Goal: Task Accomplishment & Management: Use online tool/utility

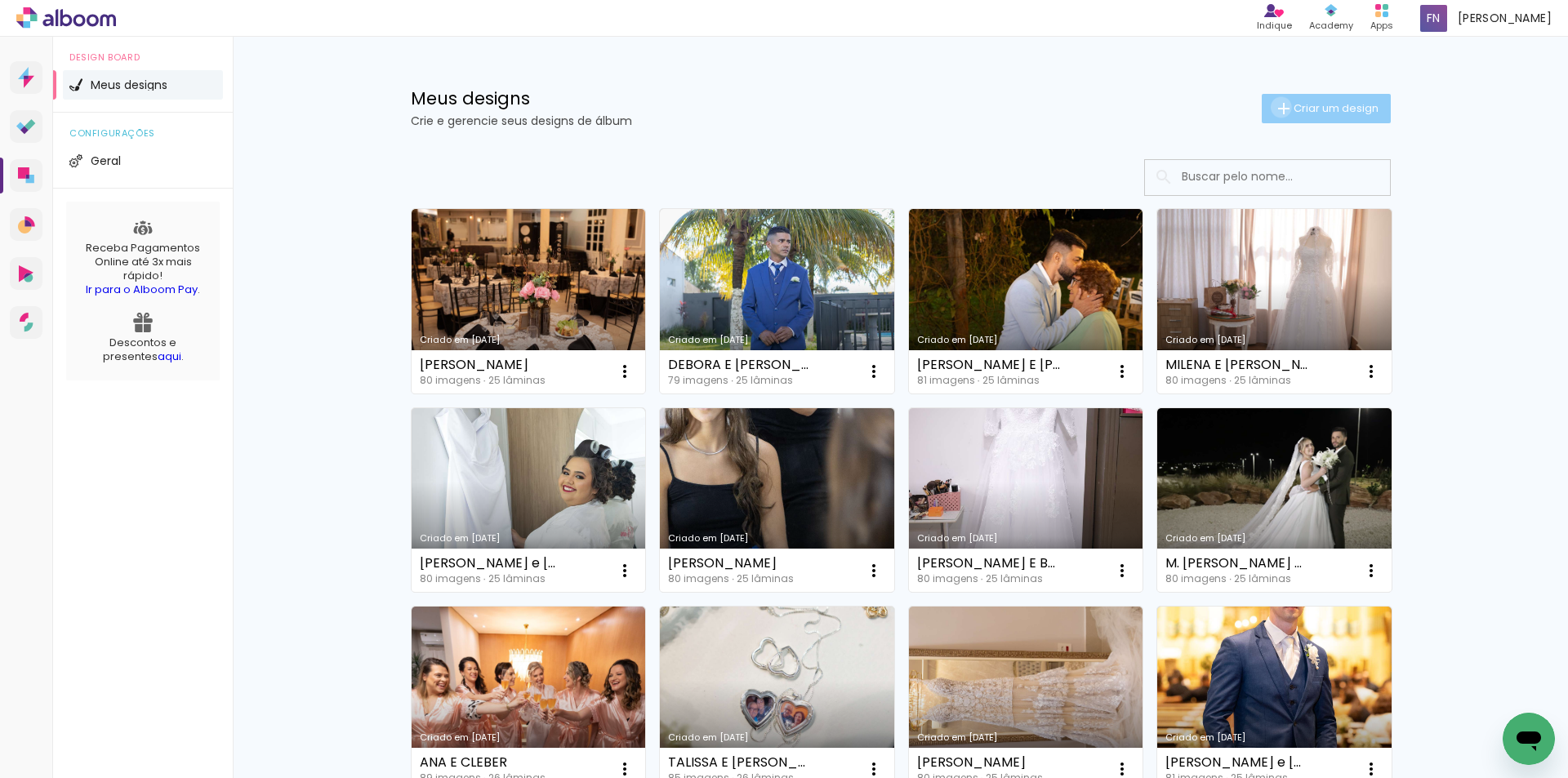
click at [804, 107] on iron-icon at bounding box center [1283, 108] width 20 height 20
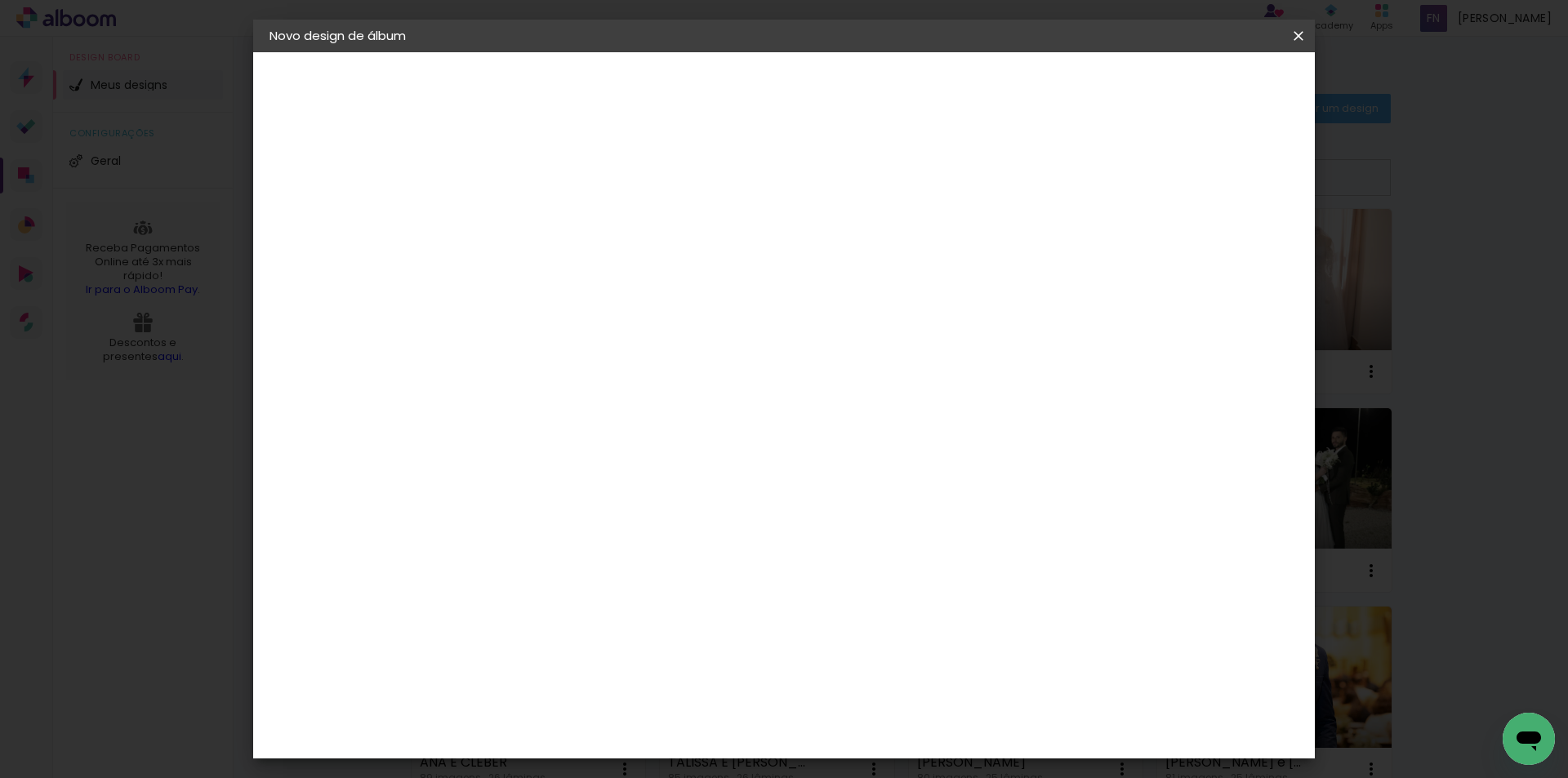
click at [537, 216] on input at bounding box center [537, 219] width 0 height 26
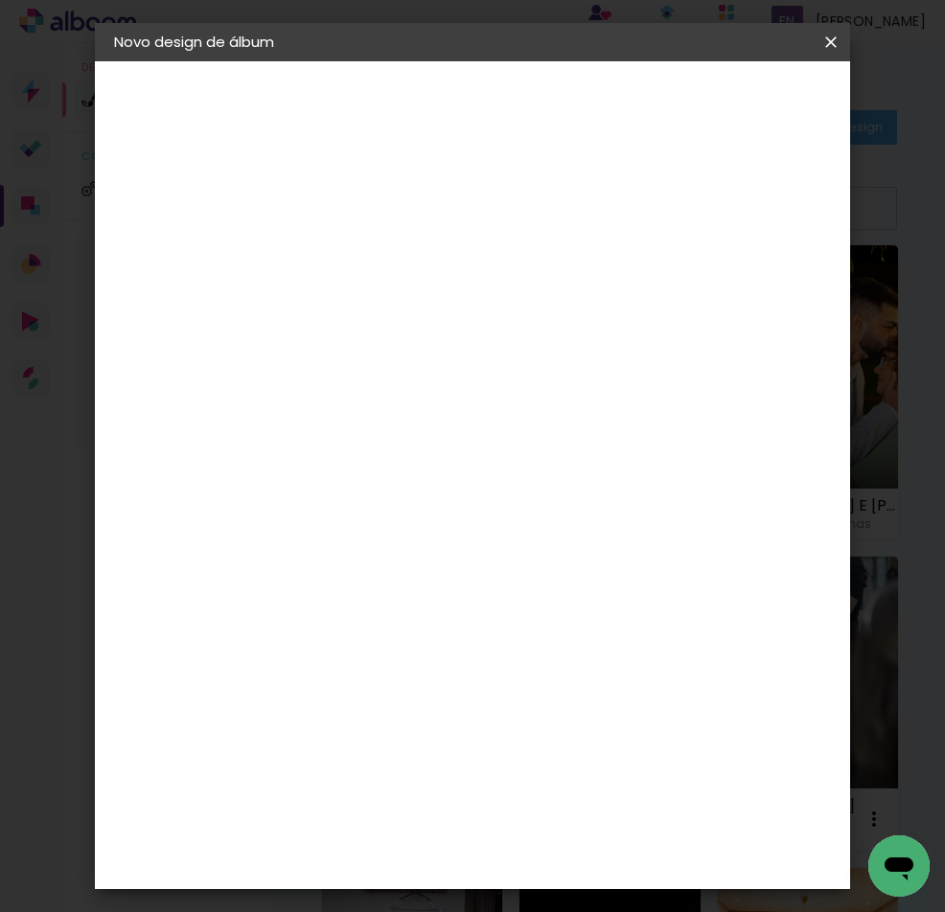
type input "TAIS E RAFAEL"
type paper-input "TAIS E RAFAEL"
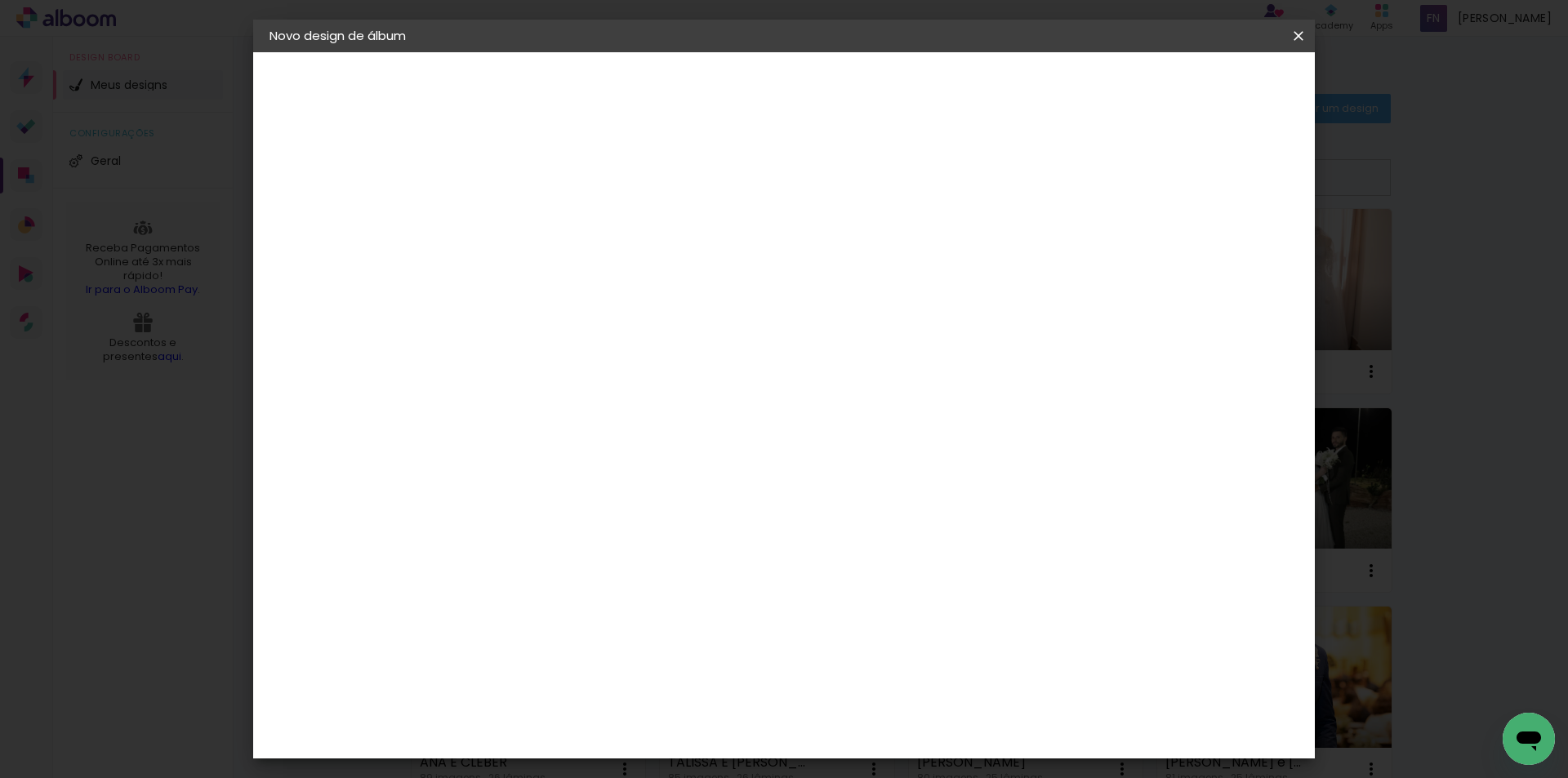
click at [537, 220] on input "TAIS E RAFAEL" at bounding box center [537, 219] width 0 height 26
click at [537, 218] on input "TAIS E RAFAEL" at bounding box center [537, 219] width 0 height 26
type input "TAISA E [PERSON_NAME]"
type paper-input "TAISA E [PERSON_NAME]"
click at [0, 0] on slot "Avançar" at bounding box center [0, 0] width 0 height 0
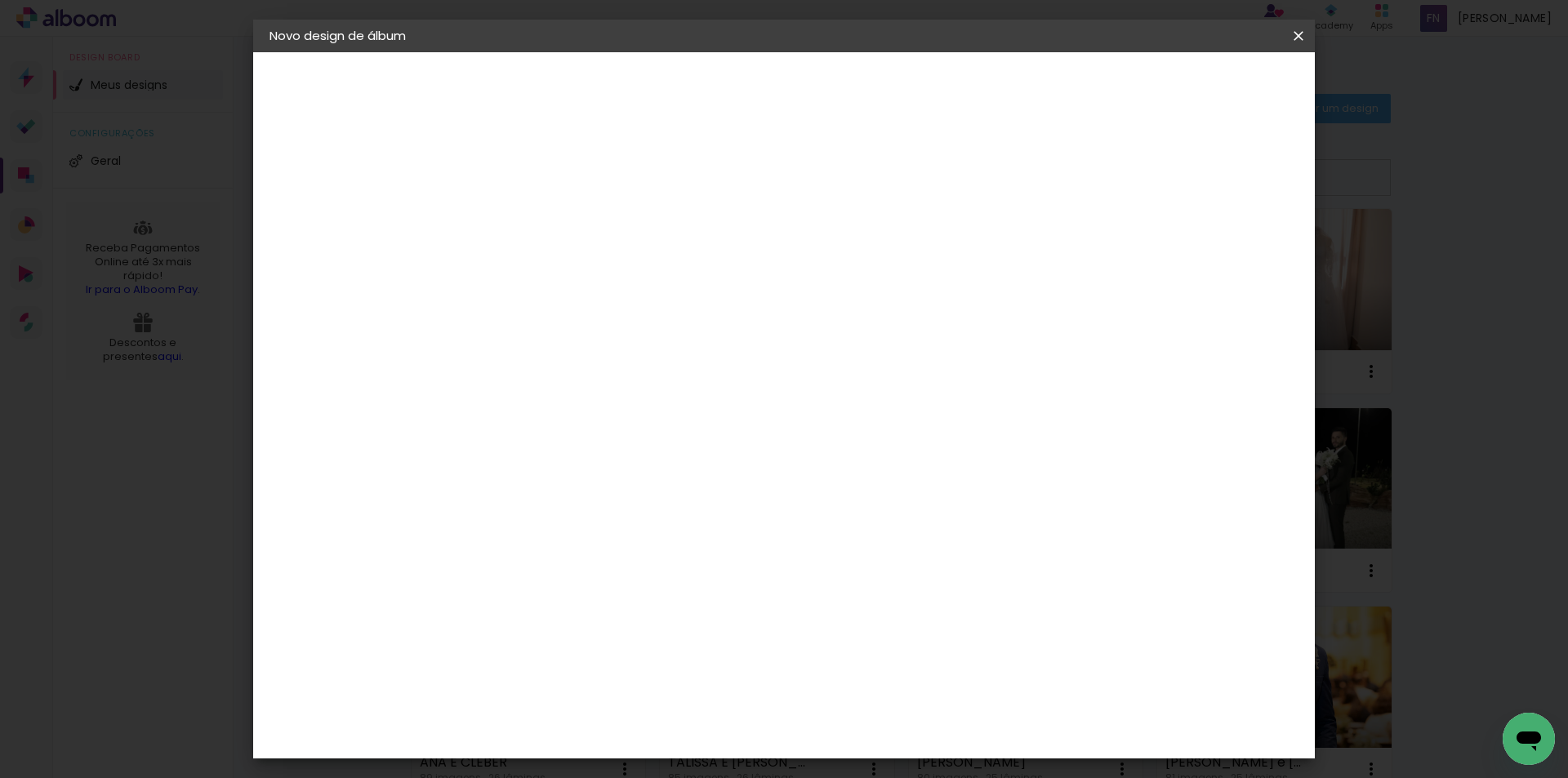
scroll to position [816, 0]
click at [565, 776] on div "Dueto" at bounding box center [545, 787] width 39 height 13
click at [0, 0] on slot "Avançar" at bounding box center [0, 0] width 0 height 0
click at [647, 384] on span "25 × 30" at bounding box center [608, 401] width 76 height 33
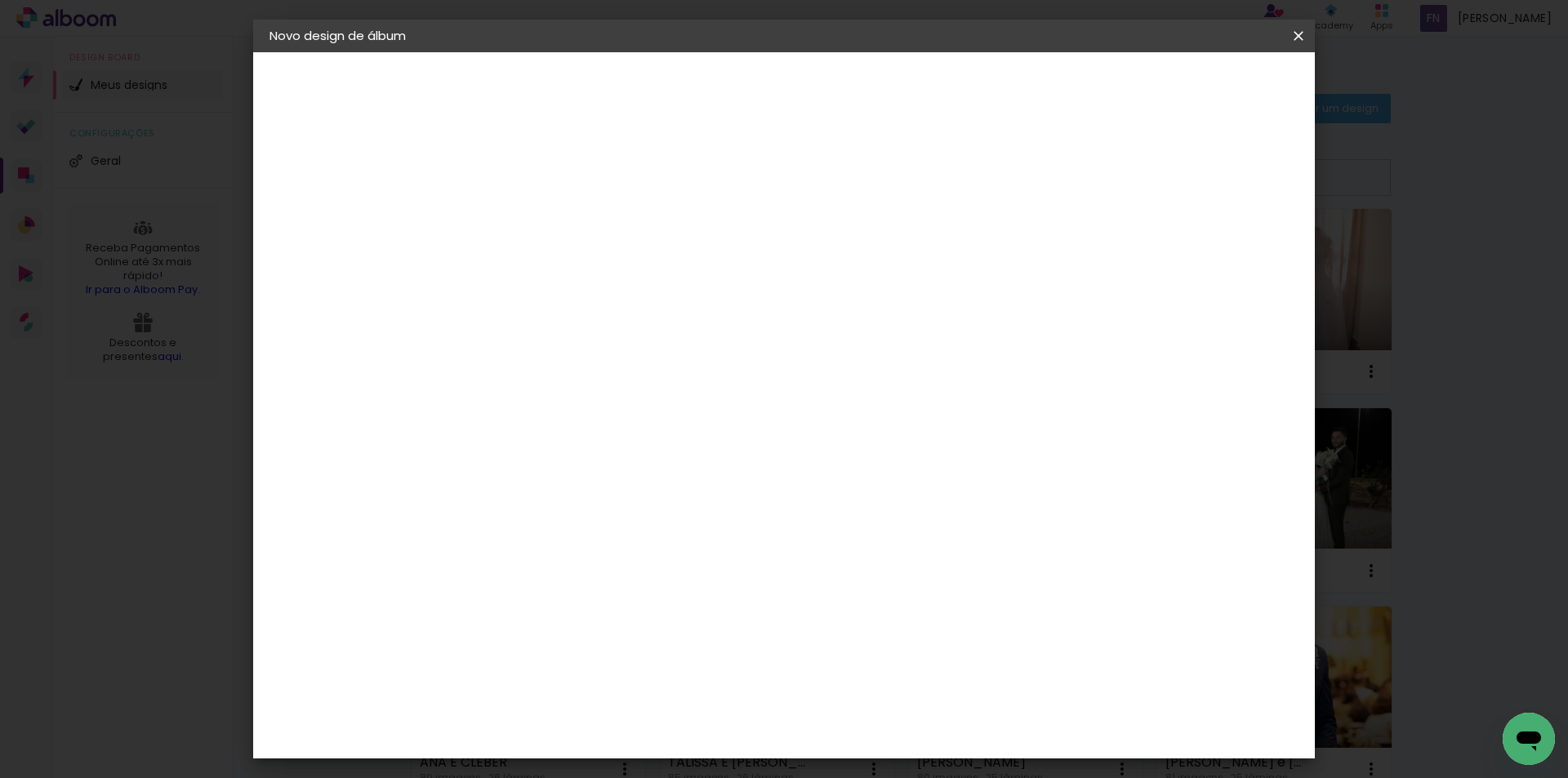
click at [761, 725] on span "30.5 × 61 cm" at bounding box center [734, 741] width 54 height 33
click at [0, 0] on slot "Avançar" at bounding box center [0, 0] width 0 height 0
click at [804, 177] on div "Mostrar sangria" at bounding box center [1157, 176] width 108 height 20
type paper-checkbox "on"
click at [804, 88] on span "Iniciar design" at bounding box center [1159, 86] width 74 height 11
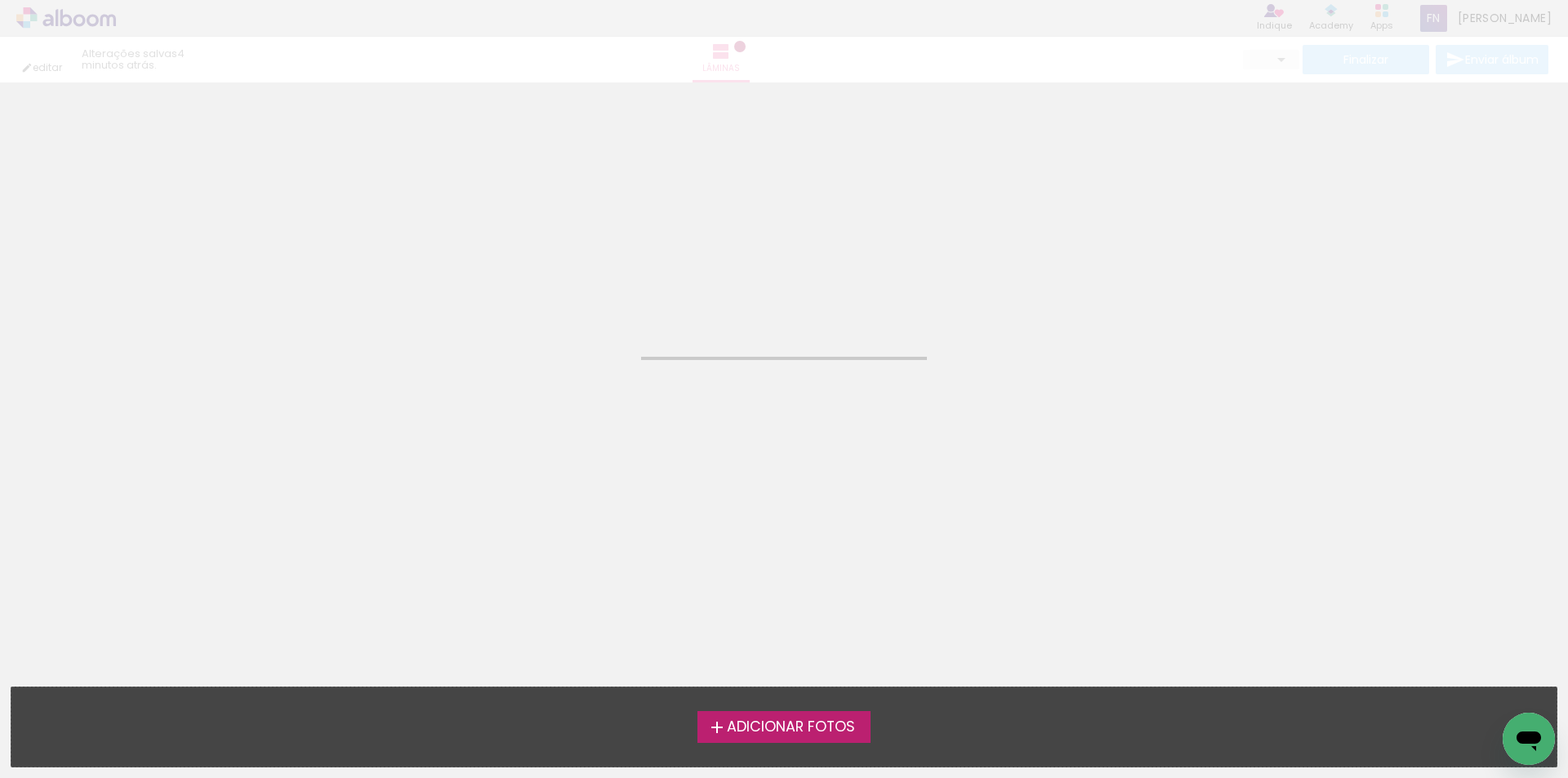
click at [773, 739] on label "Adicionar Fotos" at bounding box center [784, 727] width 174 height 31
click at [0, 0] on input "file" at bounding box center [0, 0] width 0 height 0
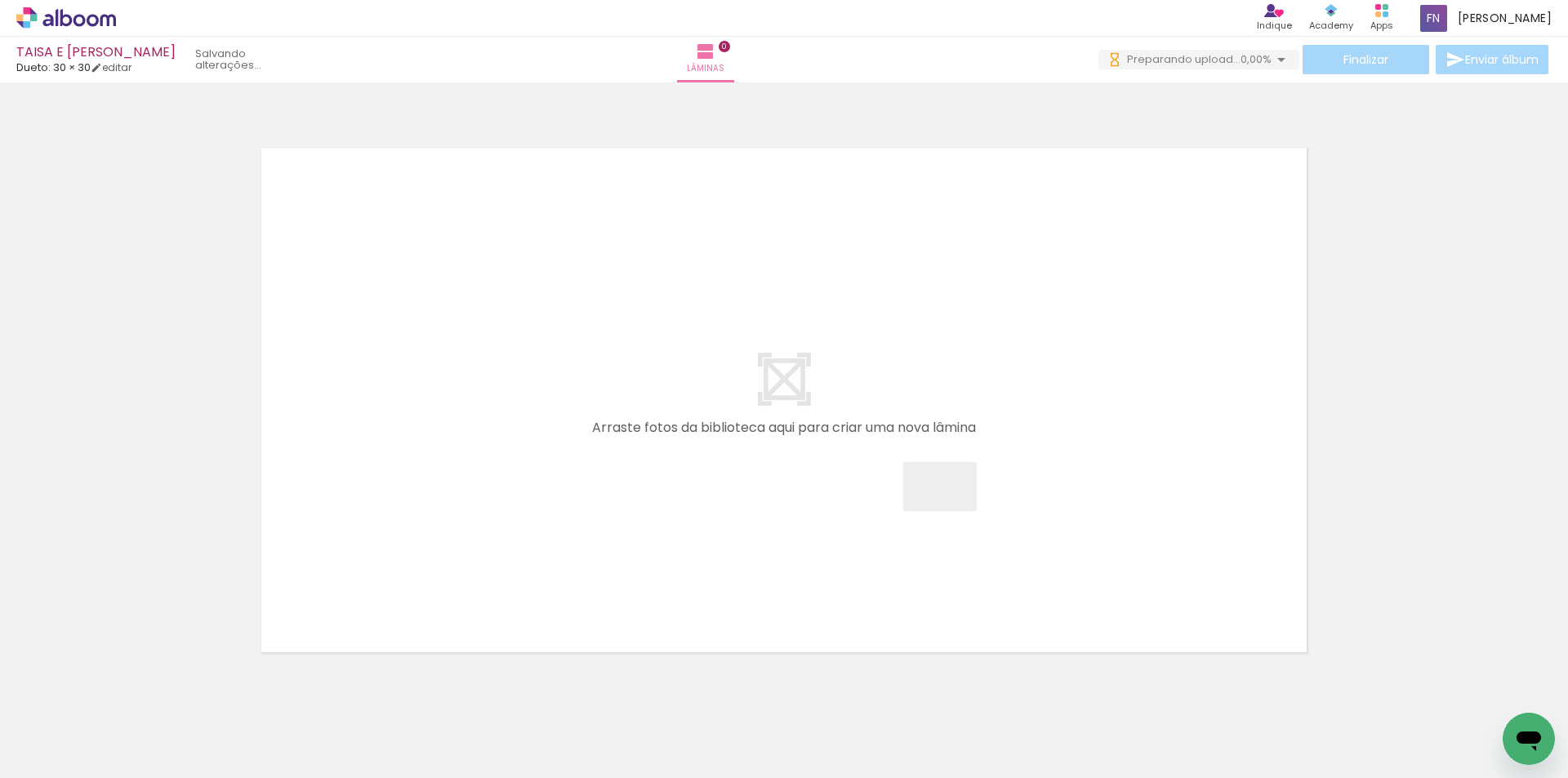
drag, startPoint x: 893, startPoint y: 725, endPoint x: 952, endPoint y: 511, distance: 222.0
click at [804, 511] on quentale-workspace at bounding box center [784, 389] width 1568 height 778
drag, startPoint x: 891, startPoint y: 710, endPoint x: 911, endPoint y: 534, distance: 177.1
click at [804, 534] on quentale-workspace at bounding box center [784, 389] width 1568 height 778
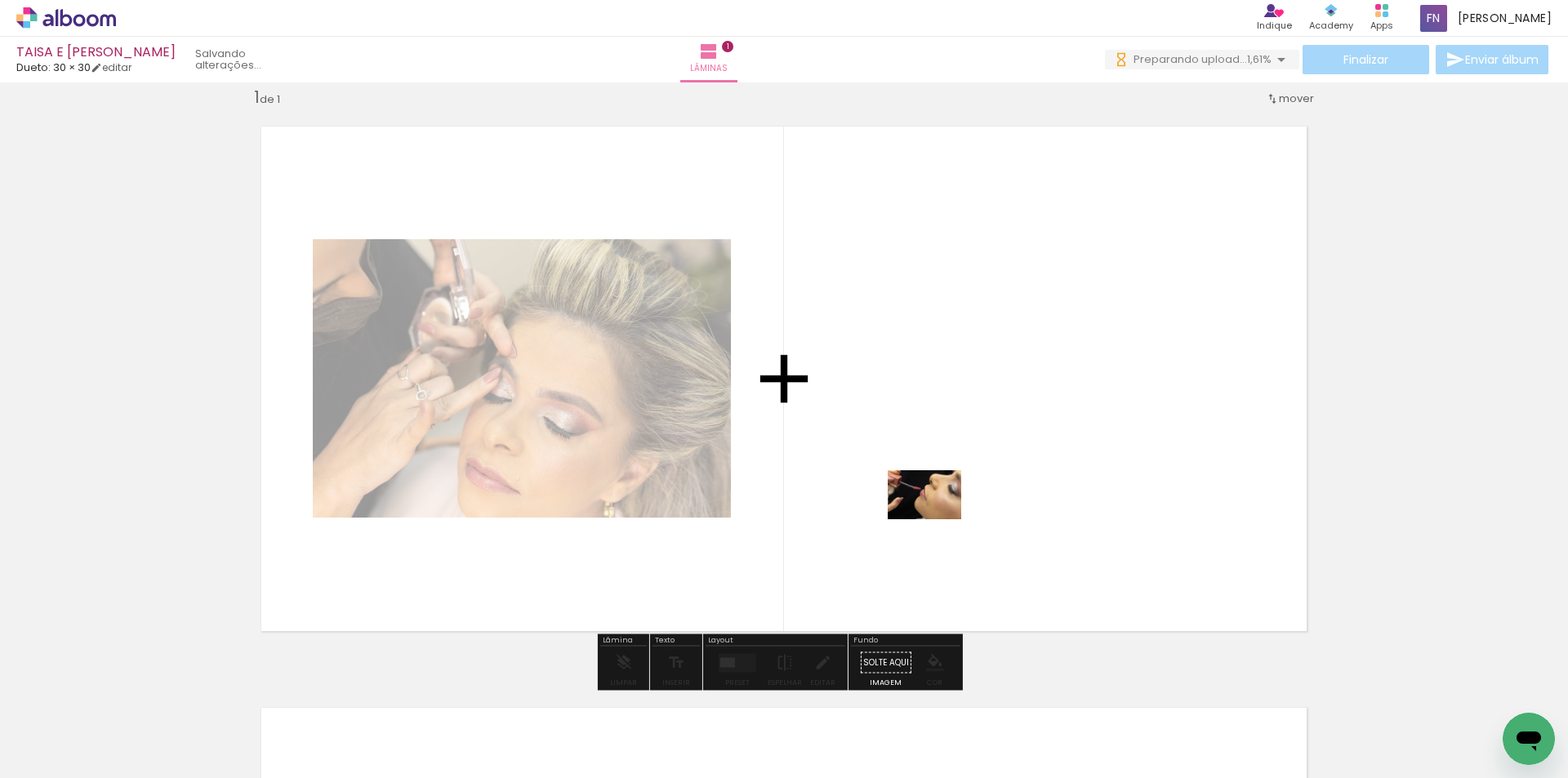
drag, startPoint x: 827, startPoint y: 714, endPoint x: 937, endPoint y: 519, distance: 223.9
click at [804, 519] on quentale-workspace at bounding box center [784, 389] width 1568 height 778
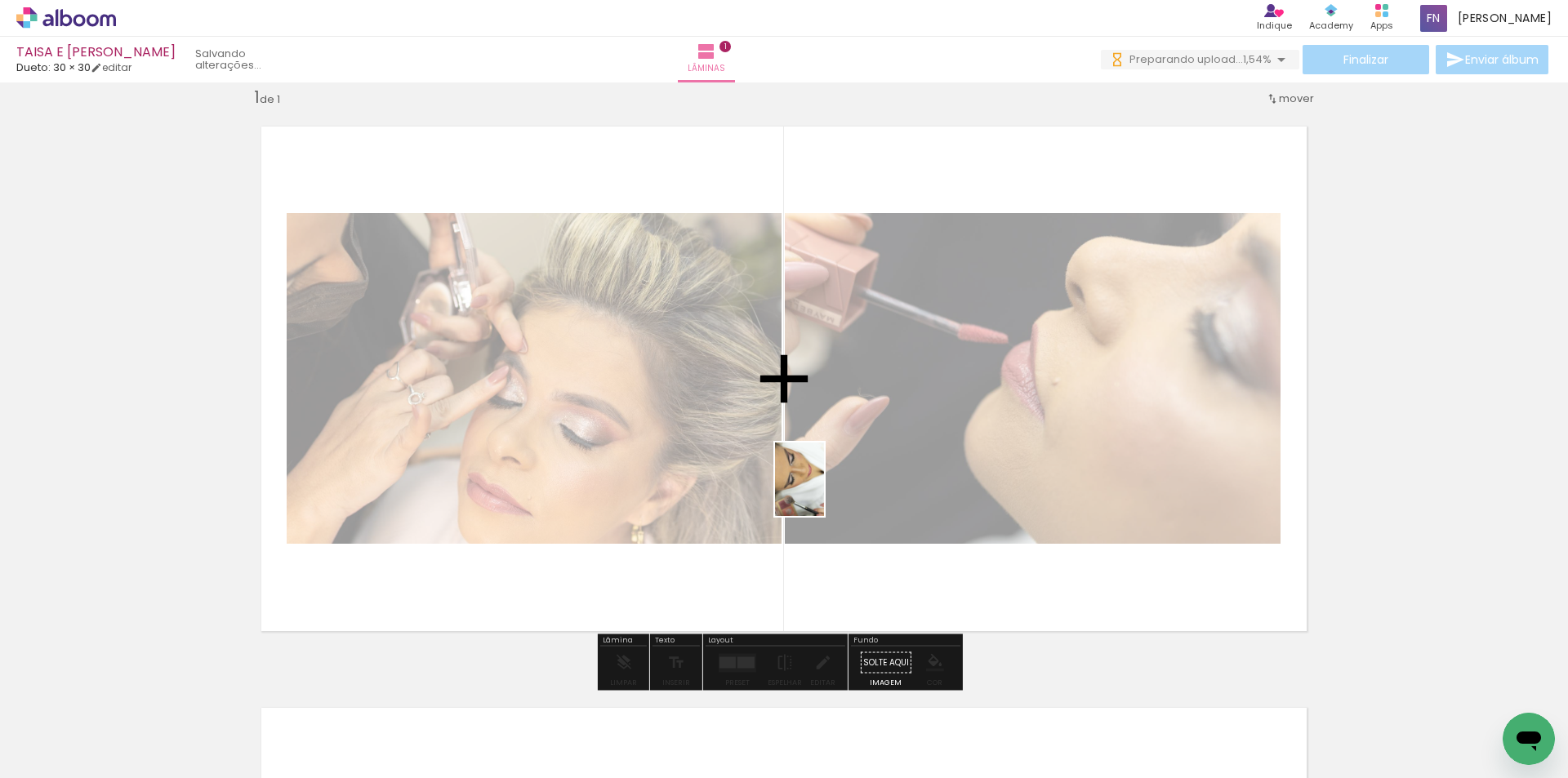
drag, startPoint x: 733, startPoint y: 720, endPoint x: 830, endPoint y: 474, distance: 264.4
click at [804, 474] on quentale-workspace at bounding box center [784, 389] width 1568 height 778
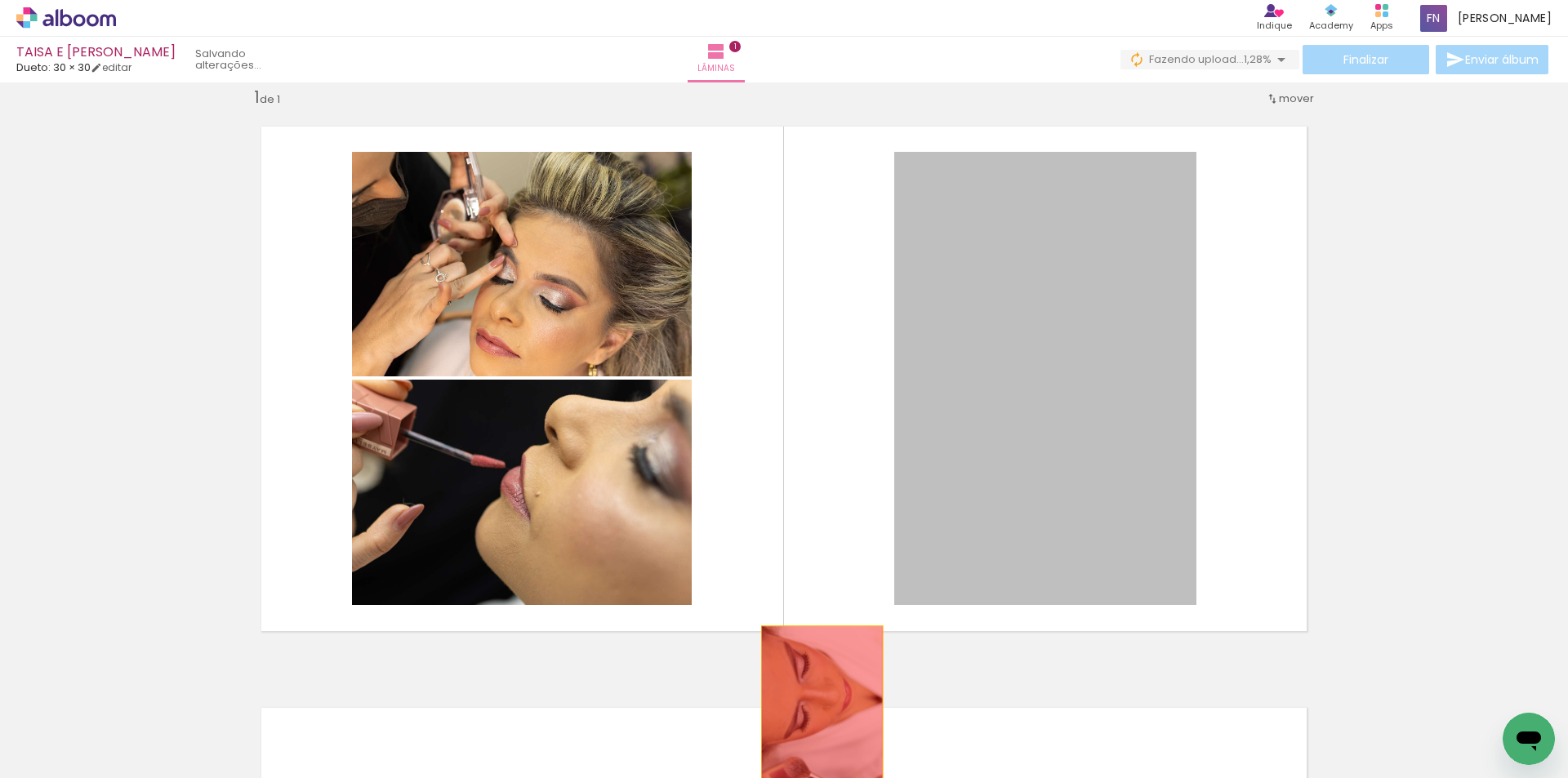
drag, startPoint x: 1054, startPoint y: 361, endPoint x: 816, endPoint y: 717, distance: 428.2
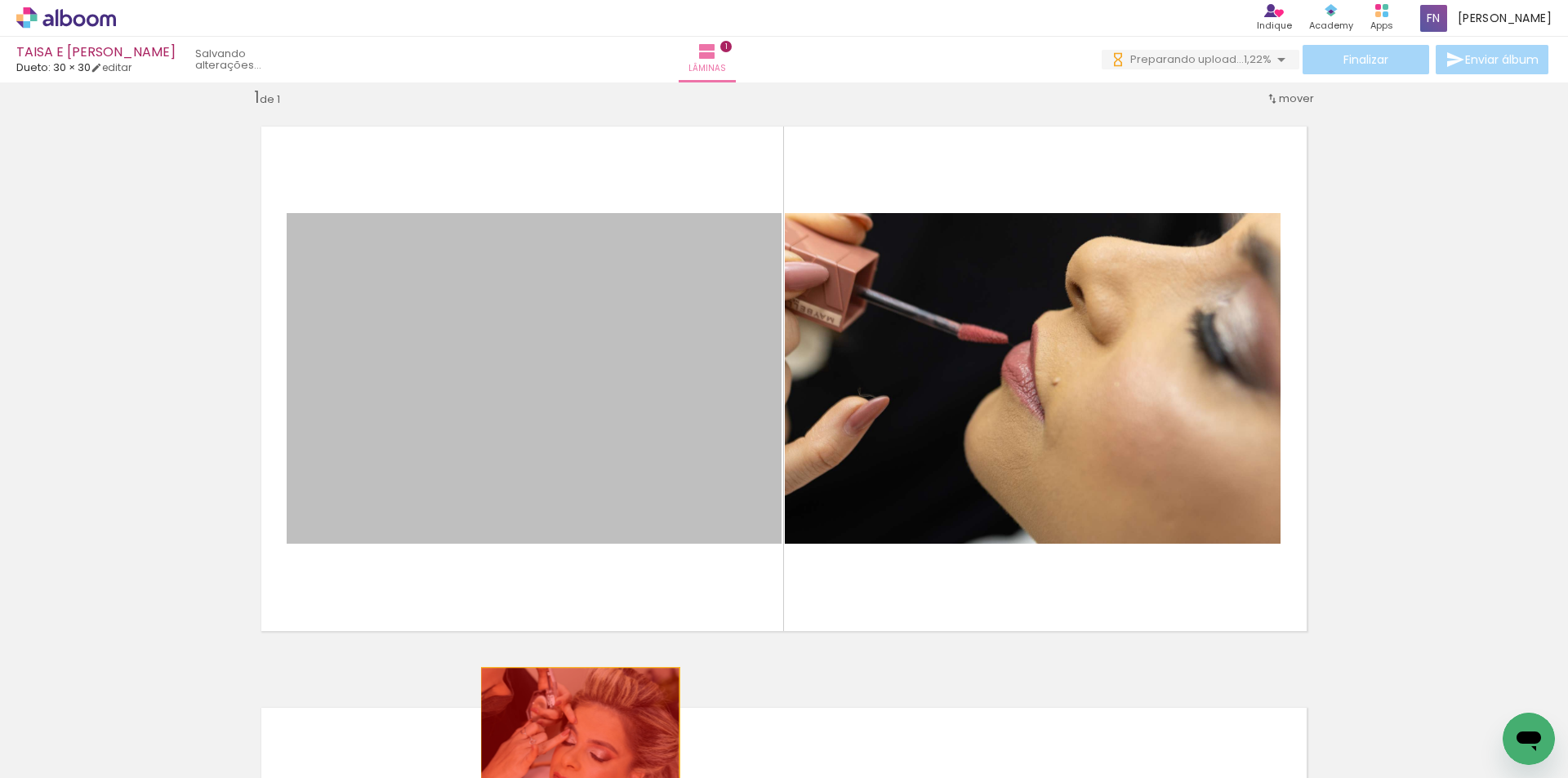
drag, startPoint x: 557, startPoint y: 328, endPoint x: 574, endPoint y: 734, distance: 406.4
click at [574, 734] on quentale-workspace at bounding box center [784, 389] width 1568 height 778
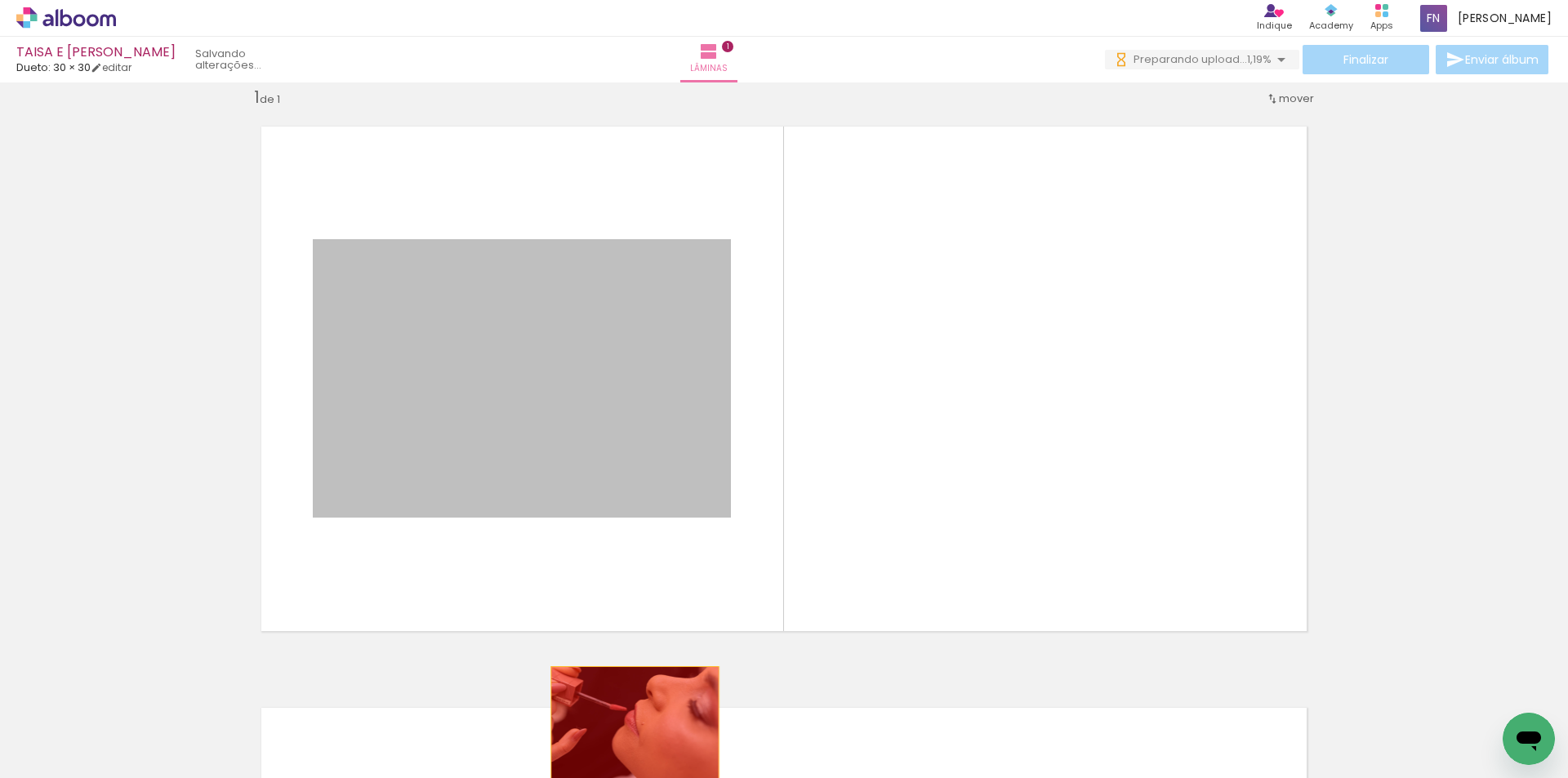
drag, startPoint x: 556, startPoint y: 440, endPoint x: 629, endPoint y: 723, distance: 292.3
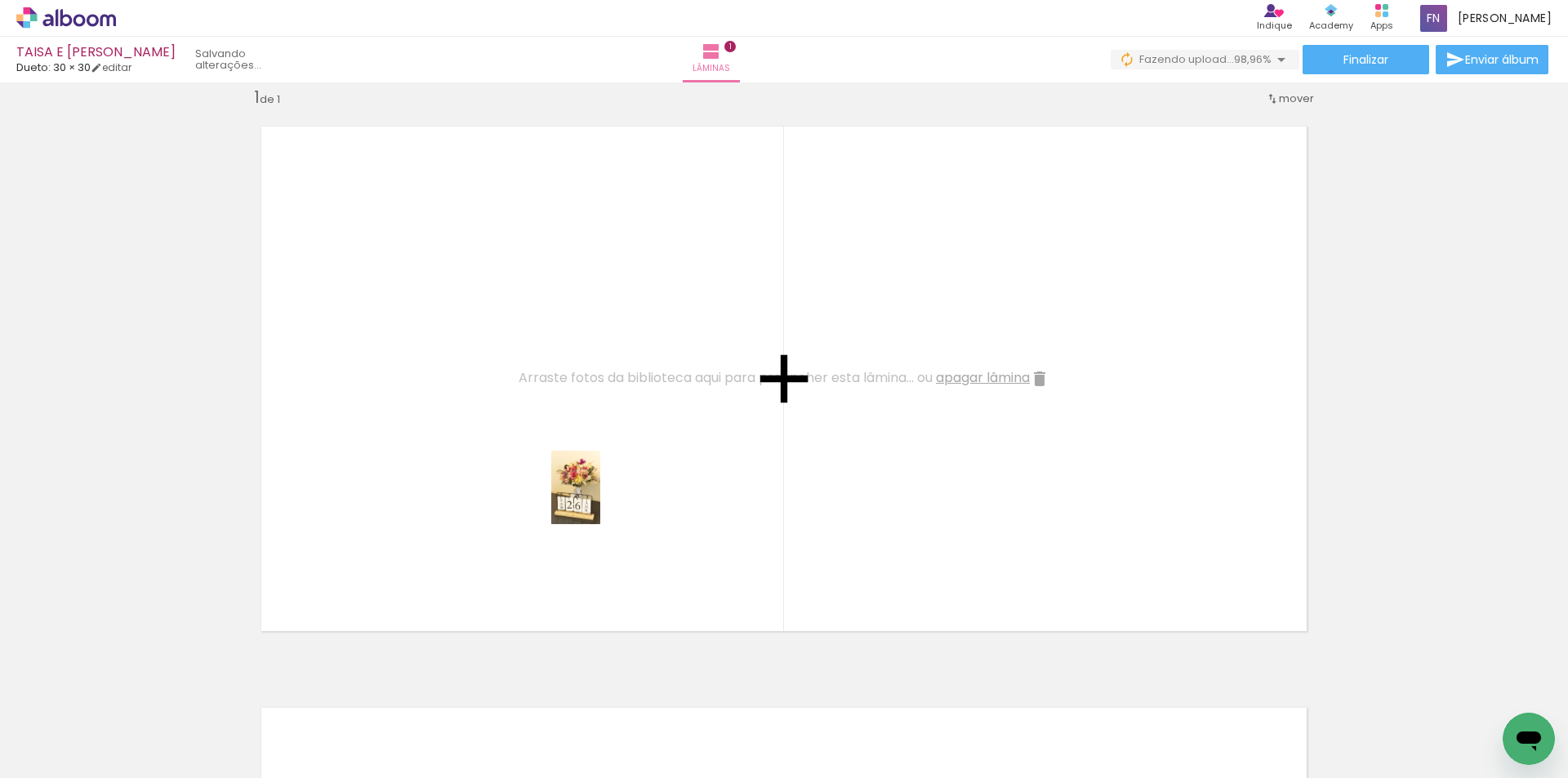
drag, startPoint x: 614, startPoint y: 712, endPoint x: 600, endPoint y: 499, distance: 213.5
click at [600, 499] on quentale-workspace at bounding box center [784, 389] width 1568 height 778
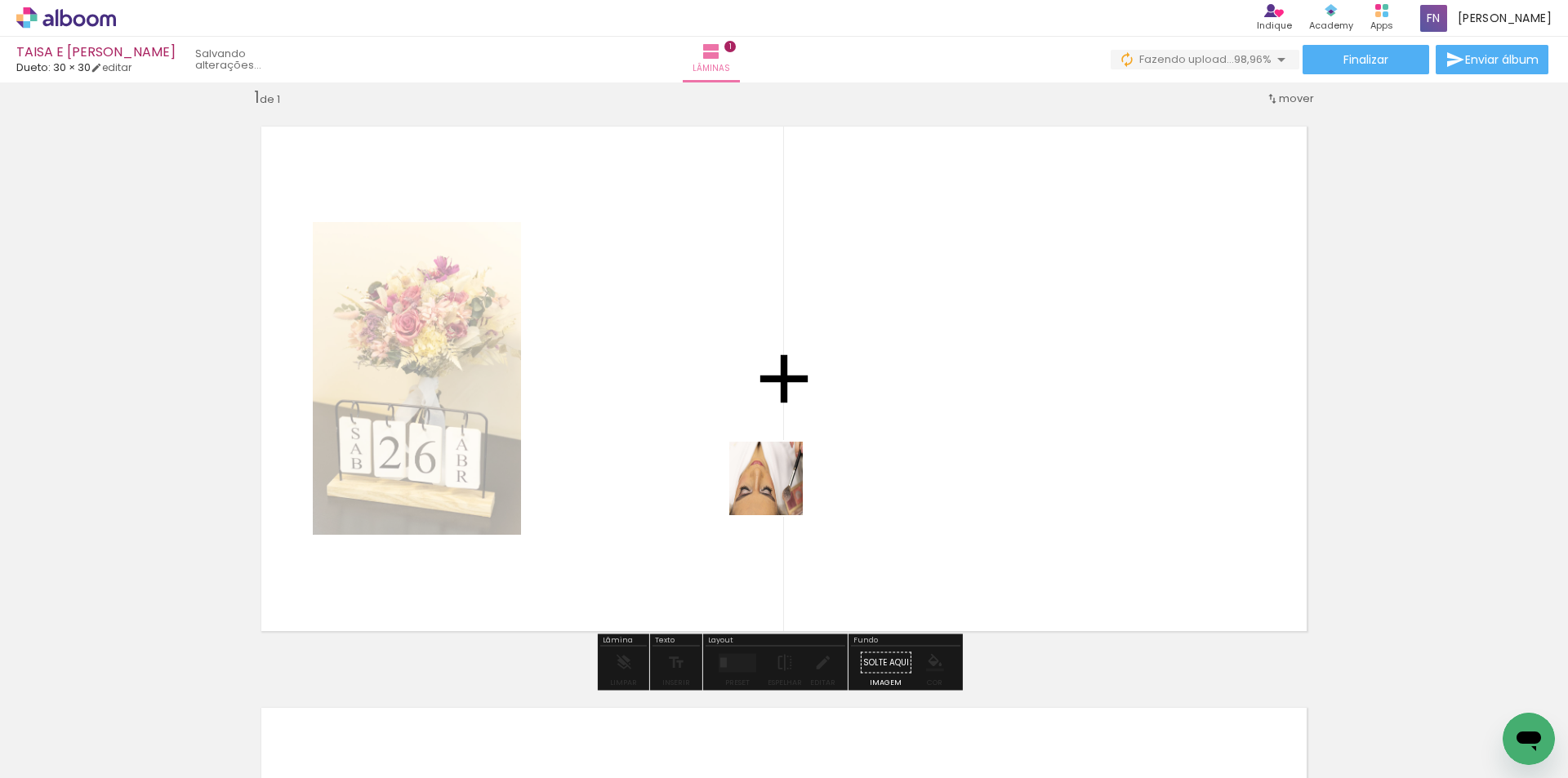
drag, startPoint x: 689, startPoint y: 723, endPoint x: 778, endPoint y: 491, distance: 248.5
click at [778, 491] on quentale-workspace at bounding box center [784, 389] width 1568 height 778
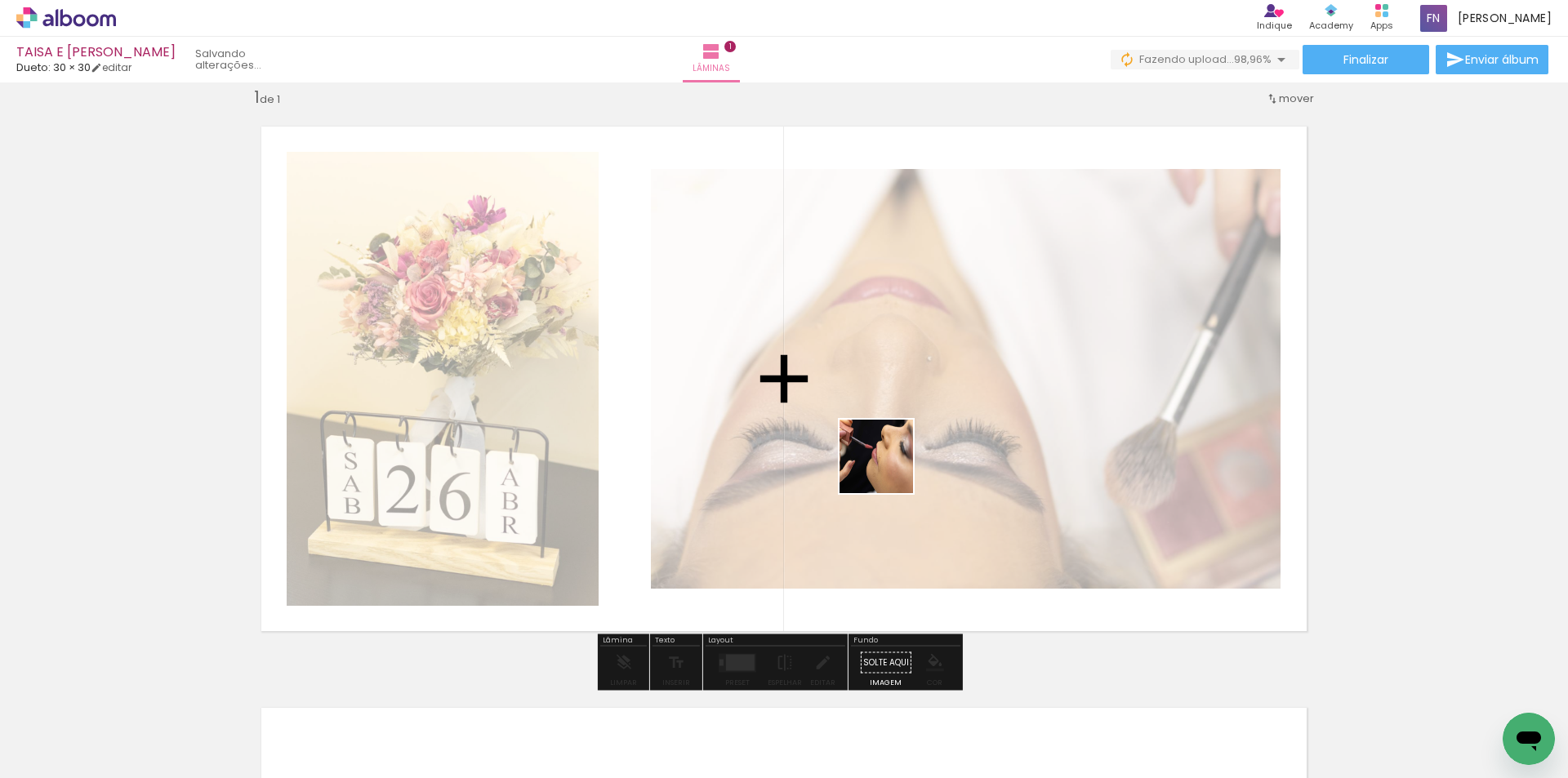
drag, startPoint x: 810, startPoint y: 709, endPoint x: 913, endPoint y: 693, distance: 104.2
click at [804, 467] on quentale-workspace at bounding box center [784, 389] width 1568 height 778
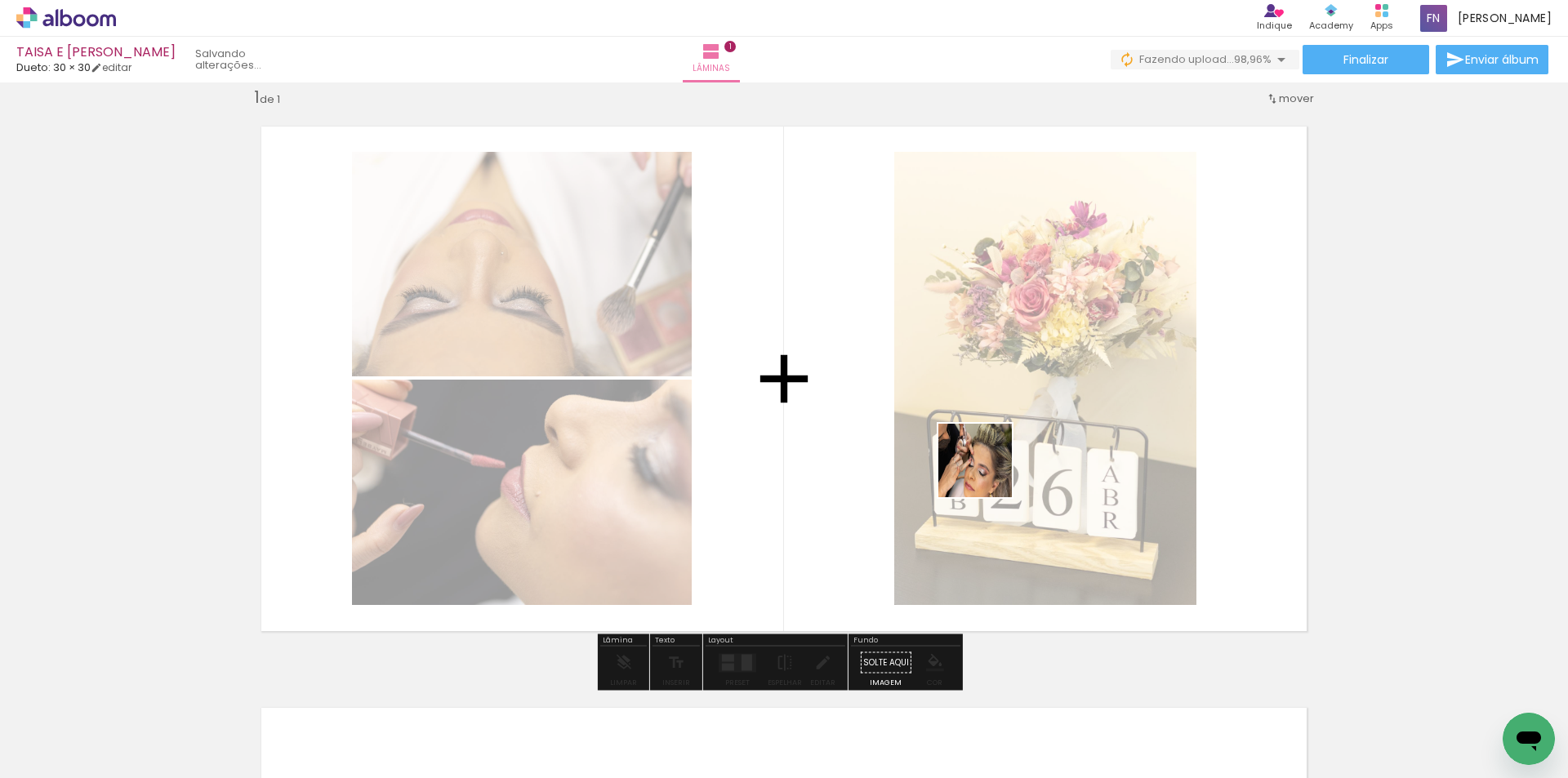
drag, startPoint x: 909, startPoint y: 707, endPoint x: 1000, endPoint y: 624, distance: 123.2
click at [804, 464] on quentale-workspace at bounding box center [784, 389] width 1568 height 778
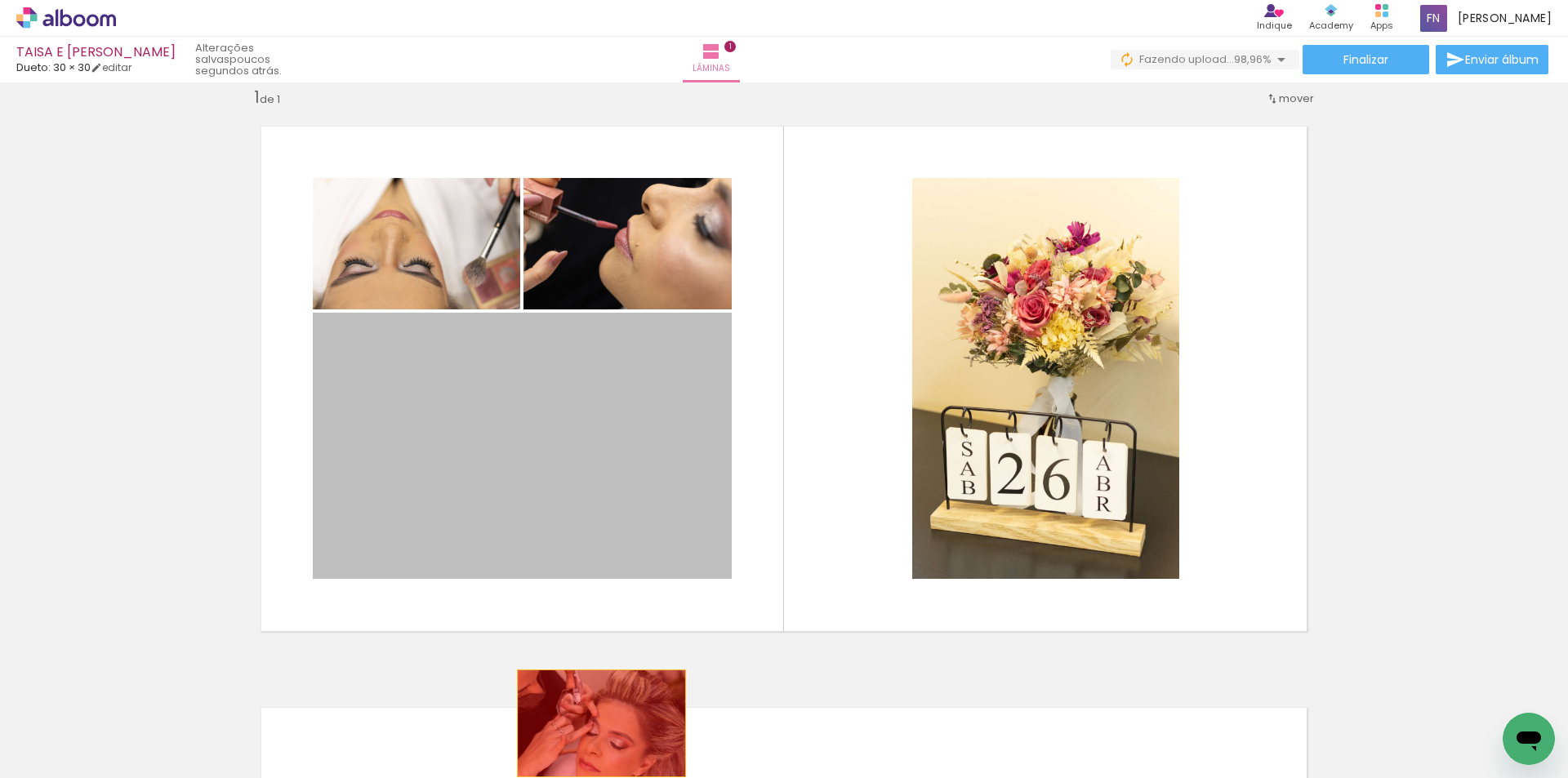
drag, startPoint x: 524, startPoint y: 542, endPoint x: 596, endPoint y: 723, distance: 194.8
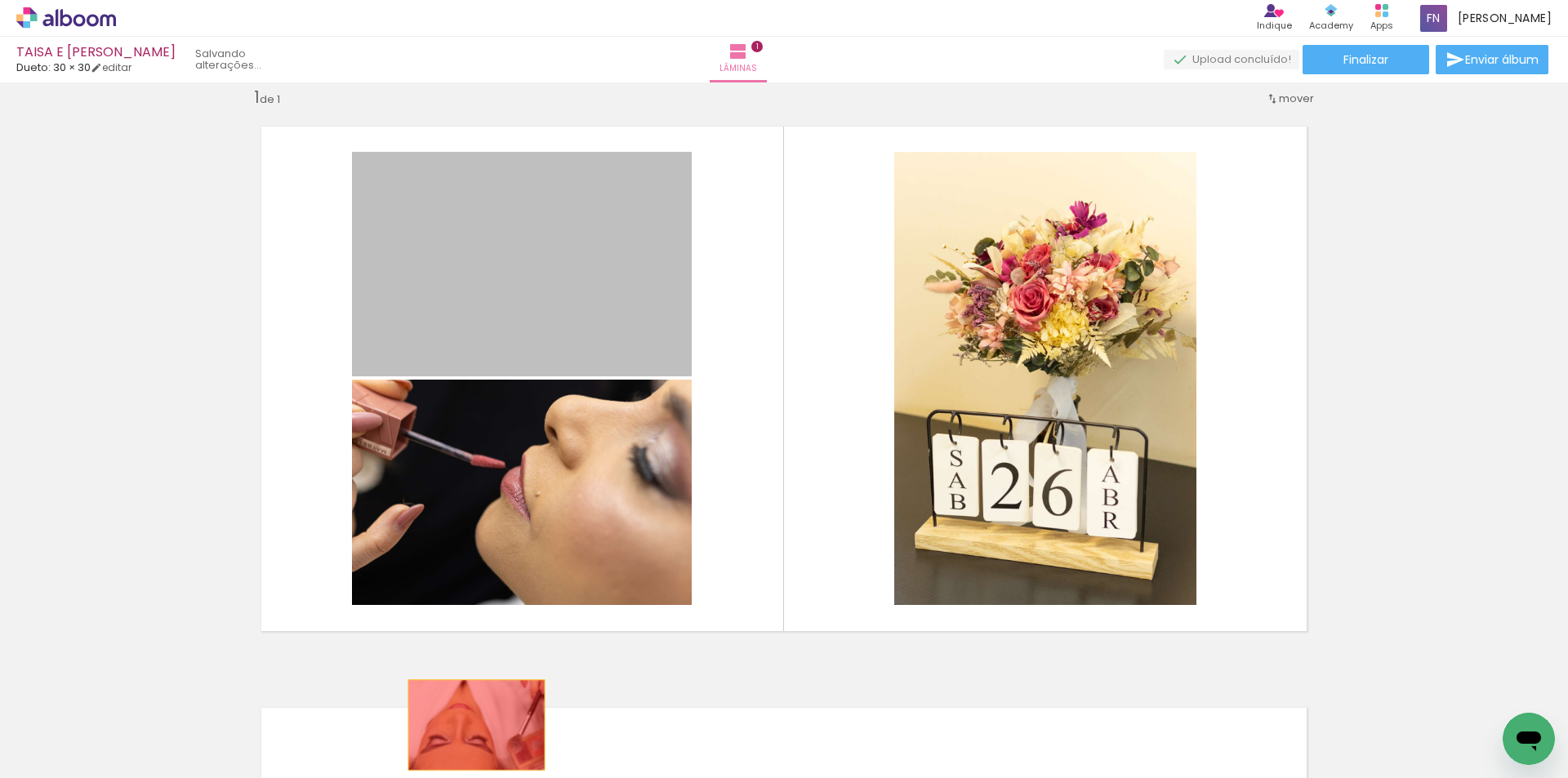
drag, startPoint x: 473, startPoint y: 303, endPoint x: 470, endPoint y: 725, distance: 422.0
click at [470, 725] on quentale-workspace at bounding box center [784, 389] width 1568 height 778
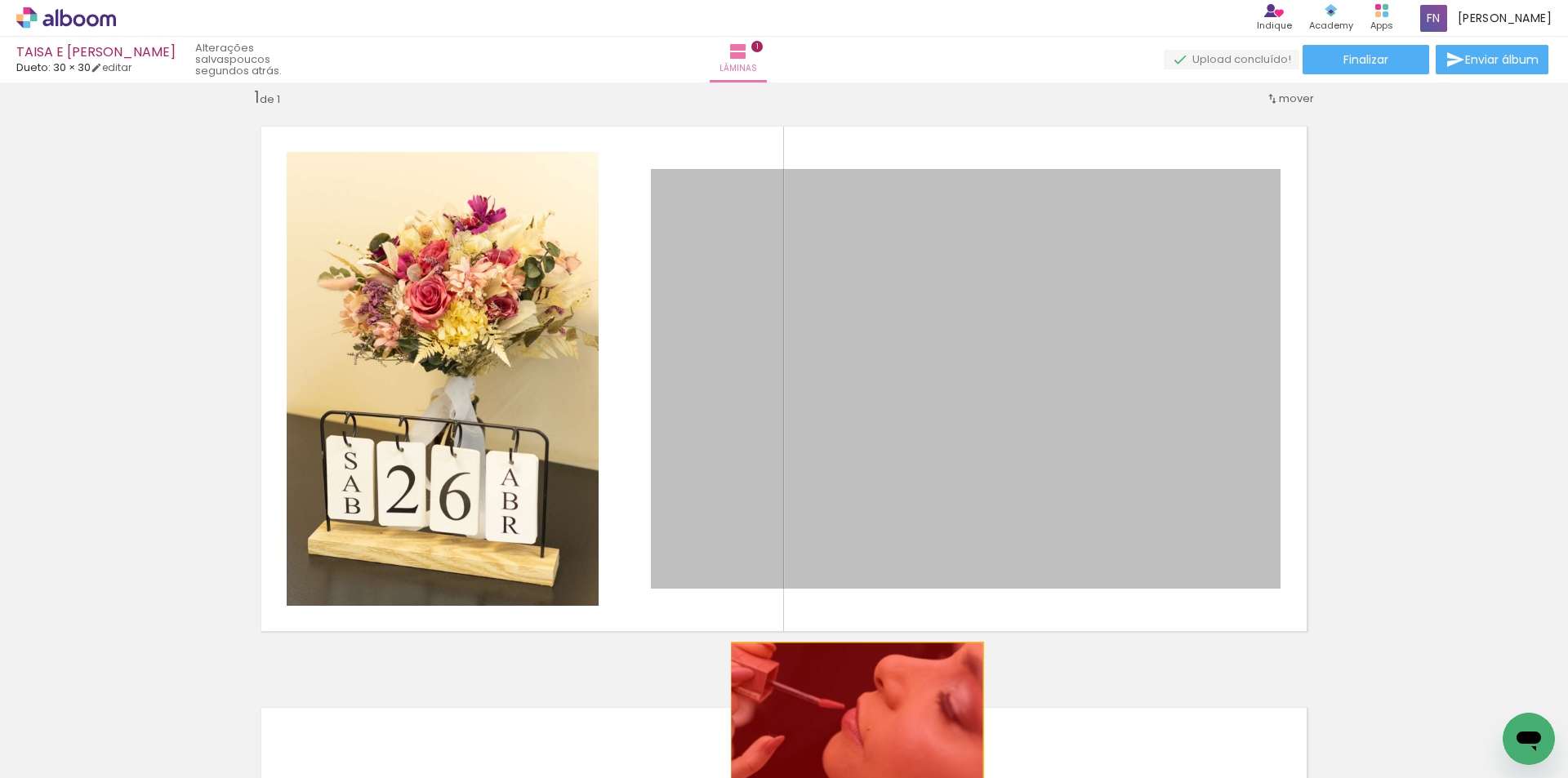
drag, startPoint x: 889, startPoint y: 387, endPoint x: 850, endPoint y: 727, distance: 342.2
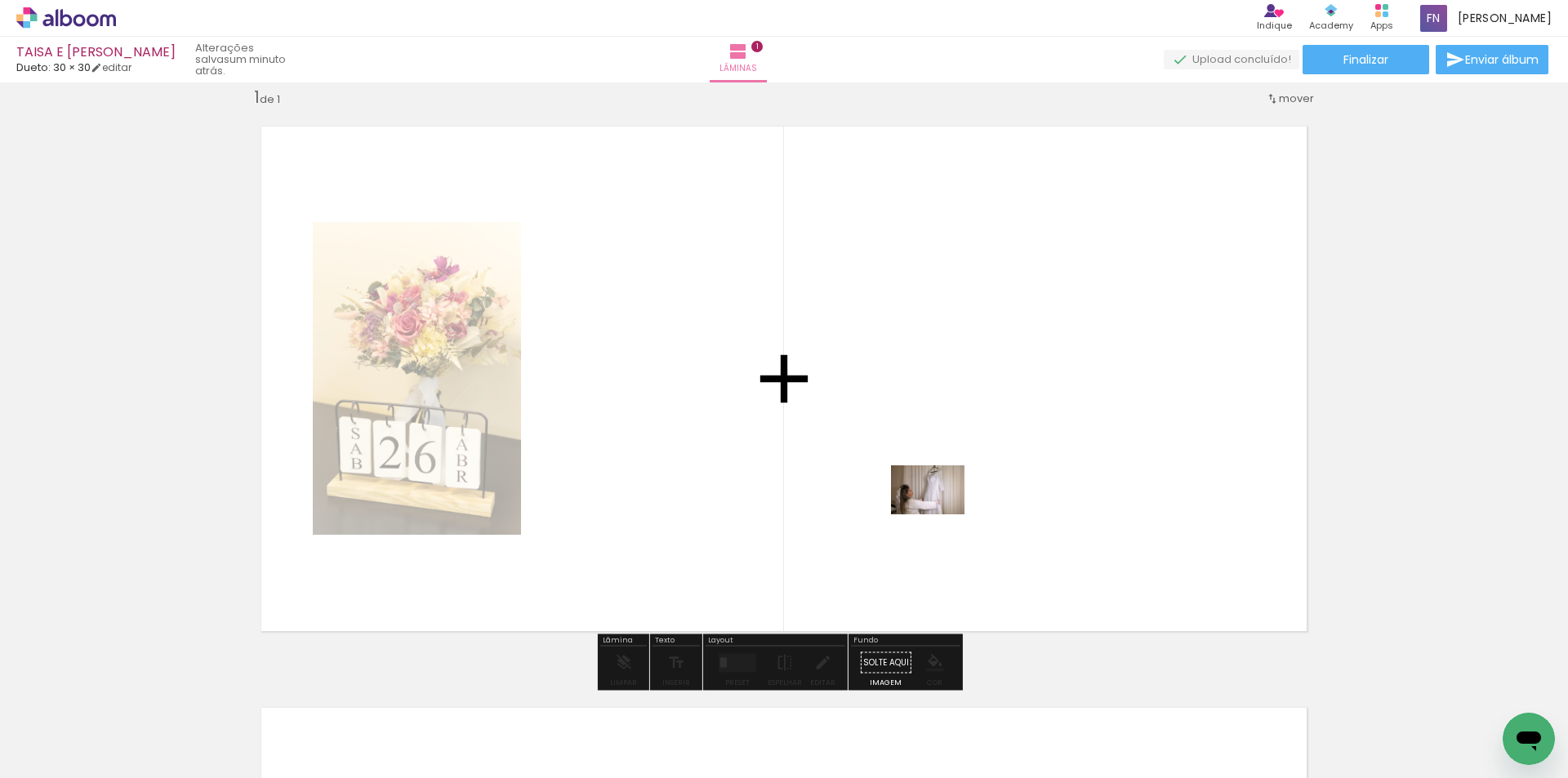
drag, startPoint x: 1000, startPoint y: 712, endPoint x: 896, endPoint y: 503, distance: 233.4
click at [804, 503] on quentale-workspace at bounding box center [784, 389] width 1568 height 778
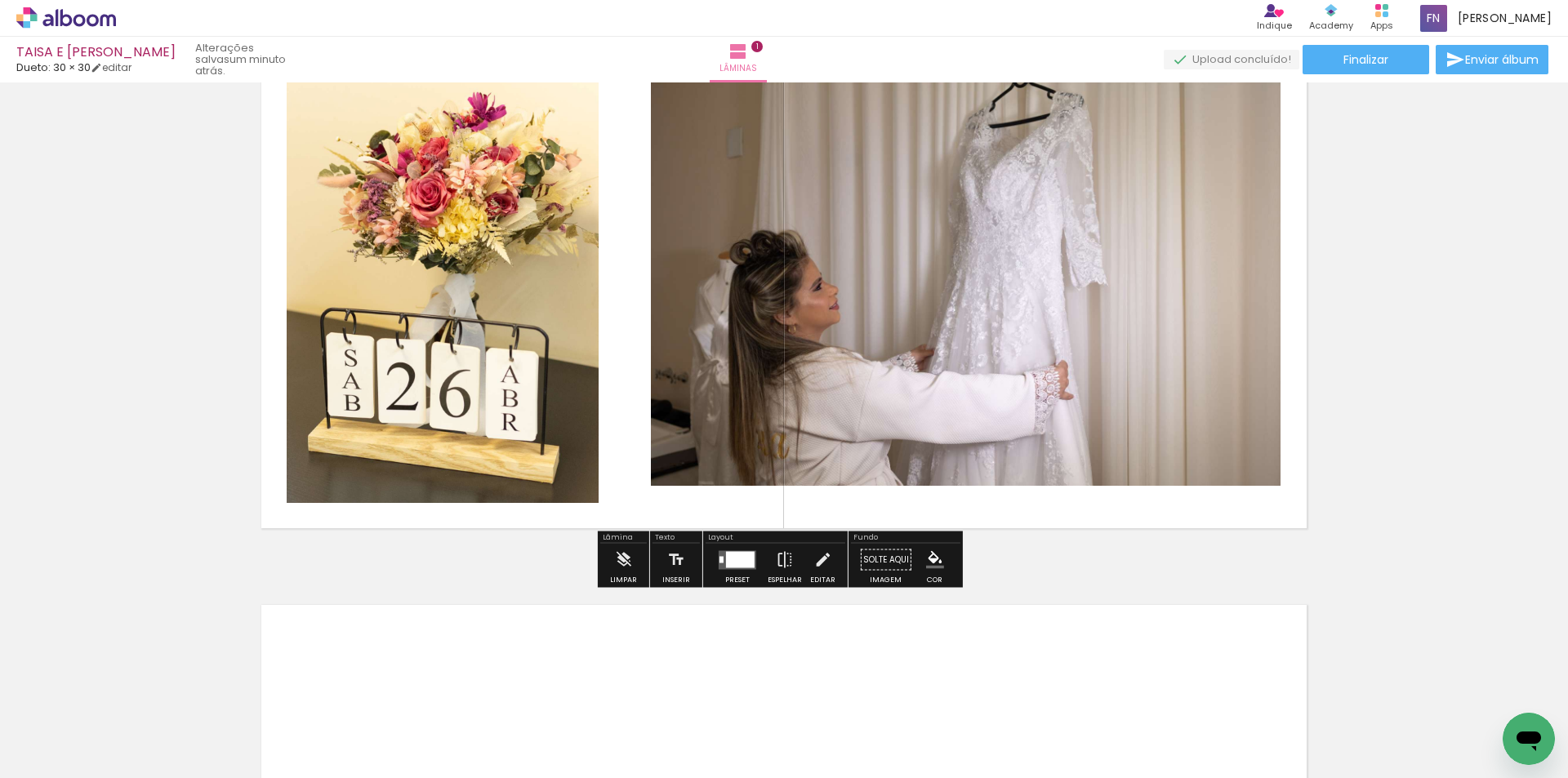
scroll to position [21, 0]
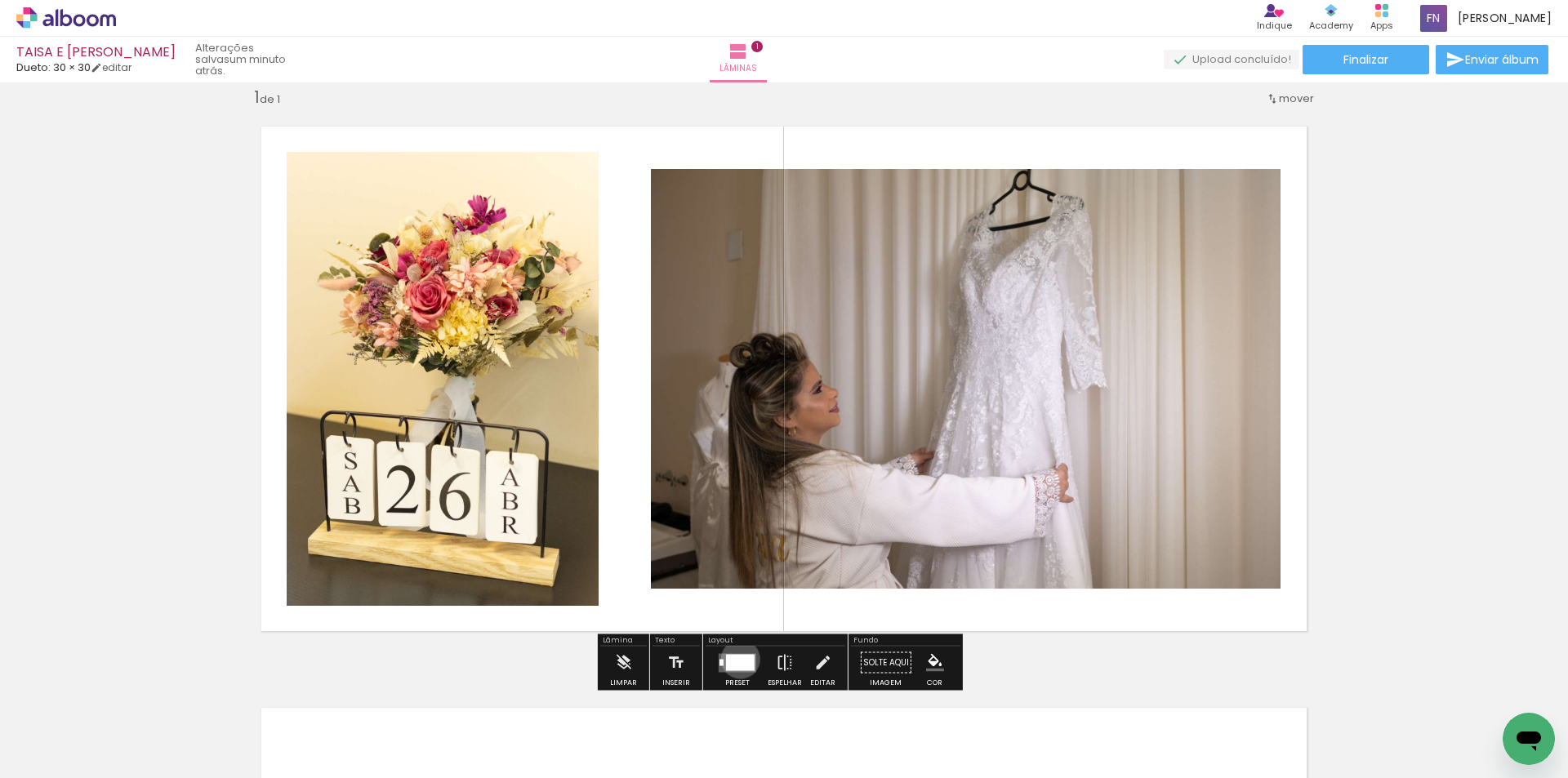
click at [736, 659] on div at bounding box center [741, 662] width 29 height 16
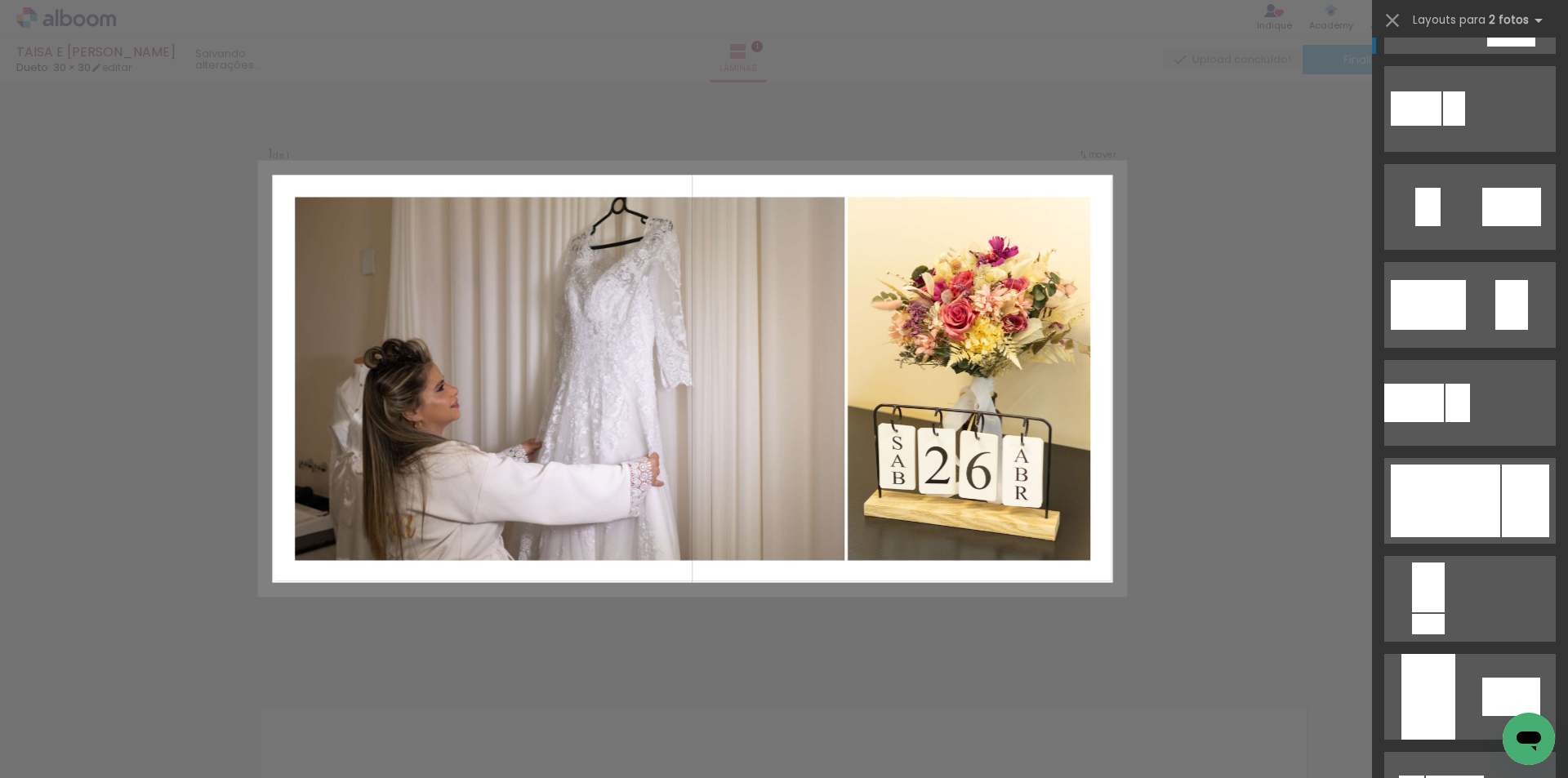
scroll to position [490, 0]
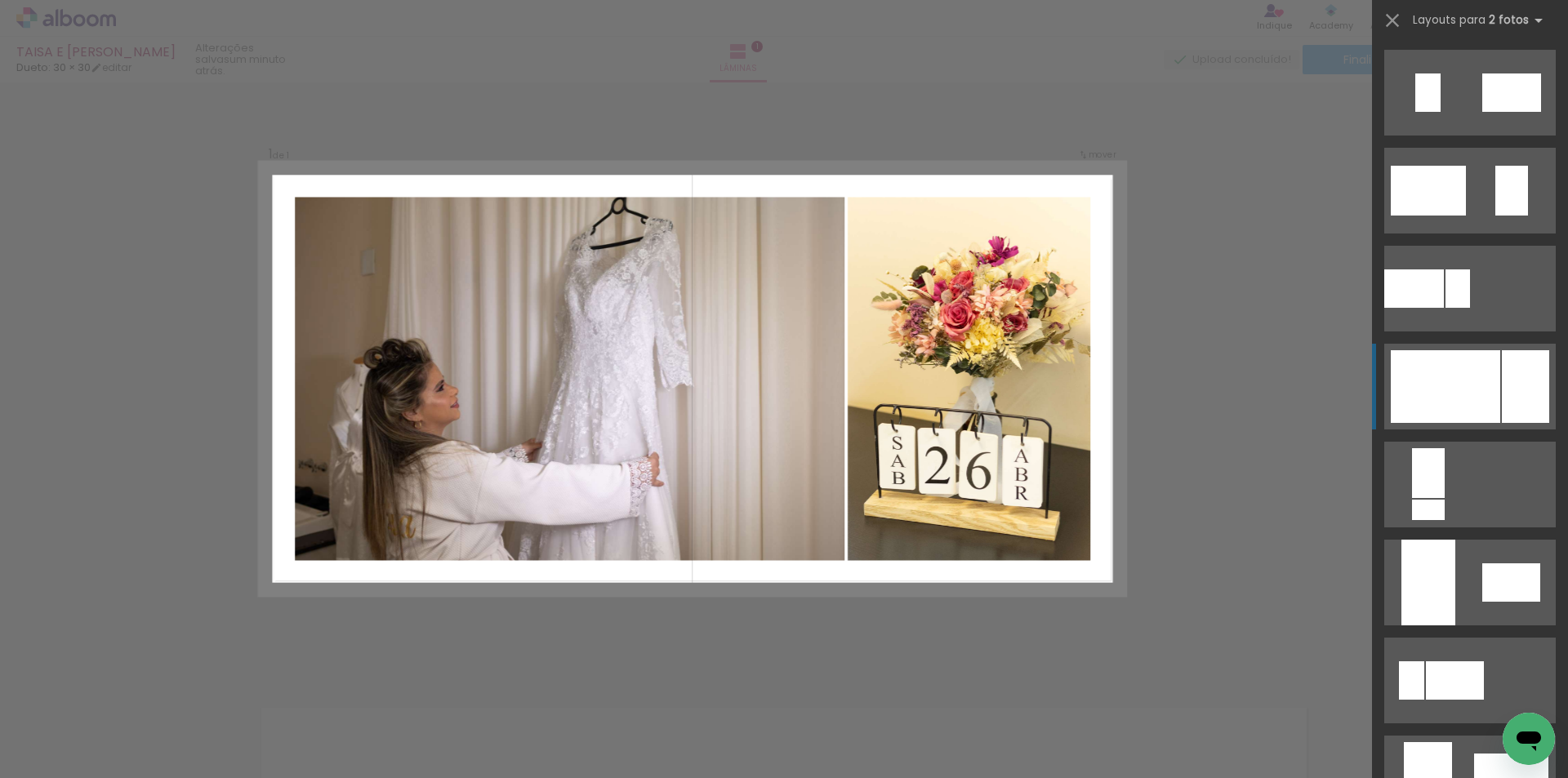
click at [804, 378] on div at bounding box center [1445, 386] width 109 height 72
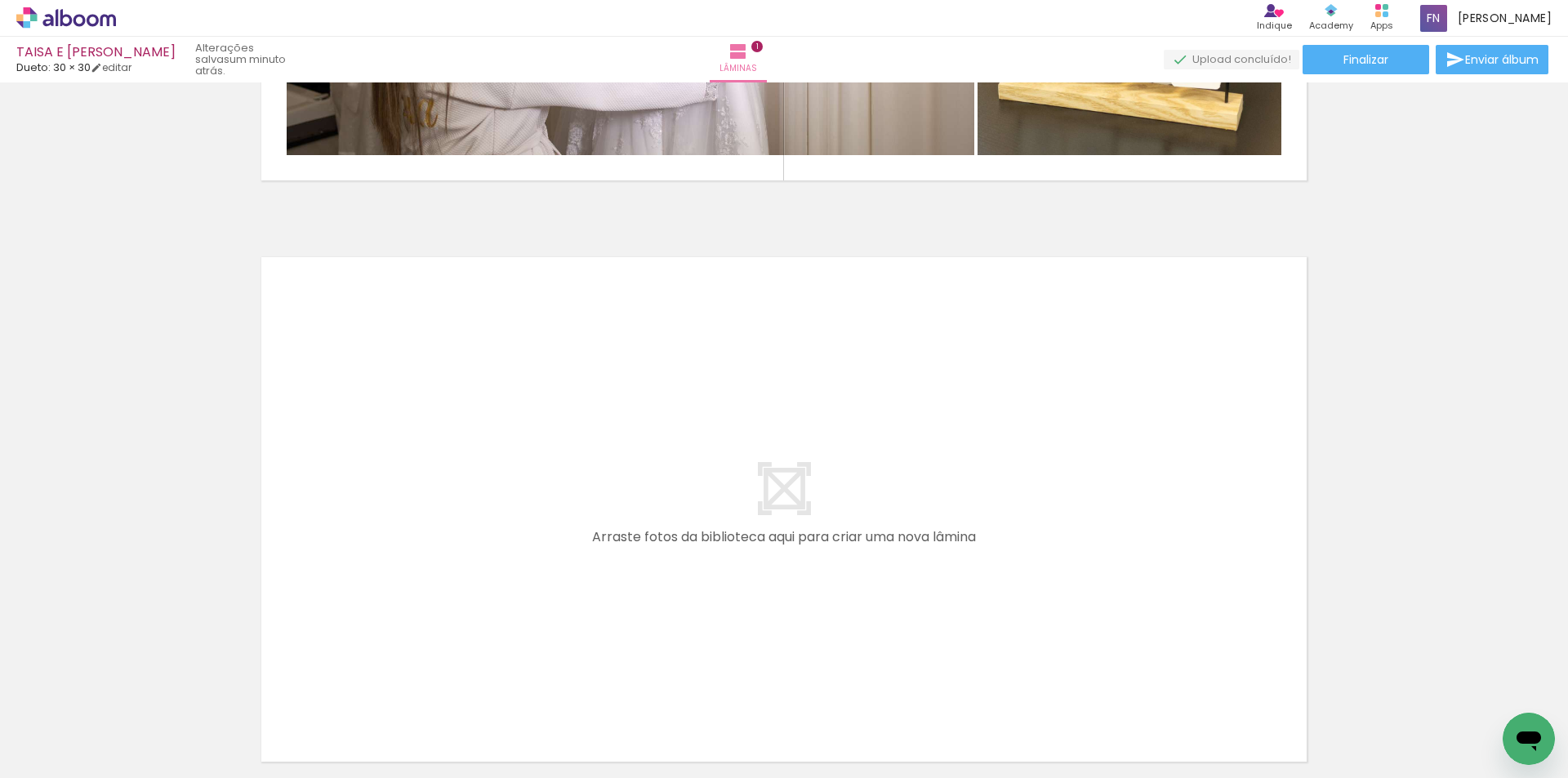
scroll to position [511, 0]
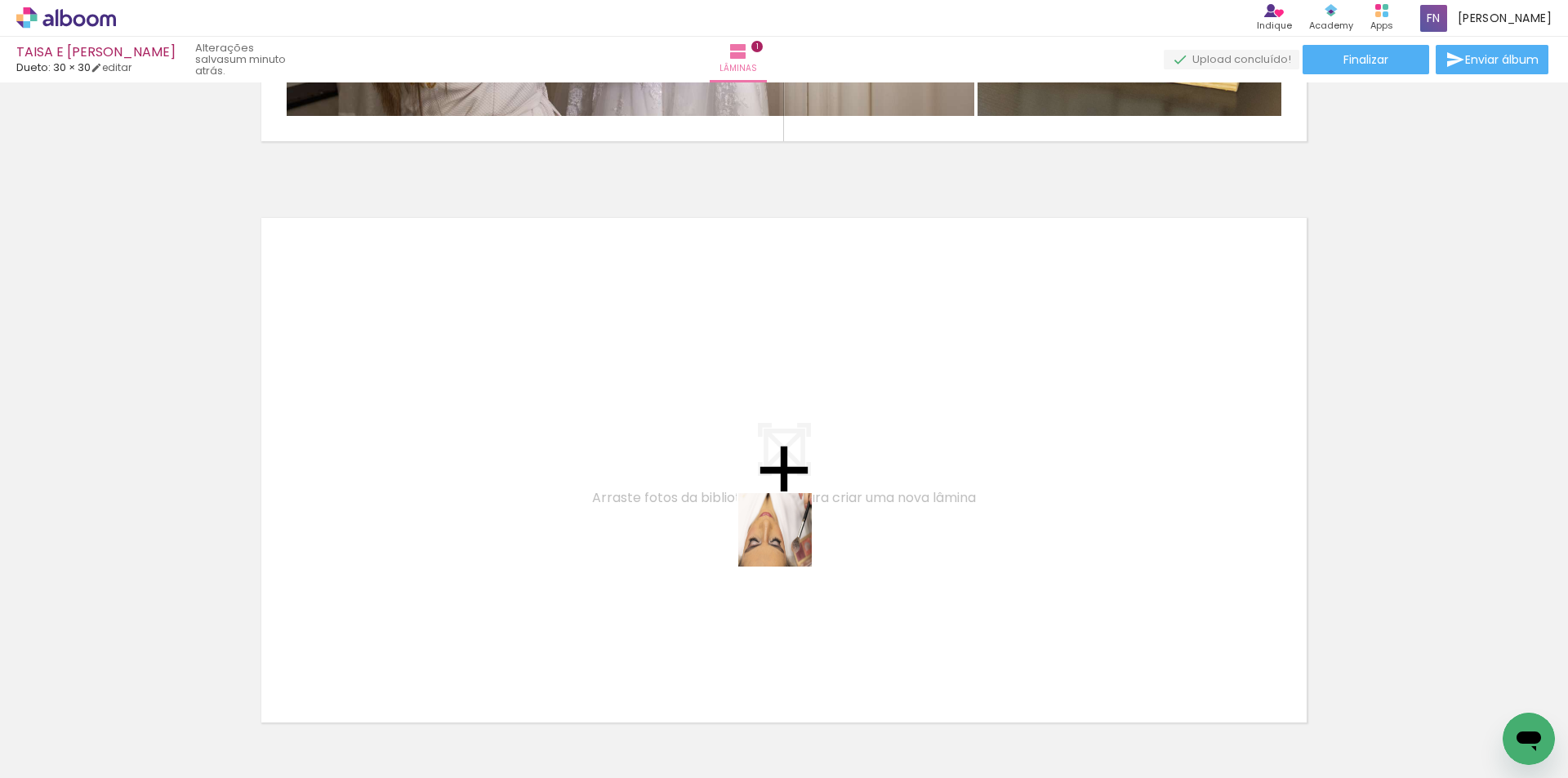
drag, startPoint x: 728, startPoint y: 728, endPoint x: 771, endPoint y: 701, distance: 50.8
click at [790, 529] on quentale-workspace at bounding box center [784, 389] width 1568 height 778
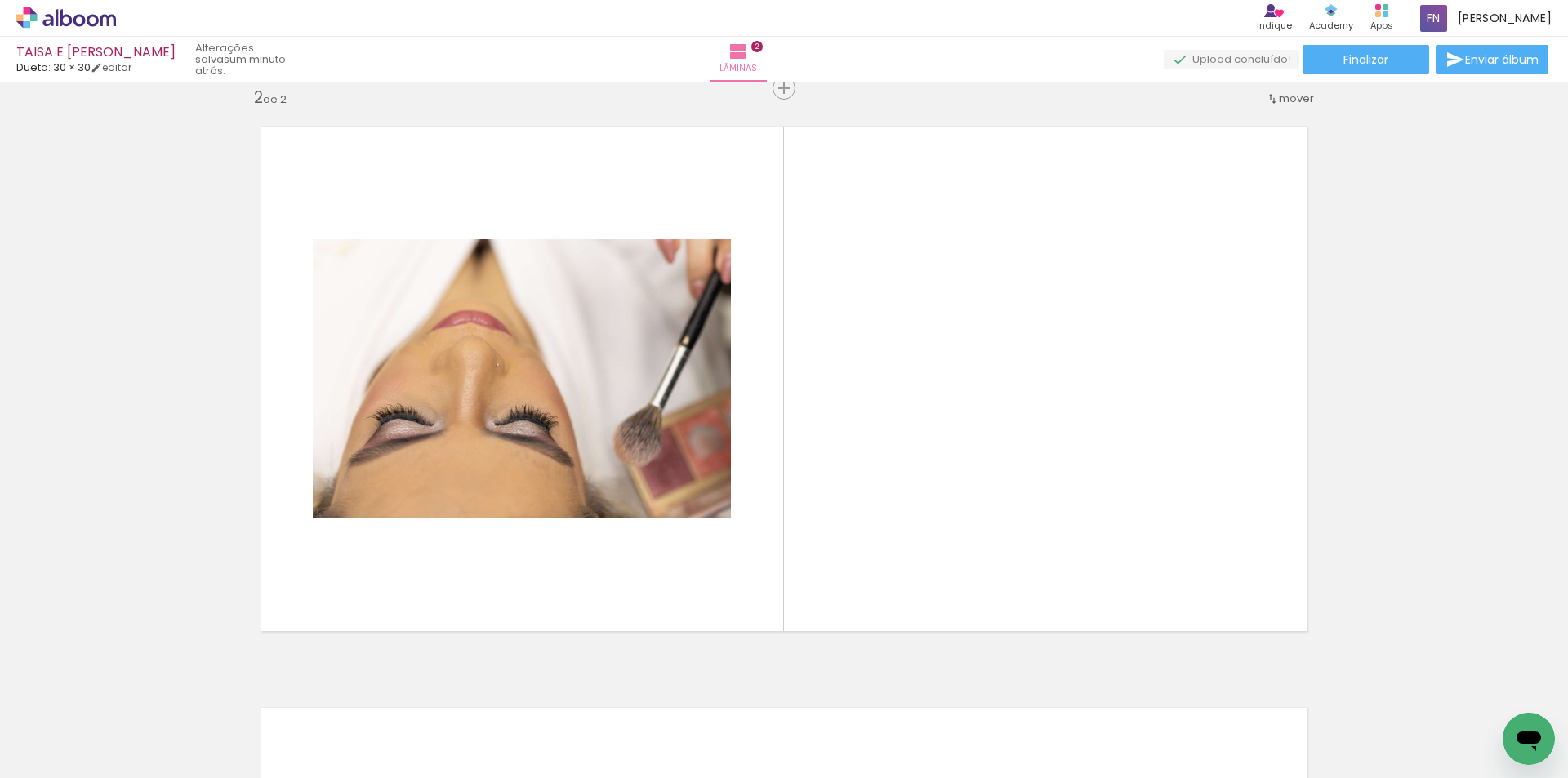
scroll to position [602, 0]
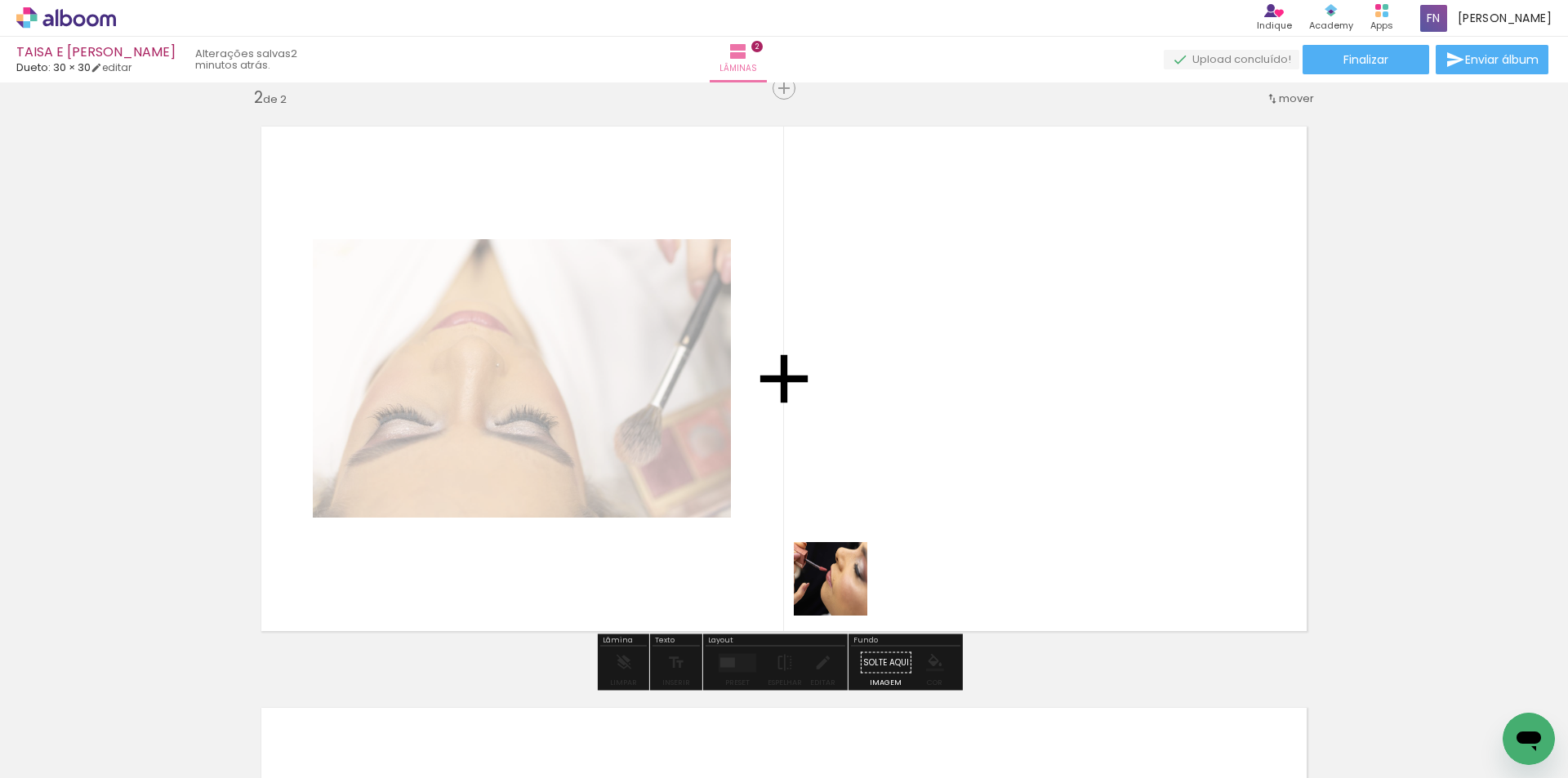
drag, startPoint x: 795, startPoint y: 728, endPoint x: 890, endPoint y: 660, distance: 116.8
click at [804, 500] on quentale-workspace at bounding box center [784, 389] width 1568 height 778
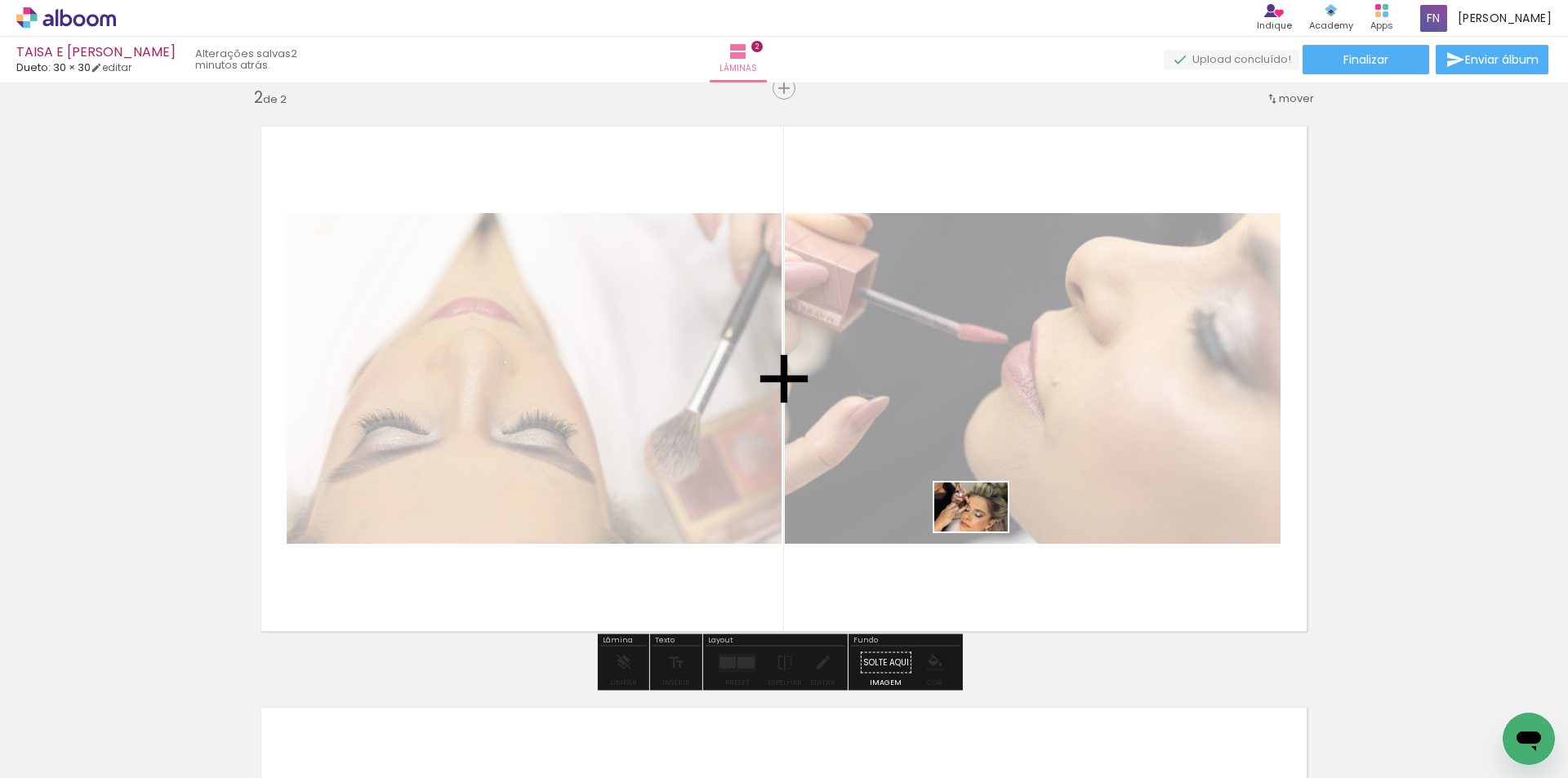
drag, startPoint x: 898, startPoint y: 716, endPoint x: 1043, endPoint y: 669, distance: 152.4
click at [804, 531] on quentale-workspace at bounding box center [784, 389] width 1568 height 778
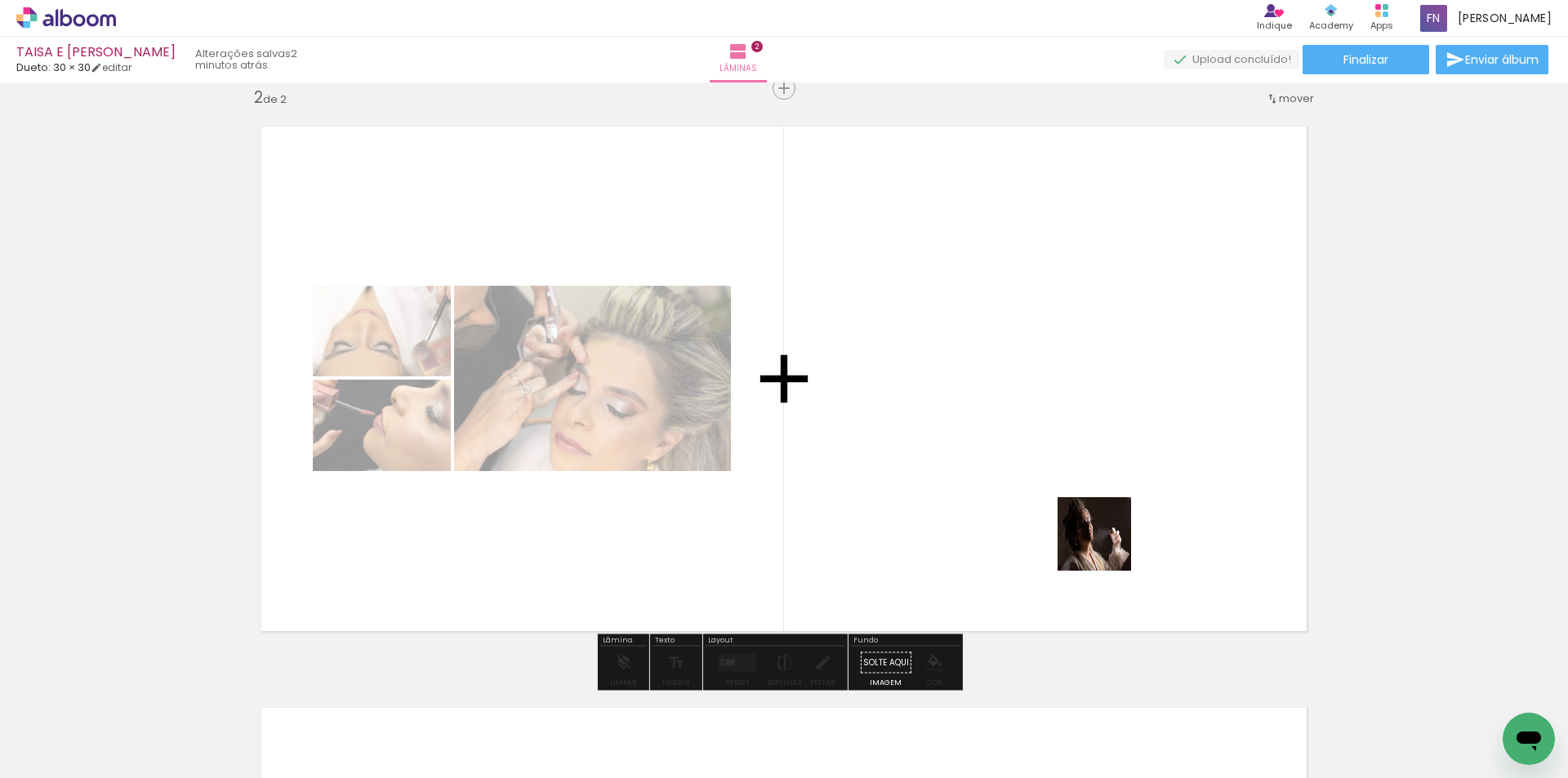
drag, startPoint x: 1080, startPoint y: 712, endPoint x: 793, endPoint y: 618, distance: 302.0
click at [804, 545] on quentale-workspace at bounding box center [784, 389] width 1568 height 778
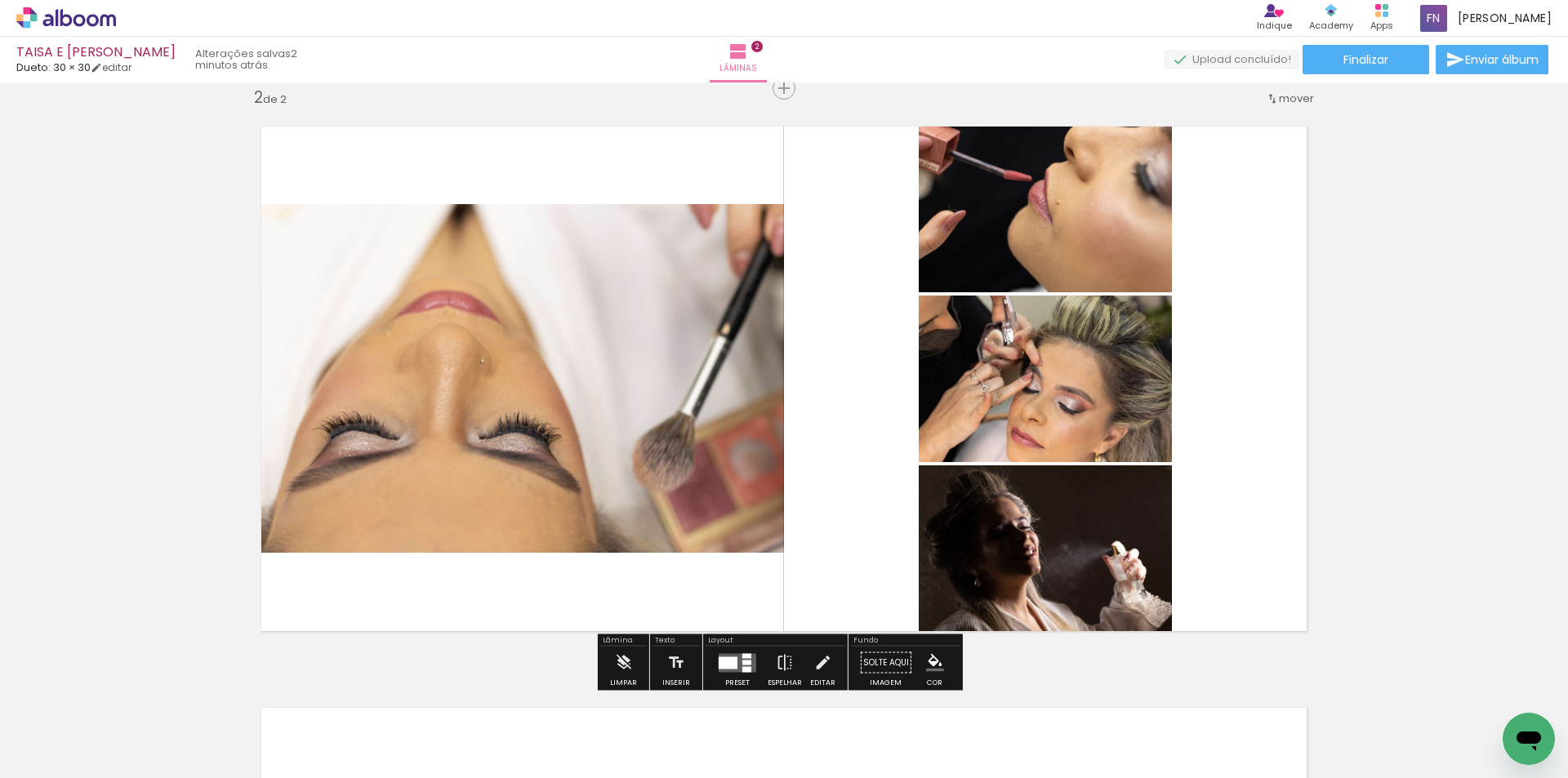
click at [742, 662] on div at bounding box center [747, 662] width 9 height 5
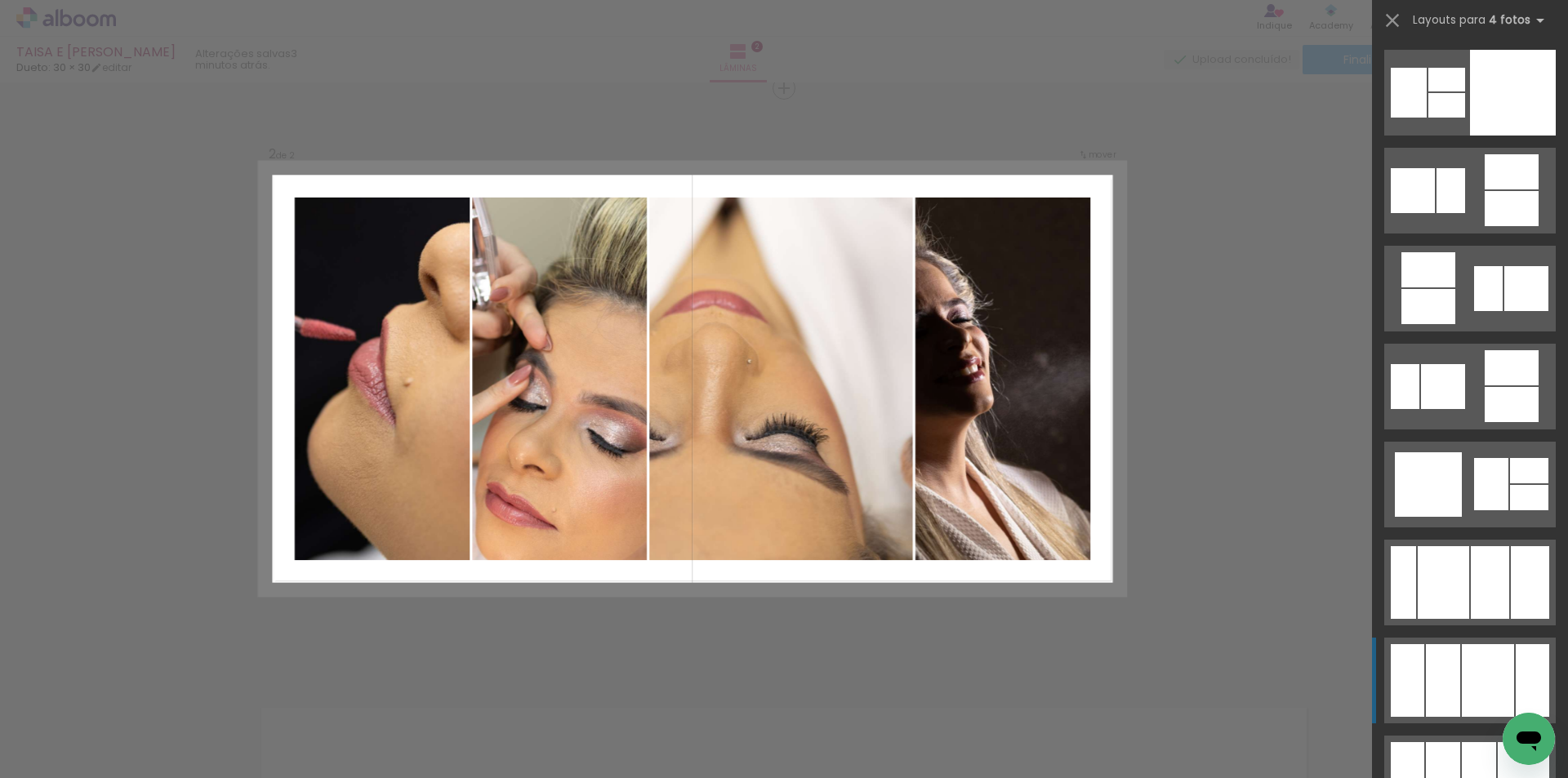
scroll to position [14289, 0]
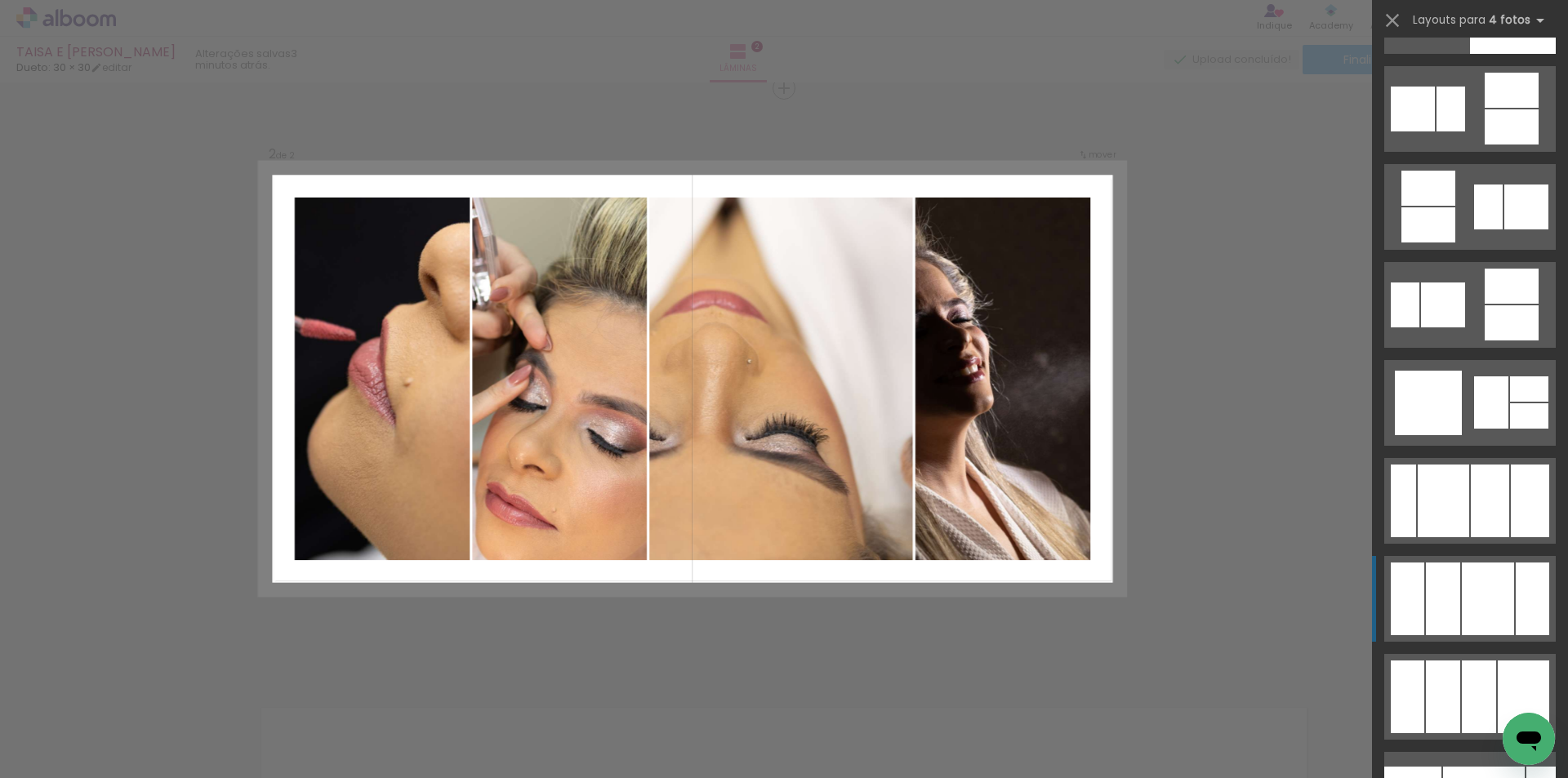
click at [804, 600] on div at bounding box center [1443, 598] width 34 height 72
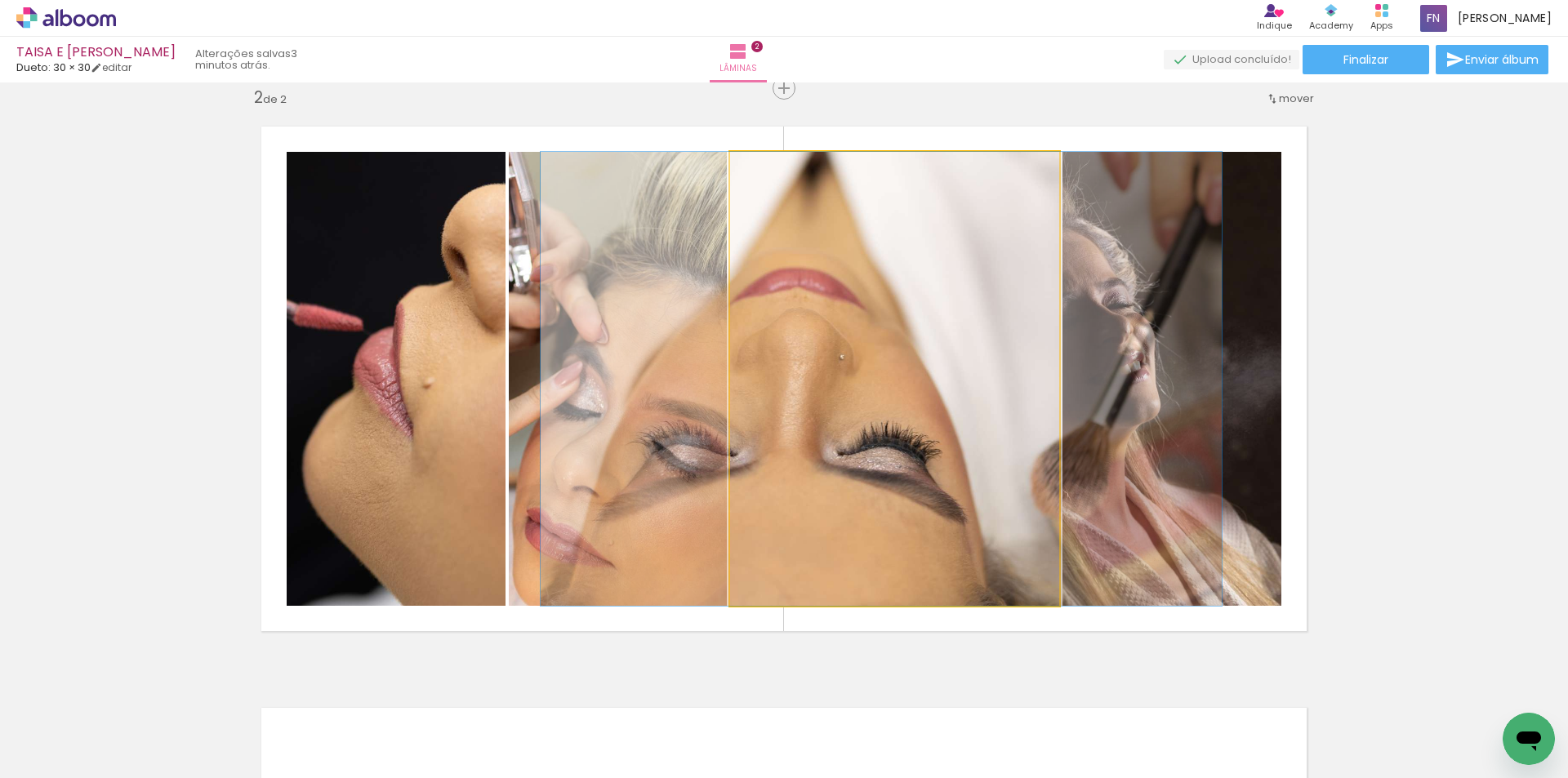
drag, startPoint x: 1027, startPoint y: 436, endPoint x: 994, endPoint y: 436, distance: 33.0
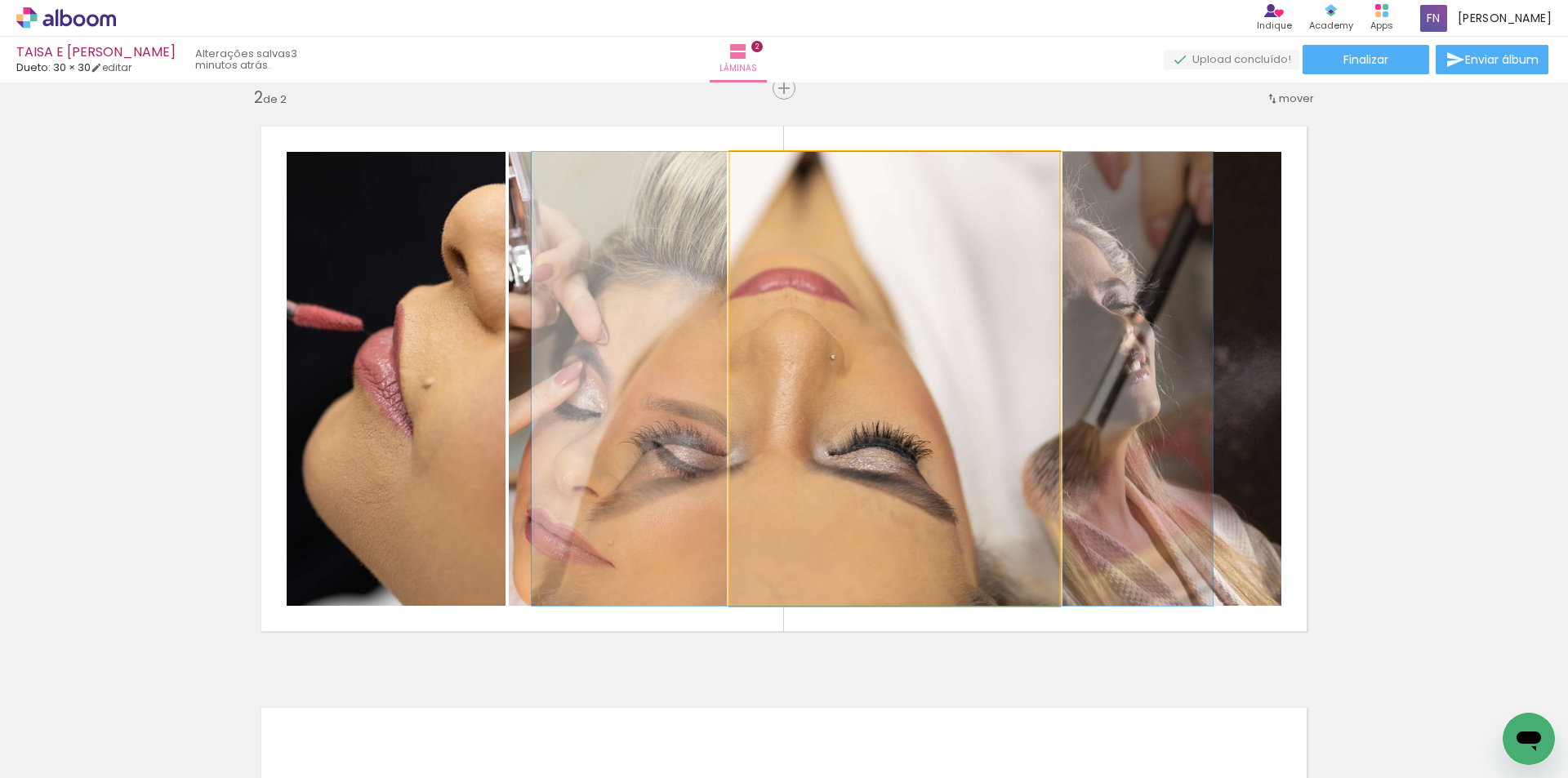
drag, startPoint x: 844, startPoint y: 406, endPoint x: 862, endPoint y: 406, distance: 18.0
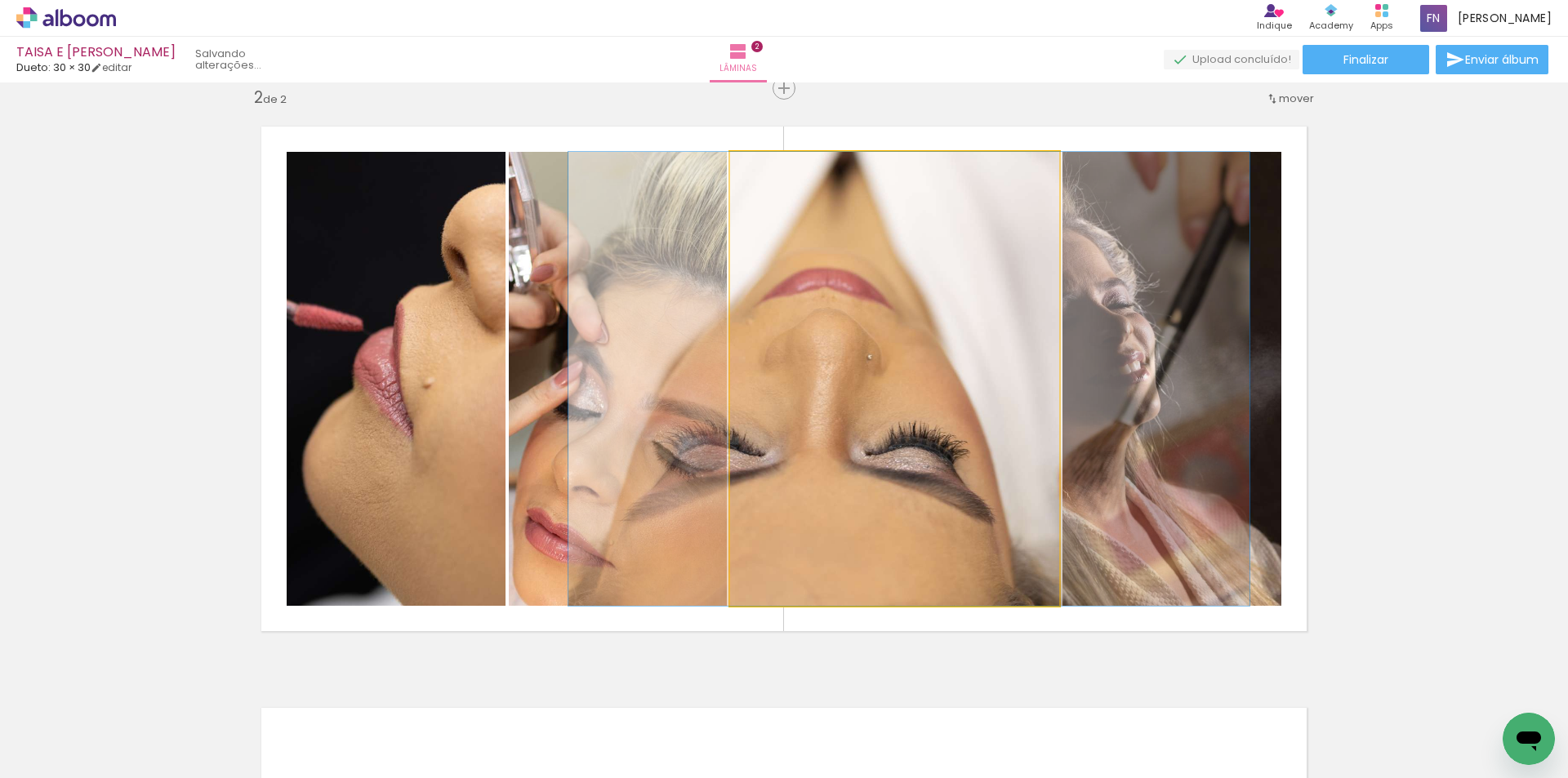
drag, startPoint x: 847, startPoint y: 406, endPoint x: 878, endPoint y: 406, distance: 31.0
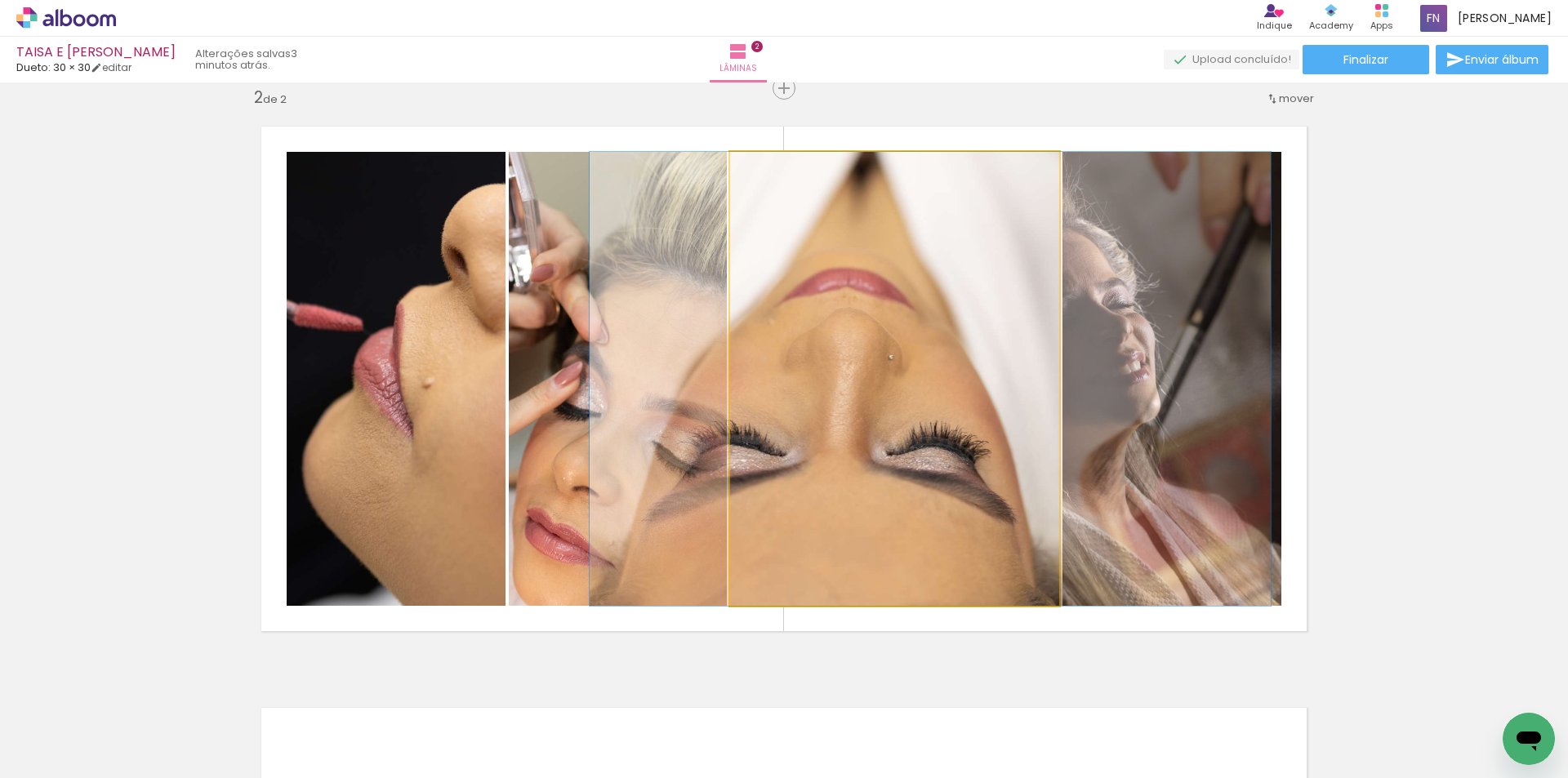
drag, startPoint x: 849, startPoint y: 407, endPoint x: 871, endPoint y: 407, distance: 22.0
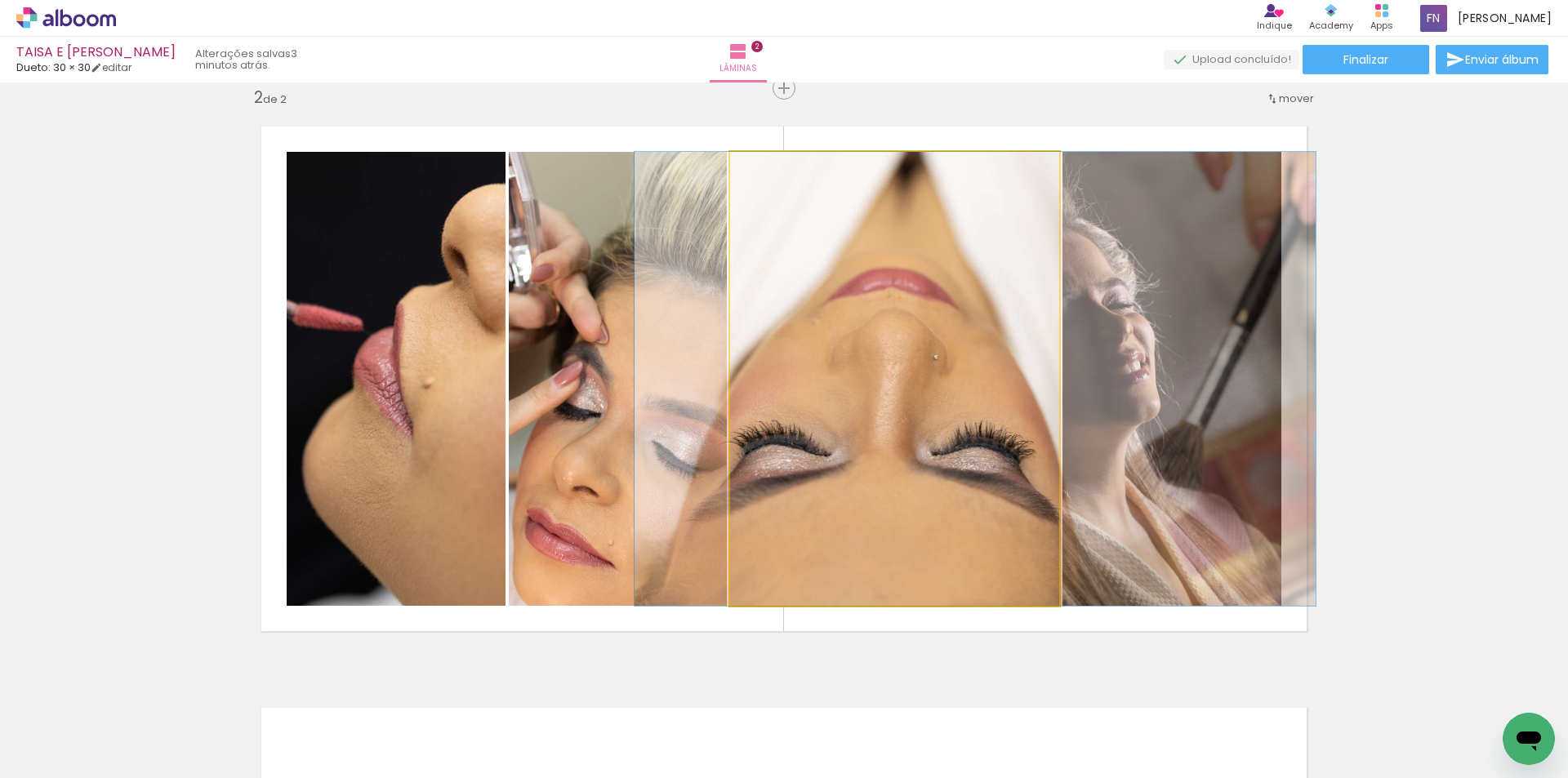
drag, startPoint x: 830, startPoint y: 413, endPoint x: 850, endPoint y: 414, distance: 20.0
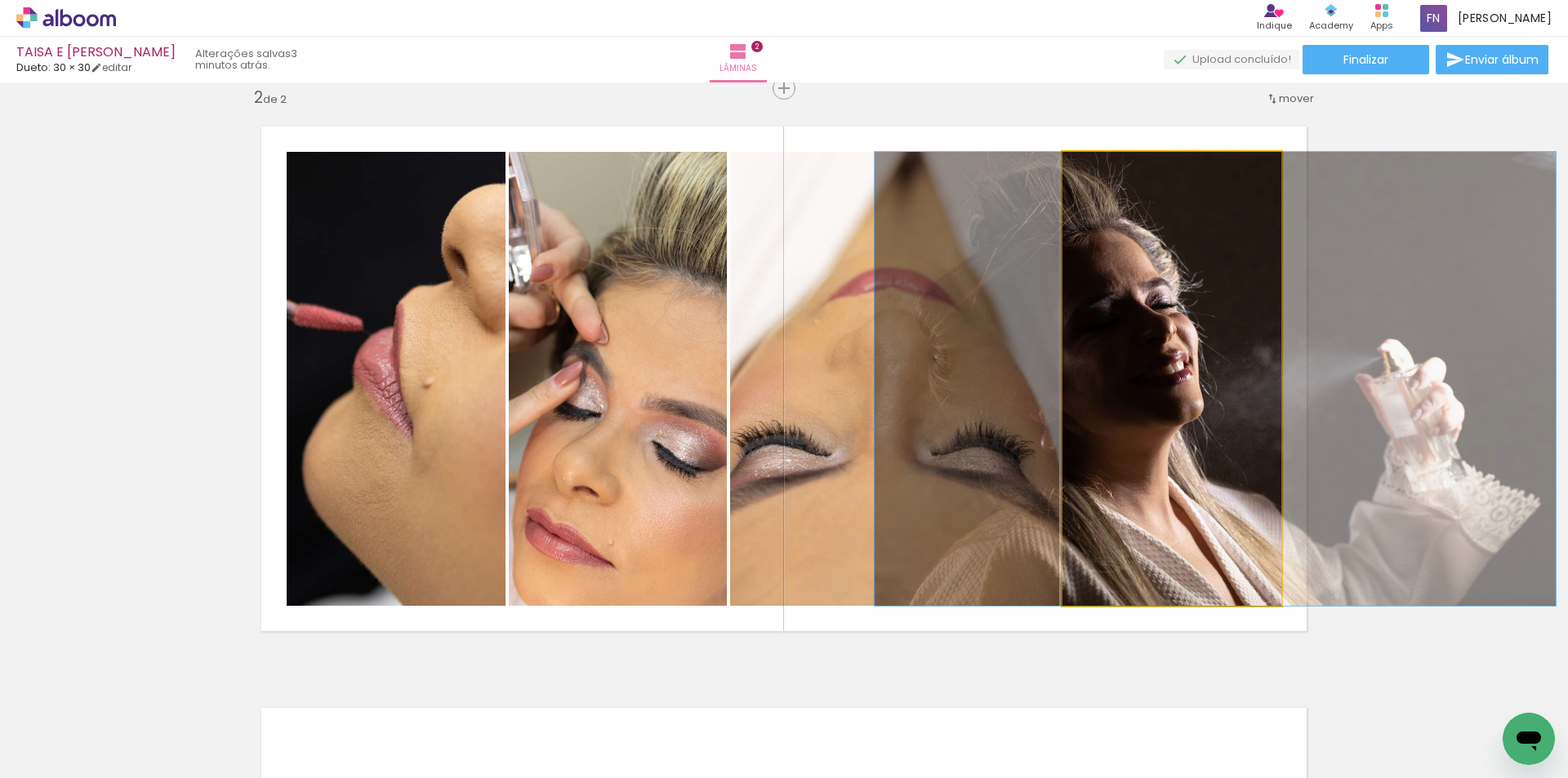
drag, startPoint x: 1091, startPoint y: 424, endPoint x: 1134, endPoint y: 420, distance: 43.2
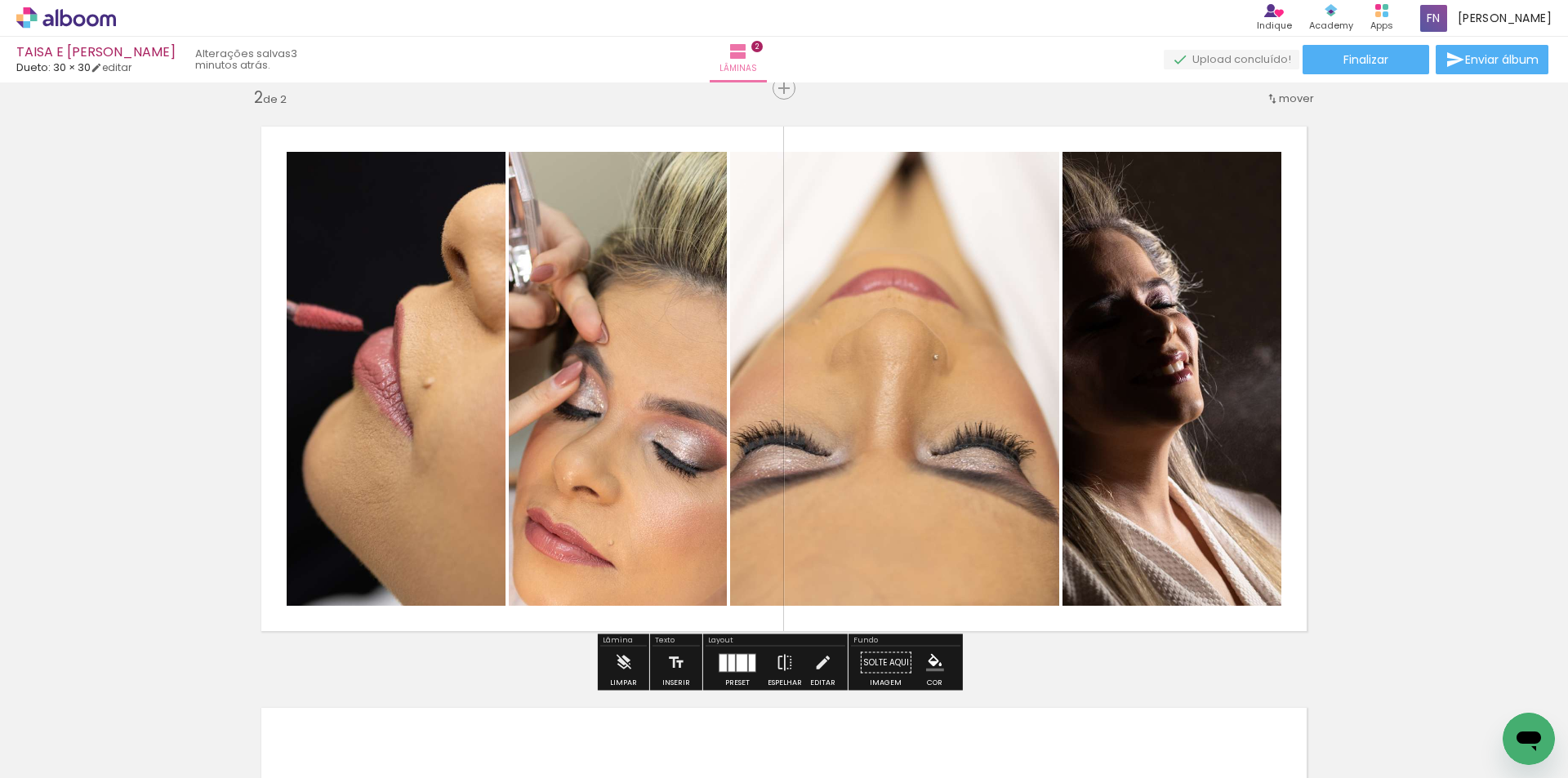
click at [743, 660] on div at bounding box center [741, 663] width 10 height 17
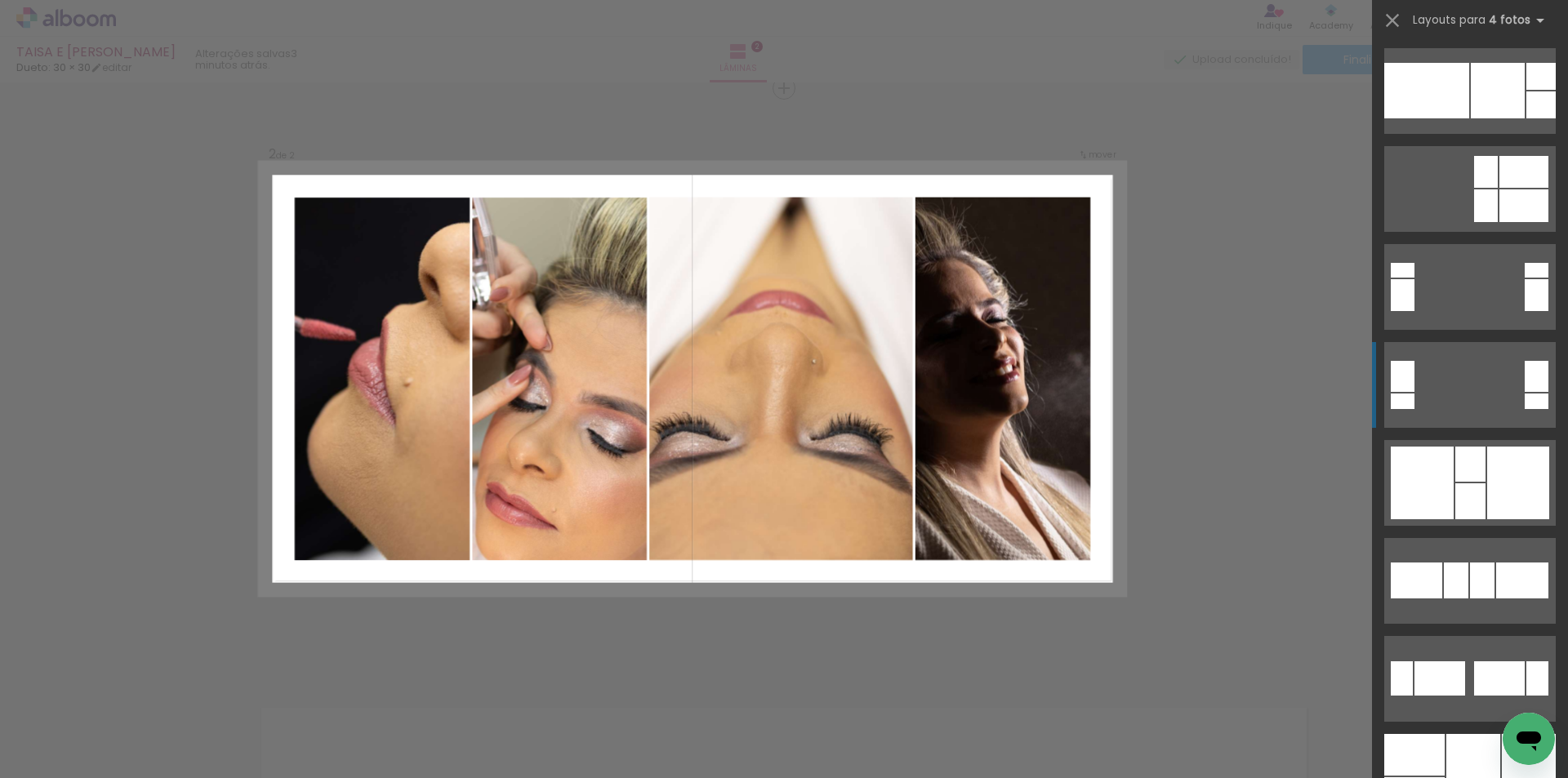
scroll to position [15448, 0]
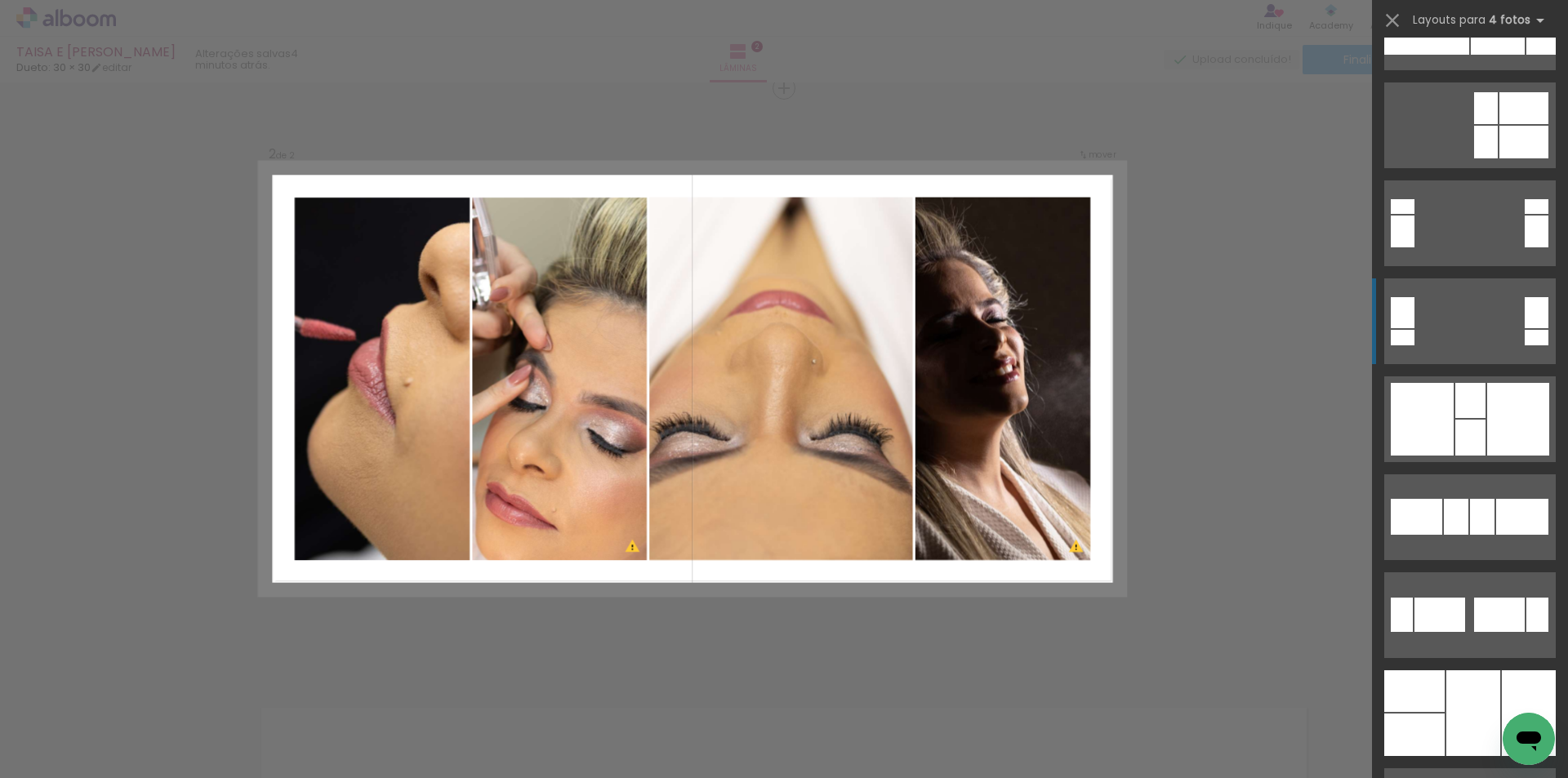
click at [804, 372] on div "Confirmar Cancelar" at bounding box center [784, 372] width 1568 height 1784
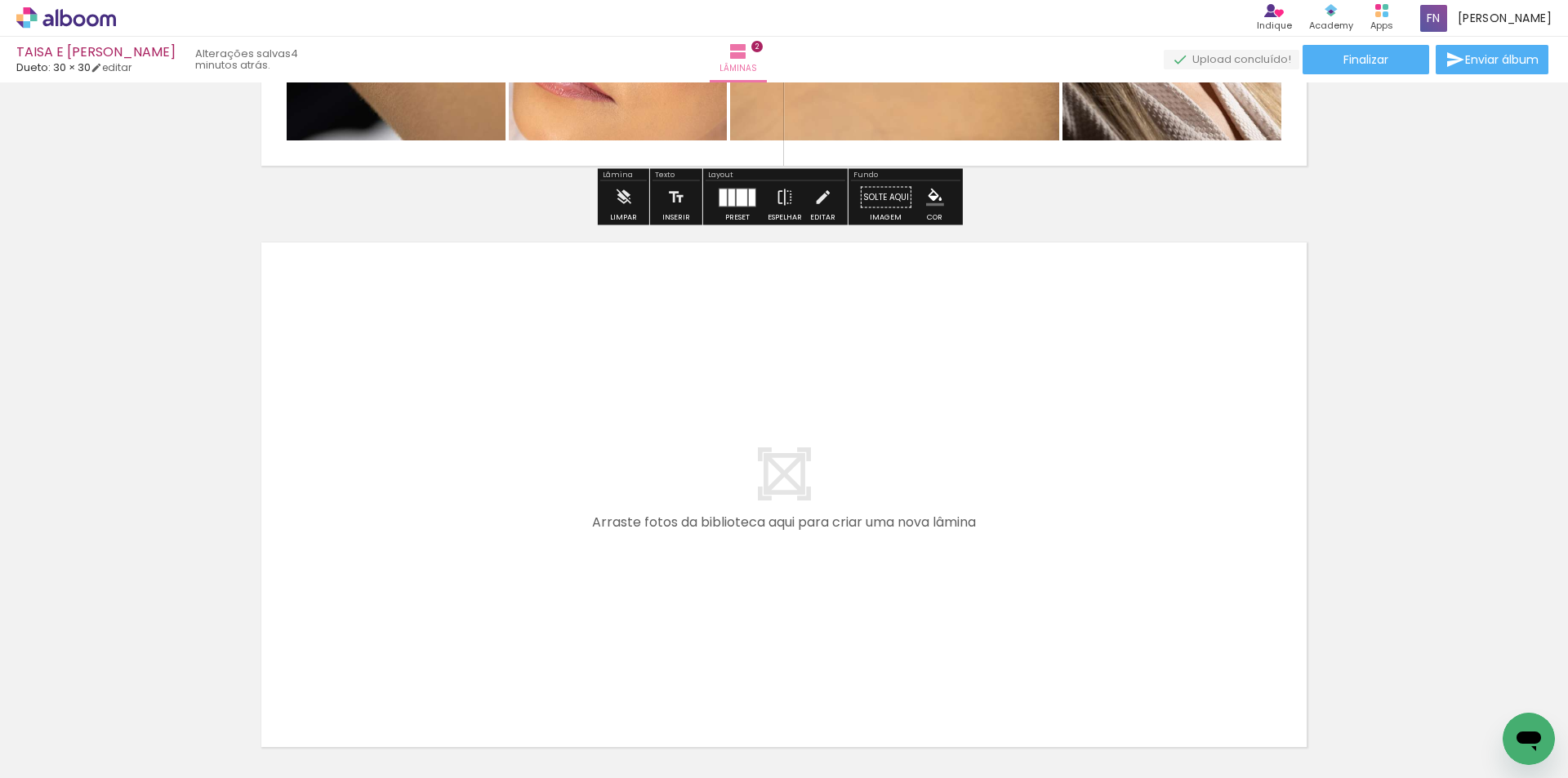
scroll to position [1092, 0]
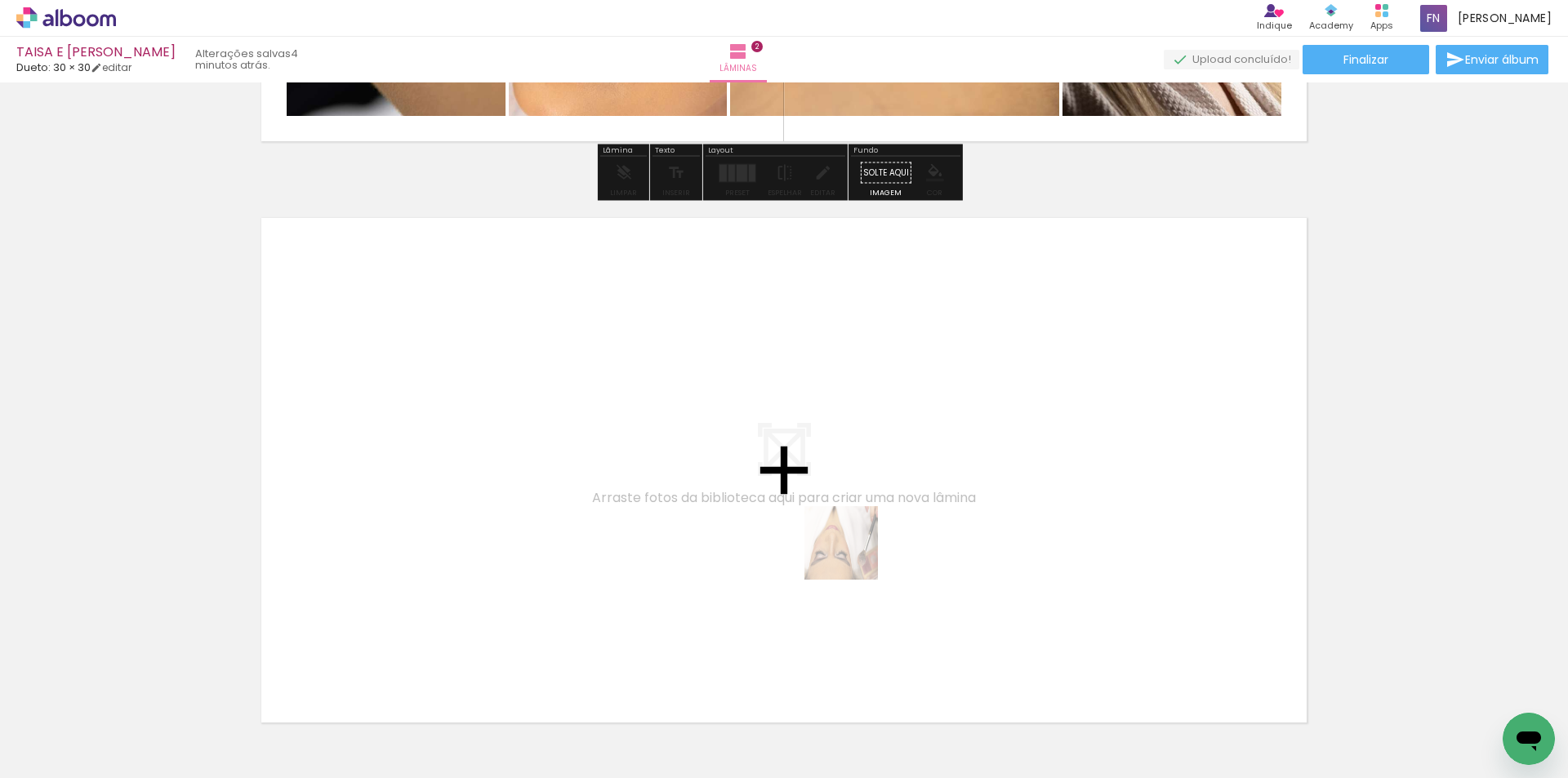
drag, startPoint x: 704, startPoint y: 734, endPoint x: 893, endPoint y: 498, distance: 302.4
click at [804, 498] on quentale-workspace at bounding box center [784, 389] width 1568 height 778
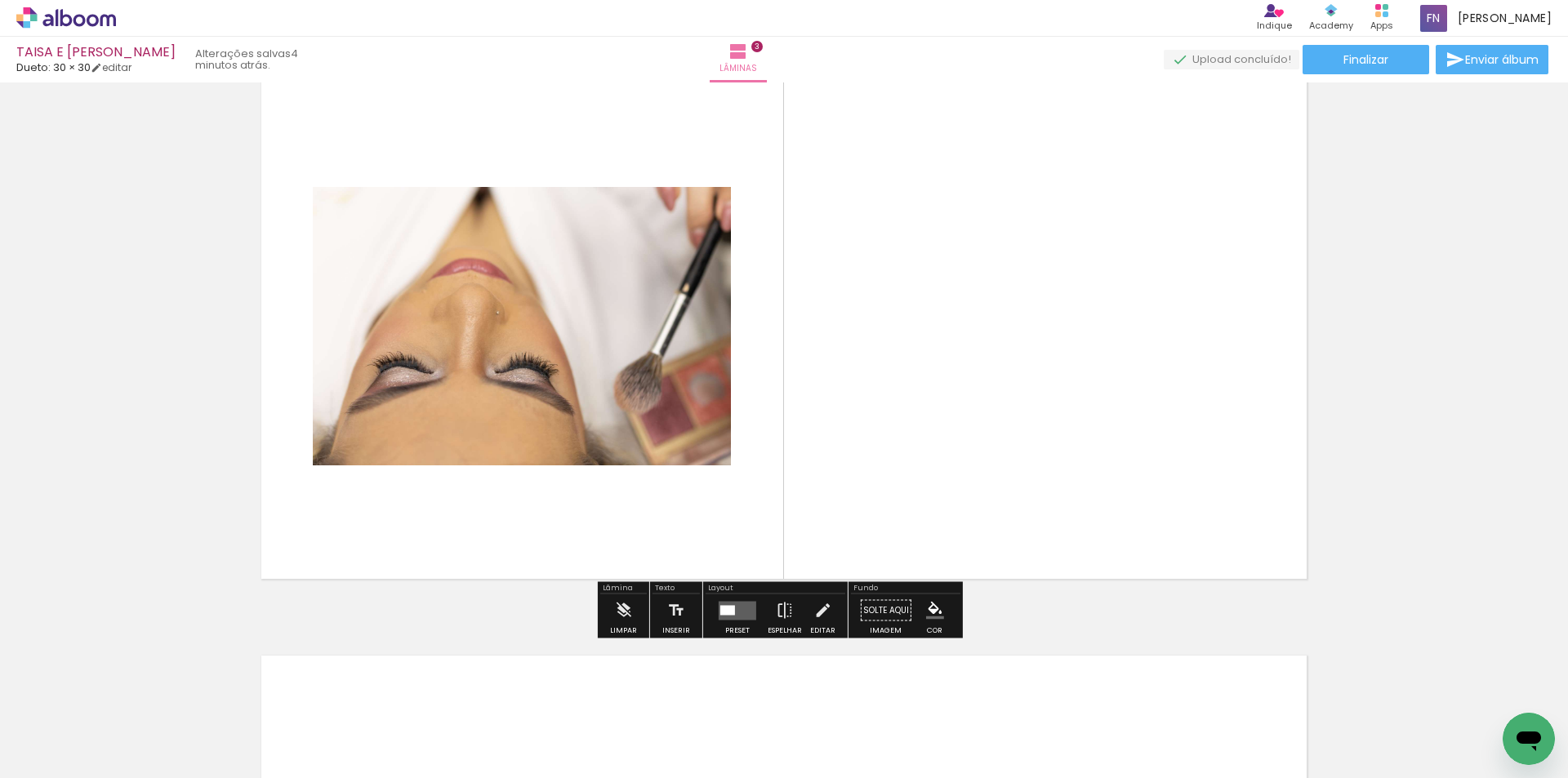
scroll to position [1265, 0]
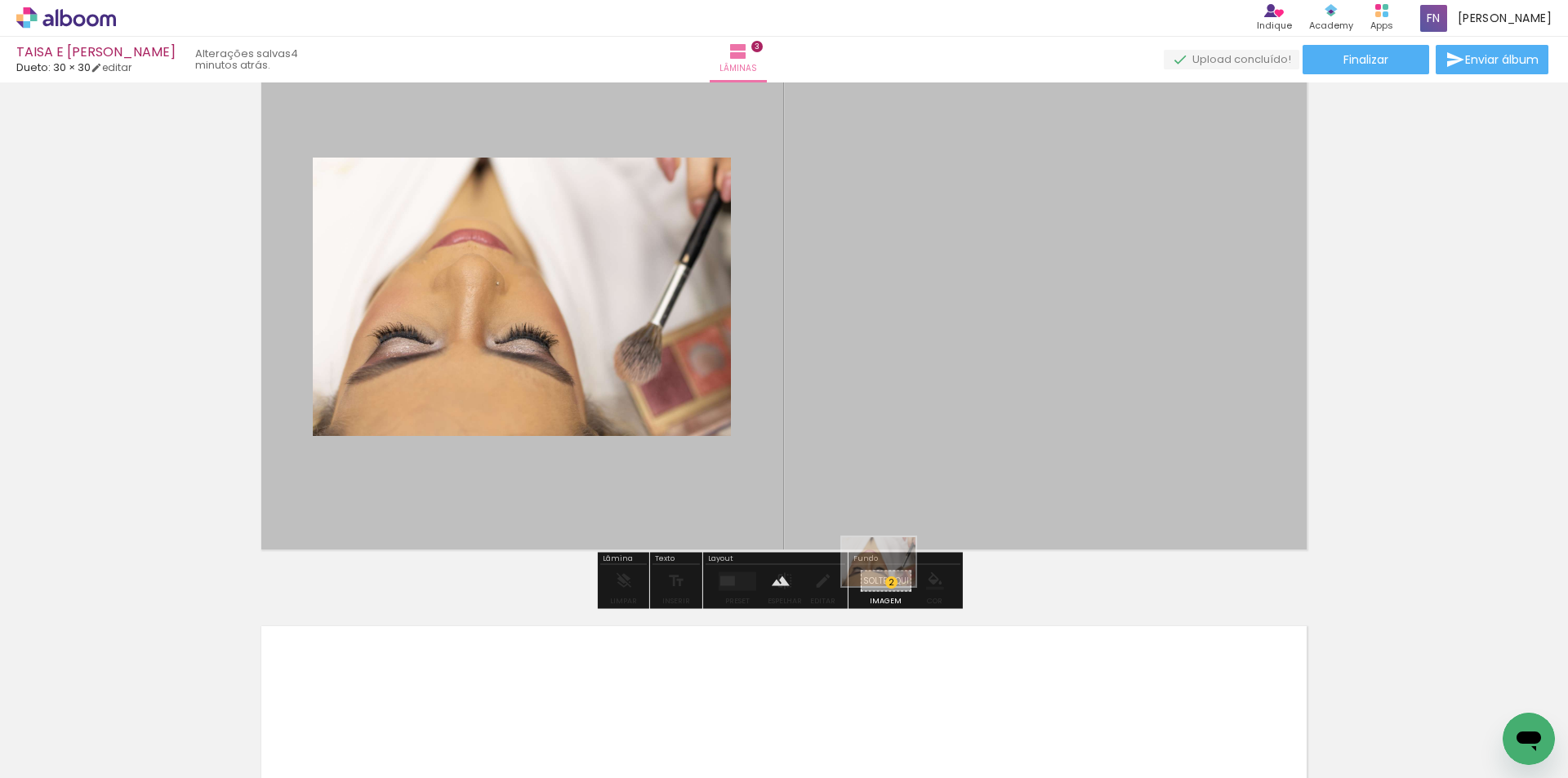
drag, startPoint x: 700, startPoint y: 733, endPoint x: 891, endPoint y: 586, distance: 241.0
click at [804, 586] on quentale-workspace at bounding box center [784, 389] width 1568 height 778
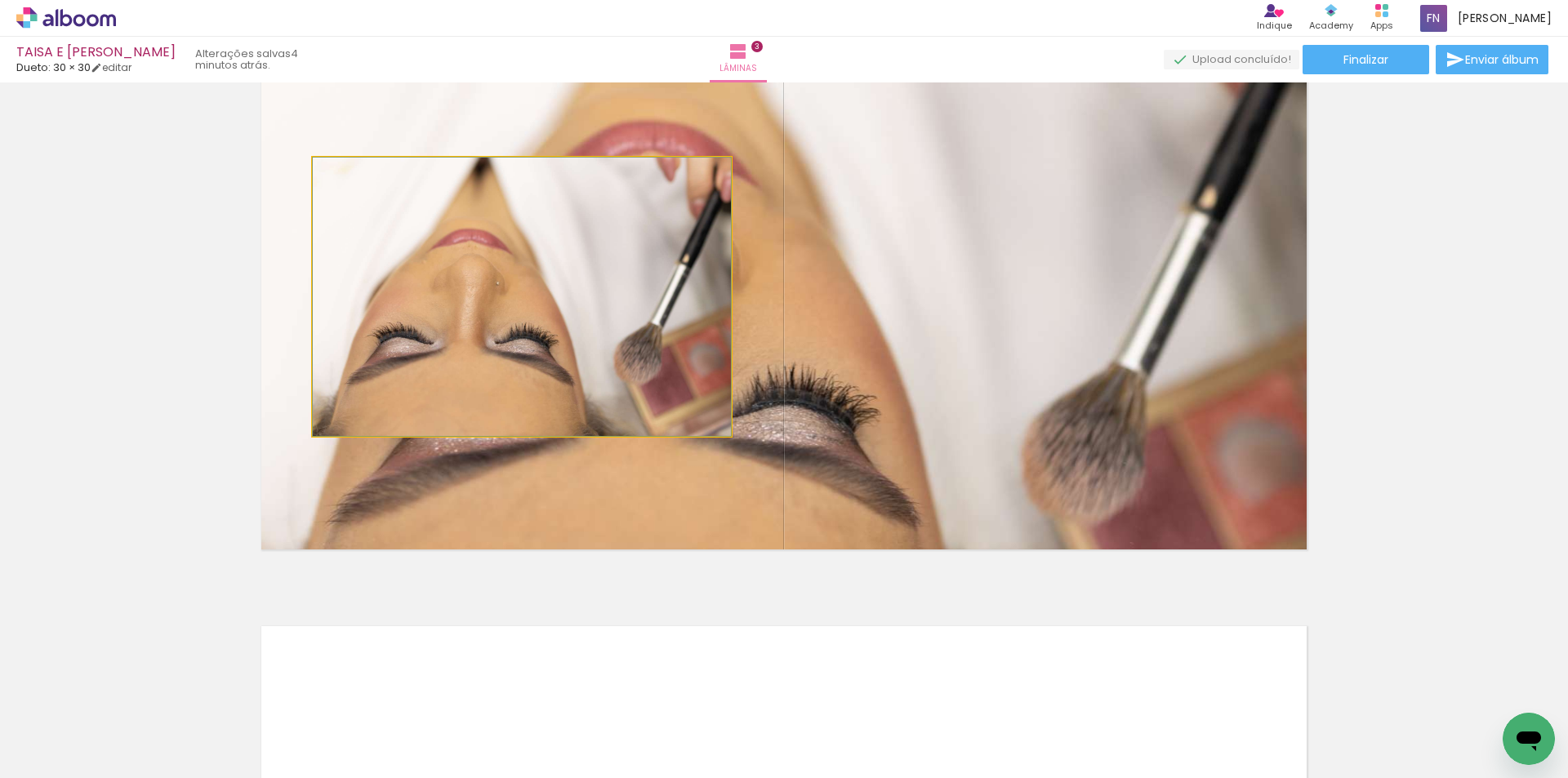
click at [639, 354] on quentale-photo at bounding box center [522, 297] width 418 height 279
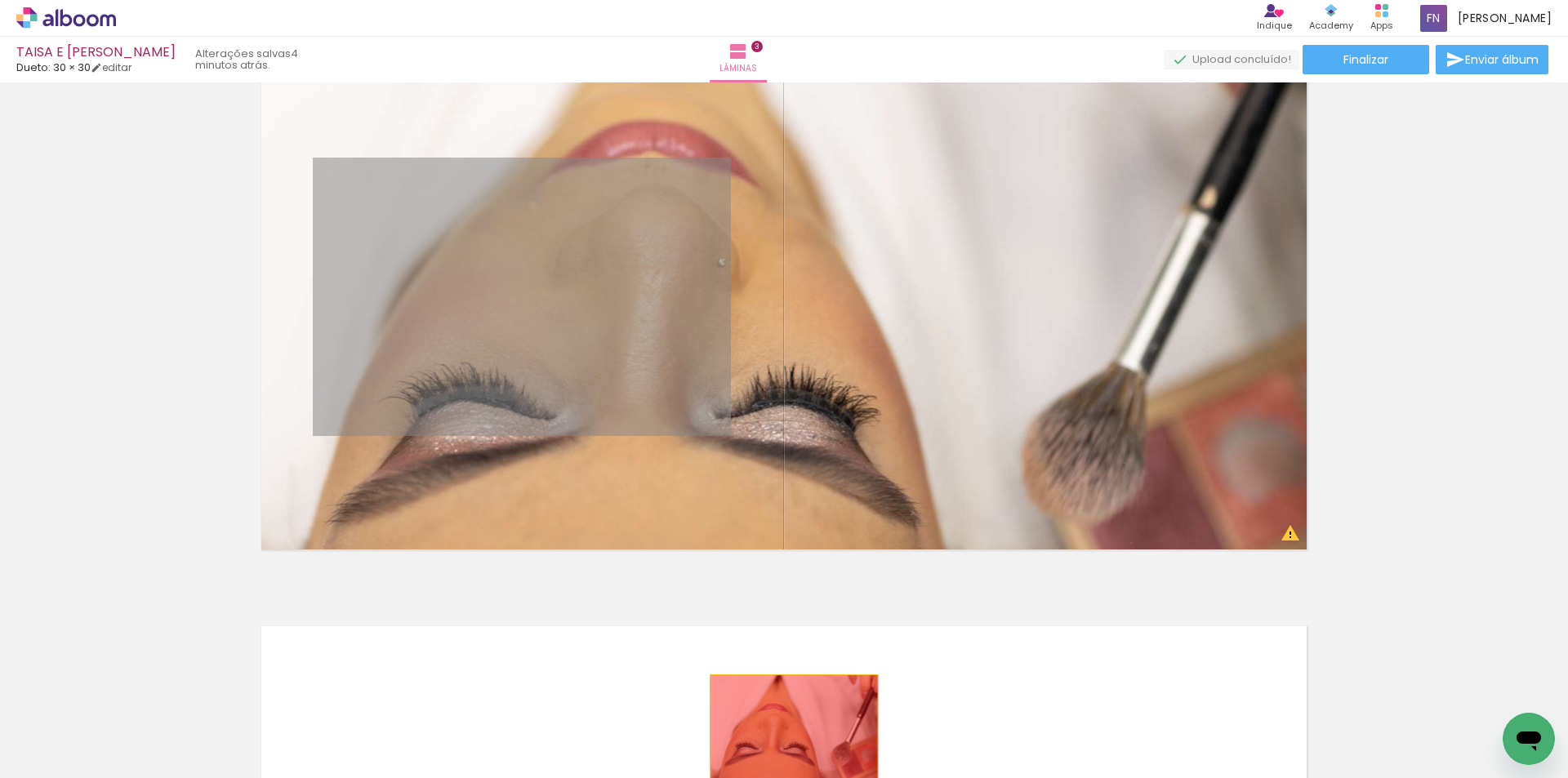
drag, startPoint x: 639, startPoint y: 354, endPoint x: 788, endPoint y: 731, distance: 405.4
click at [788, 731] on quentale-workspace at bounding box center [784, 389] width 1568 height 778
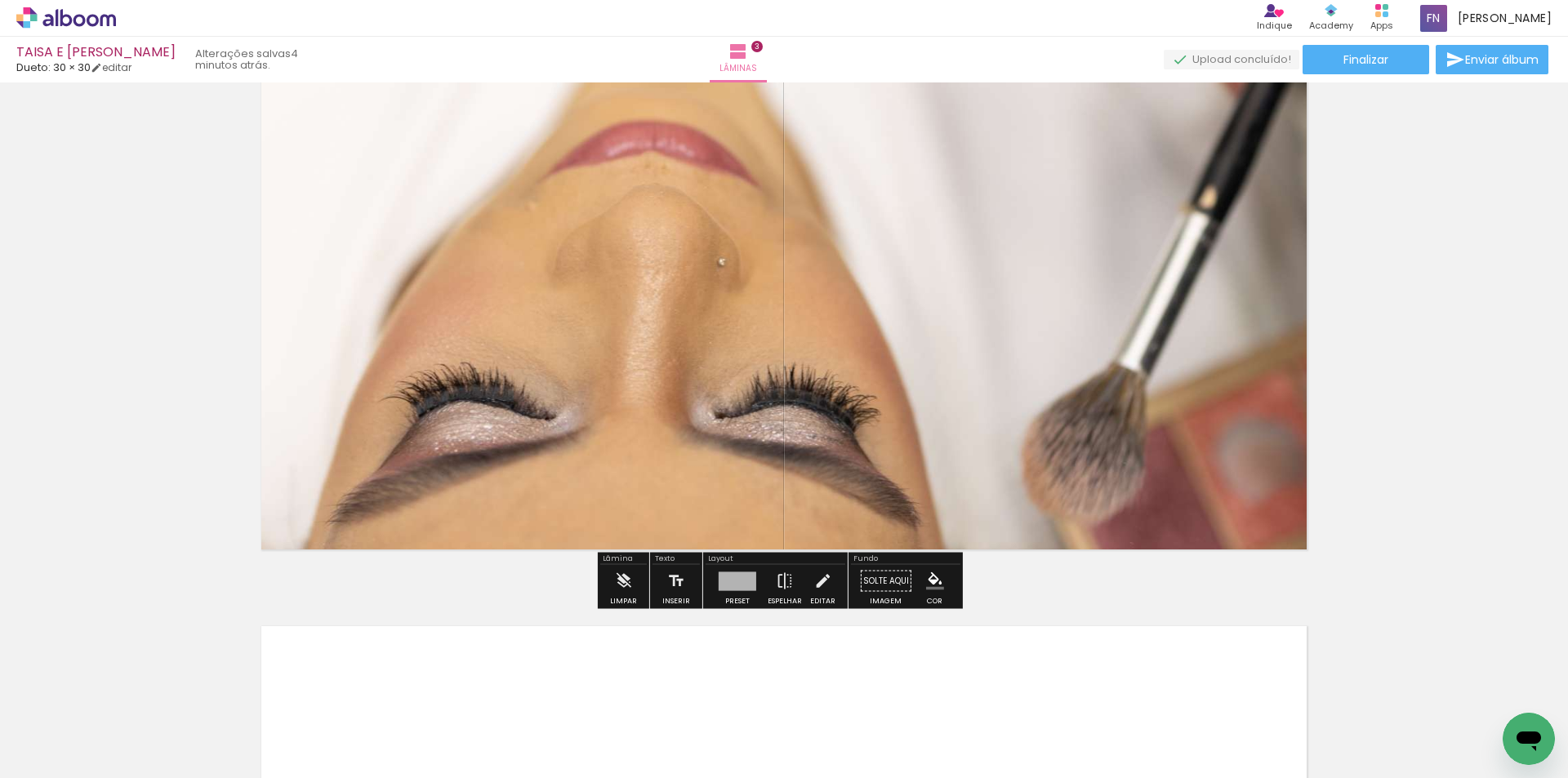
click at [804, 389] on quentale-layouter at bounding box center [784, 297] width 1081 height 540
click at [804, 423] on quentale-photo at bounding box center [784, 297] width 1081 height 540
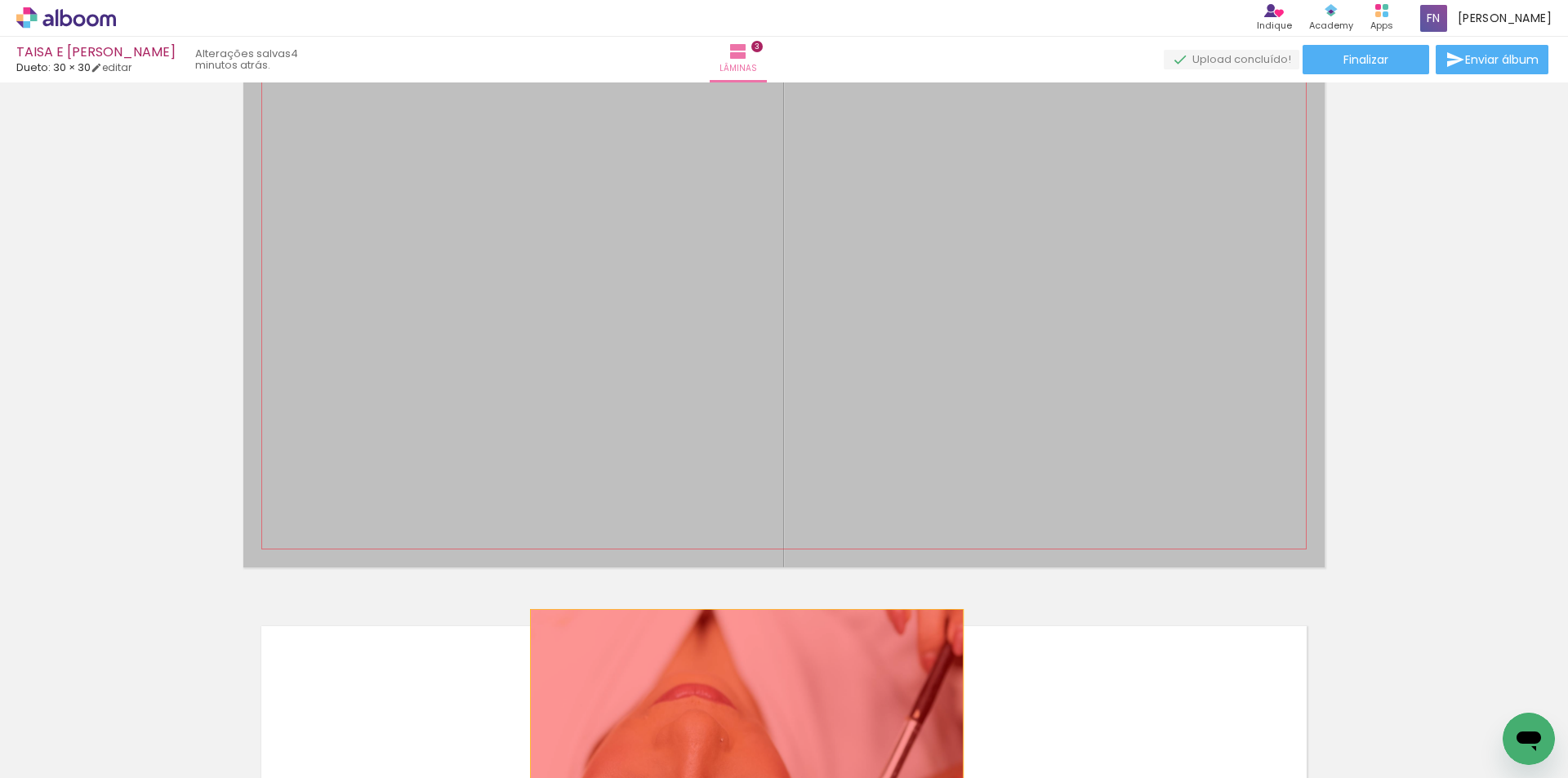
drag, startPoint x: 913, startPoint y: 423, endPoint x: 741, endPoint y: 717, distance: 340.6
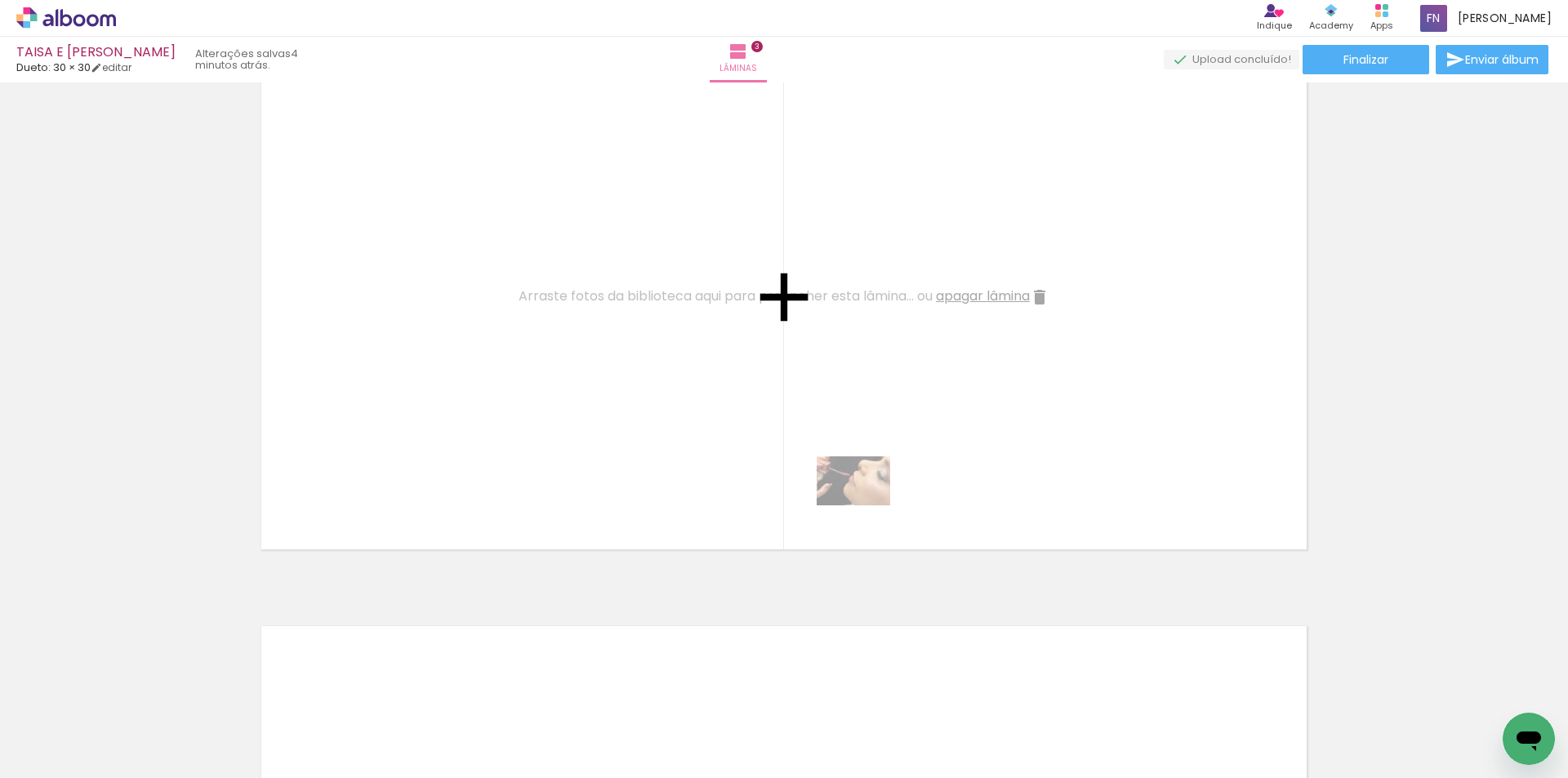
drag, startPoint x: 807, startPoint y: 711, endPoint x: 832, endPoint y: 588, distance: 125.5
click at [804, 493] on quentale-workspace at bounding box center [784, 389] width 1568 height 778
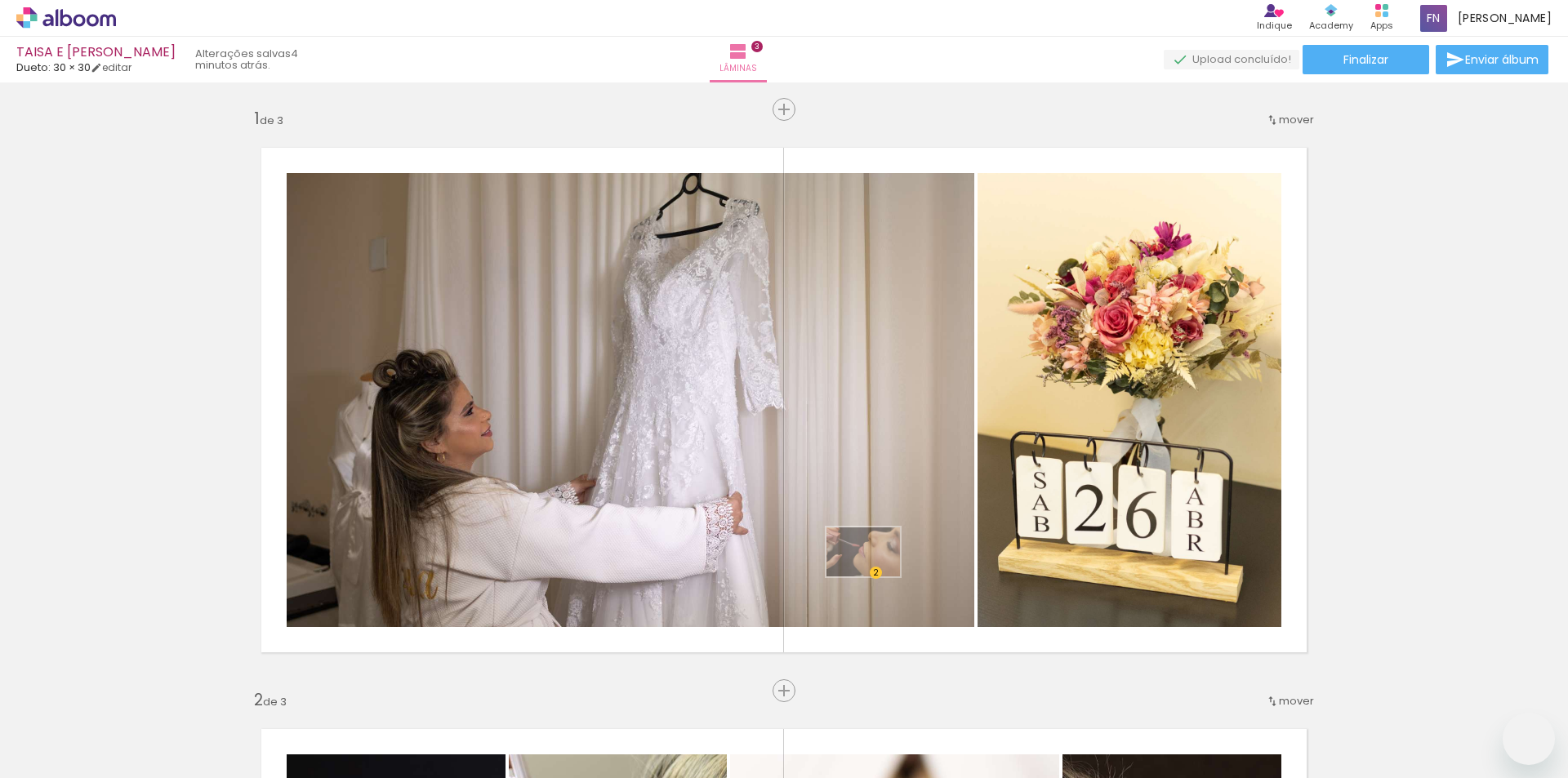
click at [877, 579] on quentale-workspace at bounding box center [784, 389] width 1568 height 778
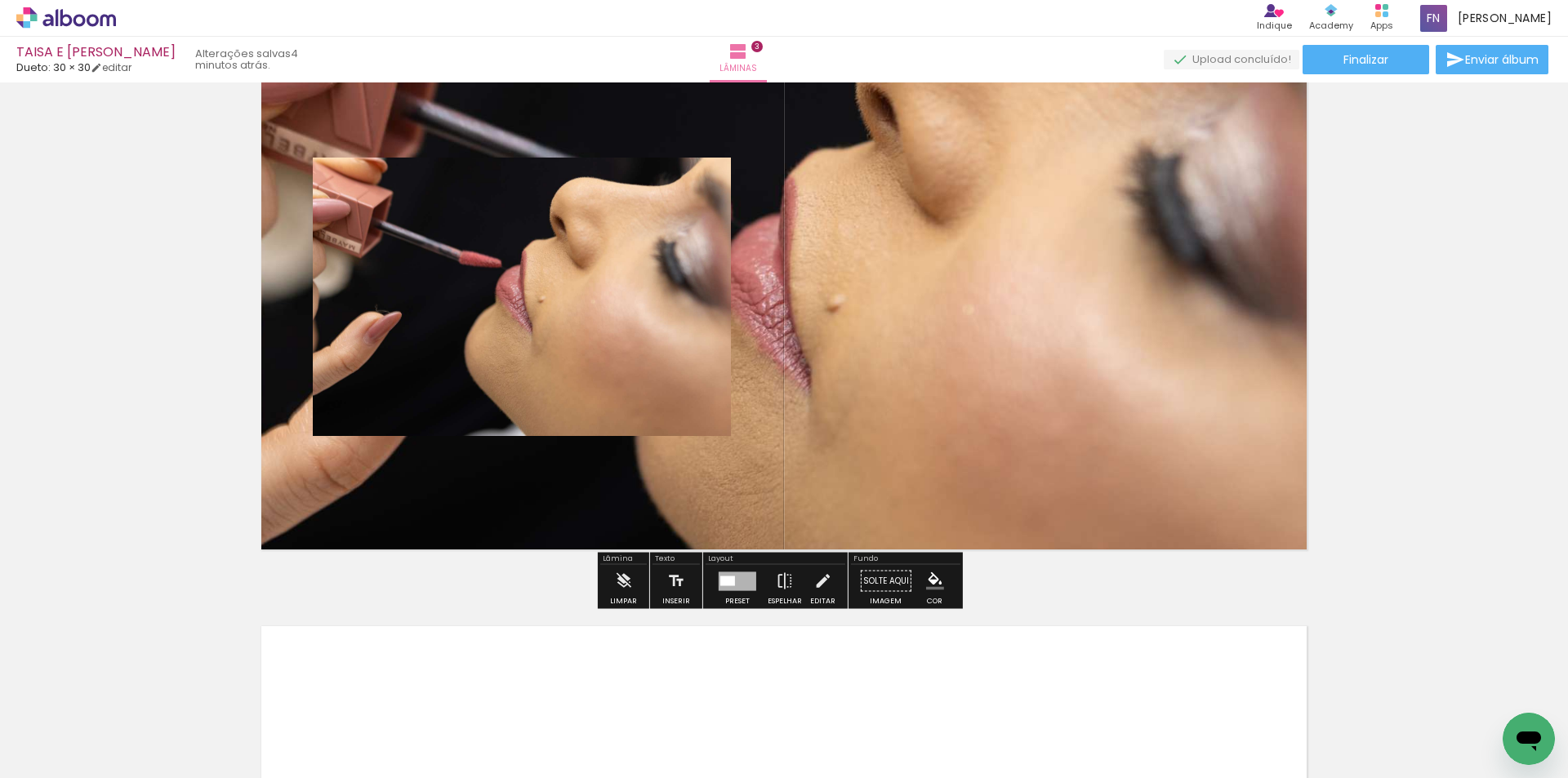
scroll to position [15448, 0]
click at [601, 289] on quentale-photo at bounding box center [522, 297] width 418 height 279
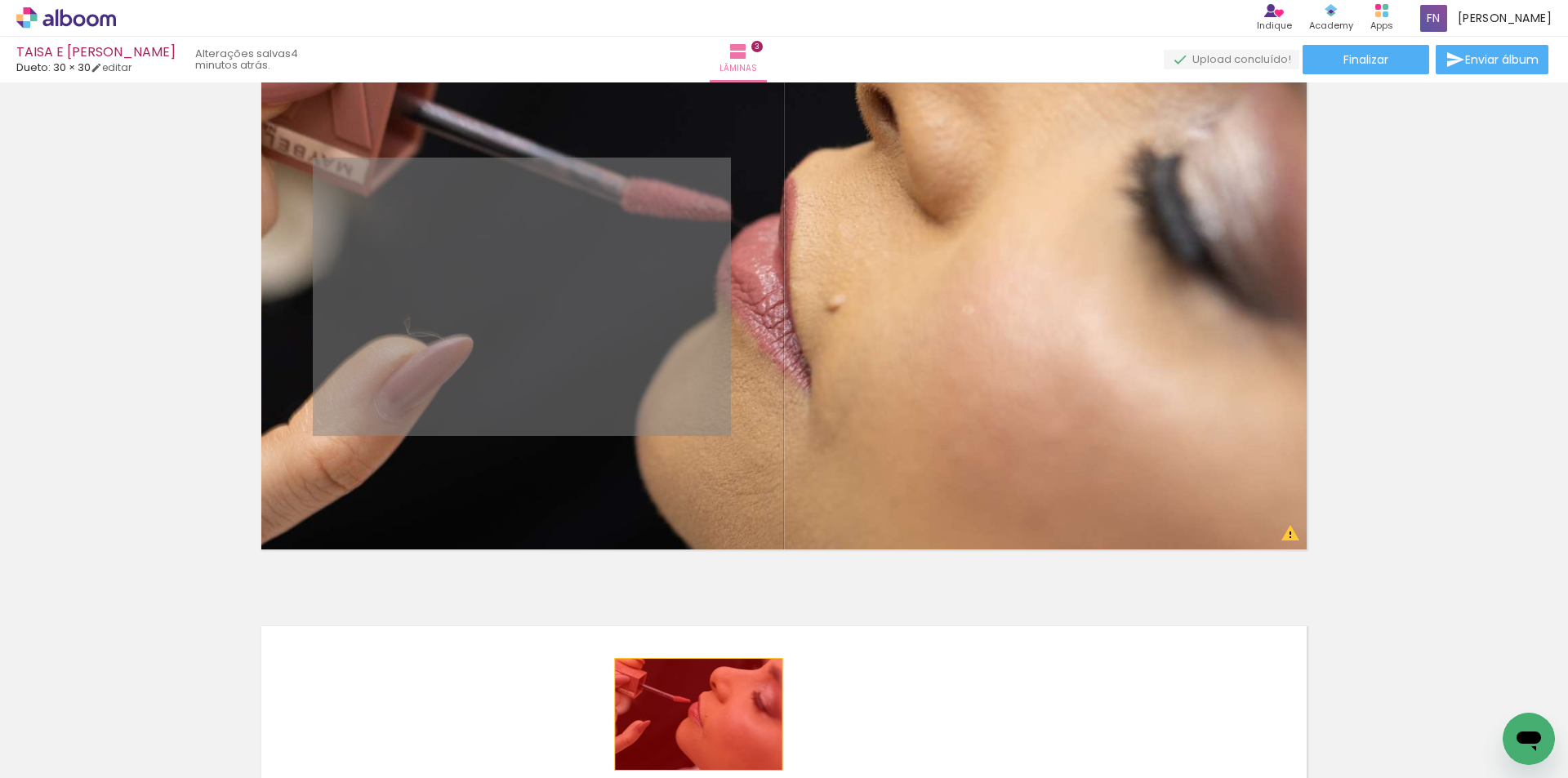
drag, startPoint x: 601, startPoint y: 289, endPoint x: 694, endPoint y: 716, distance: 437.0
click at [693, 716] on quentale-workspace at bounding box center [784, 389] width 1568 height 778
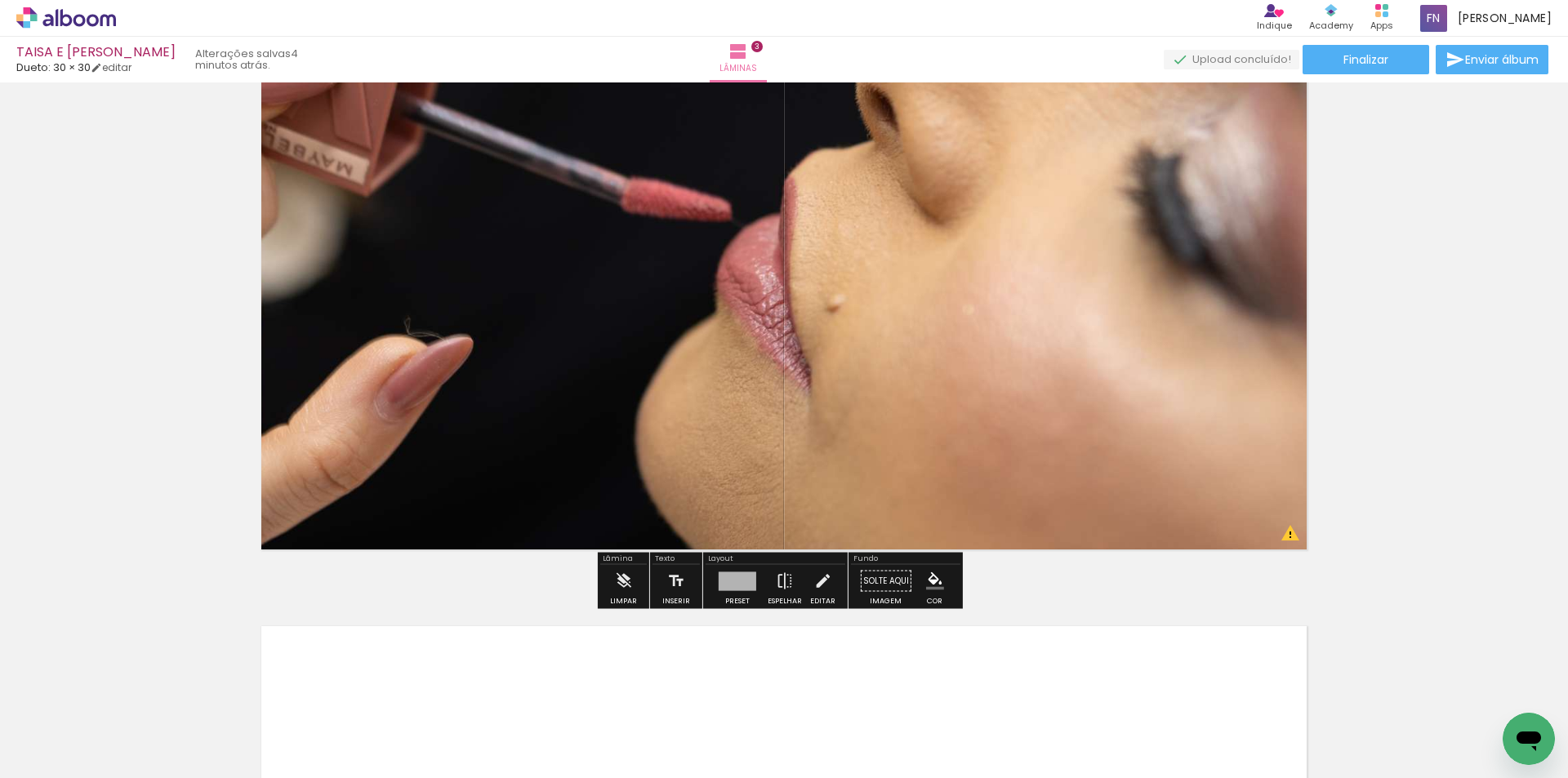
click at [914, 361] on quentale-layouter at bounding box center [784, 297] width 1081 height 540
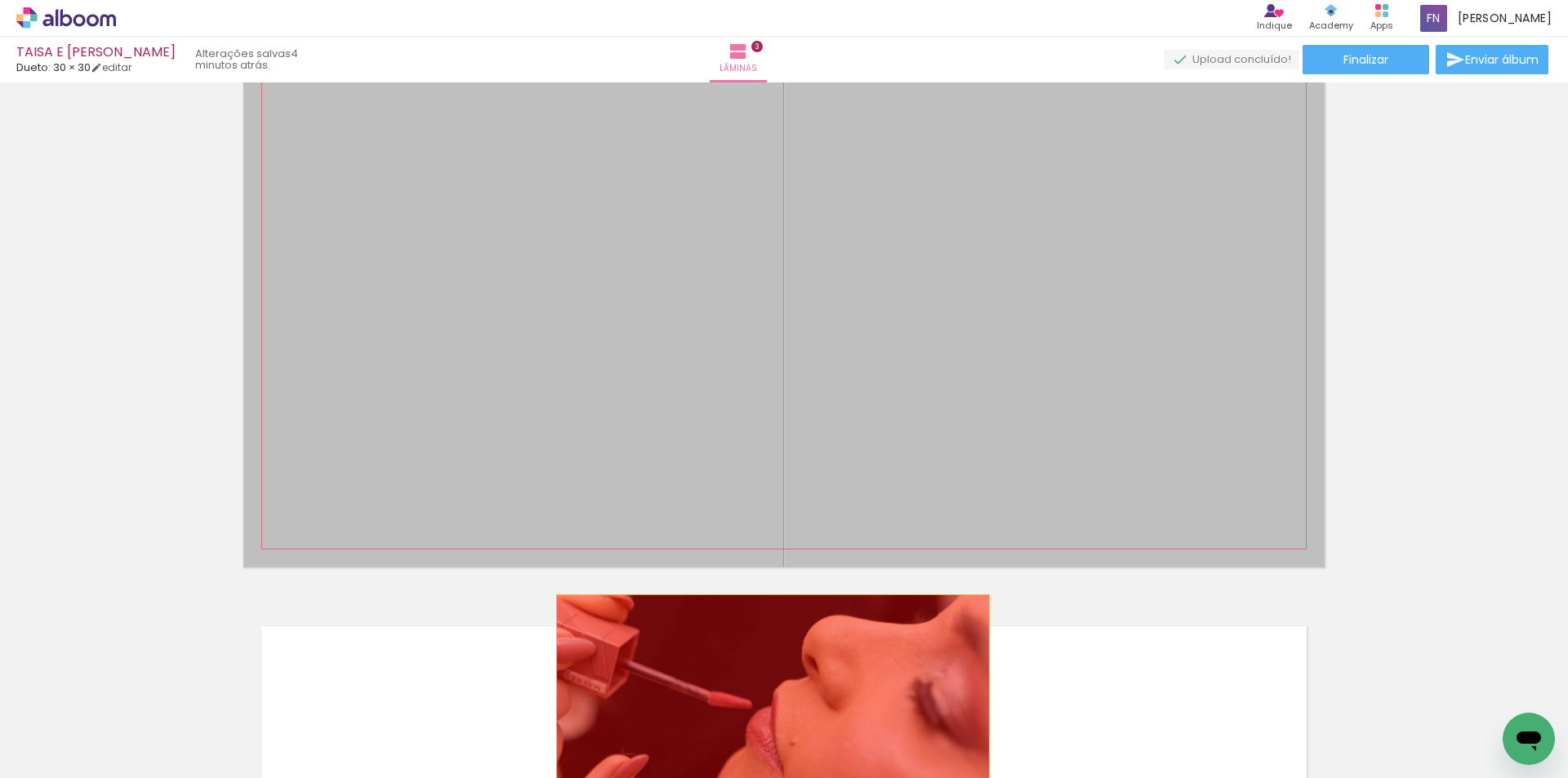
drag, startPoint x: 912, startPoint y: 361, endPoint x: 764, endPoint y: 713, distance: 381.8
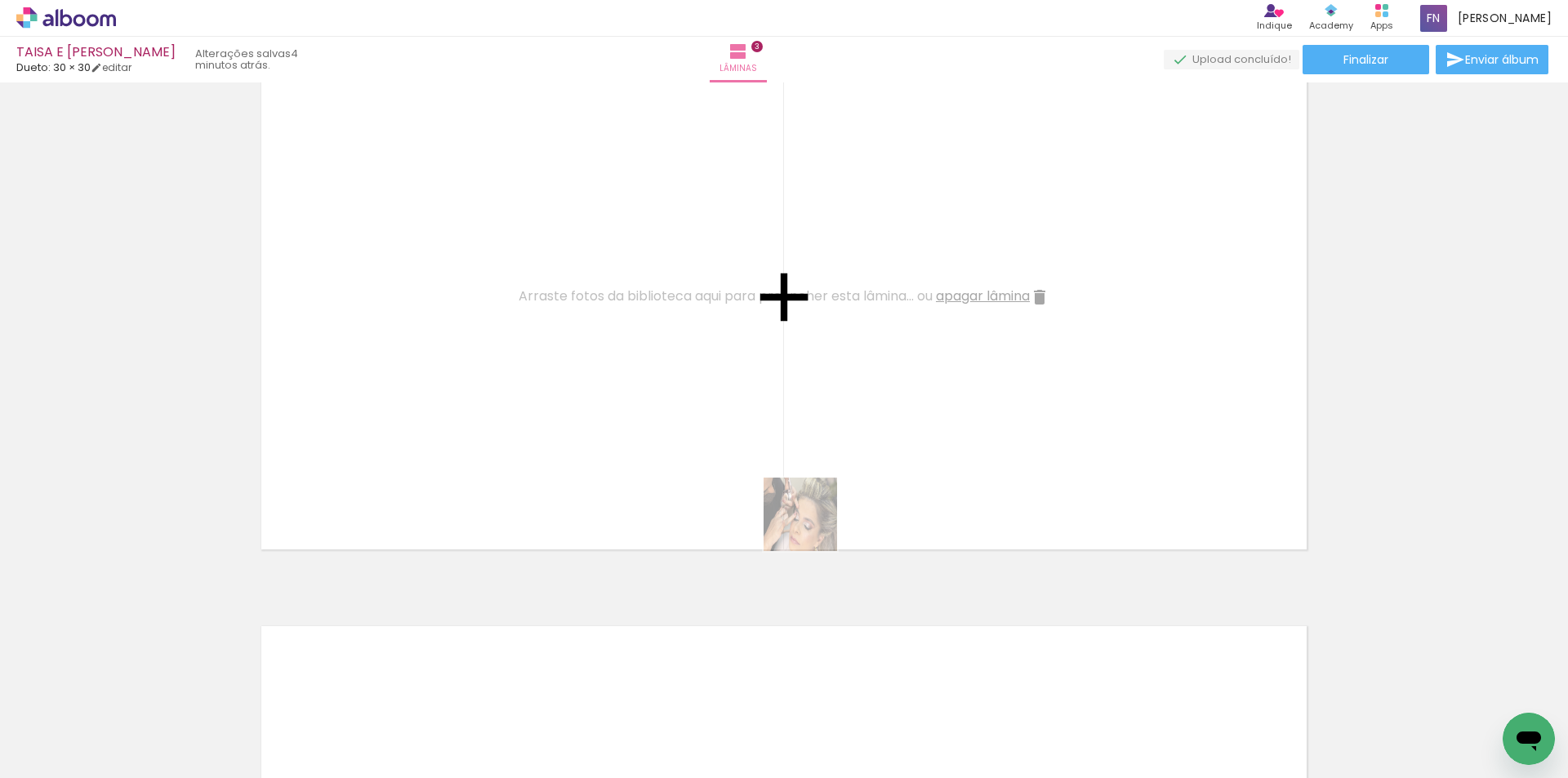
drag, startPoint x: 881, startPoint y: 729, endPoint x: 705, endPoint y: 308, distance: 456.3
click at [705, 308] on quentale-workspace at bounding box center [784, 389] width 1568 height 778
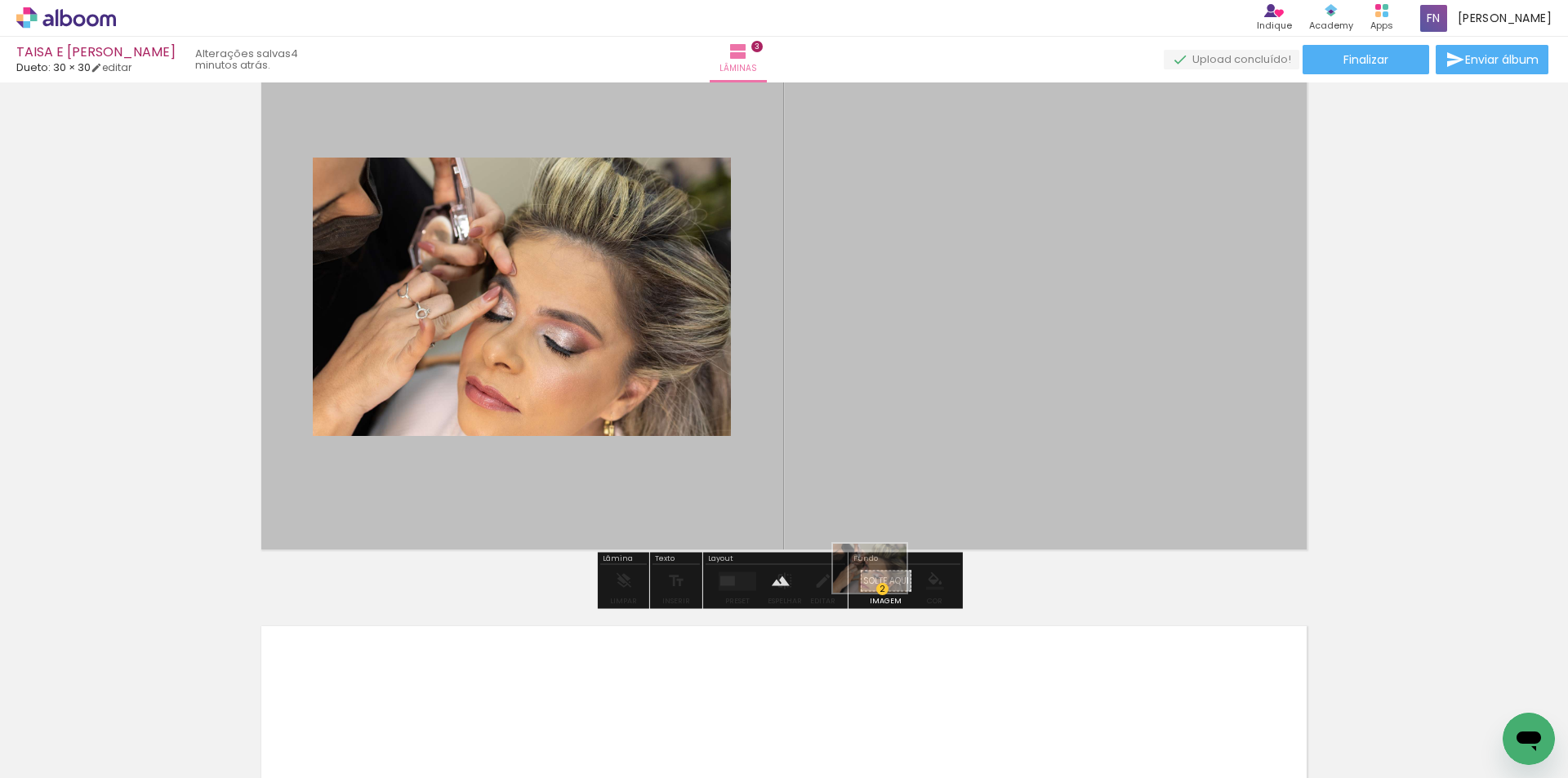
drag, startPoint x: 896, startPoint y: 727, endPoint x: 882, endPoint y: 593, distance: 134.7
click at [882, 593] on quentale-workspace at bounding box center [784, 389] width 1568 height 778
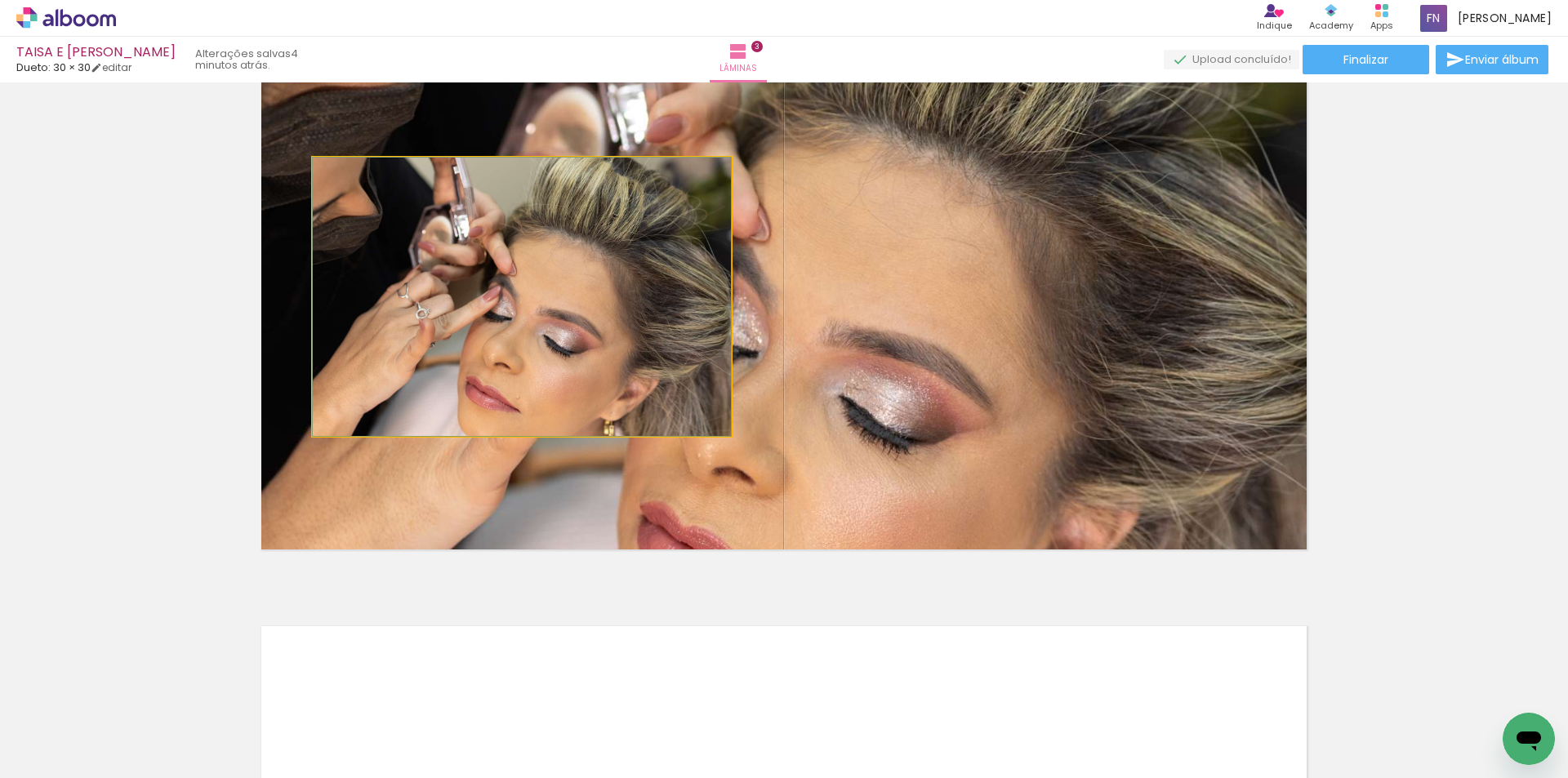
click at [603, 369] on quentale-photo at bounding box center [522, 297] width 418 height 279
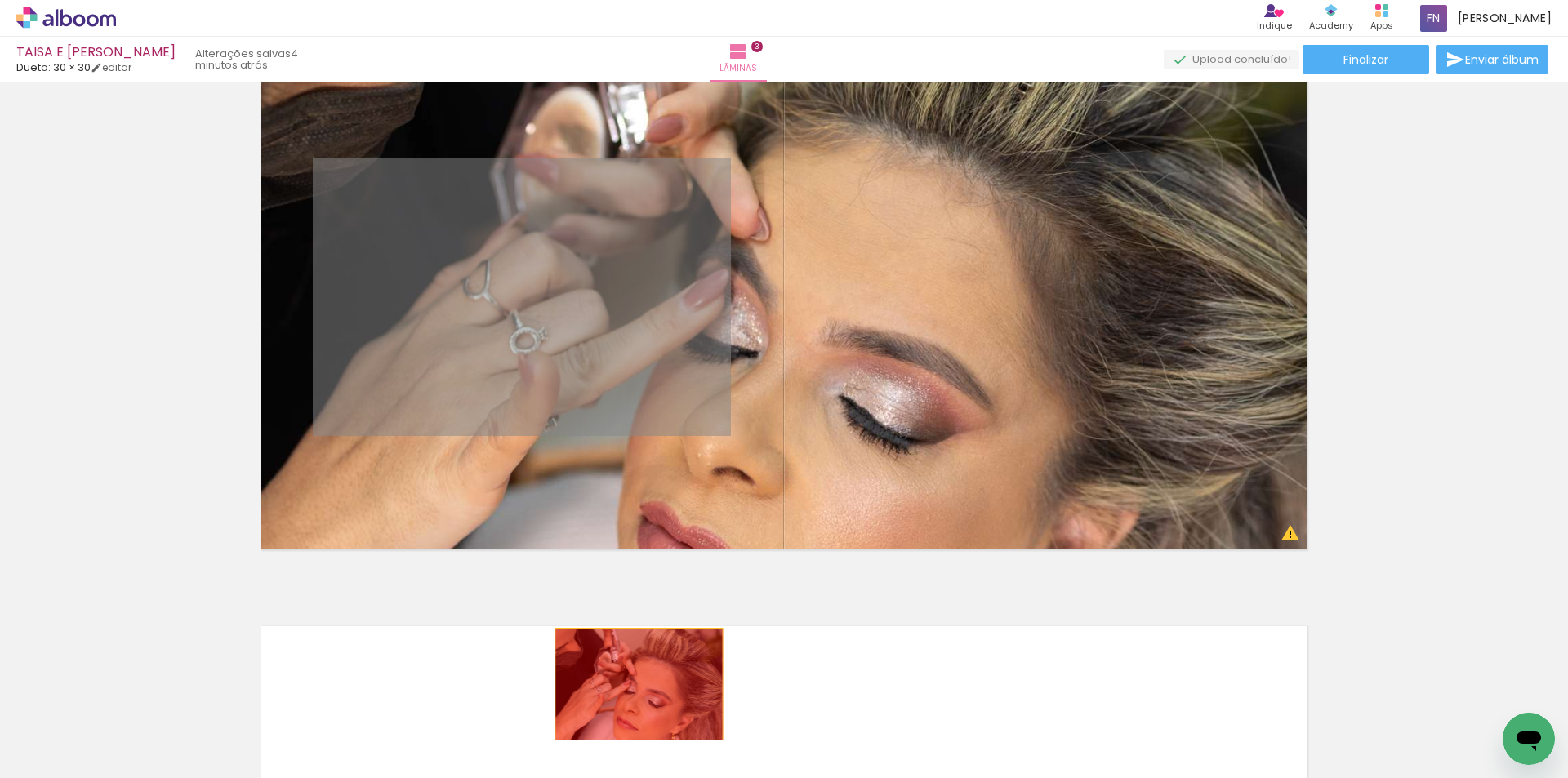
drag, startPoint x: 603, startPoint y: 369, endPoint x: 633, endPoint y: 684, distance: 316.4
click at [633, 684] on quentale-workspace at bounding box center [784, 389] width 1568 height 778
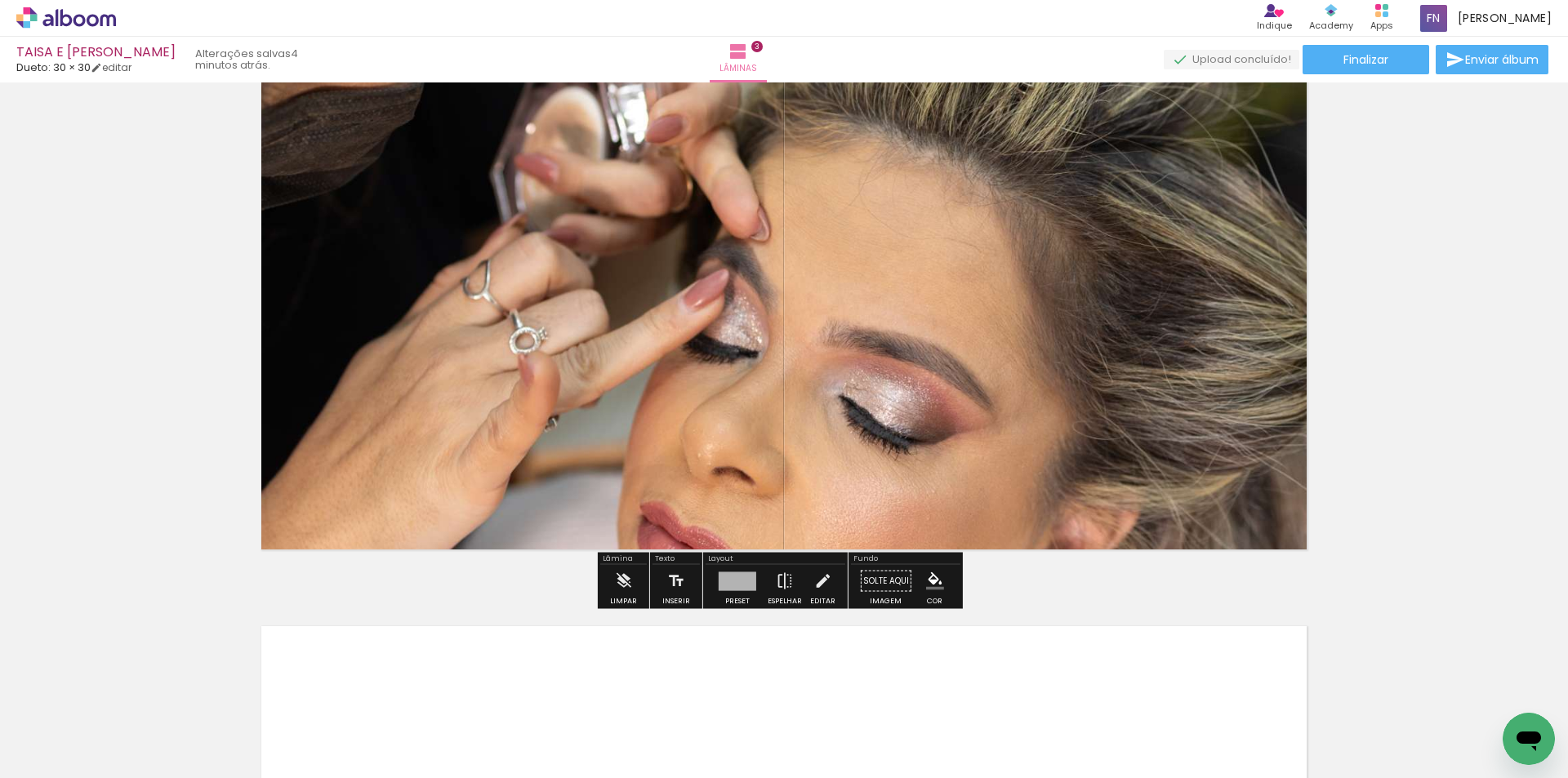
drag, startPoint x: 1208, startPoint y: 275, endPoint x: 1210, endPoint y: 230, distance: 45.0
click at [1210, 230] on quentale-layouter at bounding box center [784, 297] width 1081 height 540
click at [1209, 231] on quentale-layouter at bounding box center [784, 297] width 1081 height 540
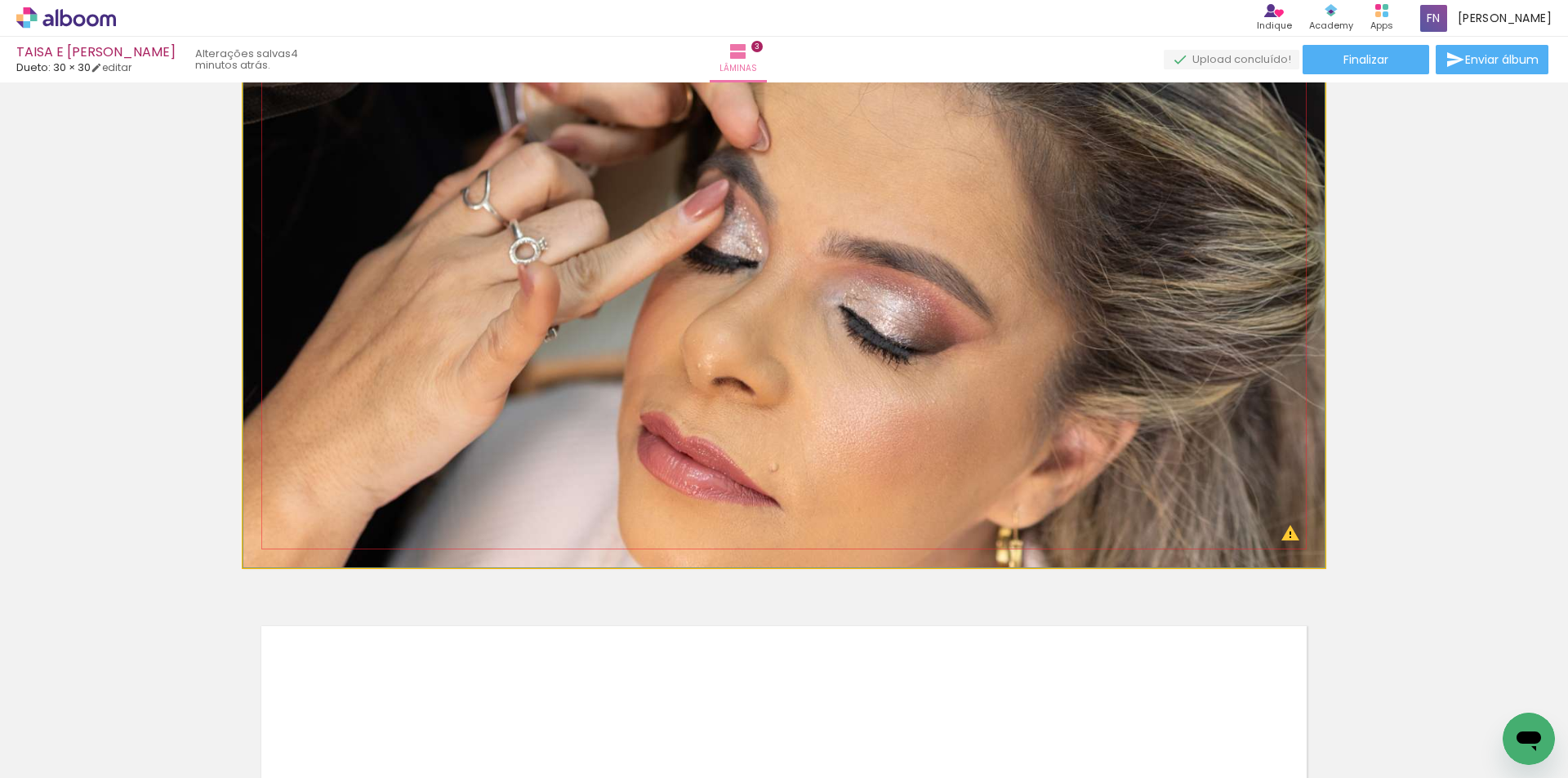
drag, startPoint x: 1209, startPoint y: 231, endPoint x: 1207, endPoint y: 130, distance: 101.0
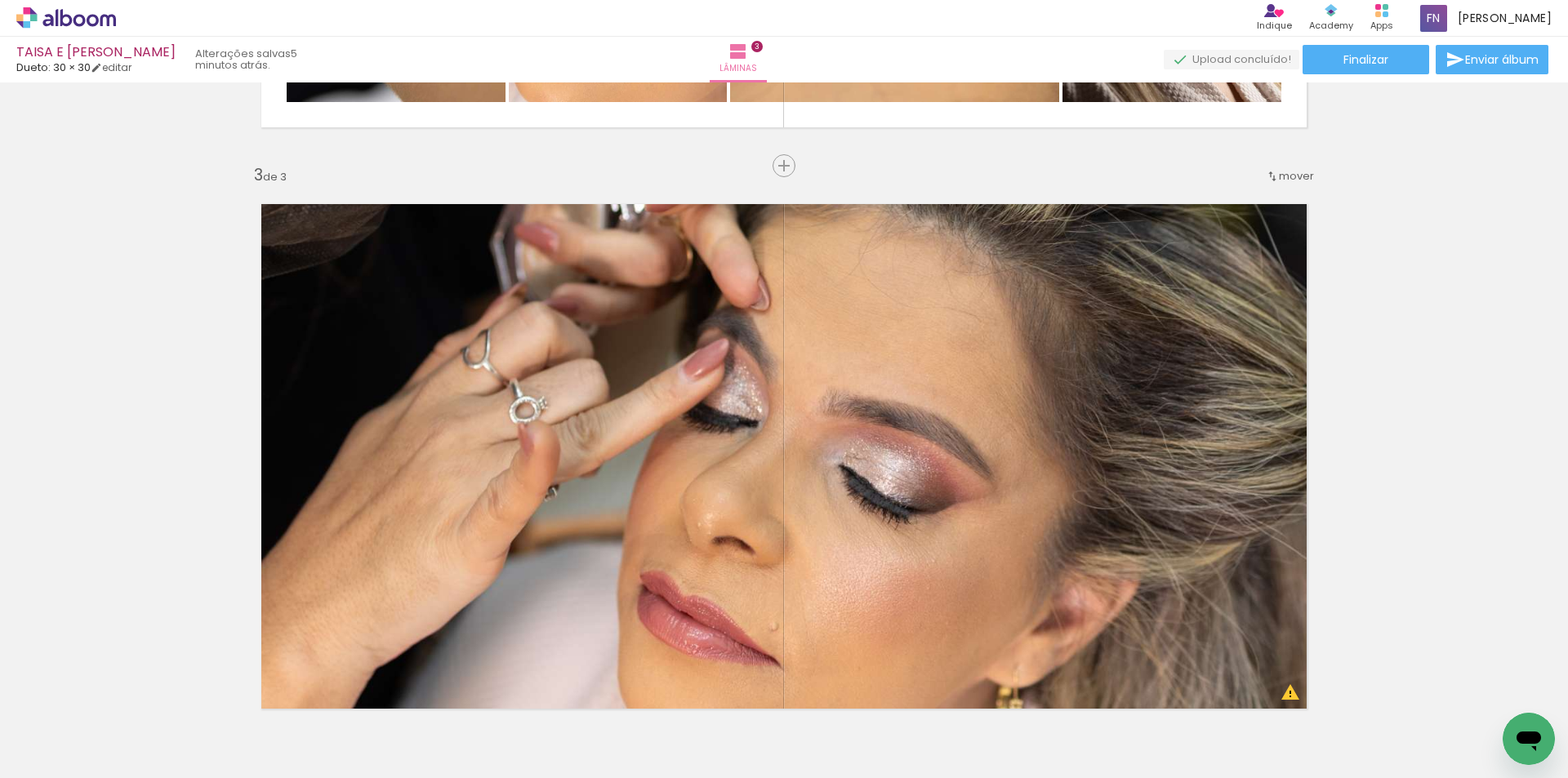
scroll to position [1184, 0]
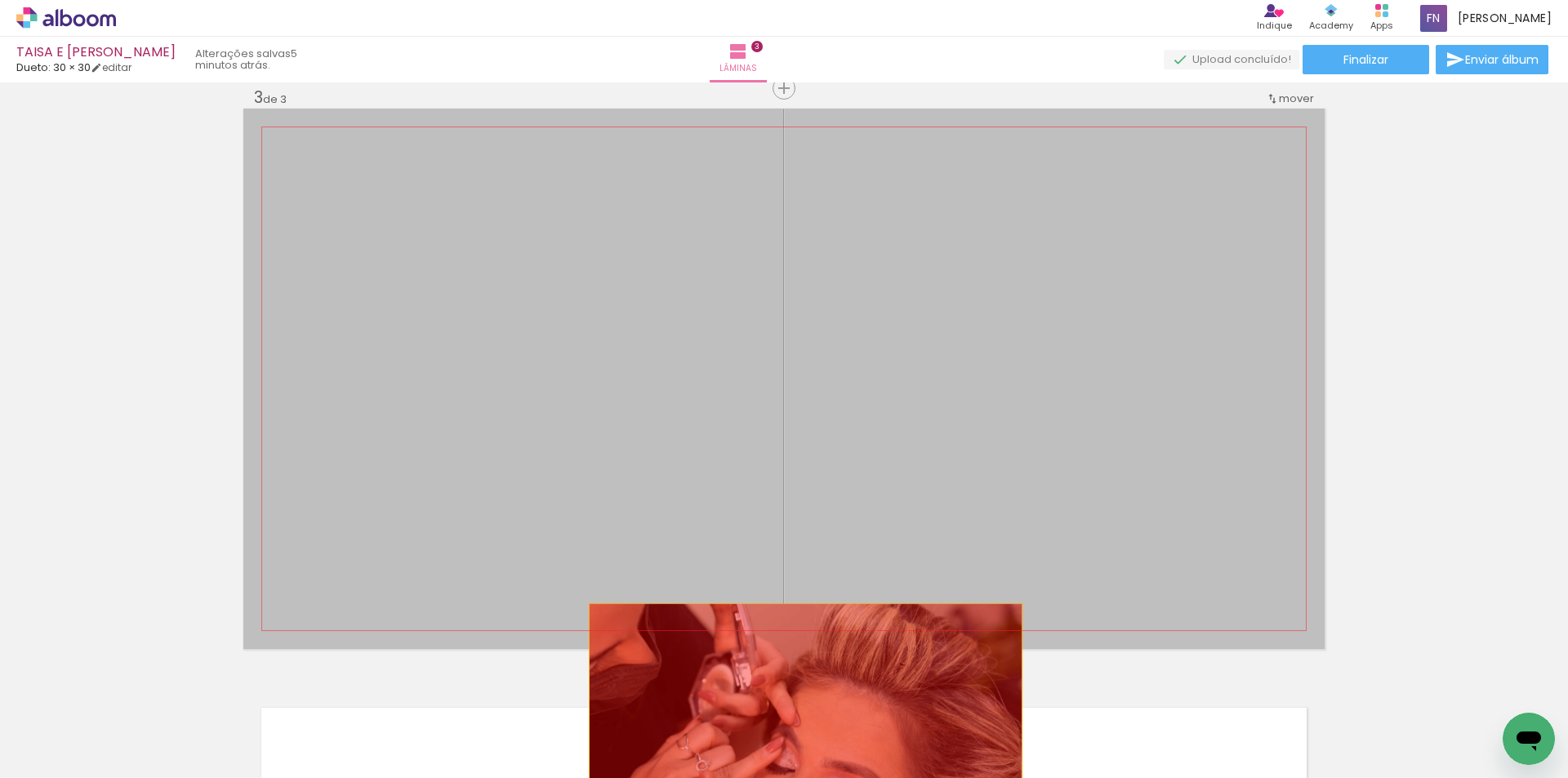
drag, startPoint x: 1230, startPoint y: 241, endPoint x: 799, endPoint y: 712, distance: 638.4
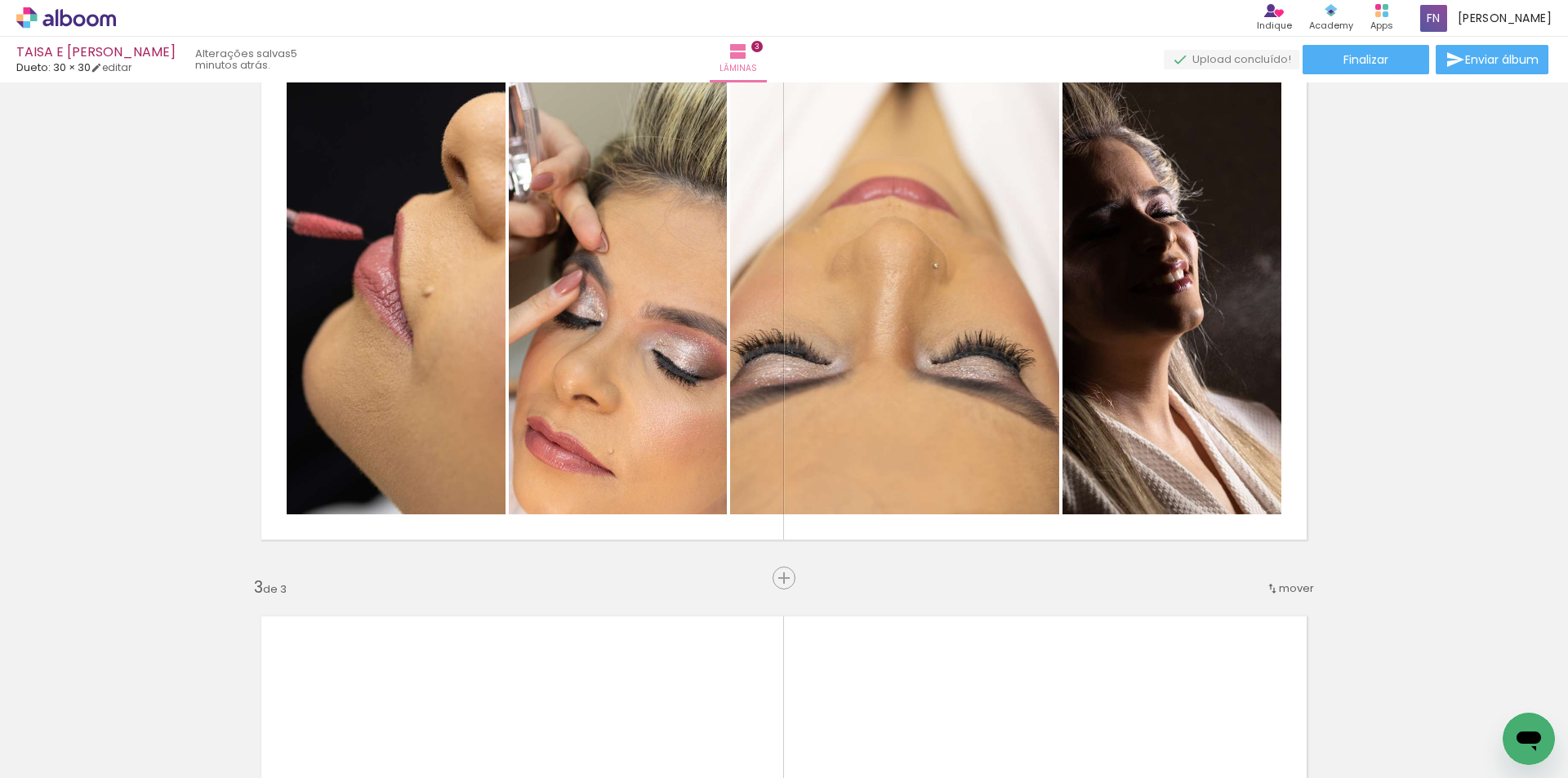
scroll to position [0, 1279]
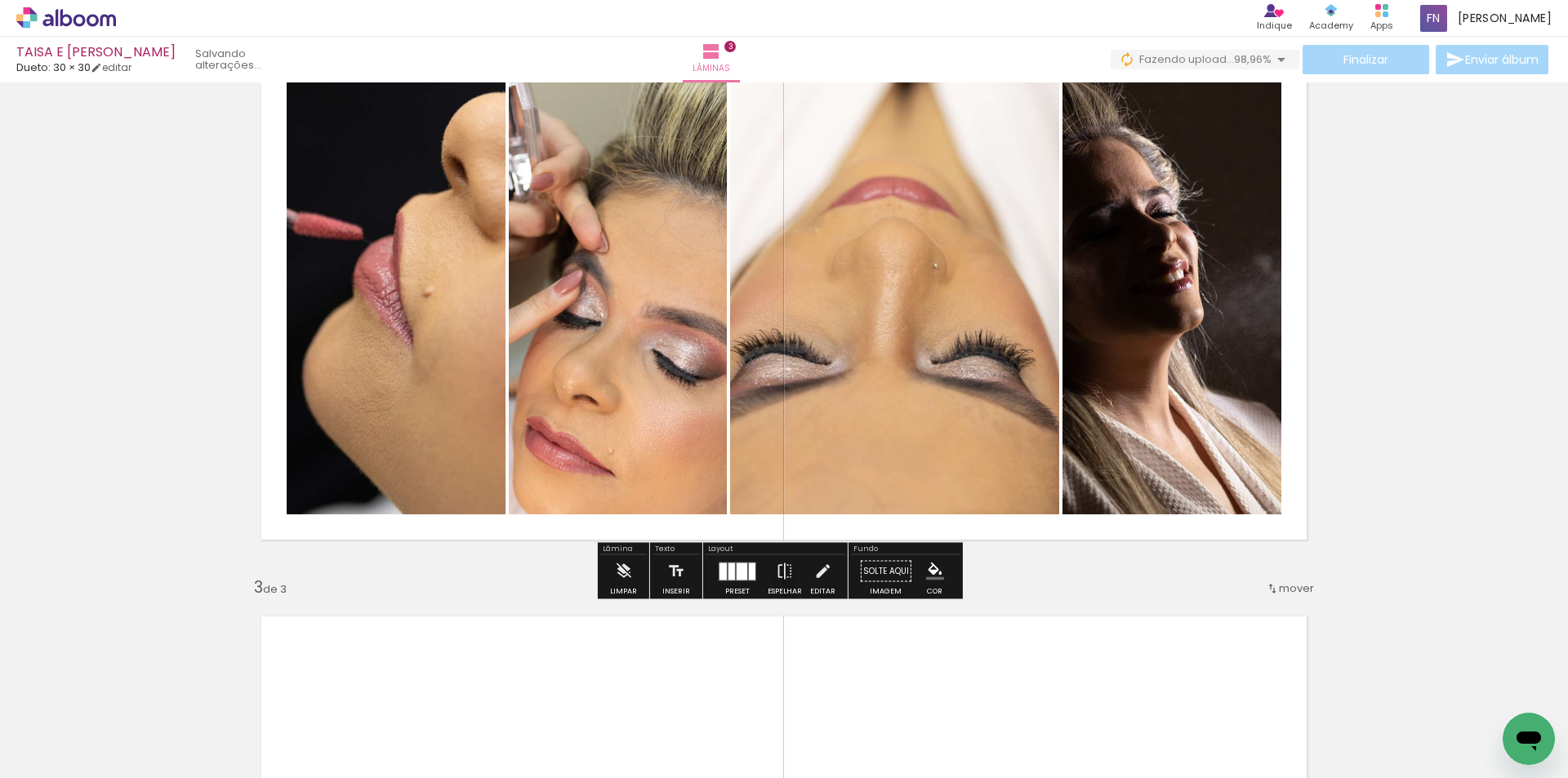
click at [1025, 438] on quentale-photo at bounding box center [895, 287] width 329 height 454
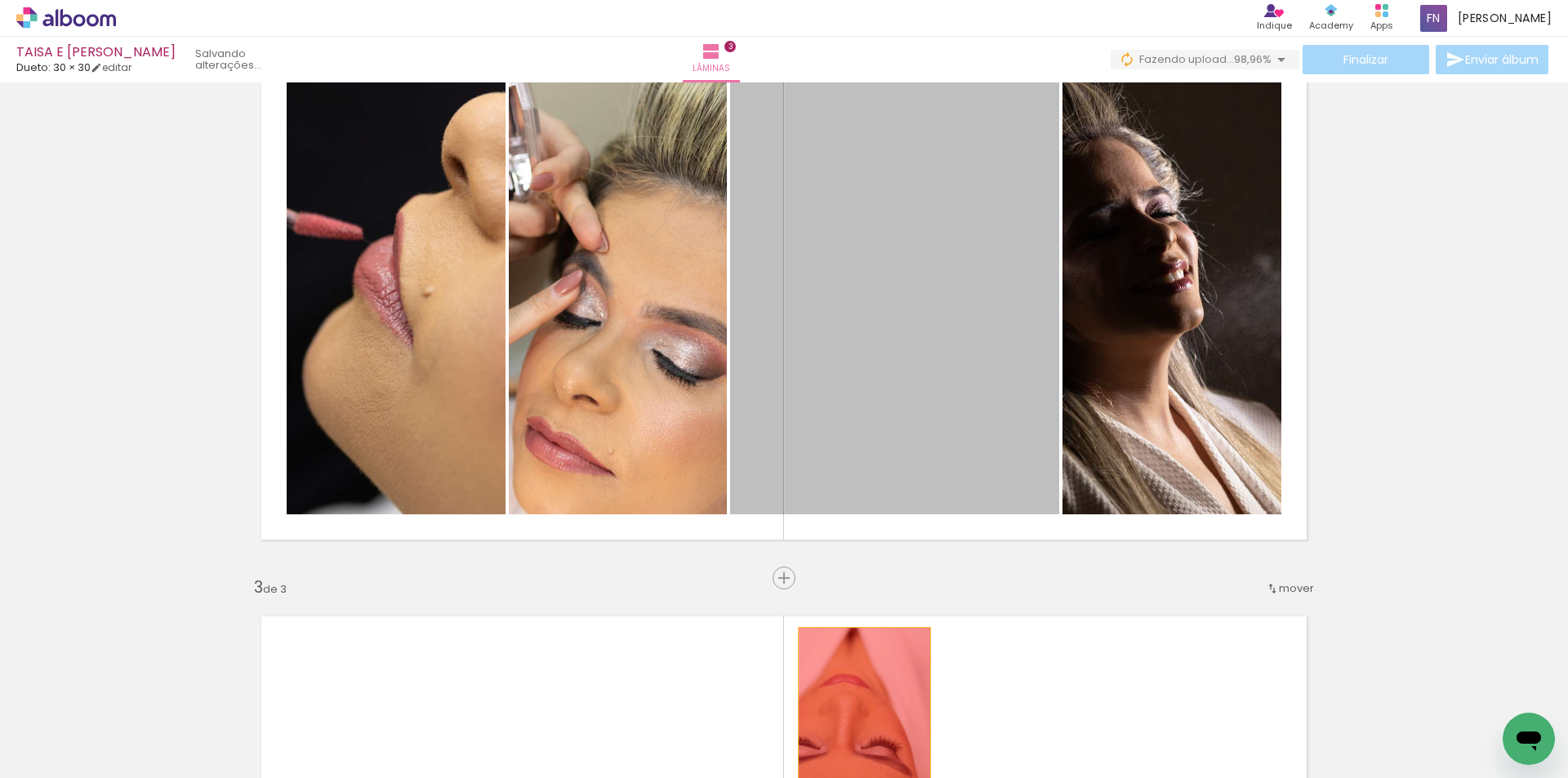
drag, startPoint x: 1025, startPoint y: 438, endPoint x: 858, endPoint y: 719, distance: 326.9
click at [858, 719] on quentale-workspace at bounding box center [784, 389] width 1568 height 778
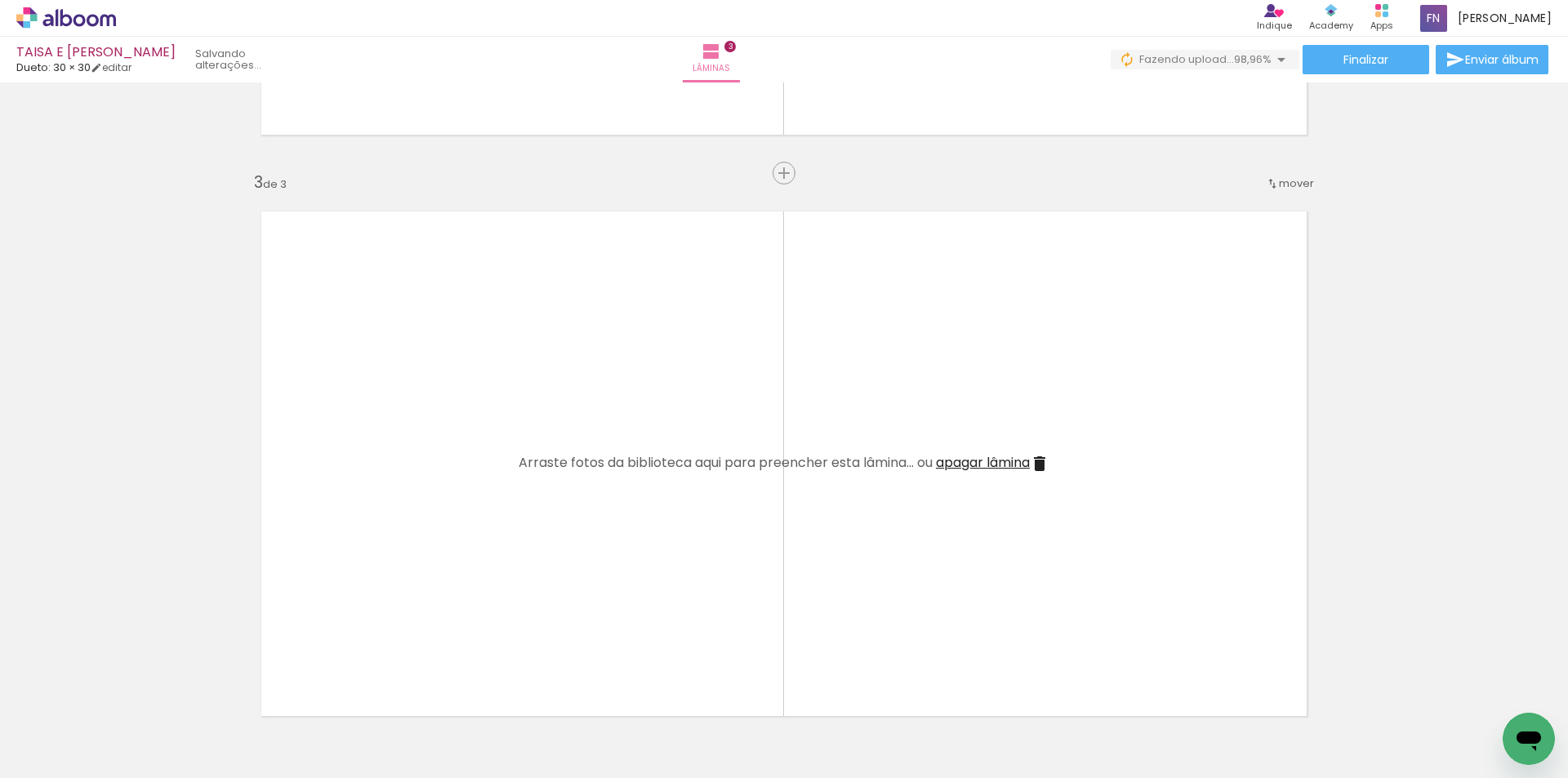
scroll to position [1103, 0]
drag, startPoint x: 717, startPoint y: 707, endPoint x: 805, endPoint y: 514, distance: 212.1
click at [805, 514] on quentale-workspace at bounding box center [784, 389] width 1568 height 778
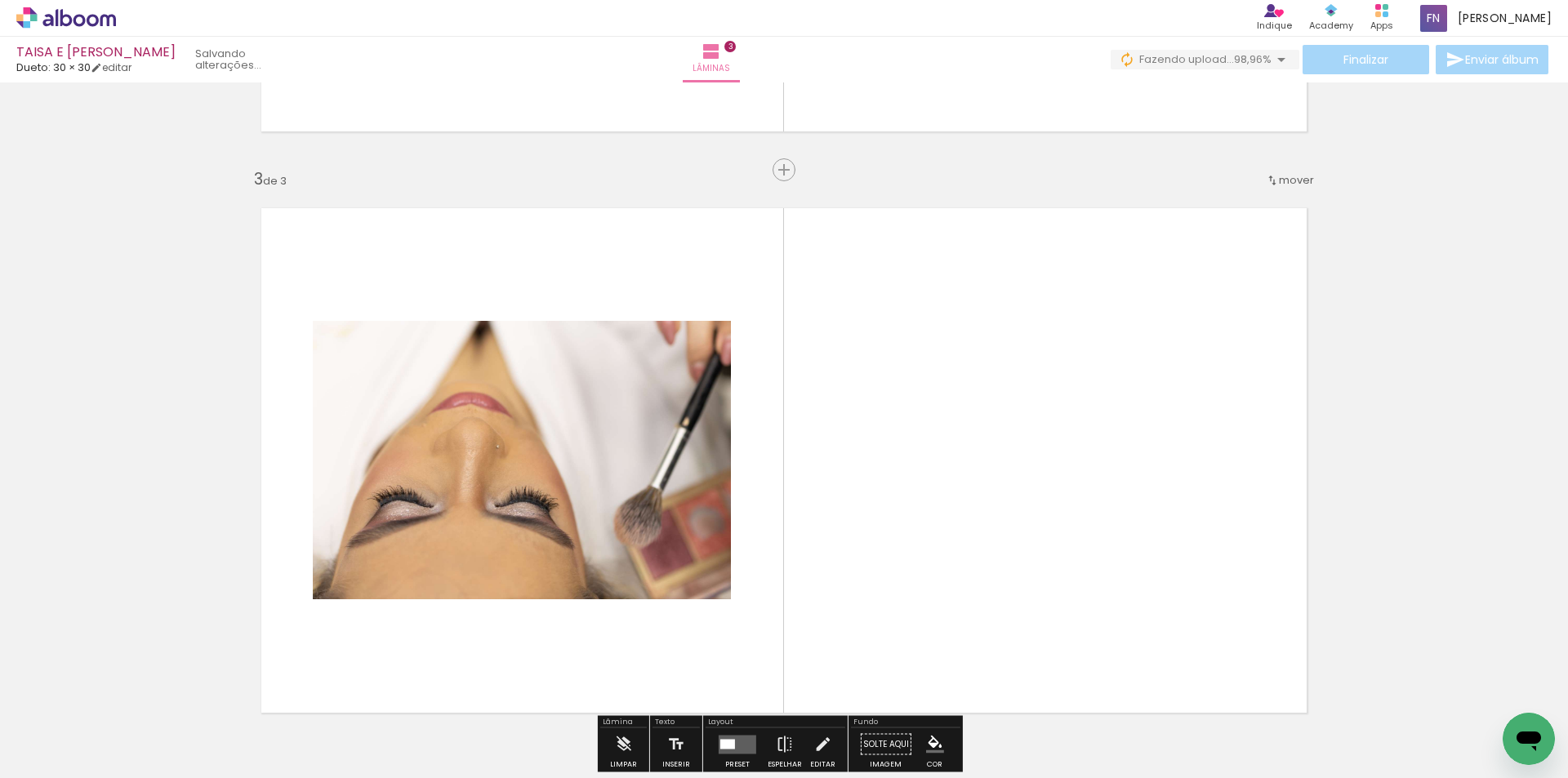
click at [726, 713] on div at bounding box center [712, 723] width 81 height 54
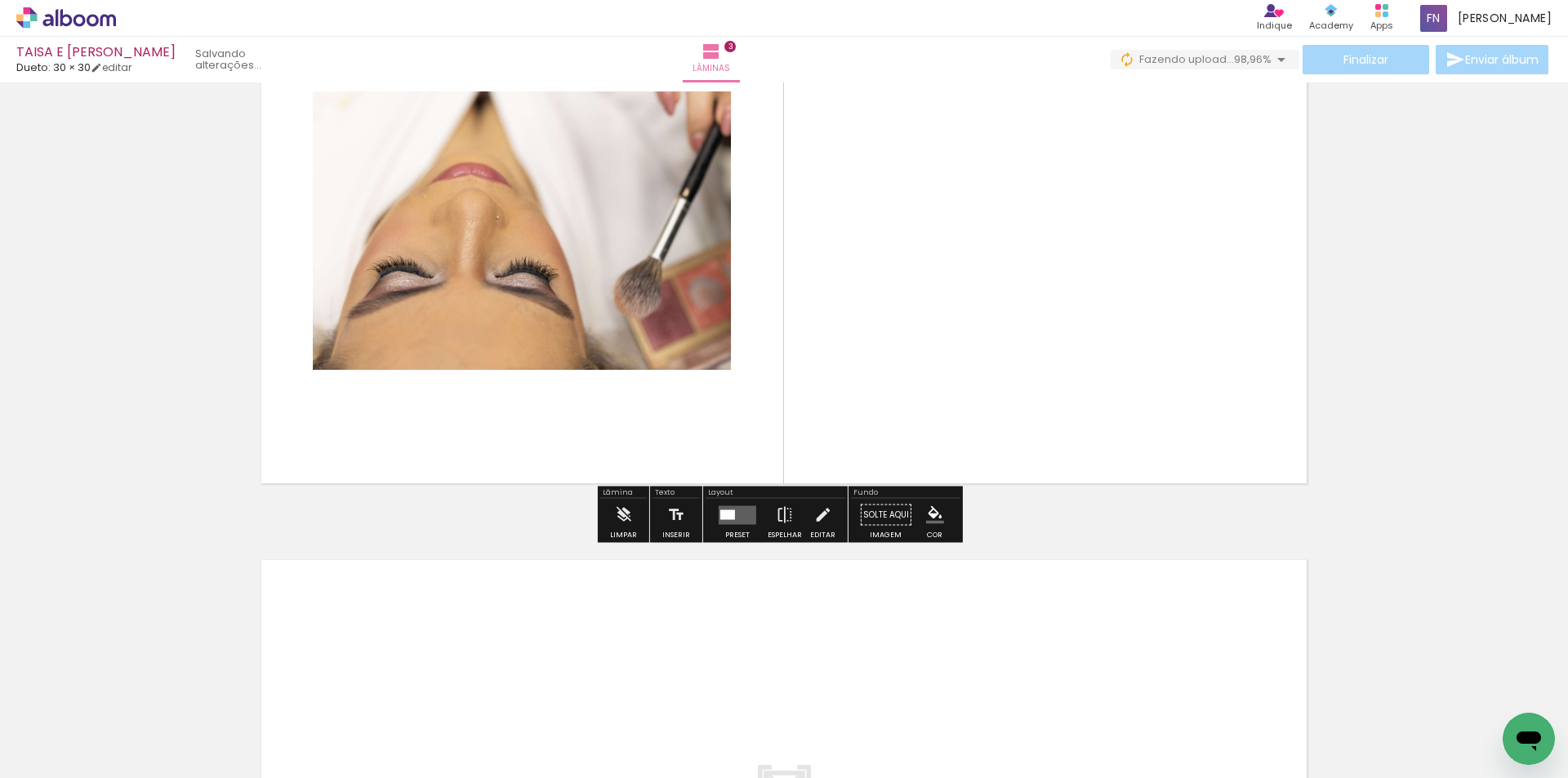
scroll to position [1347, 0]
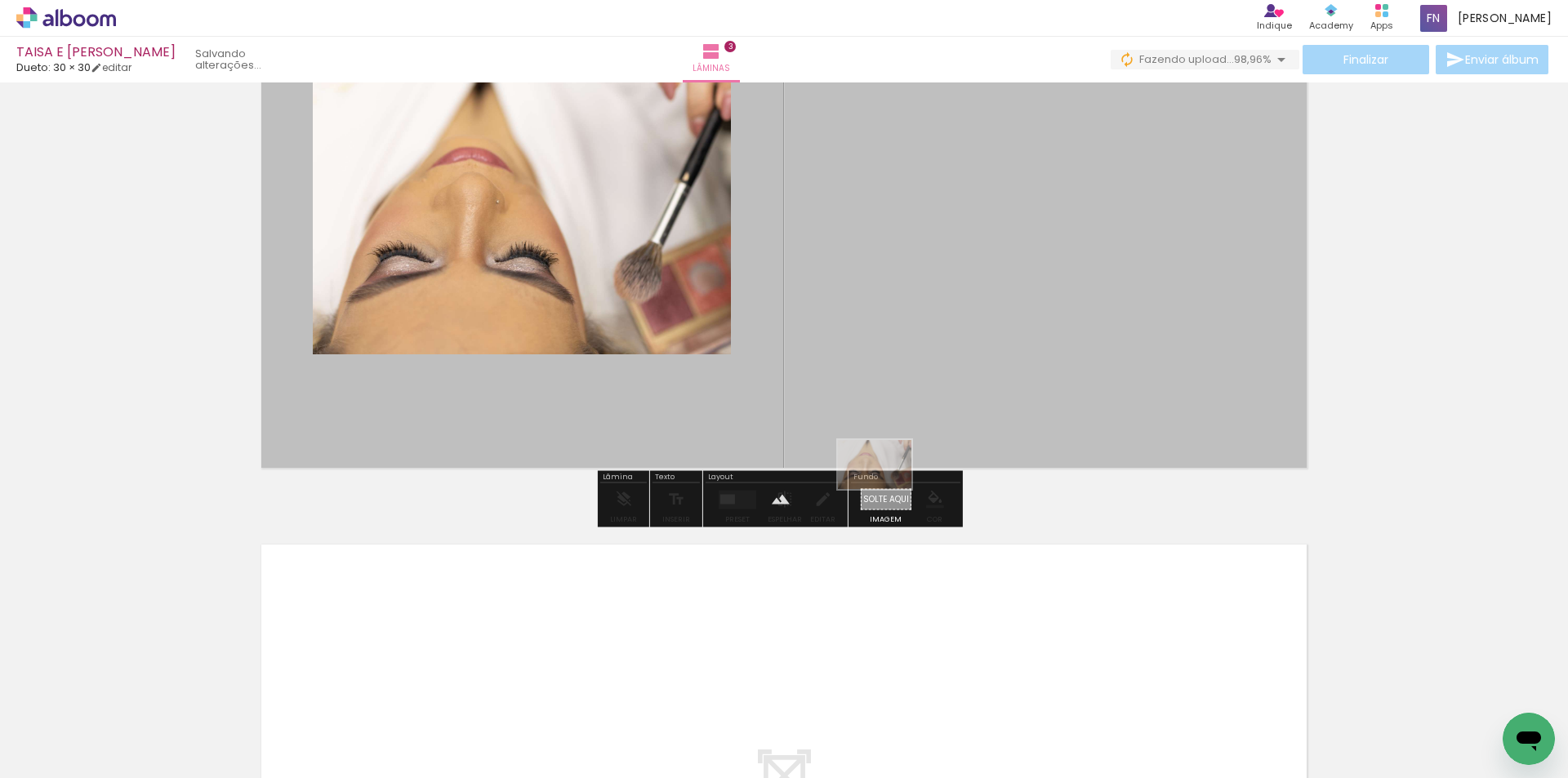
drag, startPoint x: 732, startPoint y: 726, endPoint x: 887, endPoint y: 489, distance: 283.2
click at [887, 489] on quentale-workspace at bounding box center [784, 389] width 1568 height 778
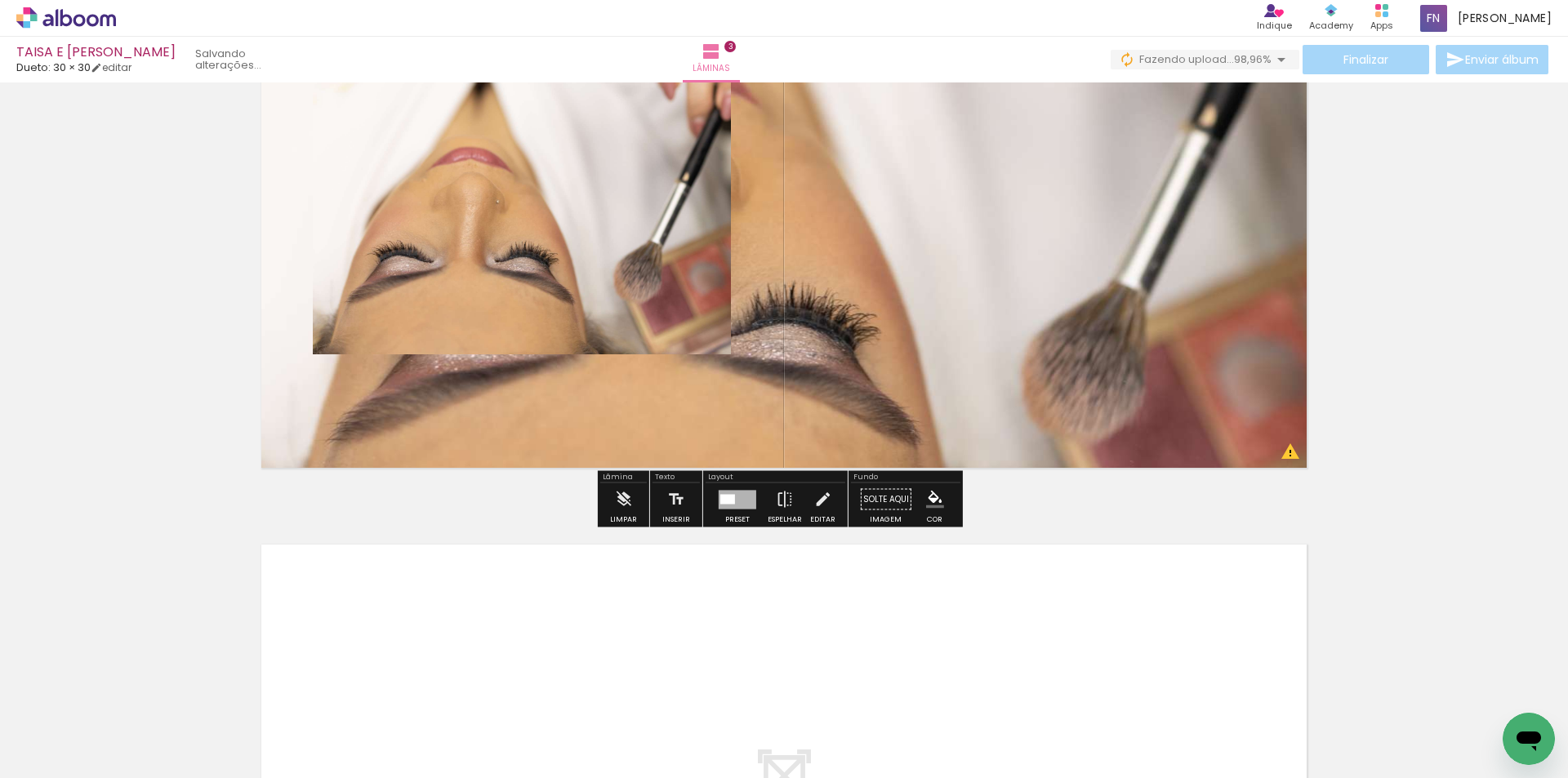
click at [1068, 306] on quentale-layouter at bounding box center [784, 216] width 1081 height 540
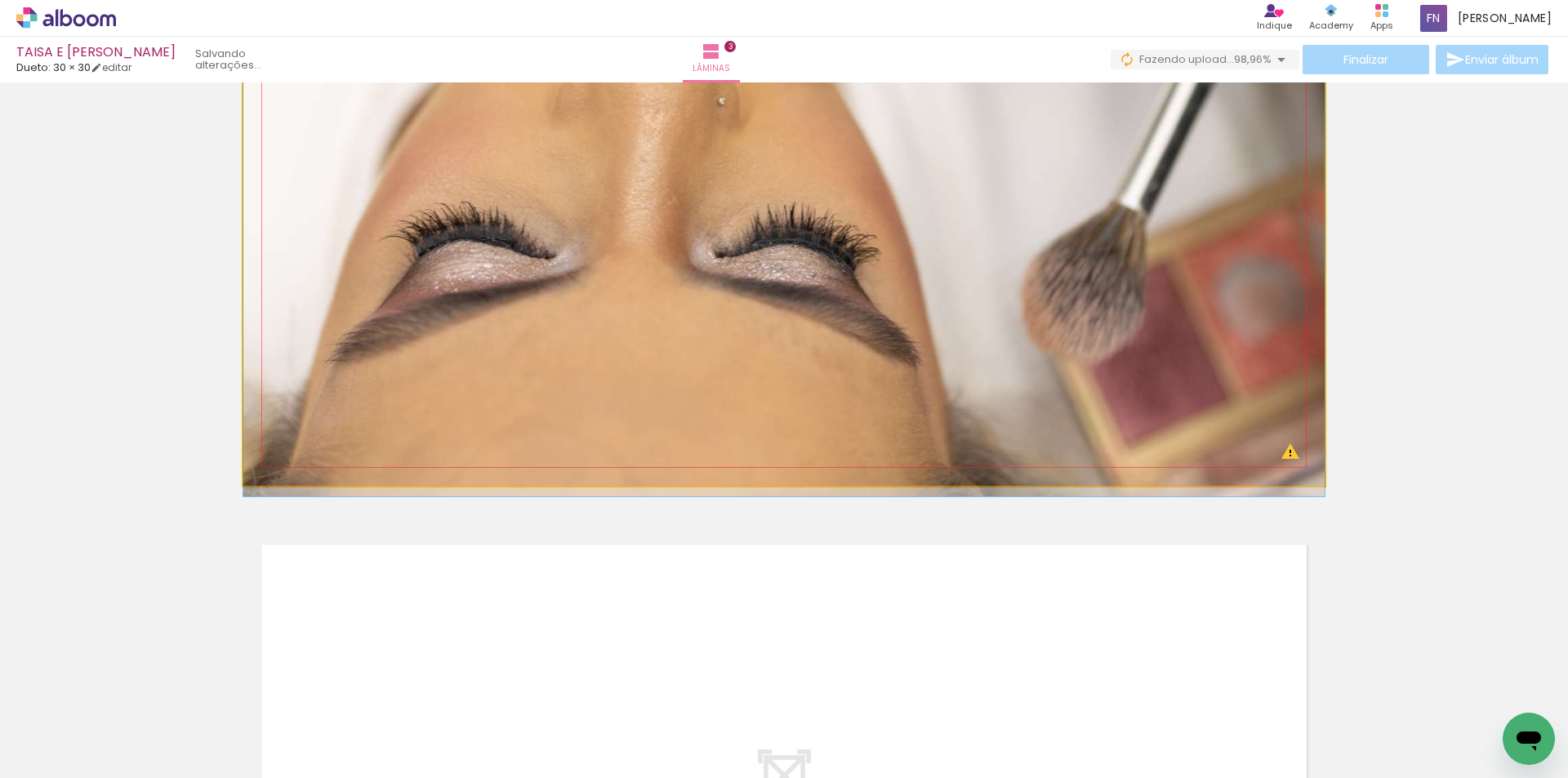
drag, startPoint x: 1068, startPoint y: 306, endPoint x: 1103, endPoint y: 227, distance: 86.4
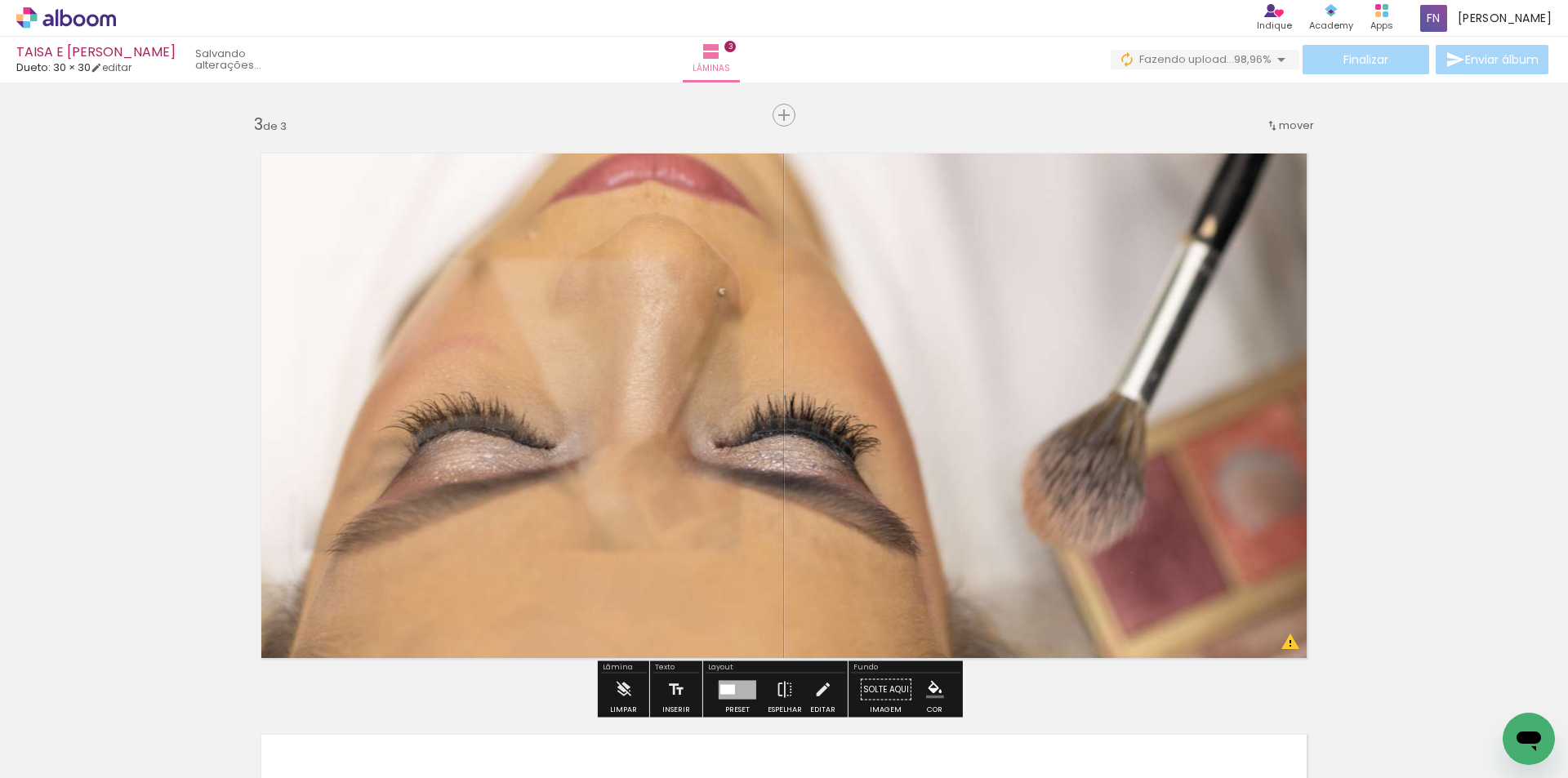
scroll to position [1103, 0]
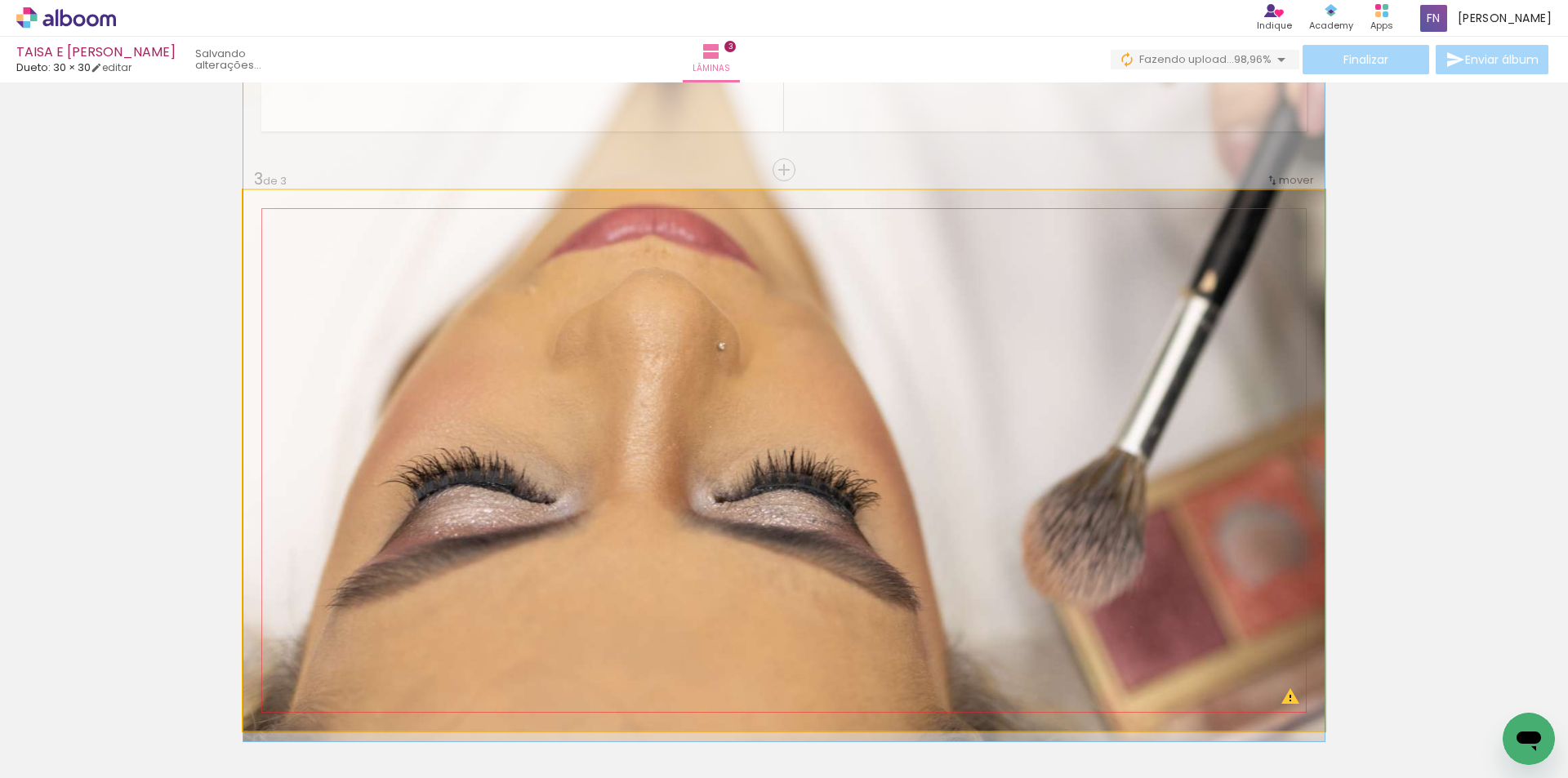
click at [934, 490] on quentale-photo at bounding box center [784, 460] width 1081 height 540
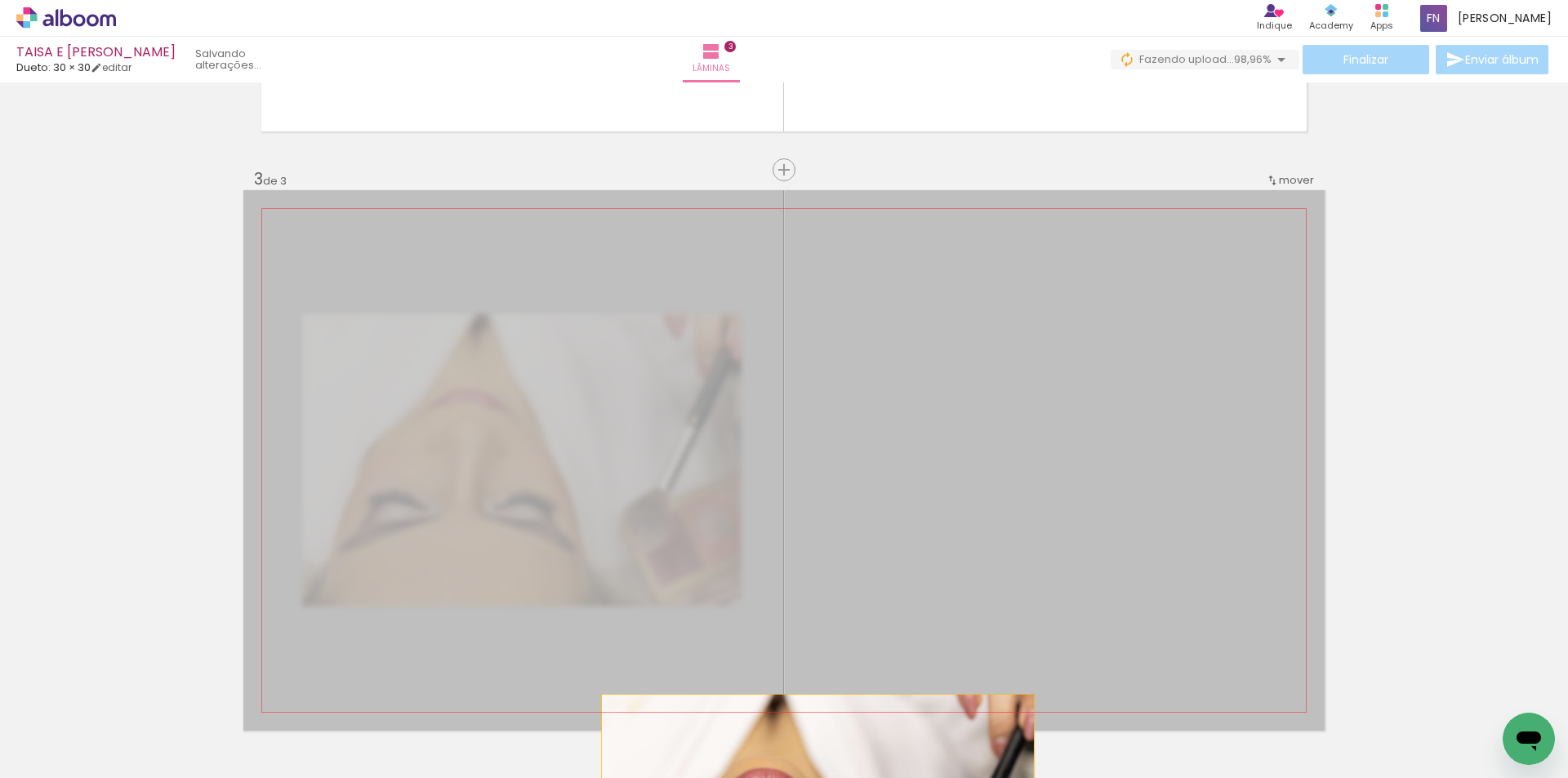
drag, startPoint x: 934, startPoint y: 490, endPoint x: 811, endPoint y: 803, distance: 336.3
click at [811, 777] on html "link( href="../../bower_components/polymer/polymer.html" rel="import" ) picture…" at bounding box center [784, 389] width 1568 height 778
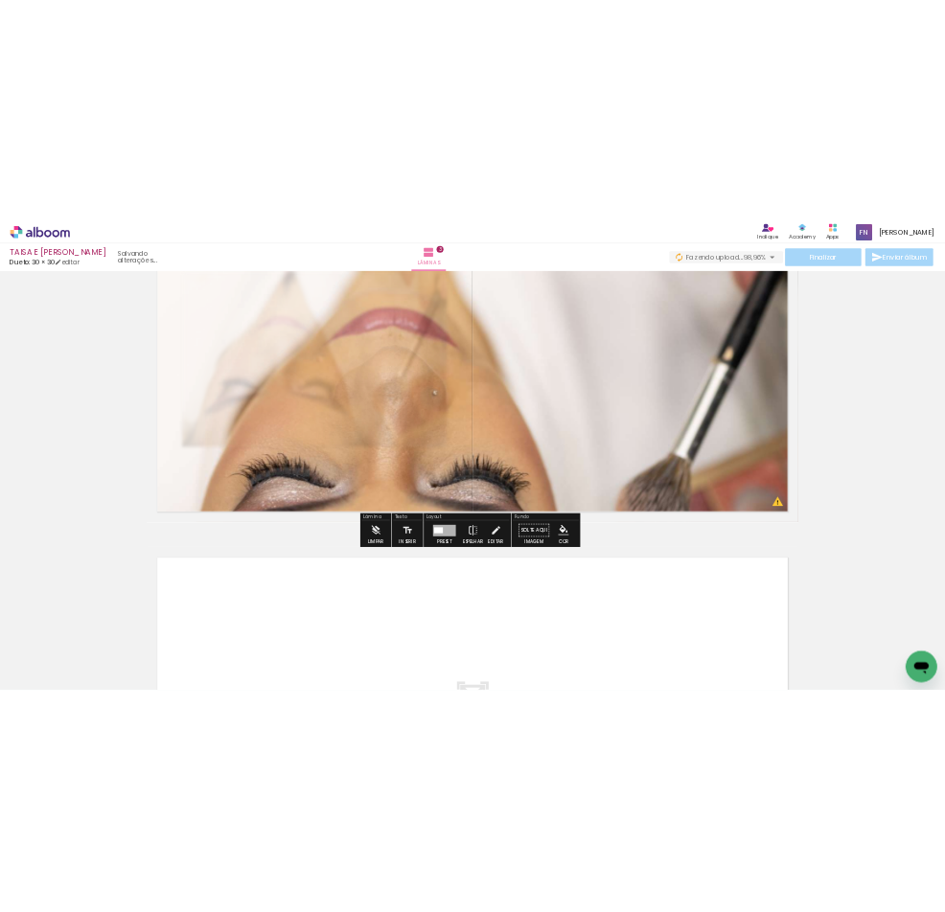
scroll to position [1581, 0]
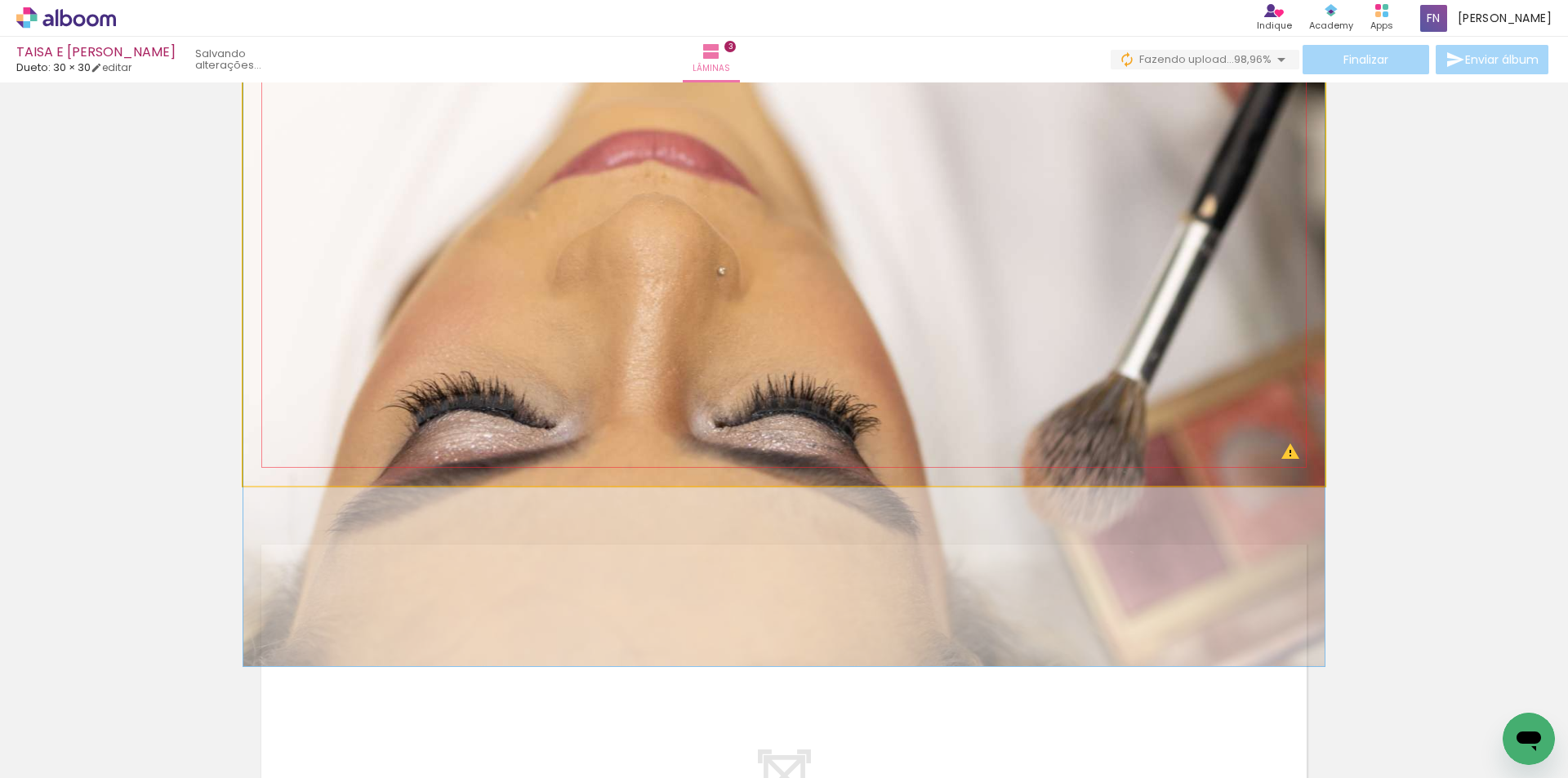
click at [1035, 323] on quentale-photo at bounding box center [784, 216] width 1081 height 540
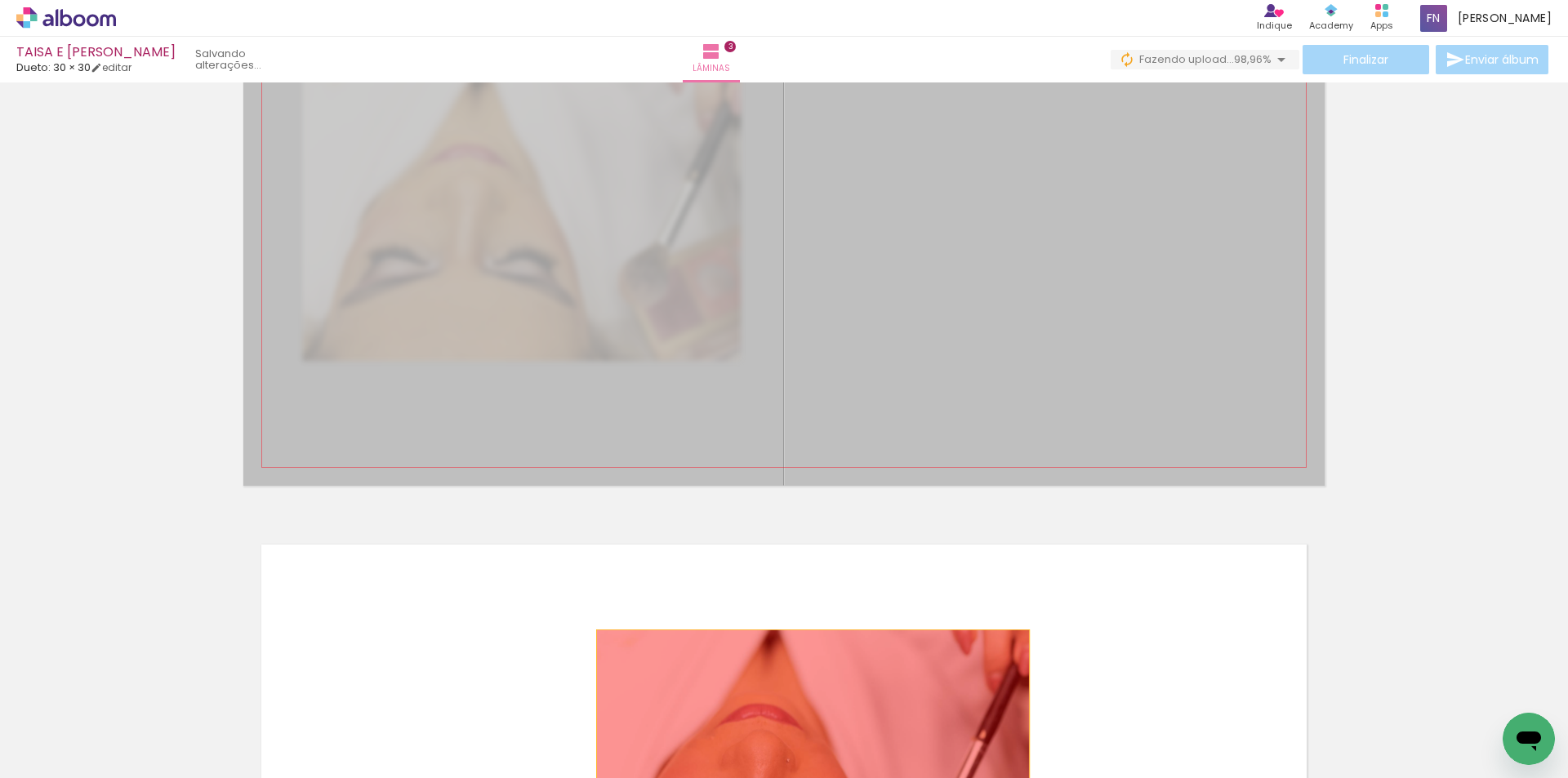
drag, startPoint x: 1035, startPoint y: 323, endPoint x: 807, endPoint y: 739, distance: 474.4
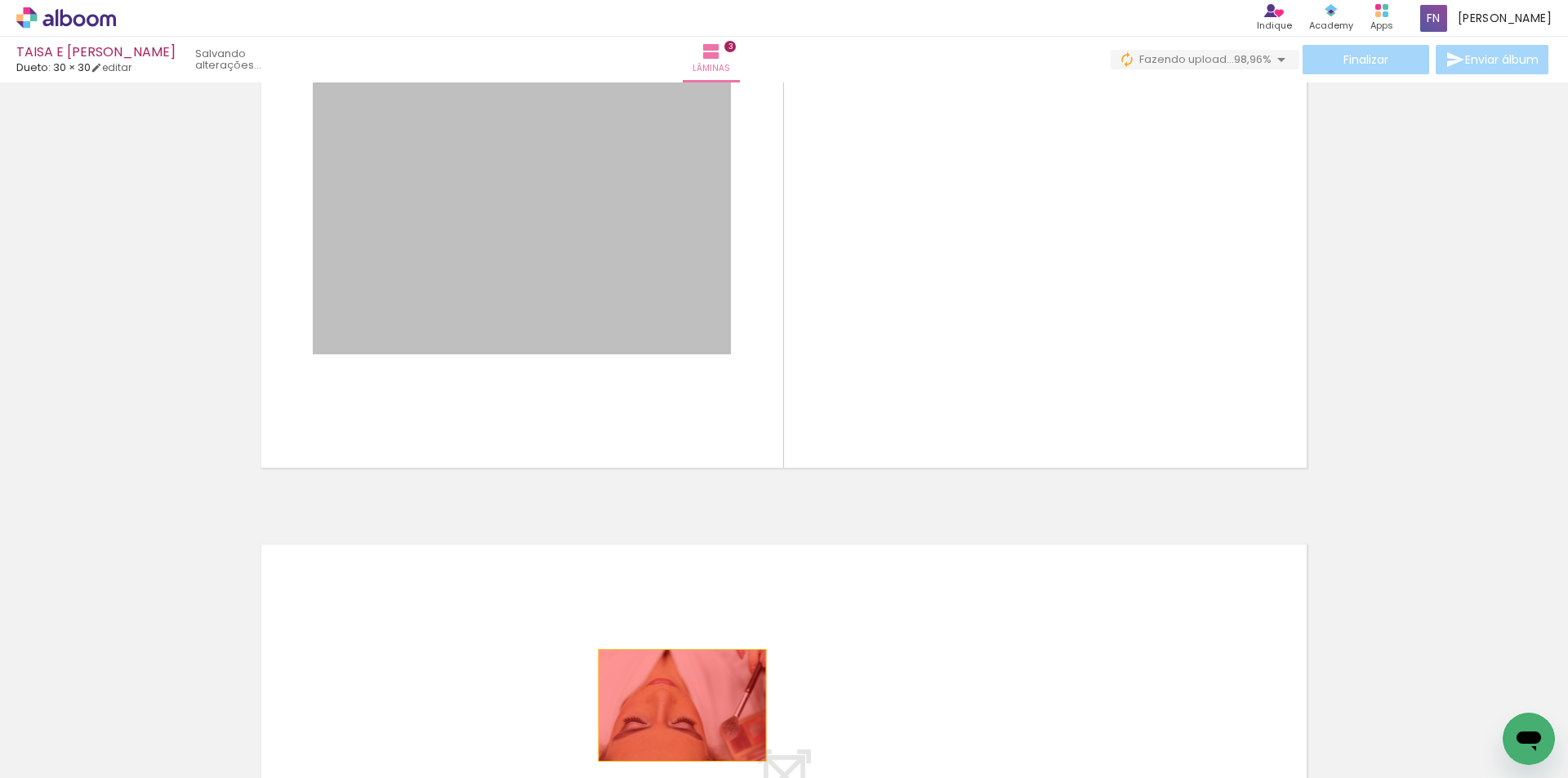
drag, startPoint x: 576, startPoint y: 267, endPoint x: 677, endPoint y: 706, distance: 450.5
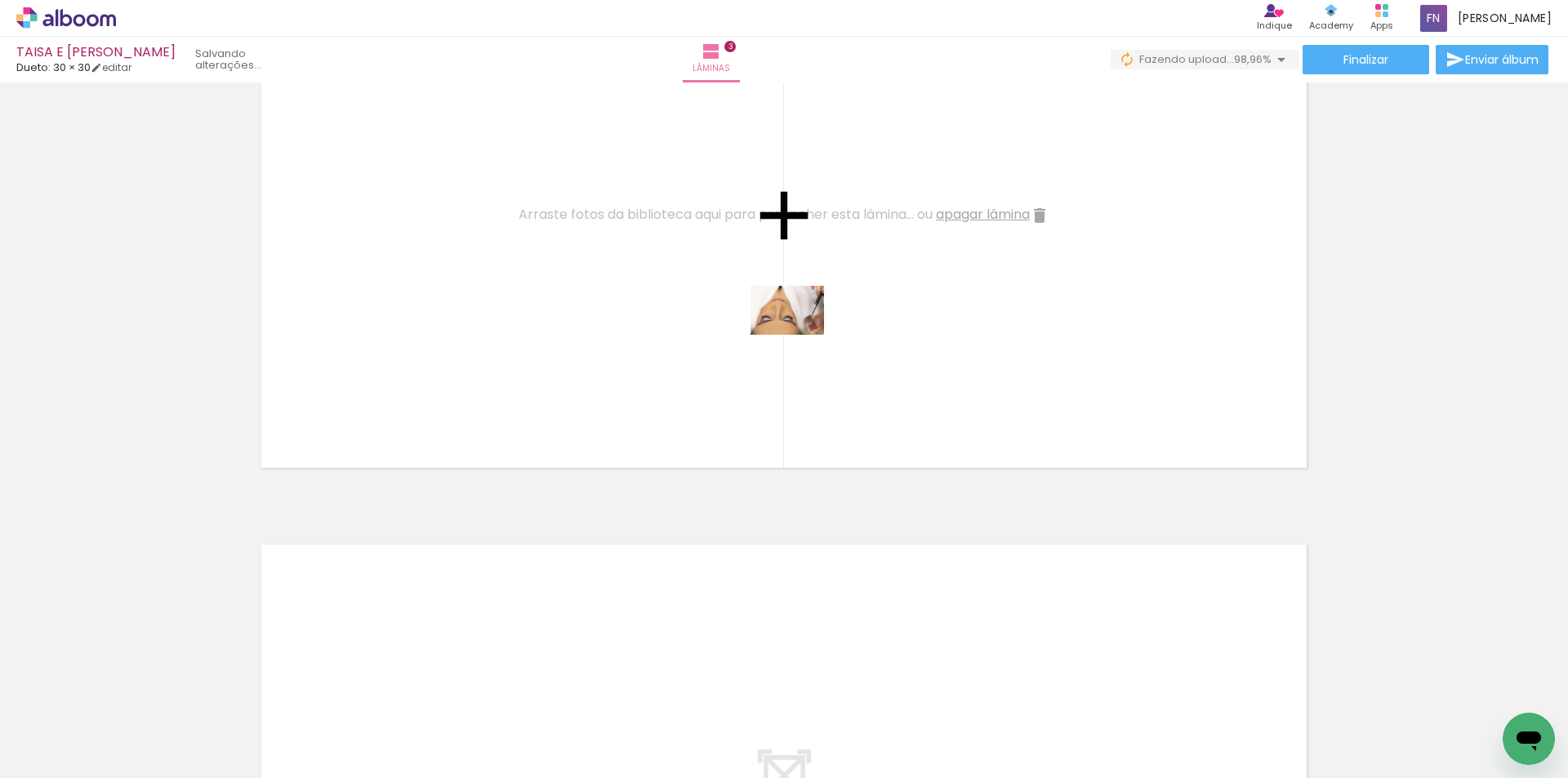
drag, startPoint x: 702, startPoint y: 735, endPoint x: 799, endPoint y: 335, distance: 411.6
click at [799, 335] on quentale-workspace at bounding box center [784, 389] width 1568 height 778
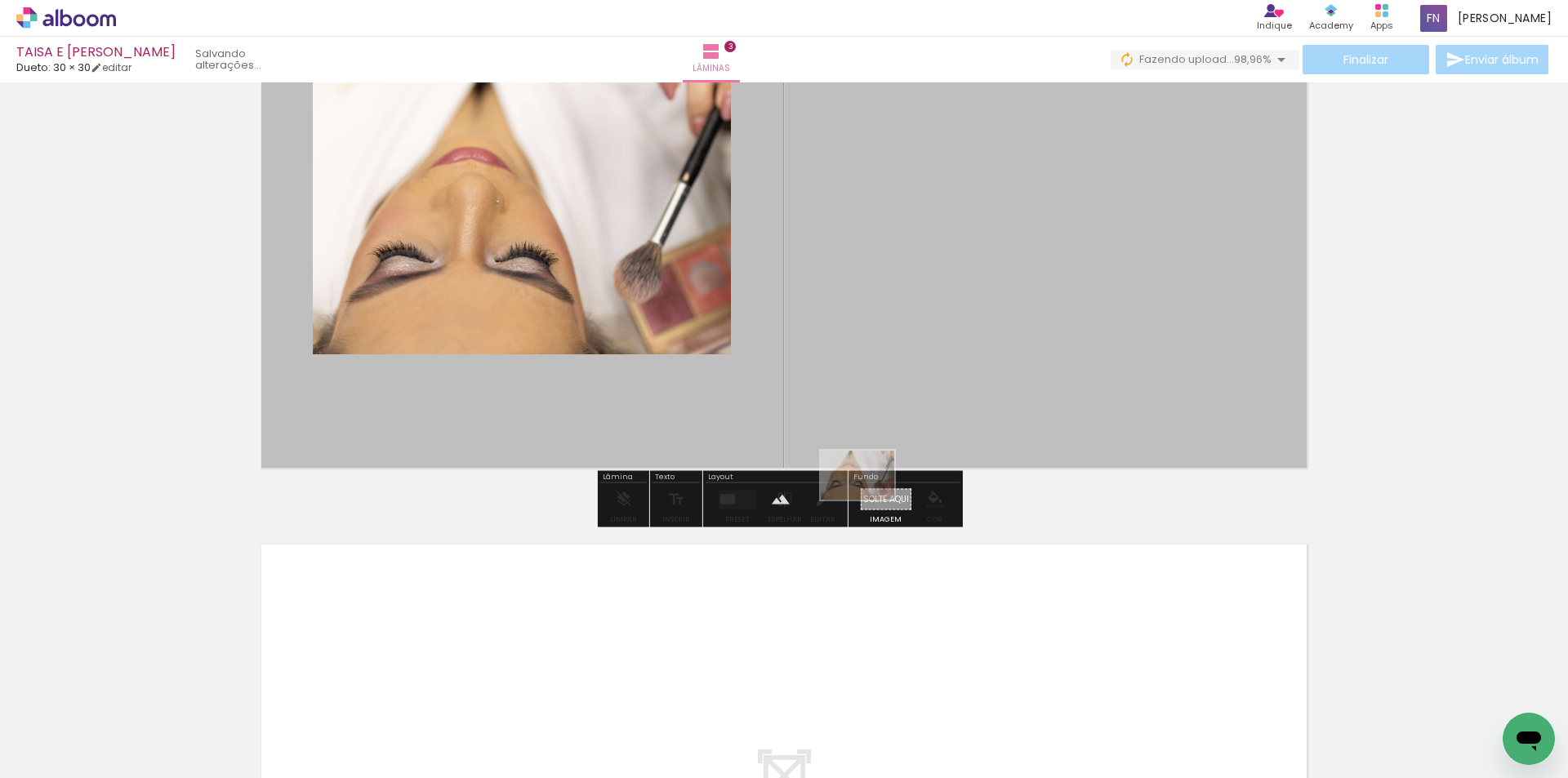
drag, startPoint x: 714, startPoint y: 729, endPoint x: 869, endPoint y: 499, distance: 277.4
click at [869, 499] on quentale-workspace at bounding box center [784, 389] width 1568 height 778
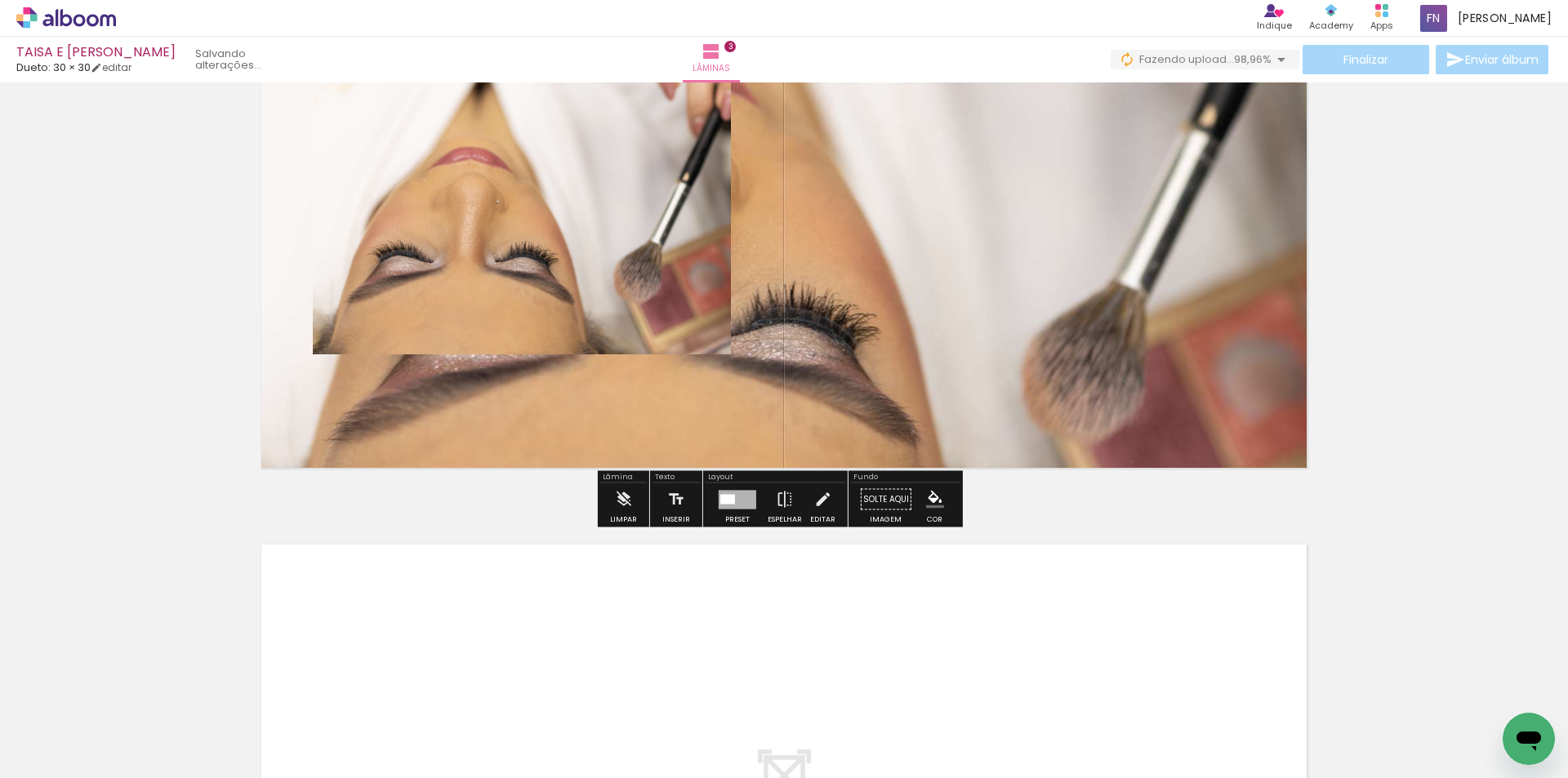
scroll to position [1265, 0]
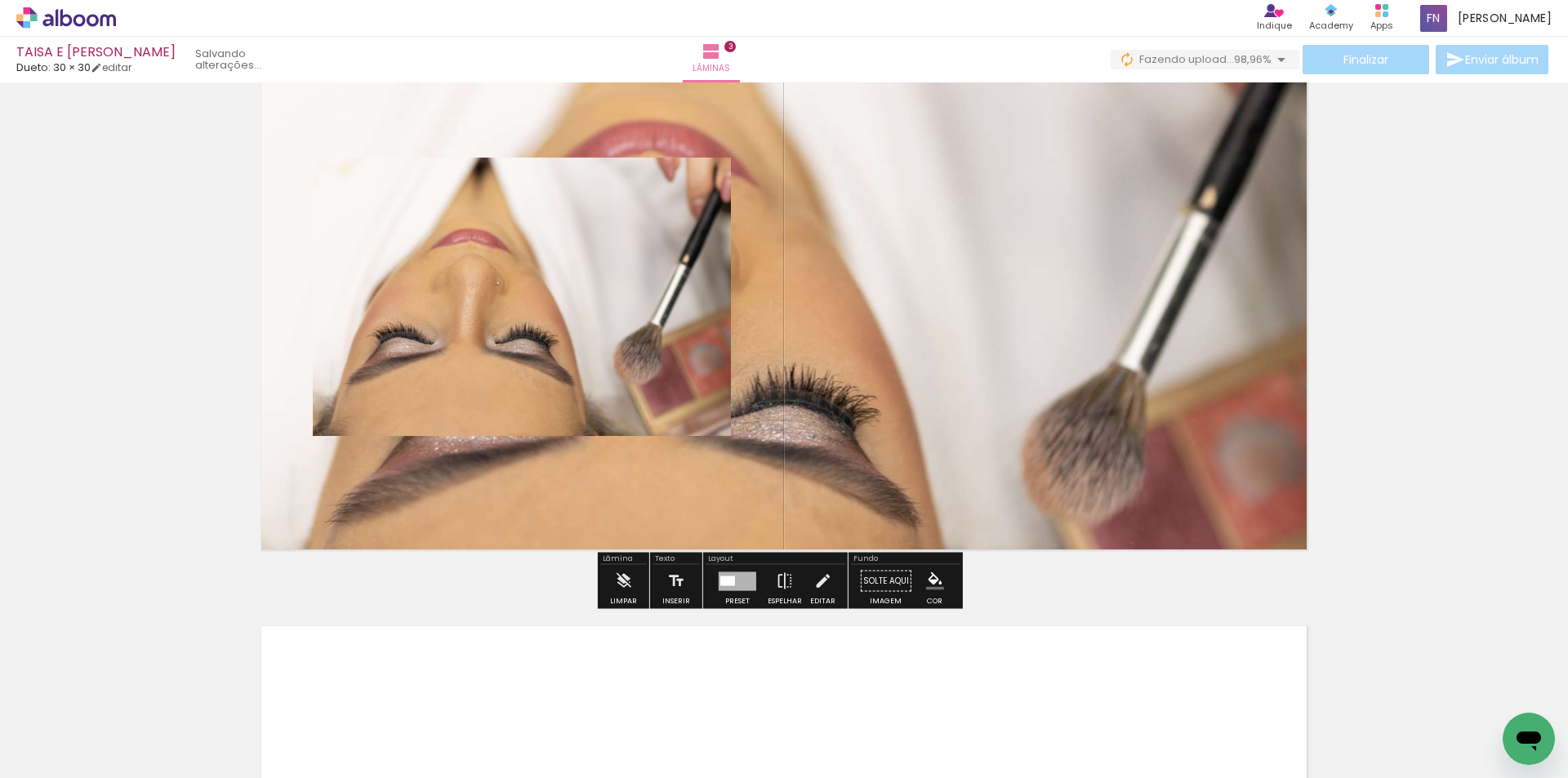
click at [537, 359] on quentale-photo at bounding box center [522, 297] width 418 height 279
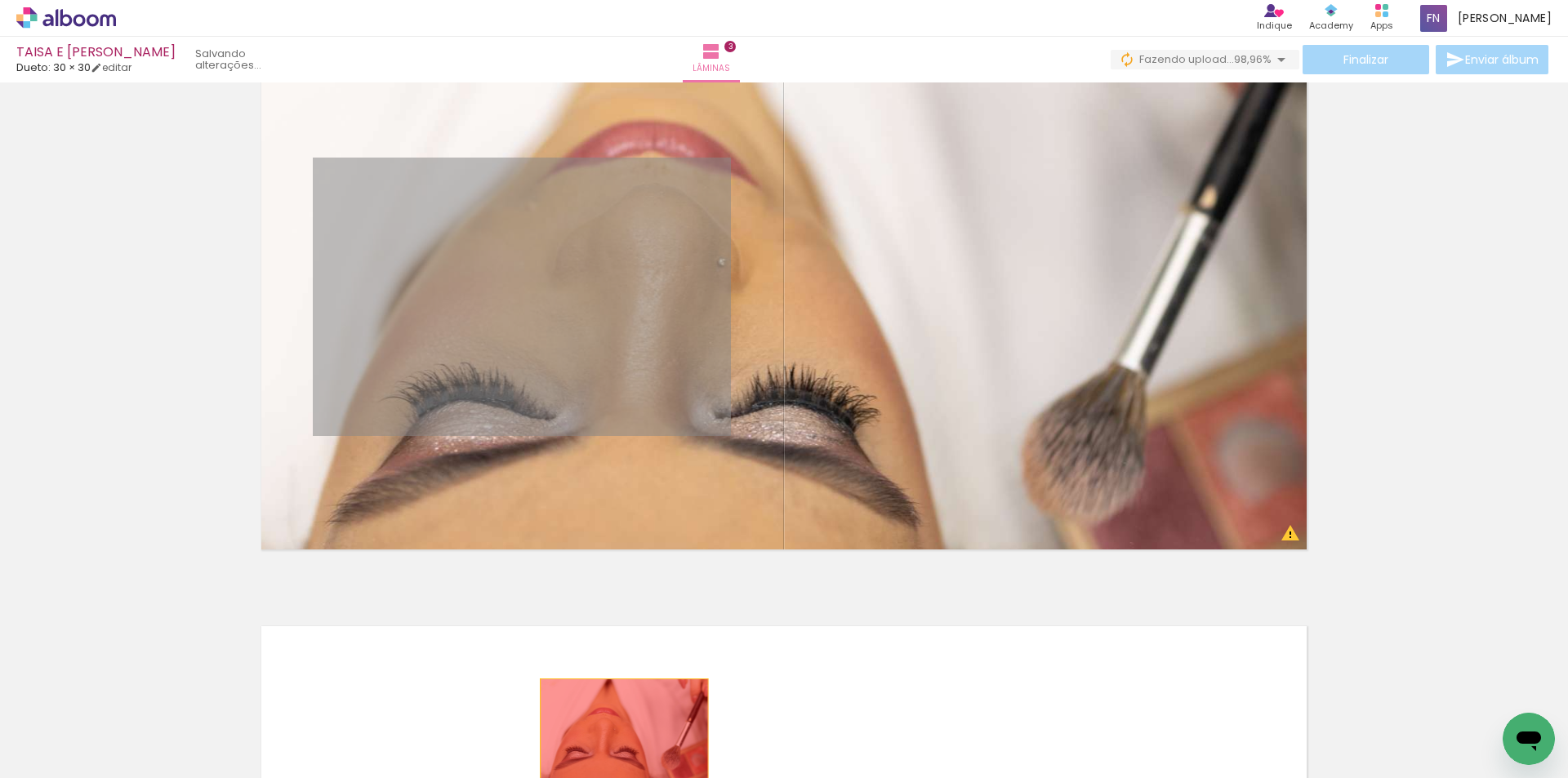
drag, startPoint x: 537, startPoint y: 359, endPoint x: 618, endPoint y: 737, distance: 386.6
click at [618, 736] on quentale-workspace at bounding box center [784, 389] width 1568 height 778
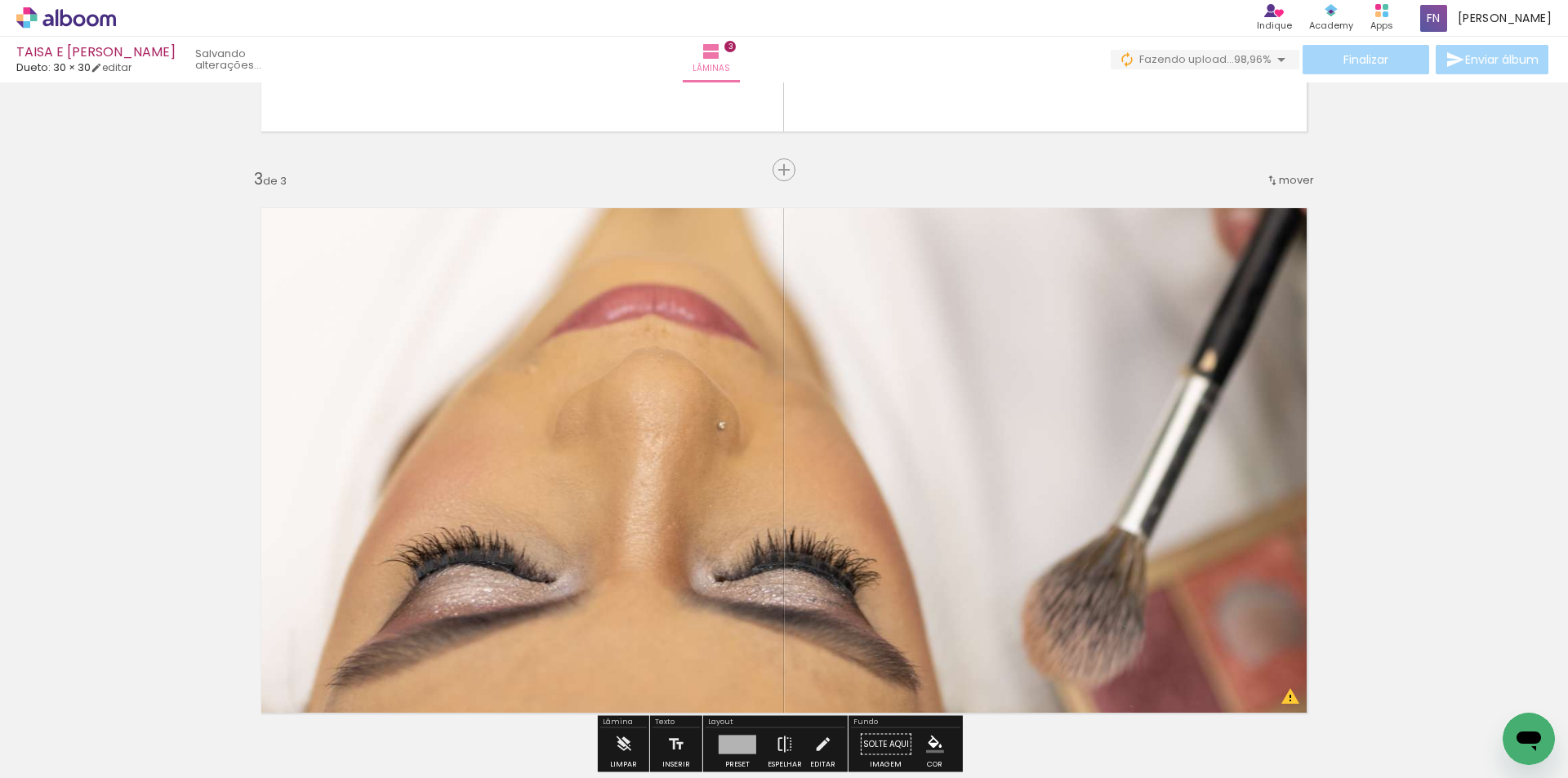
scroll to position [1184, 0]
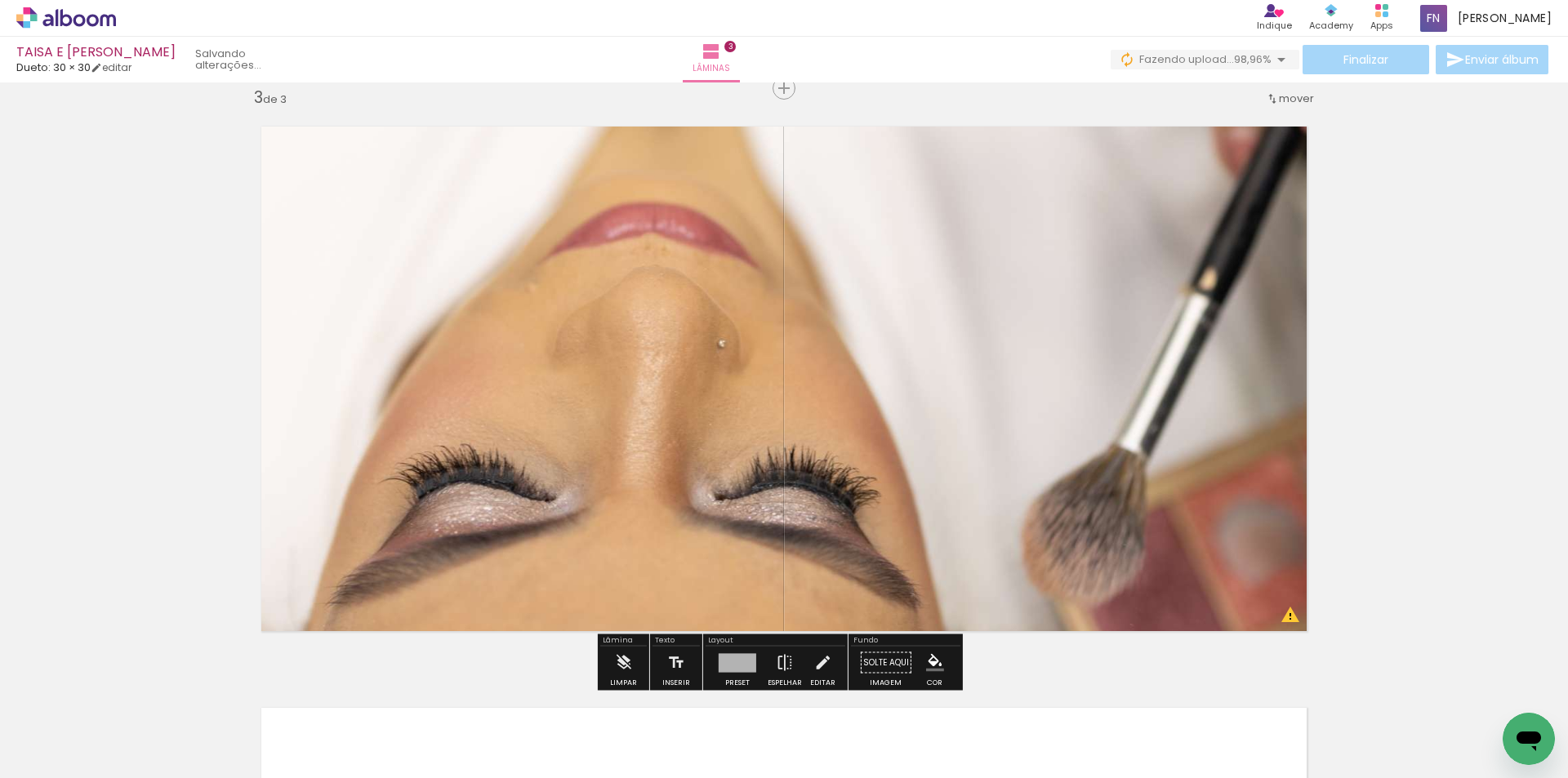
click at [1098, 305] on quentale-layouter at bounding box center [784, 378] width 1081 height 540
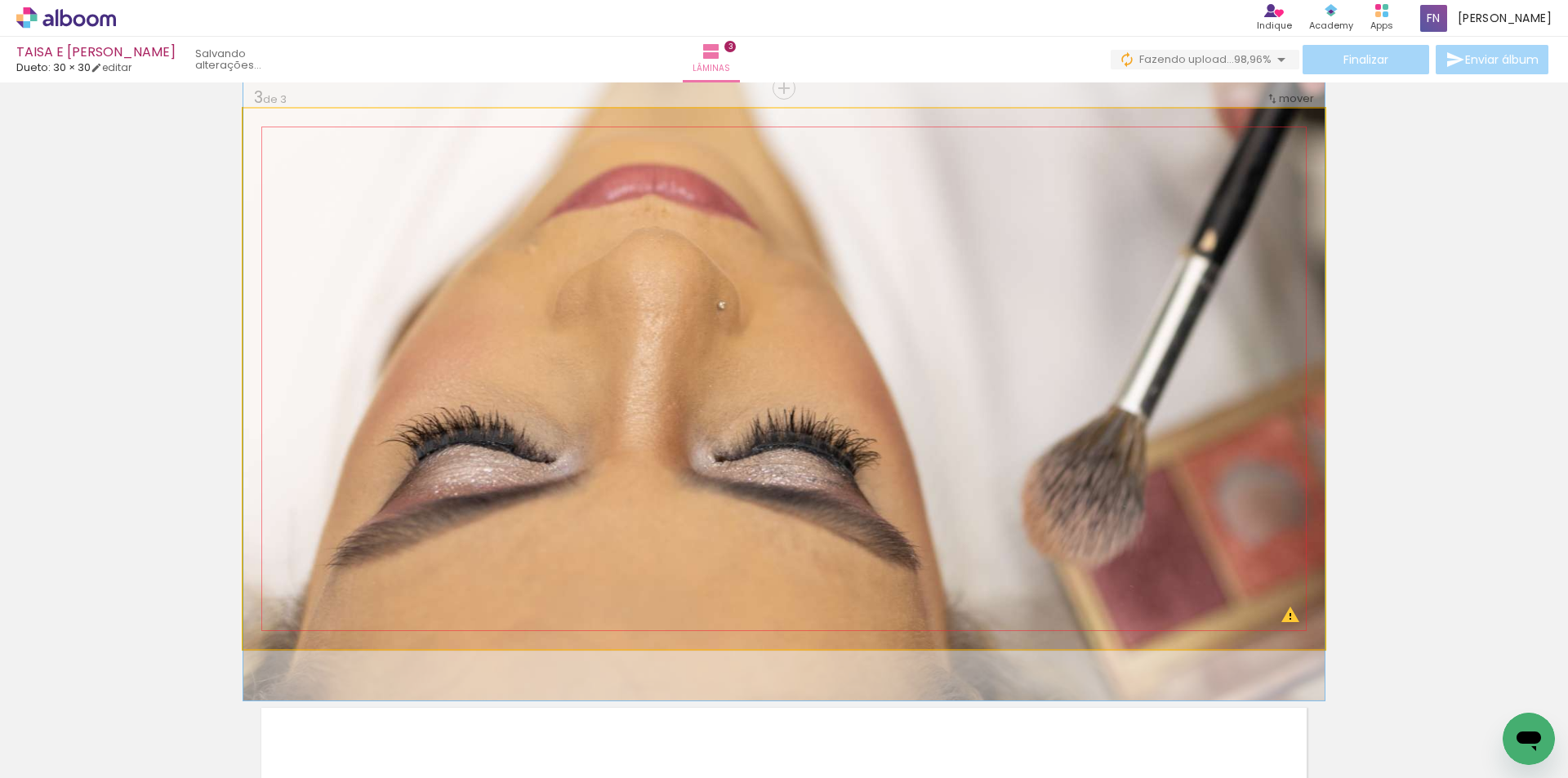
drag, startPoint x: 1098, startPoint y: 303, endPoint x: 1150, endPoint y: 266, distance: 63.8
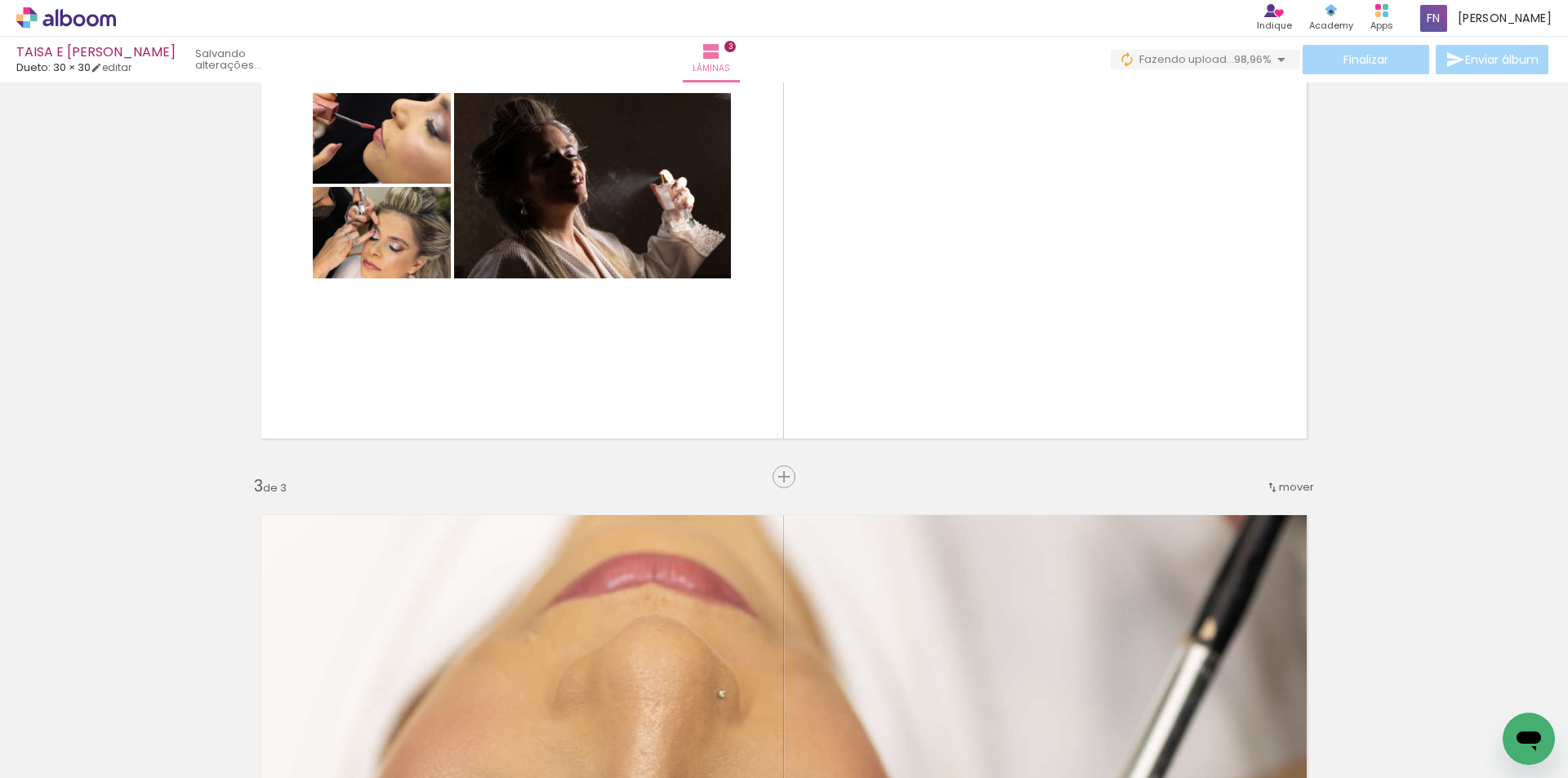
scroll to position [694, 0]
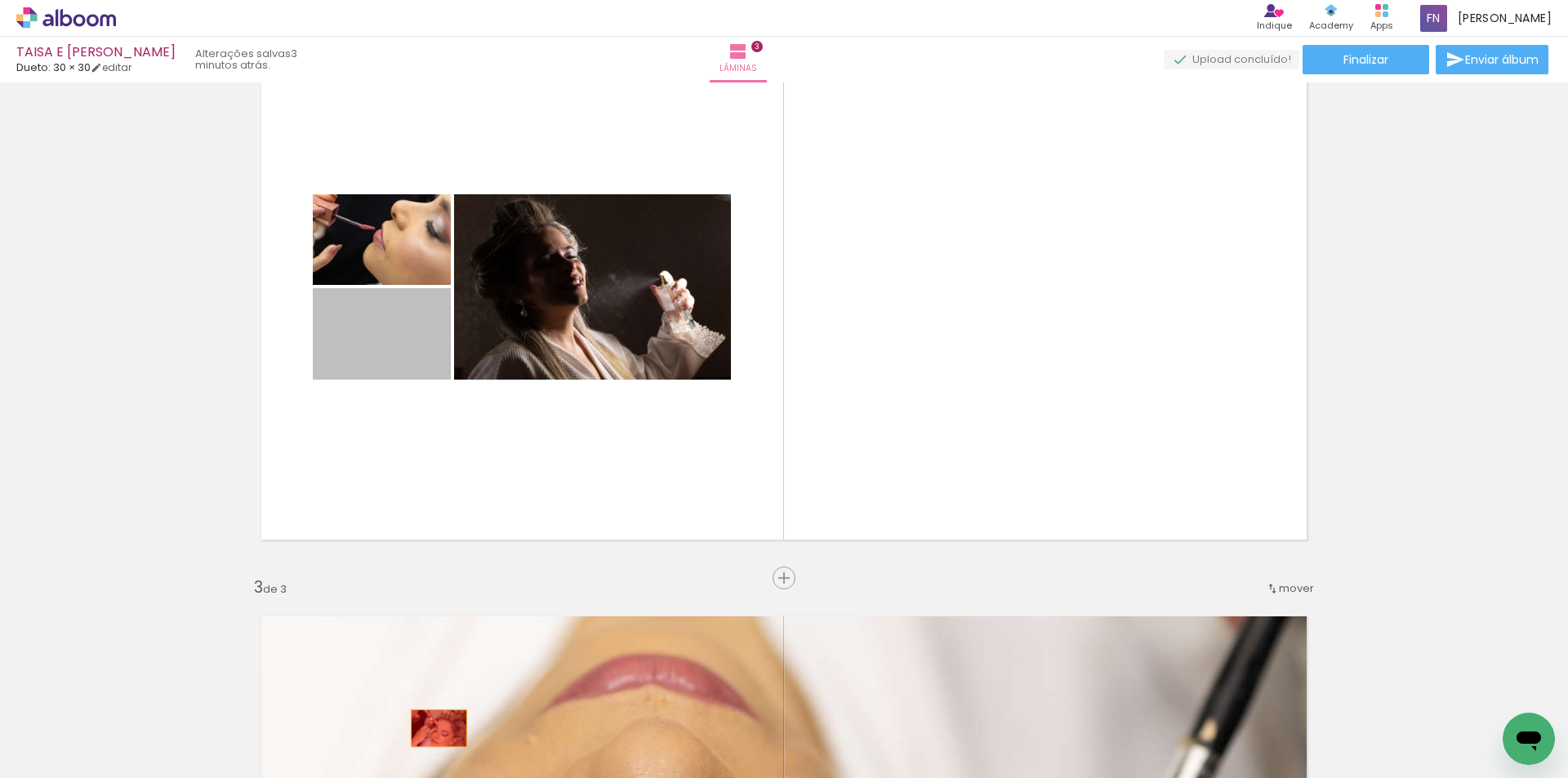
drag, startPoint x: 391, startPoint y: 343, endPoint x: 437, endPoint y: 742, distance: 401.6
click at [437, 742] on quentale-workspace at bounding box center [784, 389] width 1568 height 778
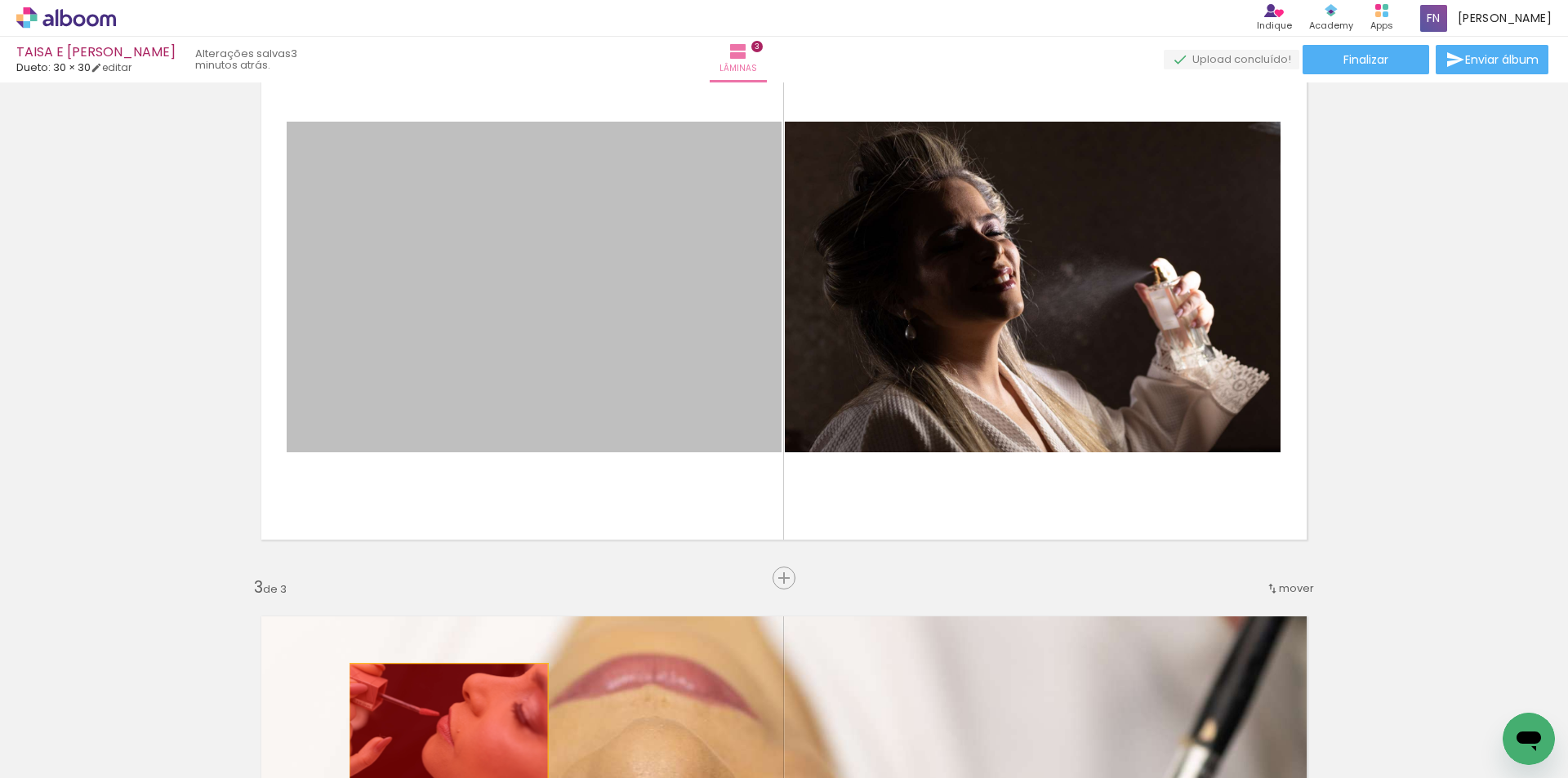
drag, startPoint x: 406, startPoint y: 260, endPoint x: 484, endPoint y: 658, distance: 405.6
click at [443, 731] on quentale-workspace at bounding box center [784, 389] width 1568 height 778
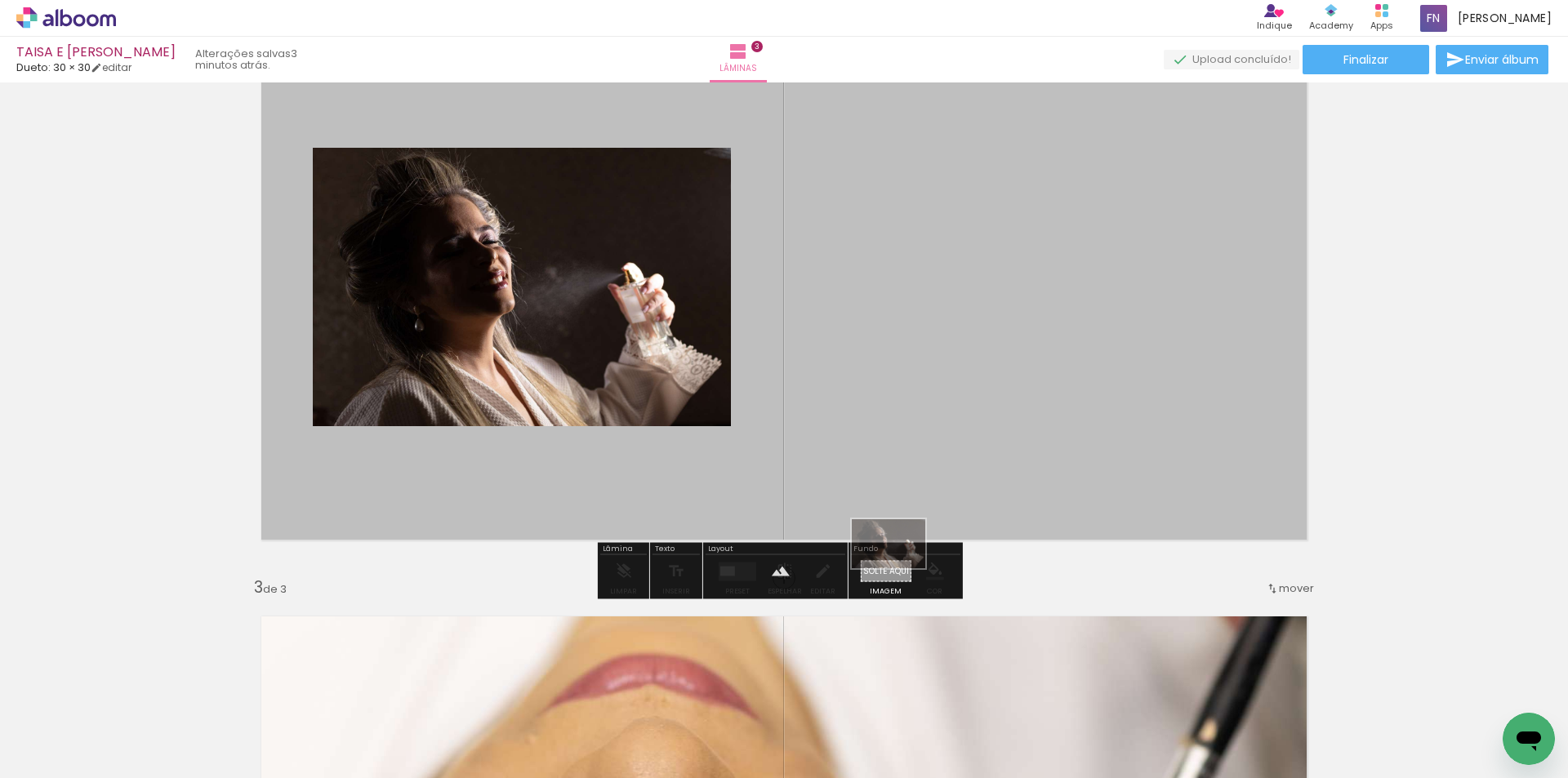
drag, startPoint x: 1099, startPoint y: 732, endPoint x: 901, endPoint y: 568, distance: 257.1
click at [901, 568] on quentale-workspace at bounding box center [784, 389] width 1568 height 778
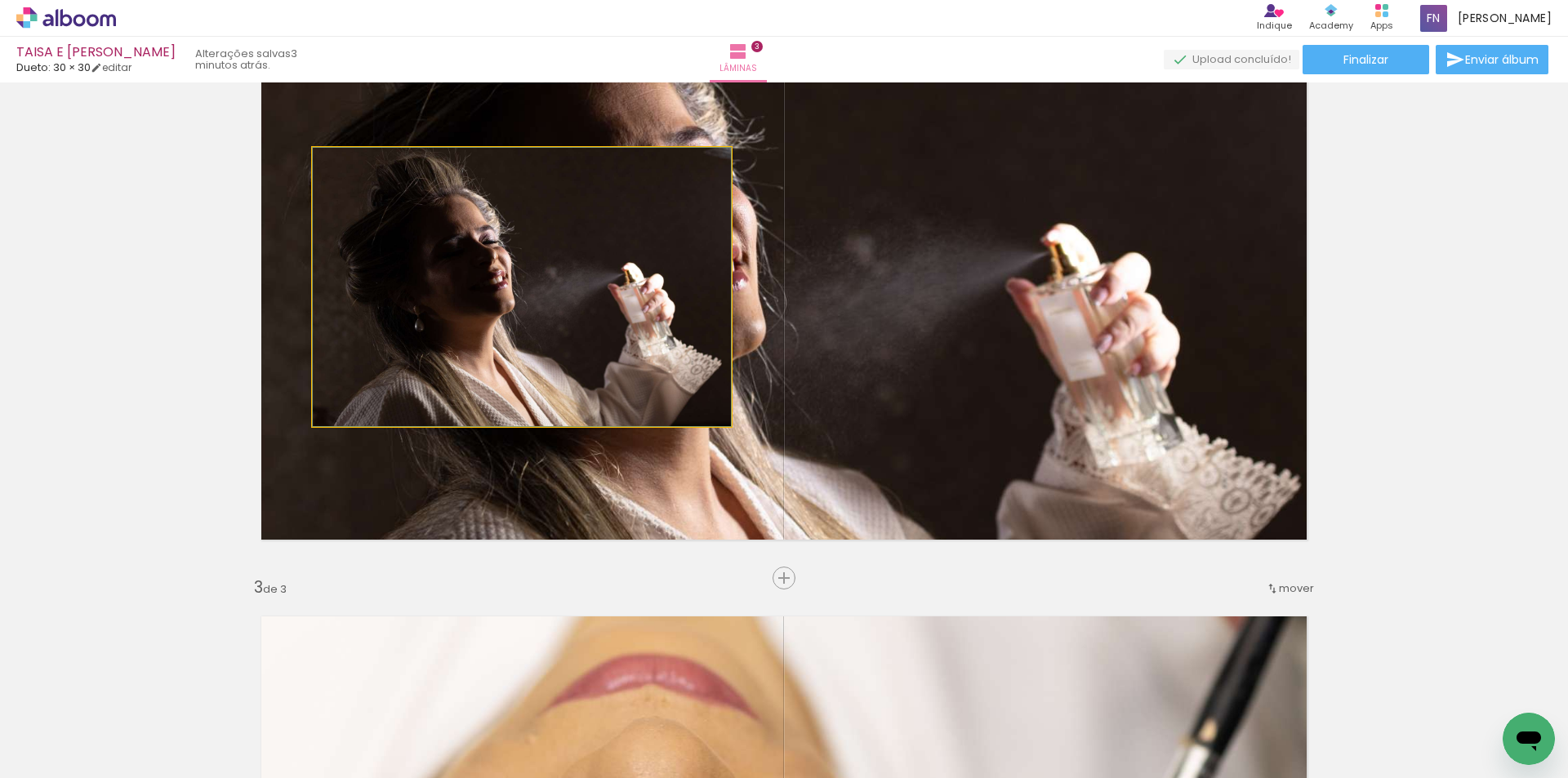
click at [588, 372] on quentale-photo at bounding box center [522, 286] width 418 height 279
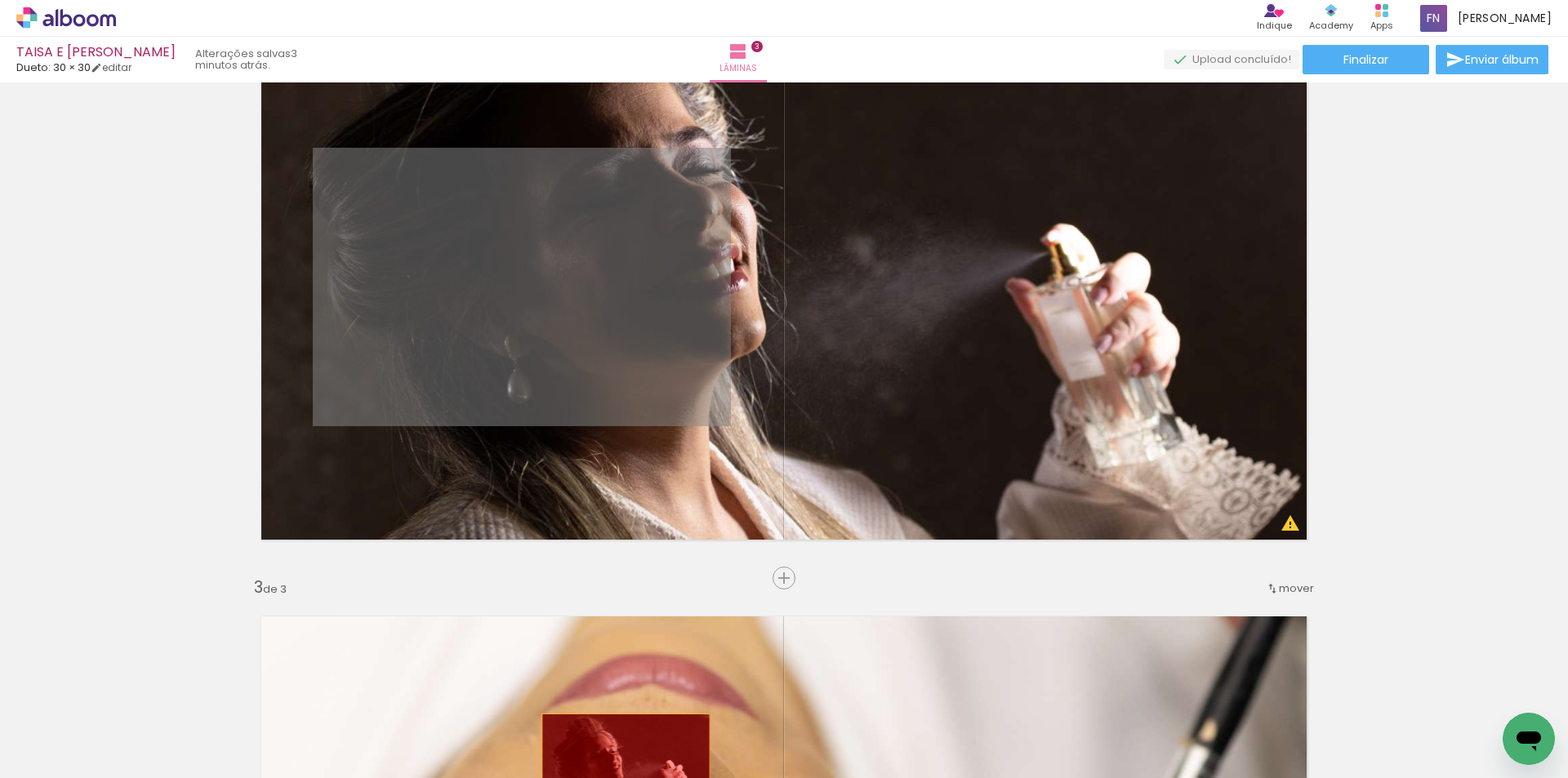
drag, startPoint x: 588, startPoint y: 372, endPoint x: 620, endPoint y: 771, distance: 400.3
click at [620, 771] on quentale-workspace at bounding box center [784, 389] width 1568 height 778
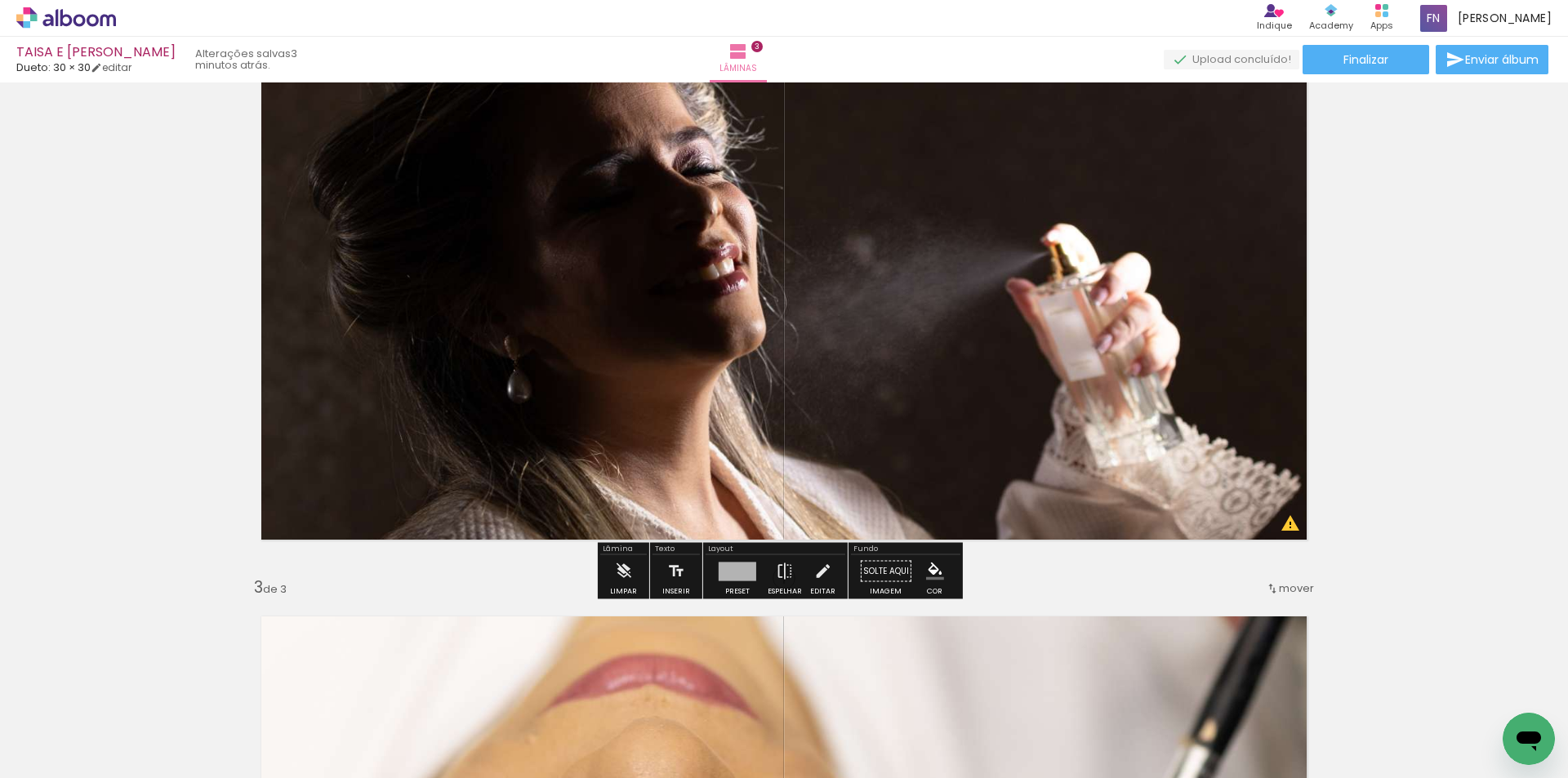
scroll to position [613, 0]
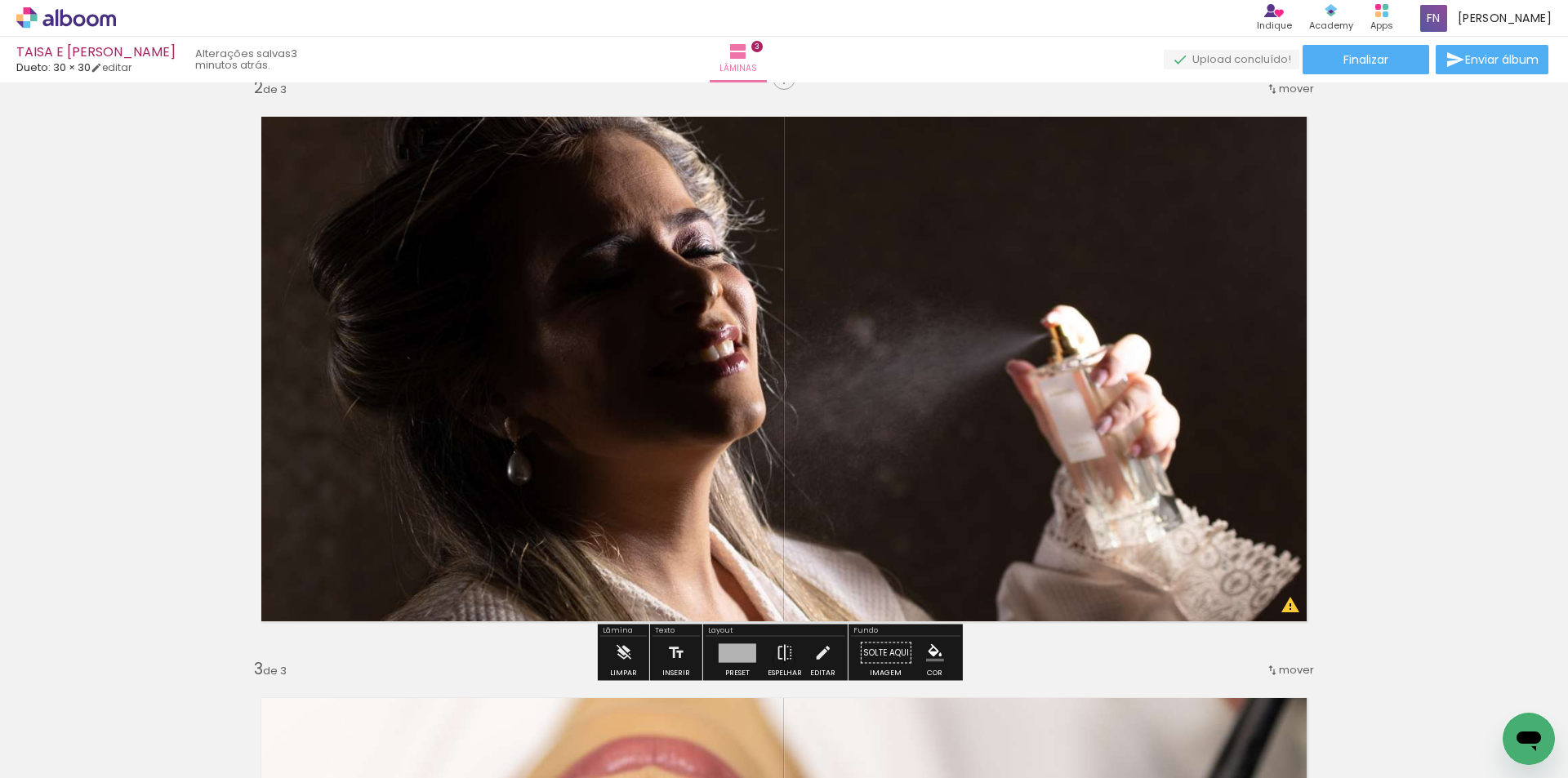
click at [1190, 404] on quentale-layouter at bounding box center [784, 369] width 1081 height 540
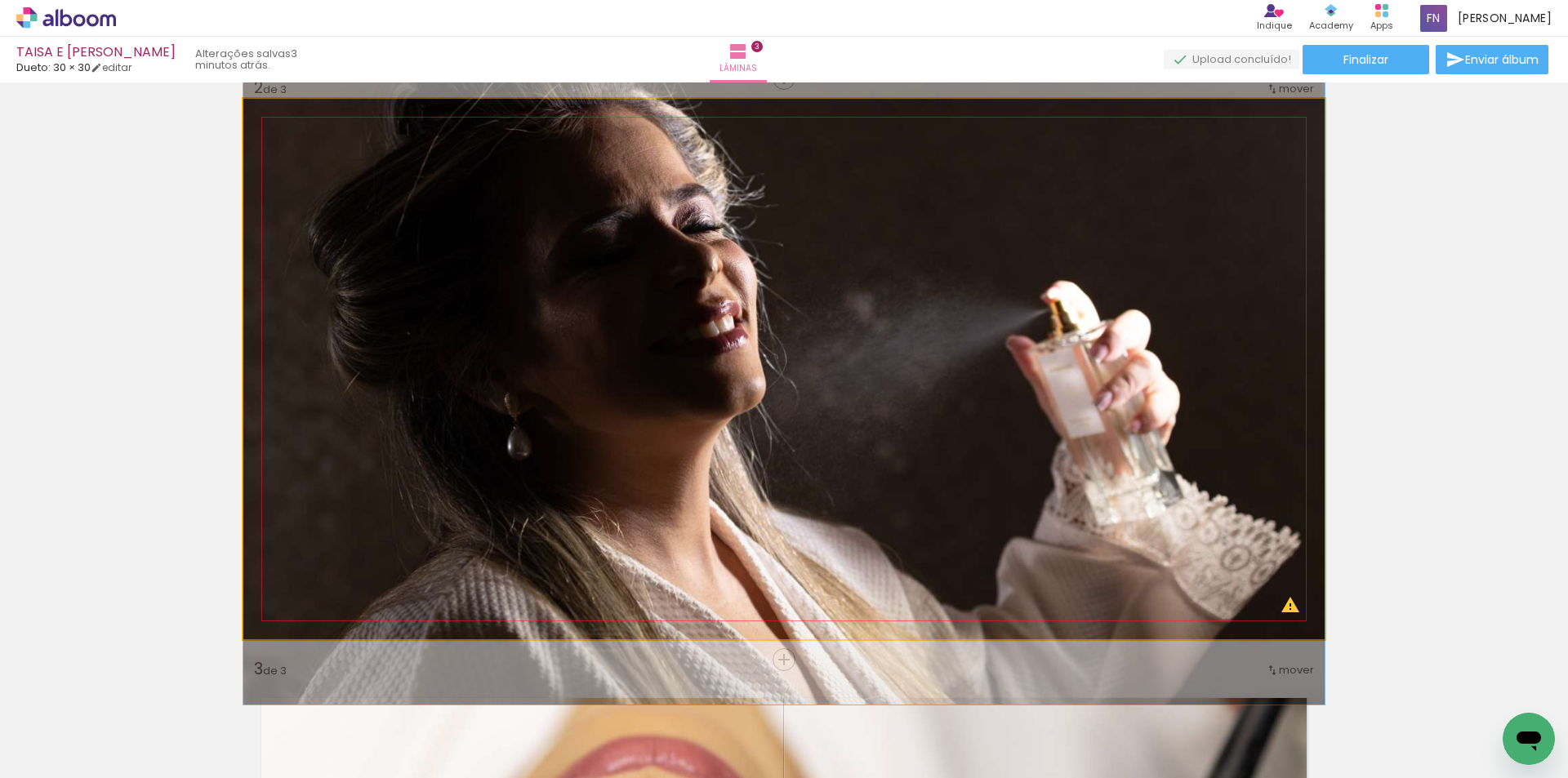
drag, startPoint x: 1190, startPoint y: 404, endPoint x: 1193, endPoint y: 380, distance: 24.2
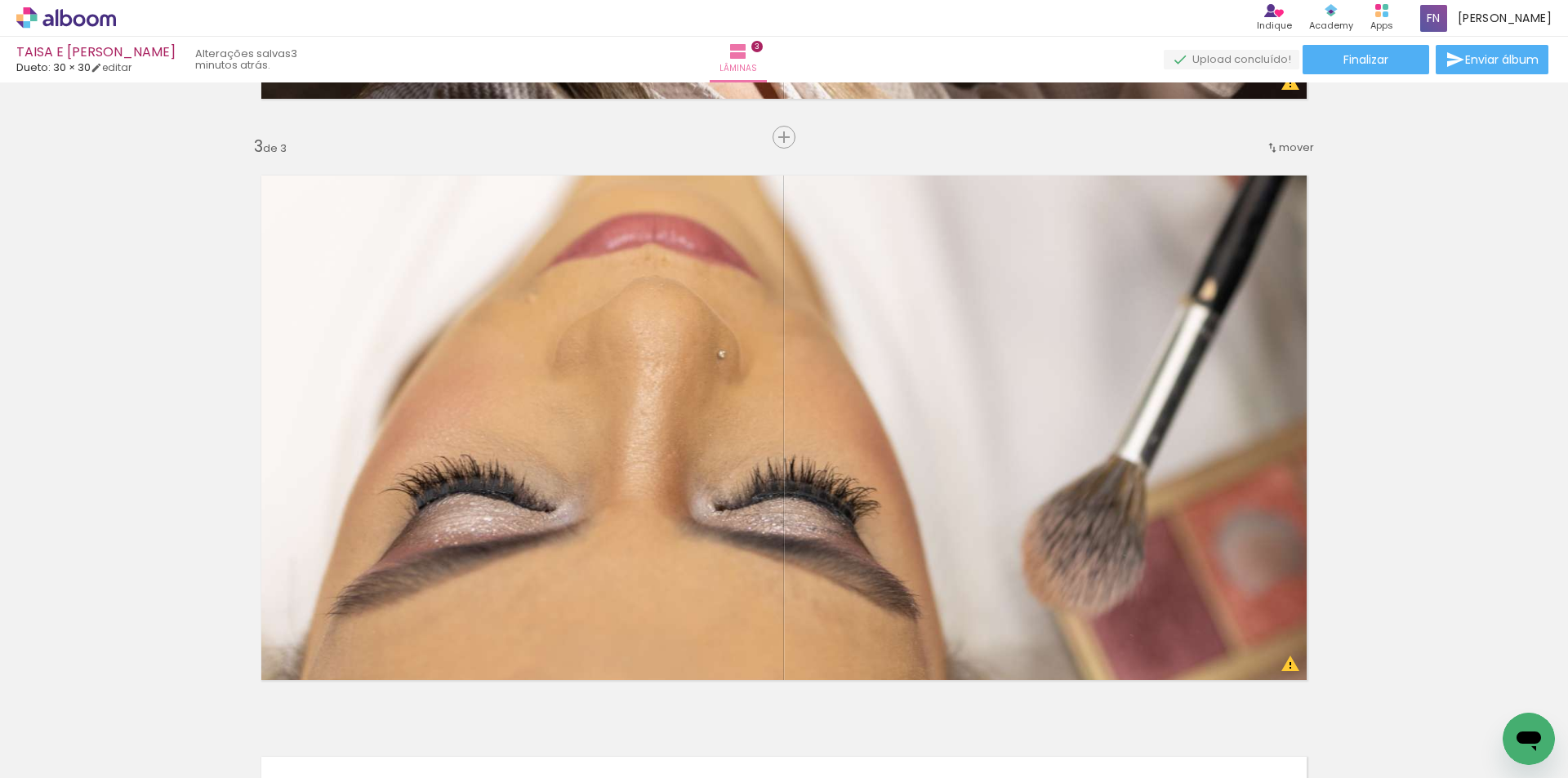
scroll to position [1184, 0]
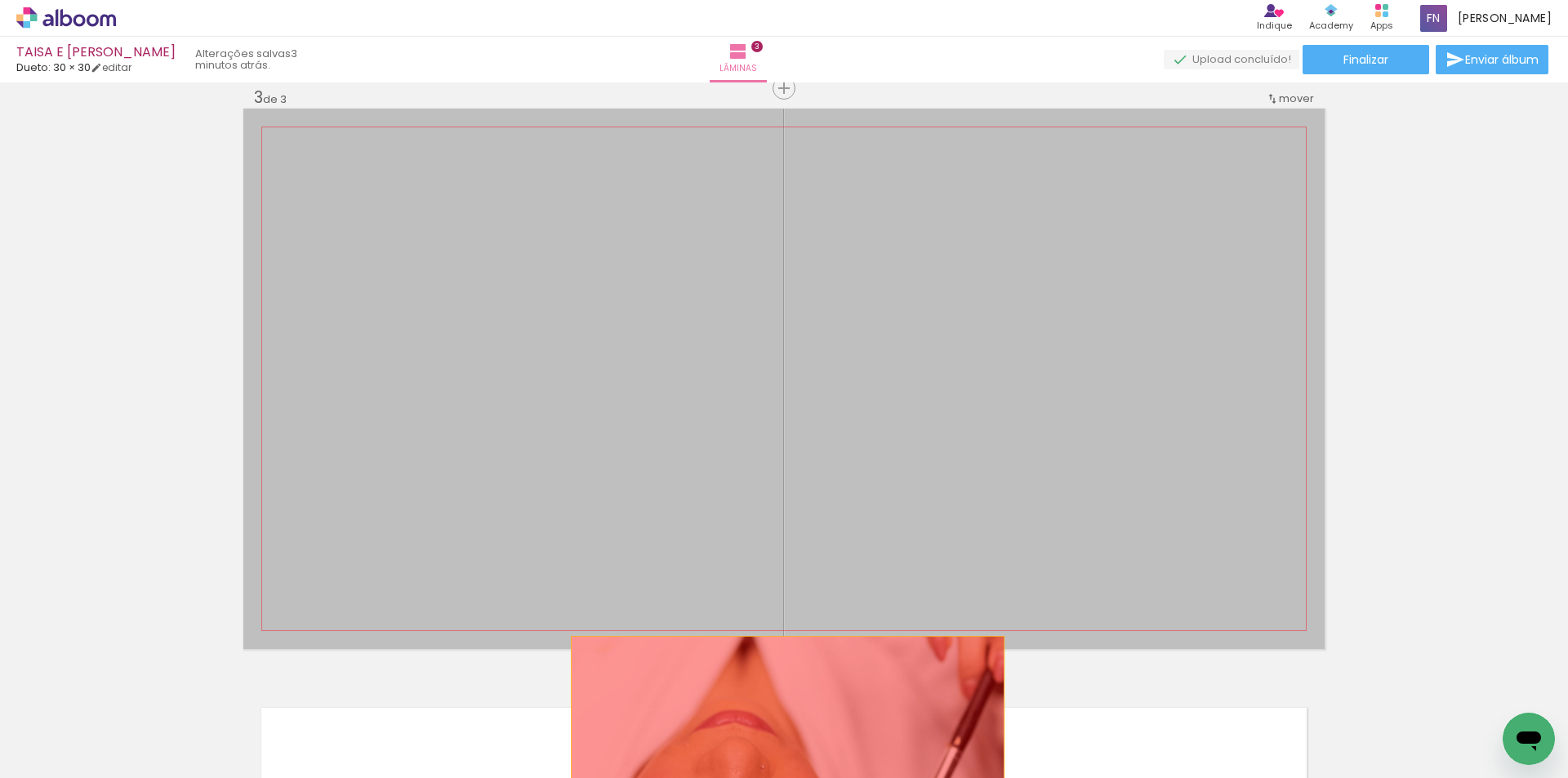
drag, startPoint x: 887, startPoint y: 416, endPoint x: 798, endPoint y: 733, distance: 329.3
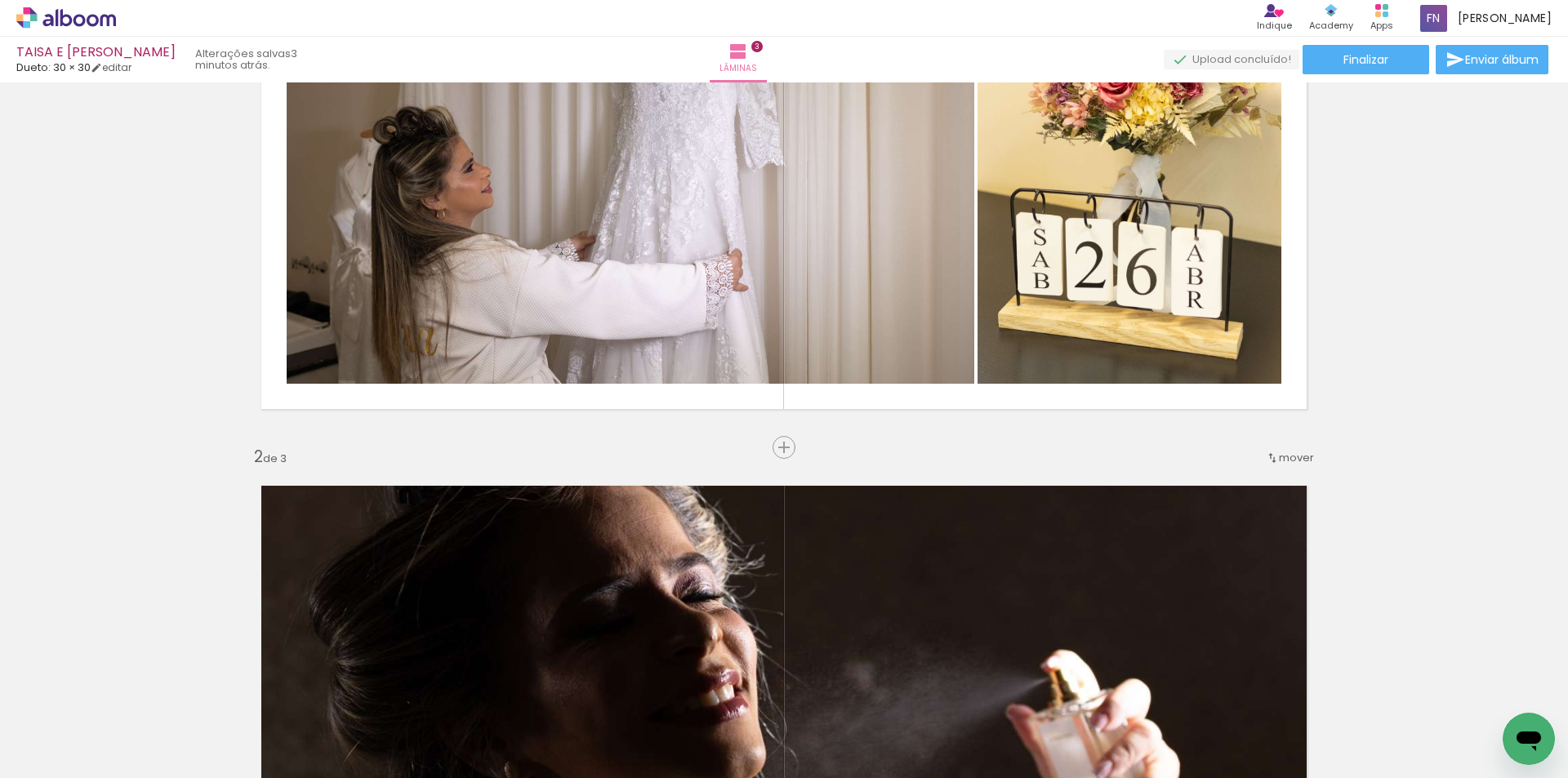
scroll to position [285, 0]
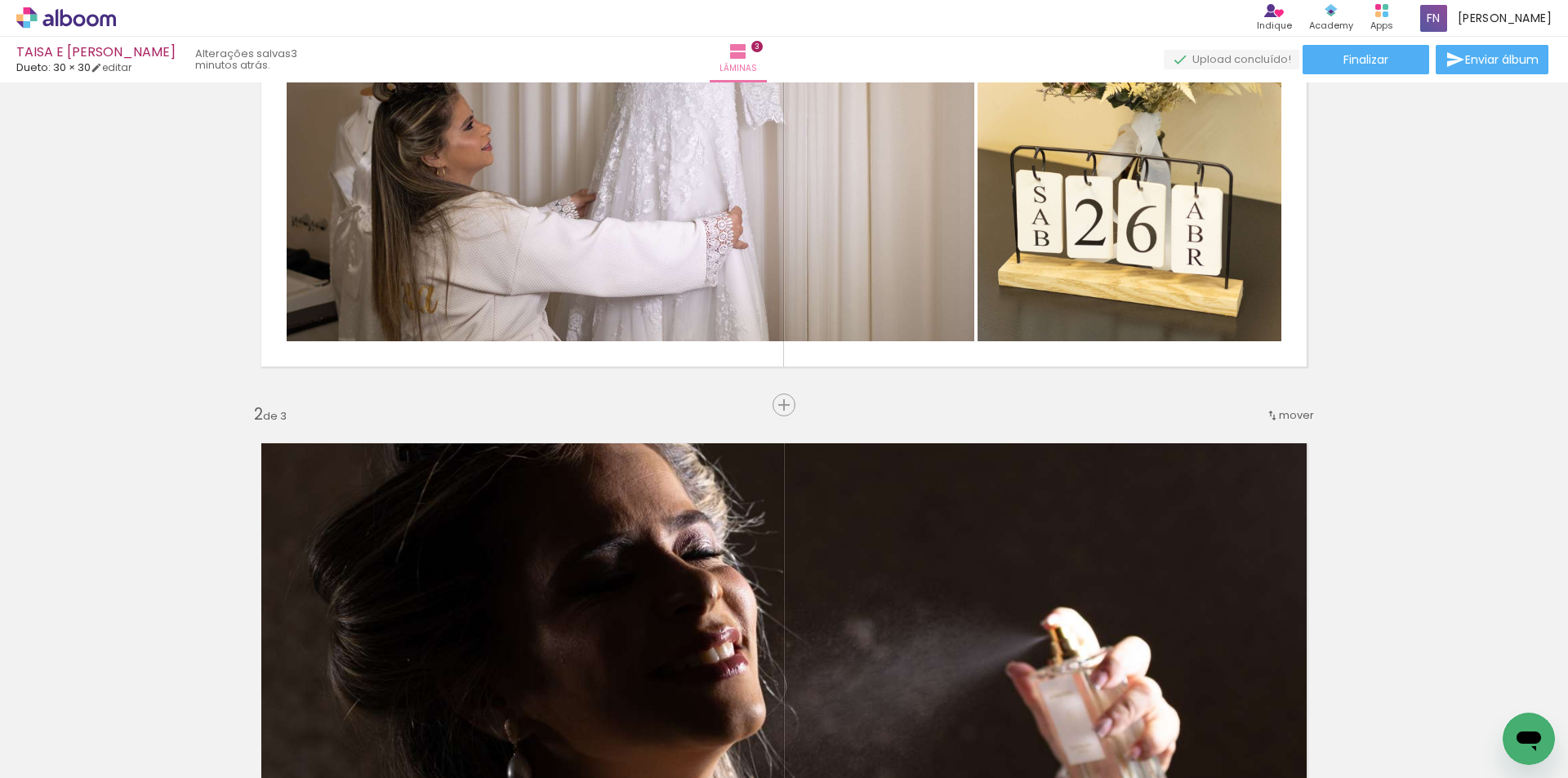
drag, startPoint x: 786, startPoint y: 412, endPoint x: 899, endPoint y: 412, distance: 113.0
click at [793, 411] on span "Inserir lâmina" at bounding box center [825, 406] width 64 height 10
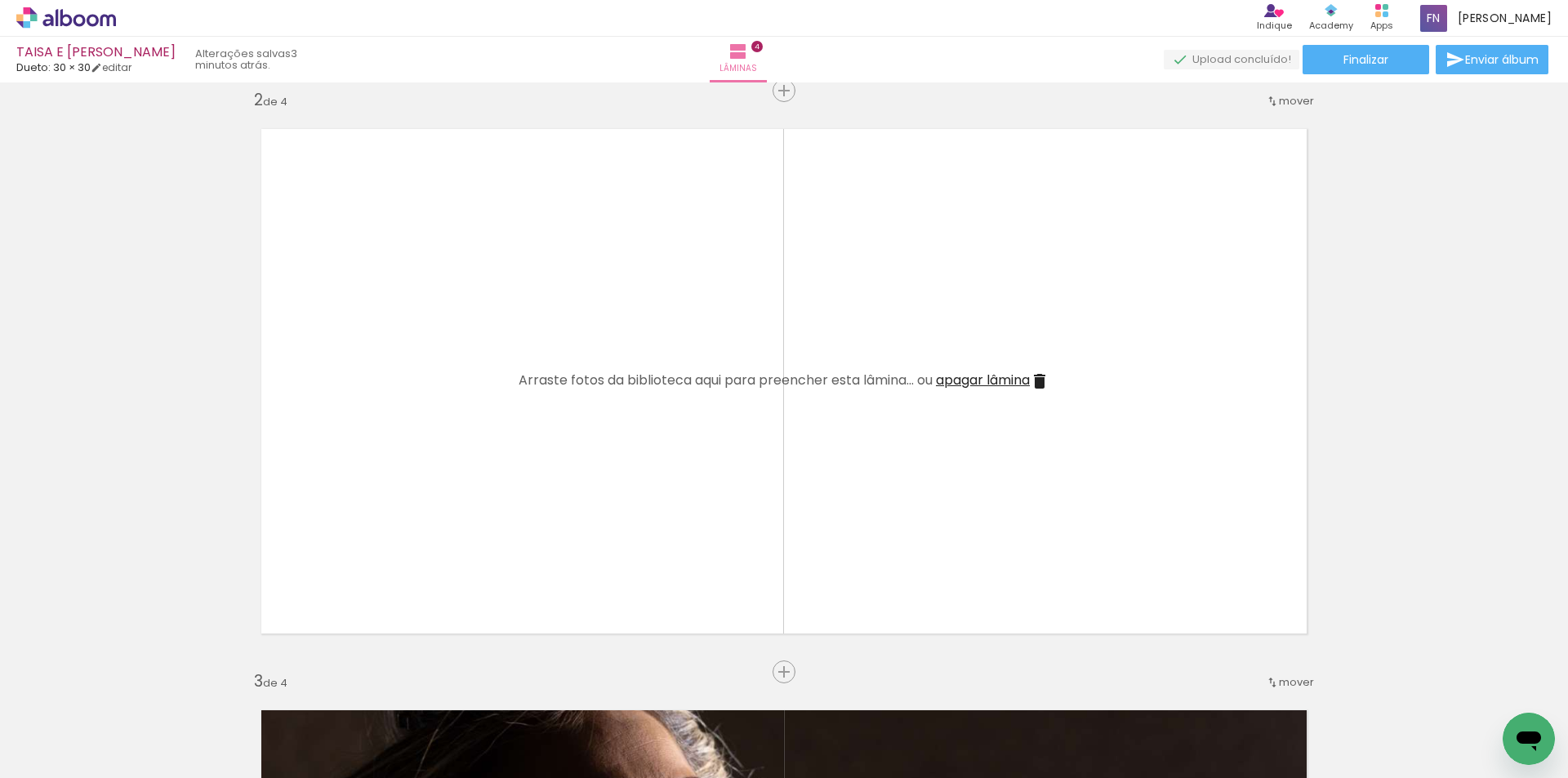
scroll to position [694, 0]
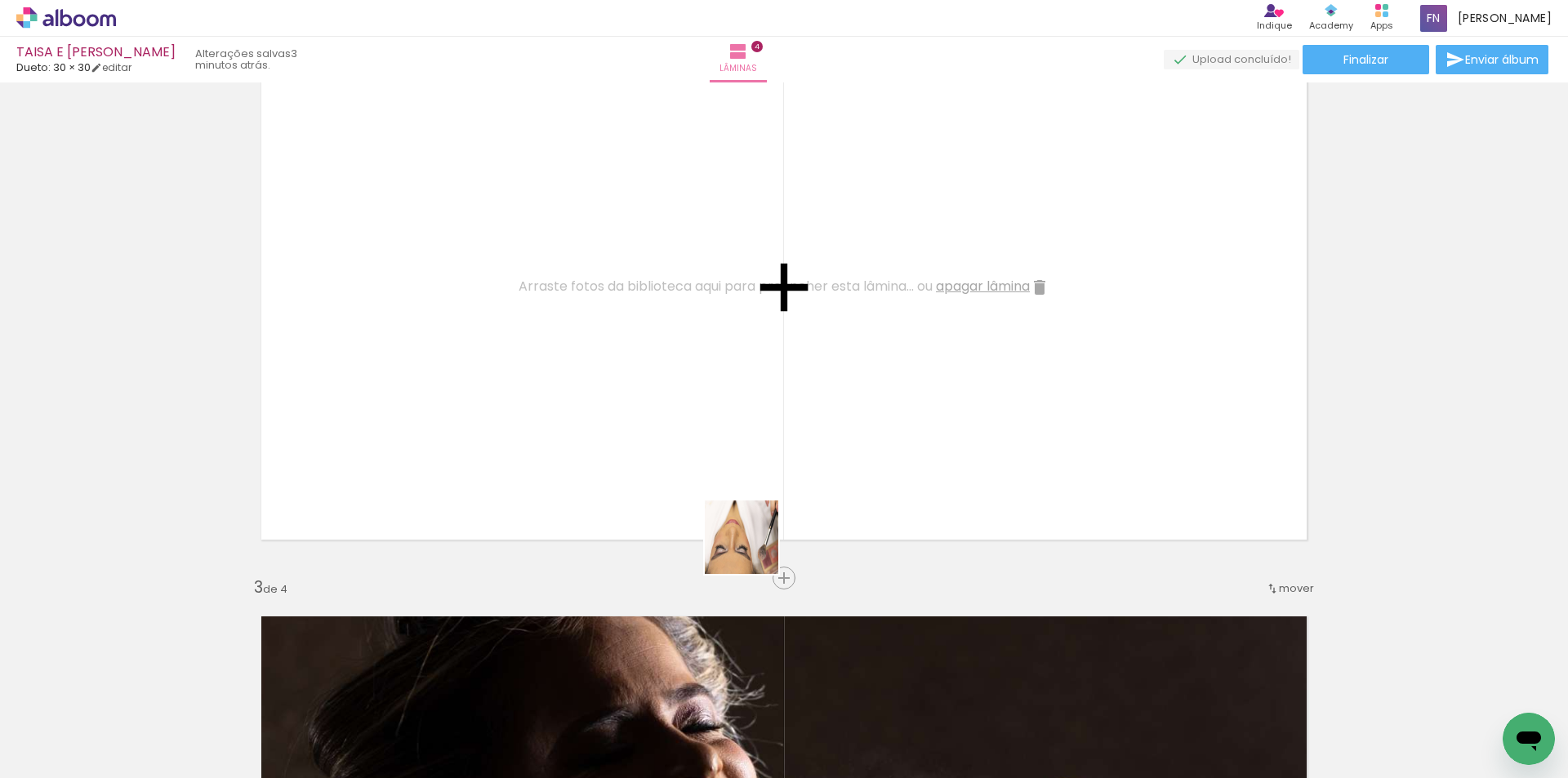
drag, startPoint x: 700, startPoint y: 717, endPoint x: 782, endPoint y: 463, distance: 266.9
click at [782, 463] on quentale-workspace at bounding box center [784, 389] width 1568 height 778
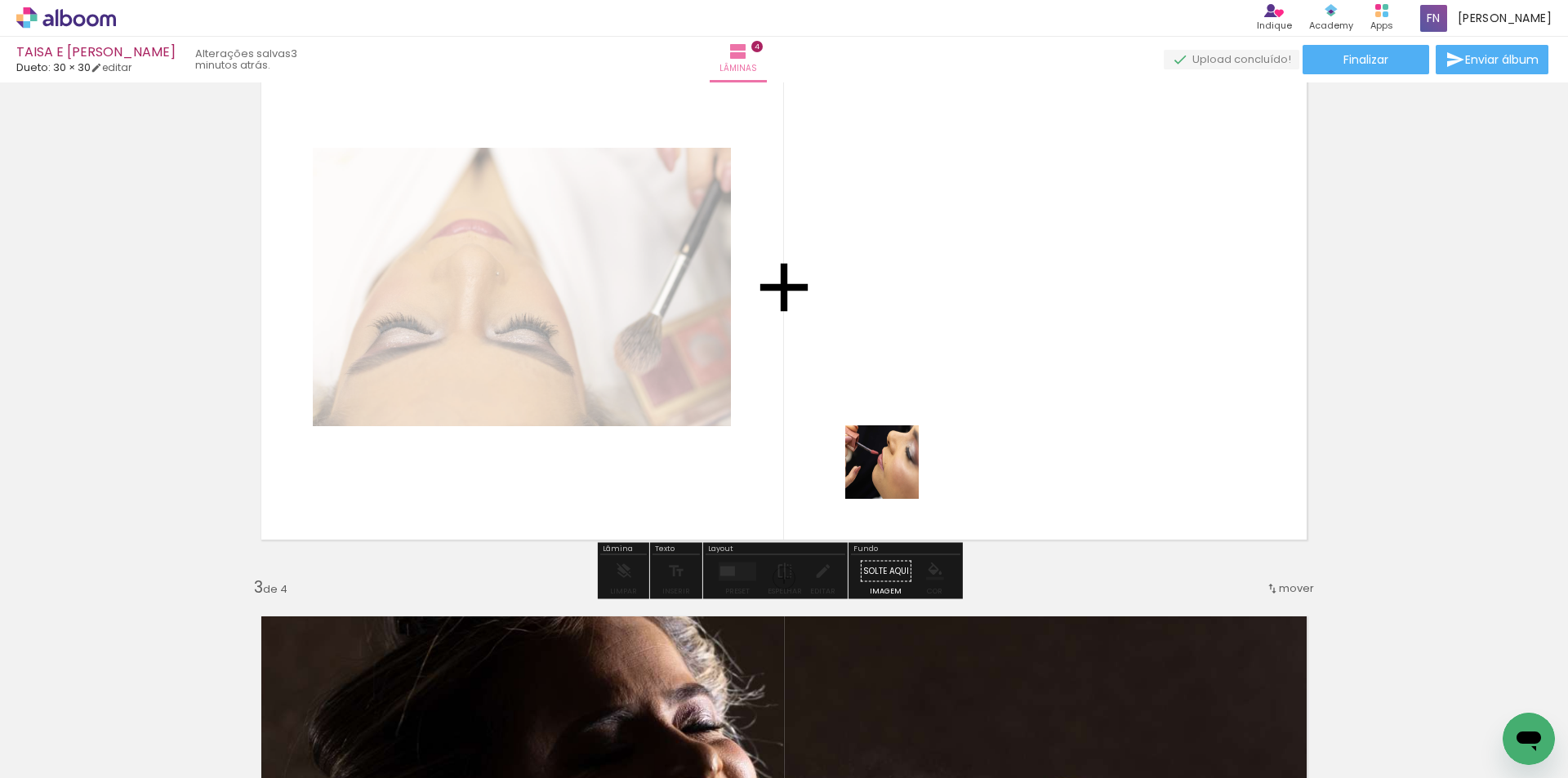
drag, startPoint x: 821, startPoint y: 723, endPoint x: 924, endPoint y: 395, distance: 343.8
click at [924, 395] on quentale-workspace at bounding box center [784, 389] width 1568 height 778
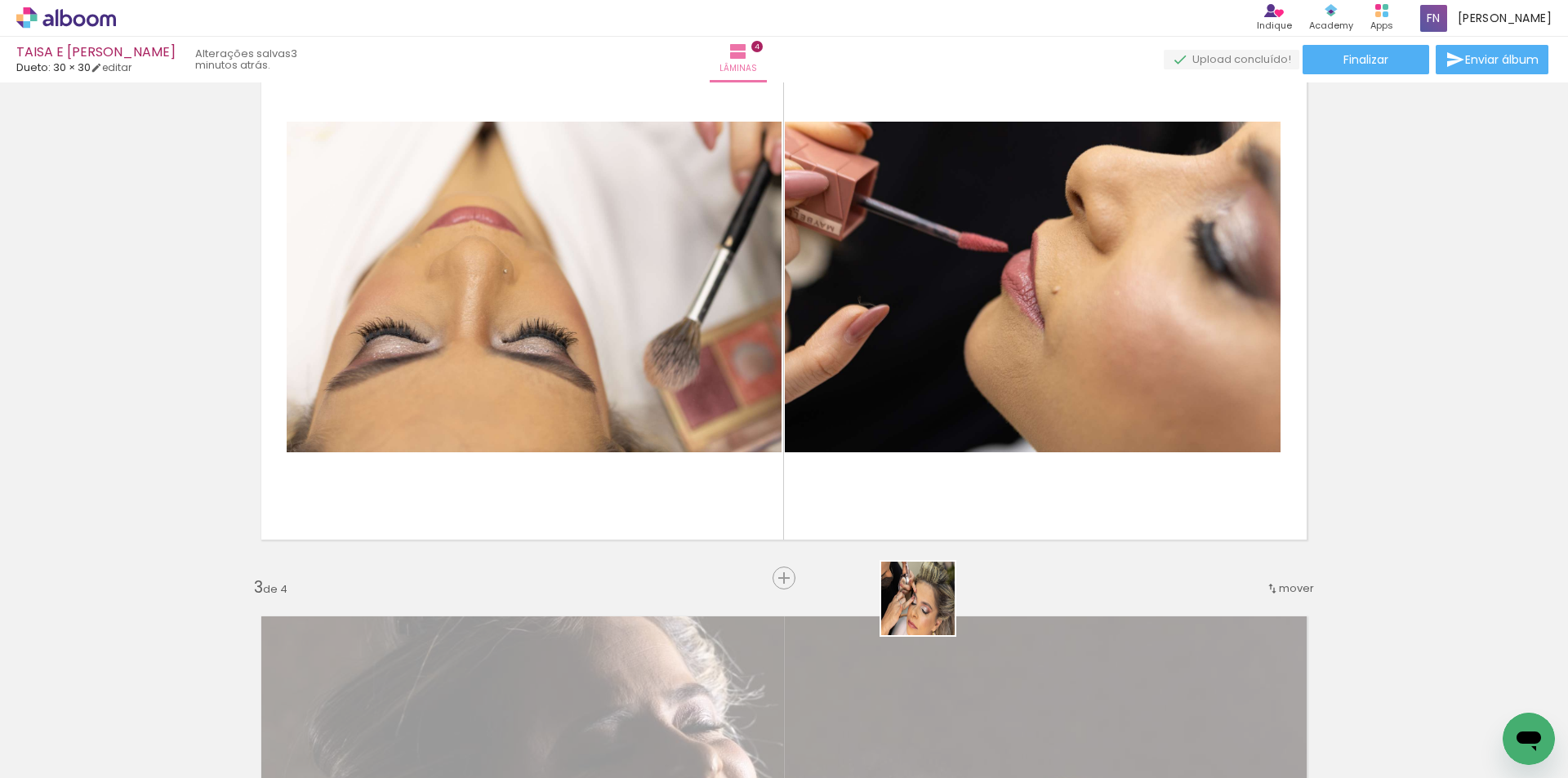
drag, startPoint x: 904, startPoint y: 722, endPoint x: 1439, endPoint y: 478, distance: 588.0
click at [1009, 330] on quentale-workspace at bounding box center [784, 389] width 1568 height 778
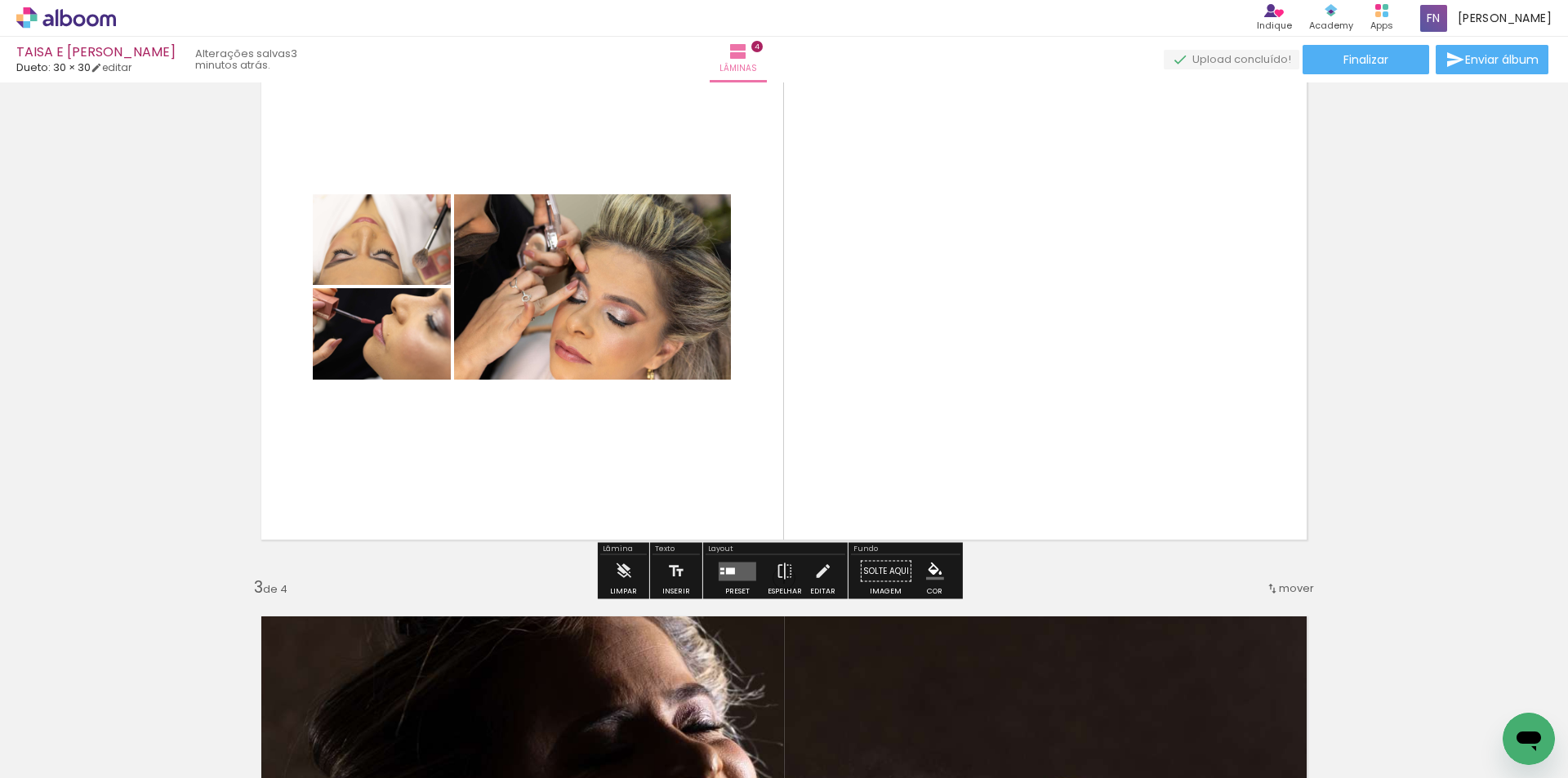
click at [730, 569] on div at bounding box center [730, 571] width 9 height 7
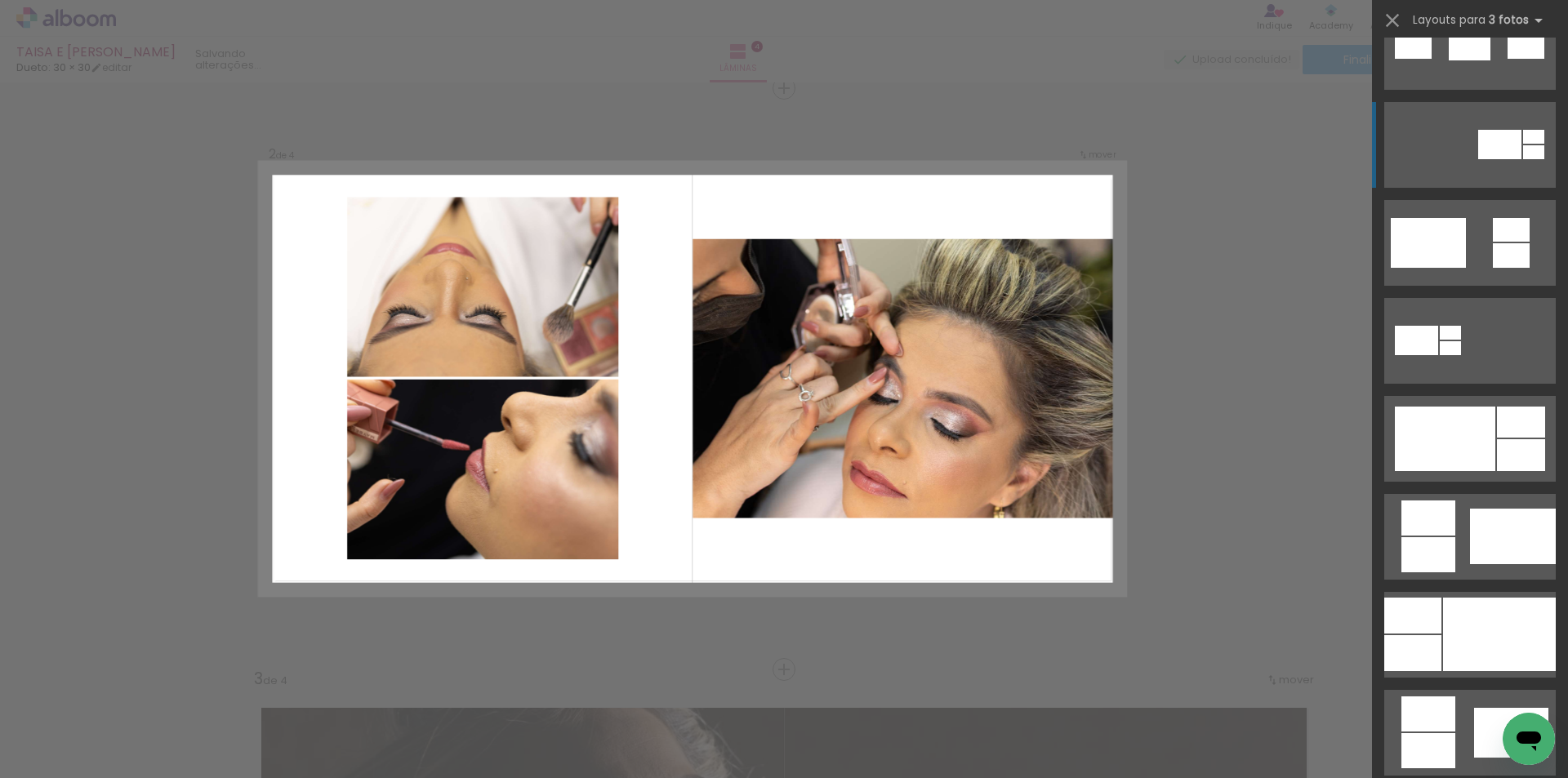
scroll to position [654, 0]
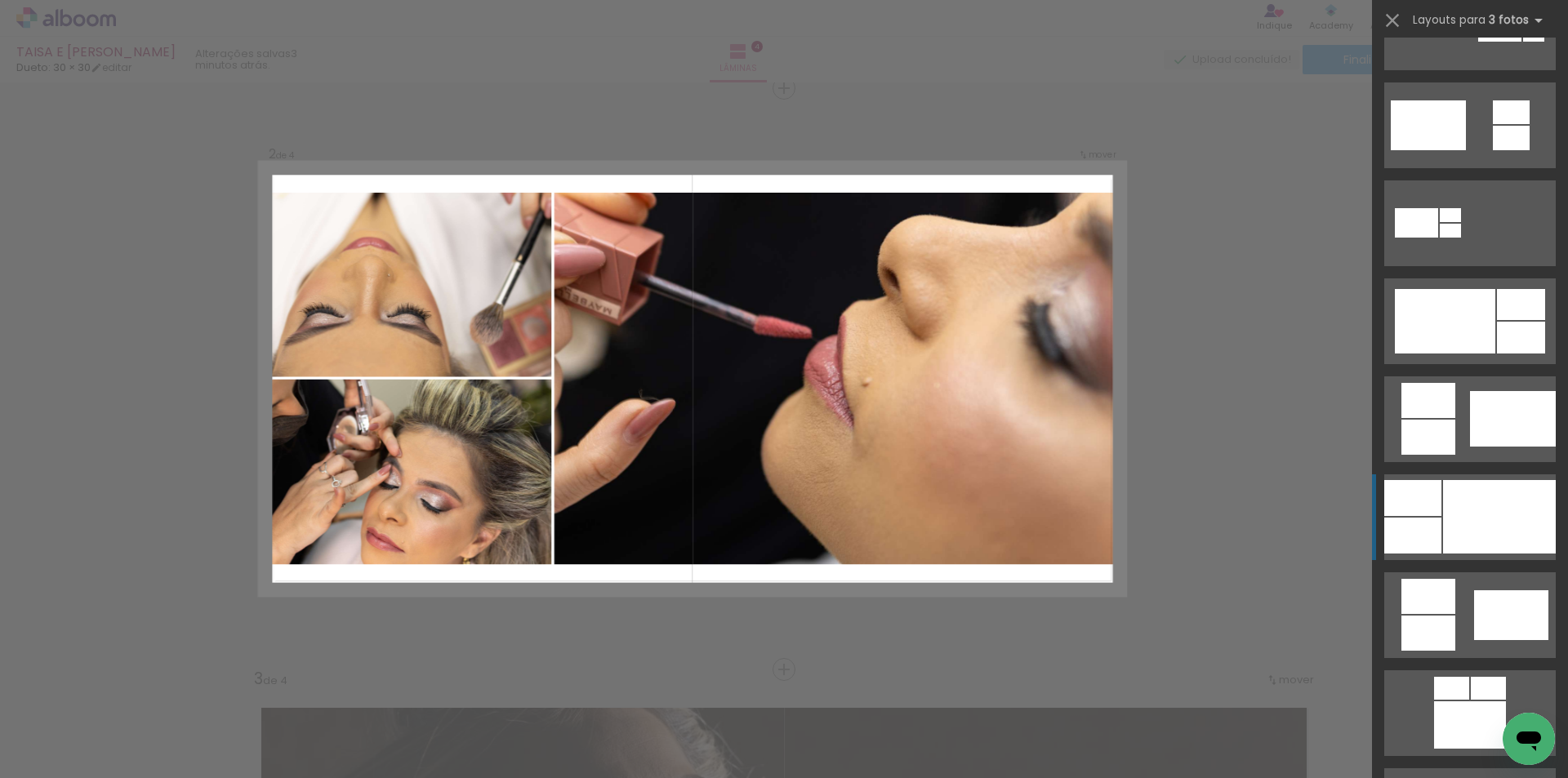
click at [1513, 503] on div at bounding box center [1499, 516] width 112 height 73
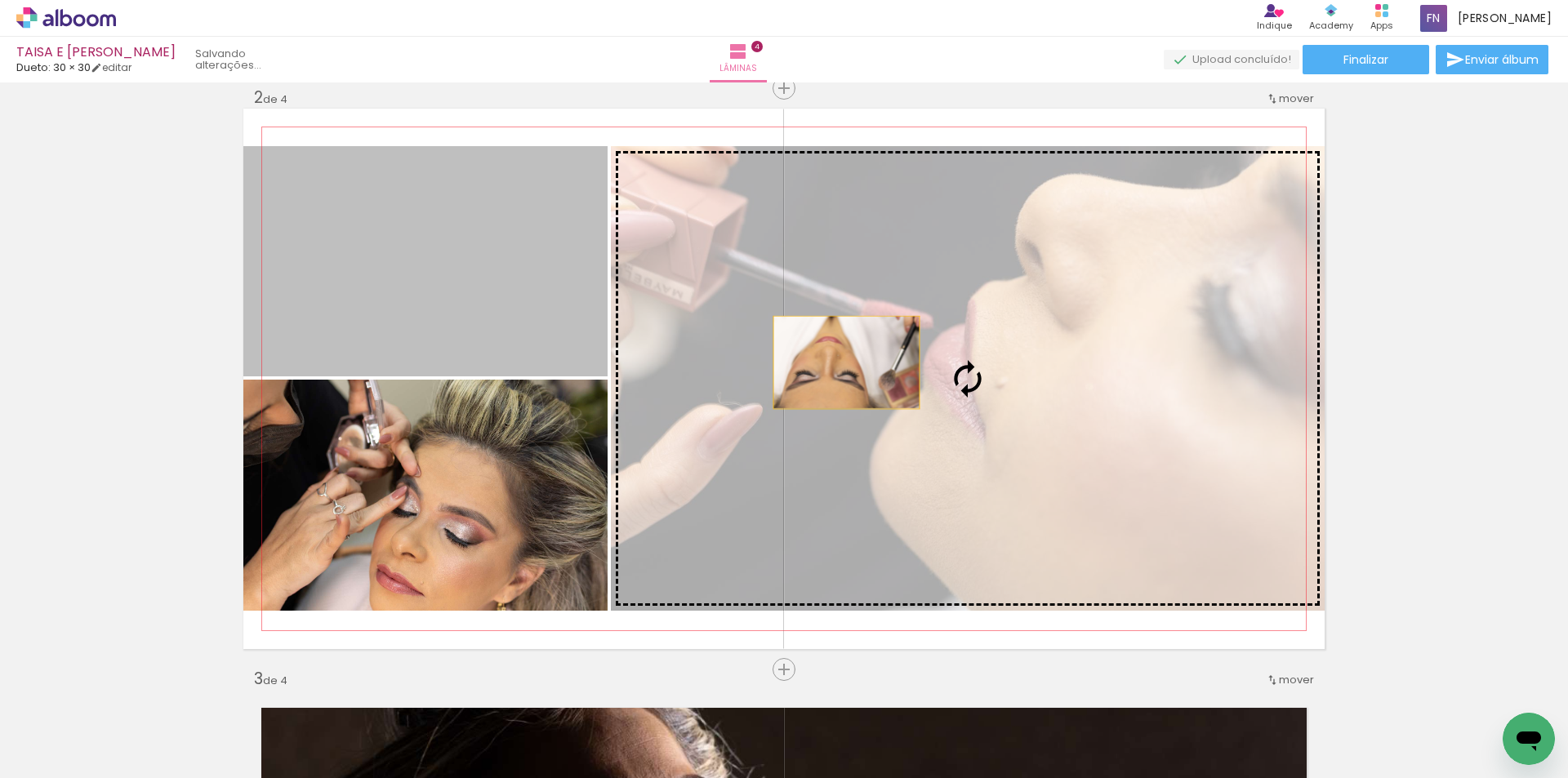
drag, startPoint x: 494, startPoint y: 328, endPoint x: 950, endPoint y: 399, distance: 461.5
click at [0, 0] on slot at bounding box center [0, 0] width 0 height 0
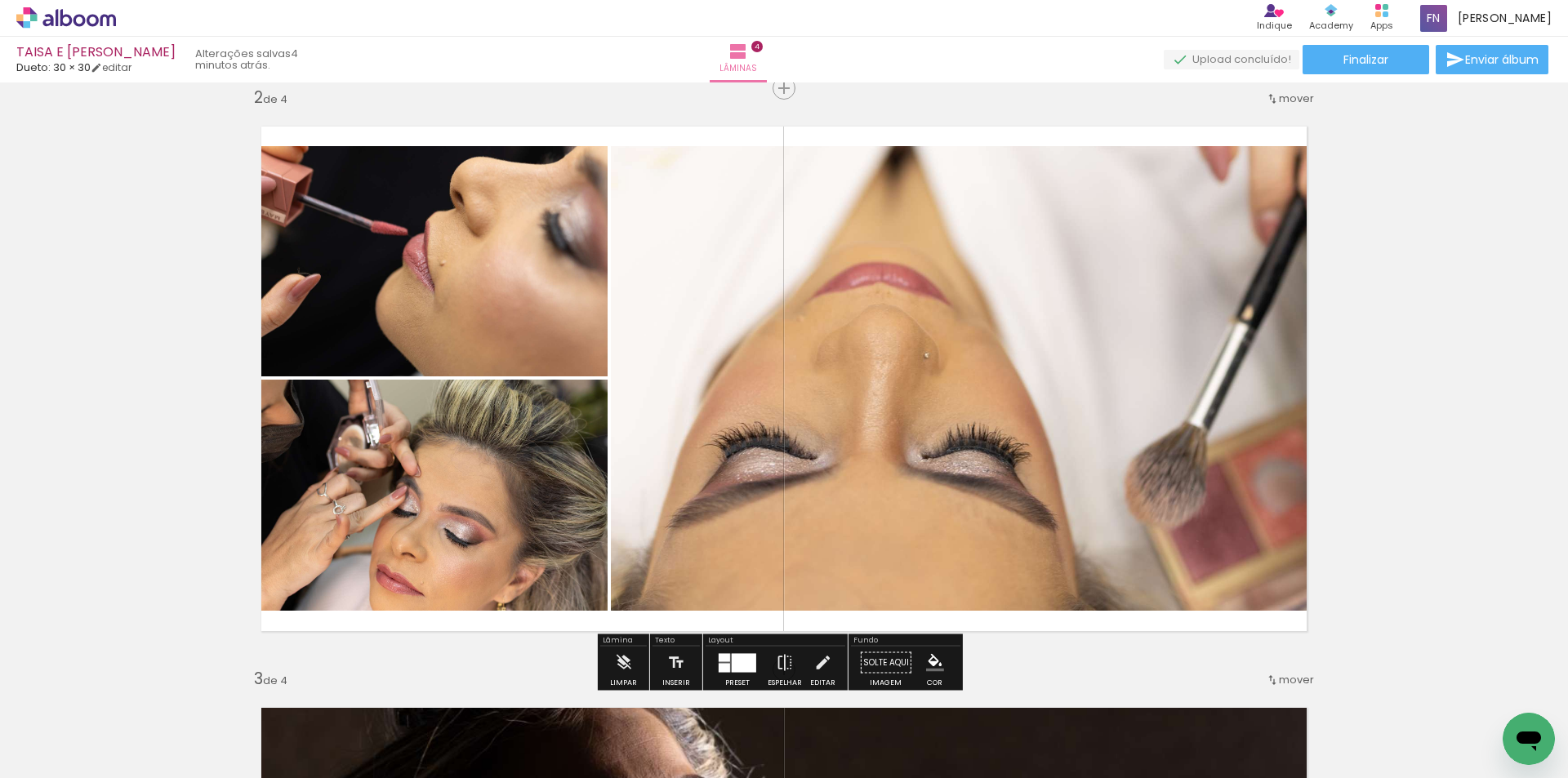
click at [735, 648] on div at bounding box center [737, 663] width 44 height 32
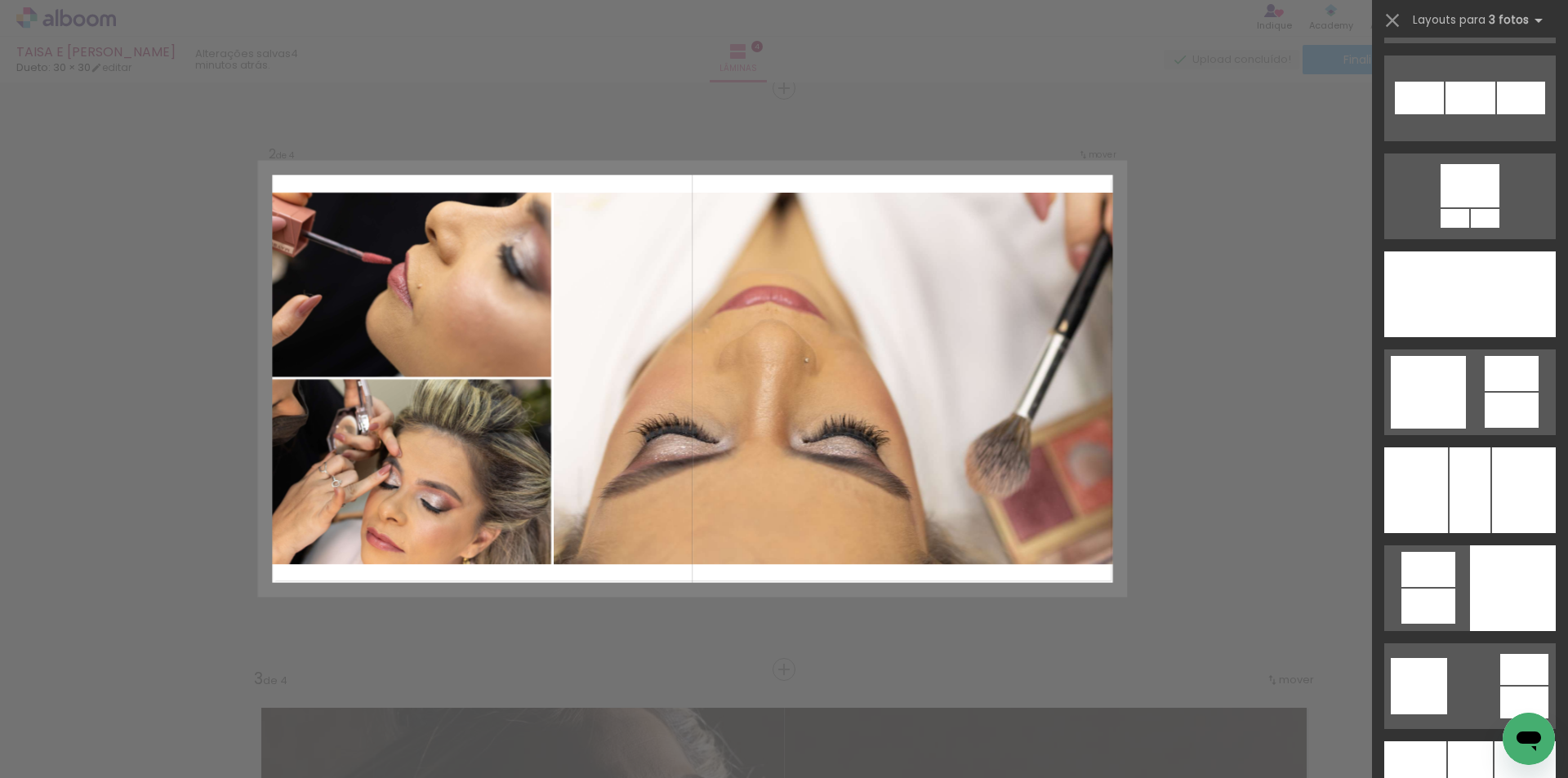
scroll to position [3935, 0]
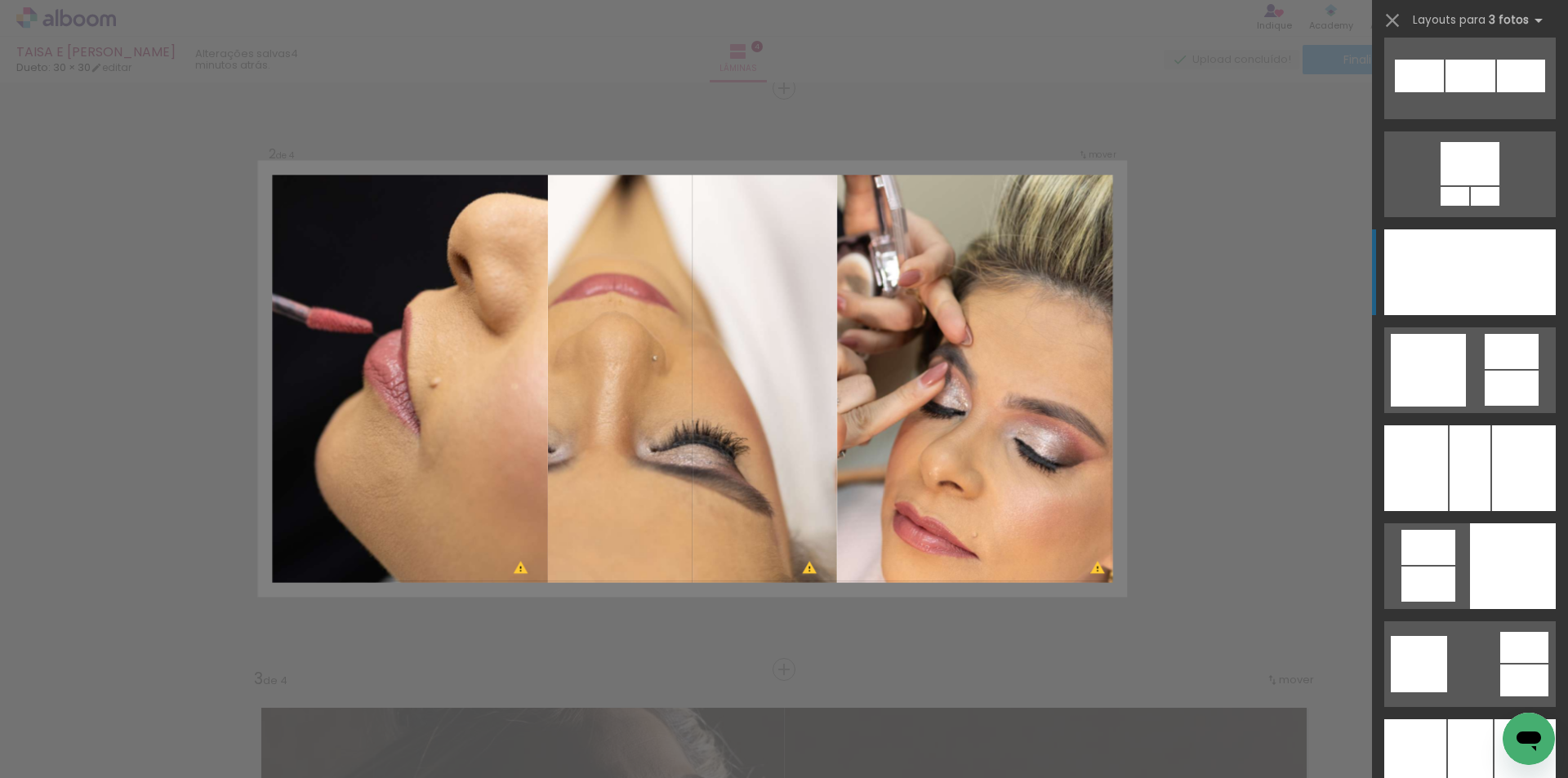
click at [1469, 263] on div at bounding box center [1469, 272] width 59 height 86
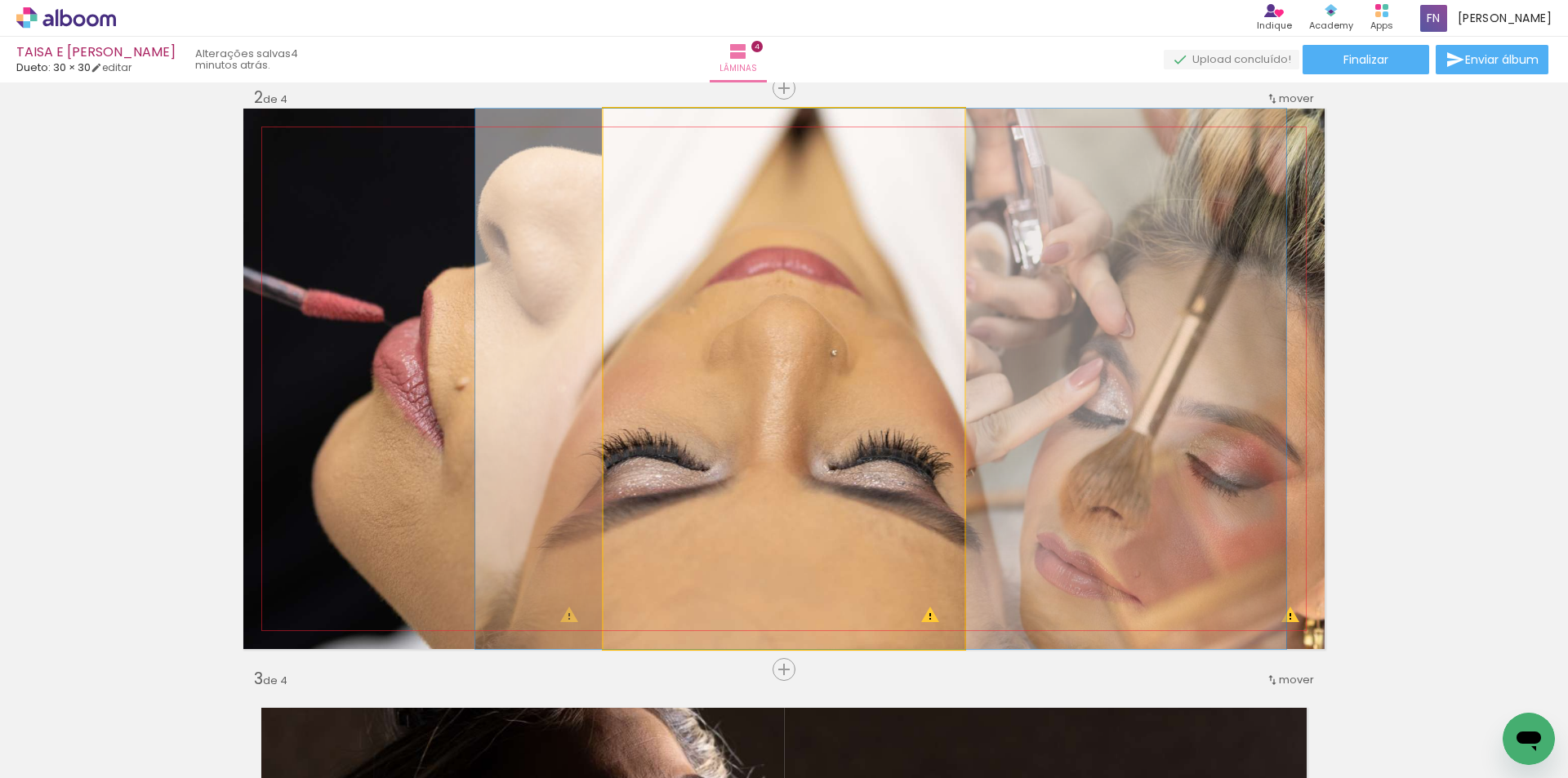
drag, startPoint x: 827, startPoint y: 419, endPoint x: 924, endPoint y: 416, distance: 97.0
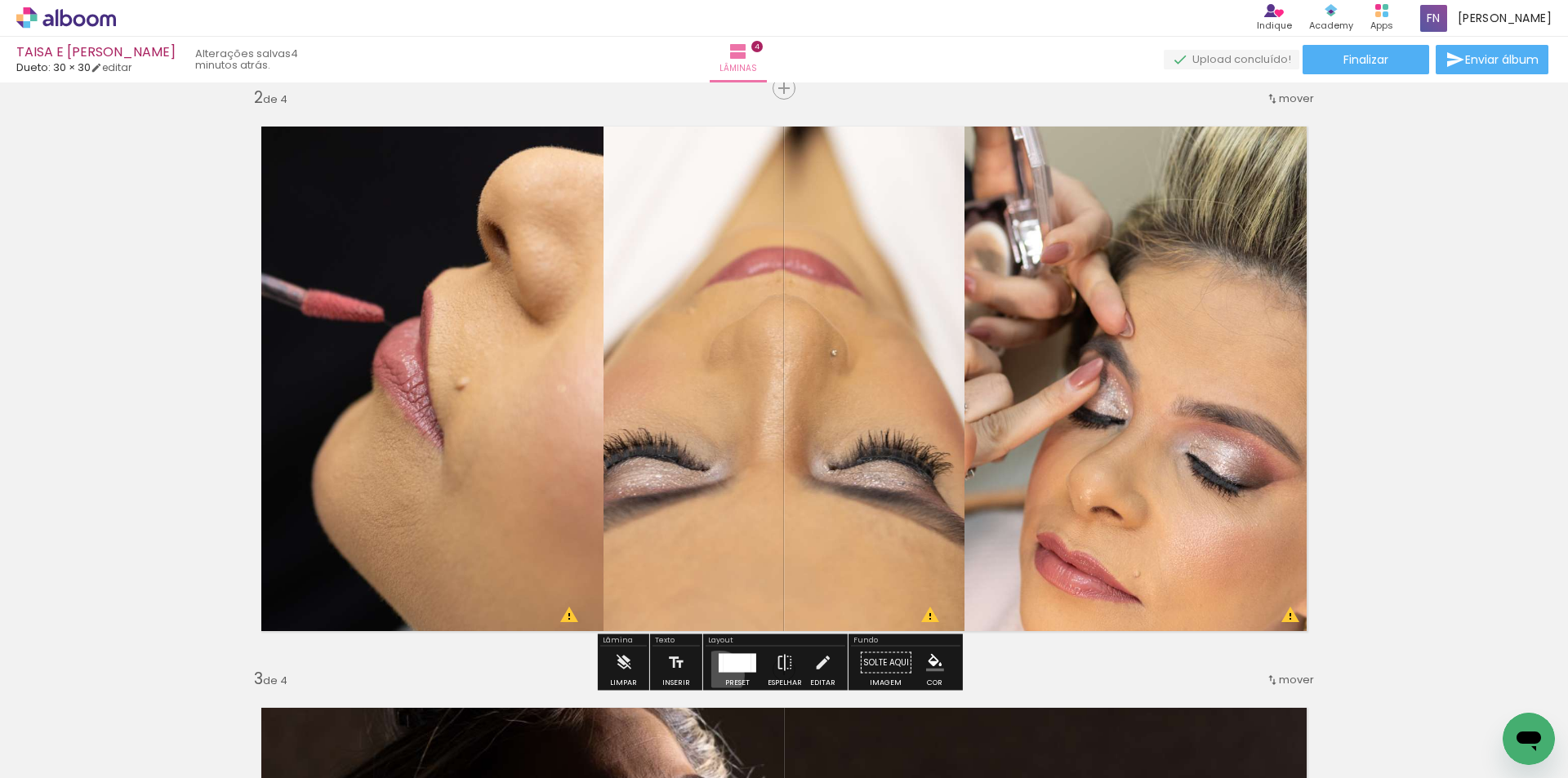
click at [715, 675] on div at bounding box center [737, 663] width 44 height 32
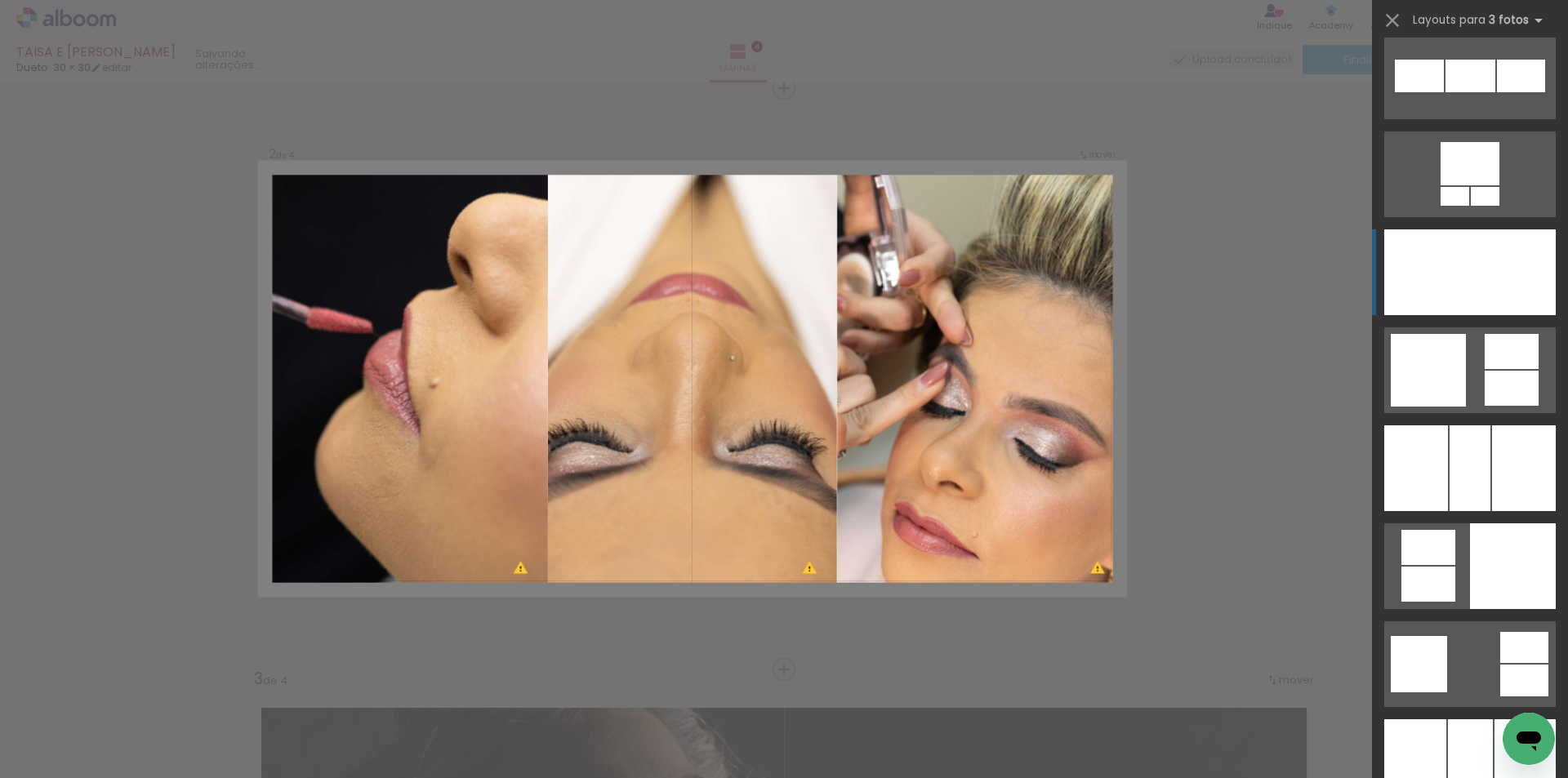
scroll to position [4115, 0]
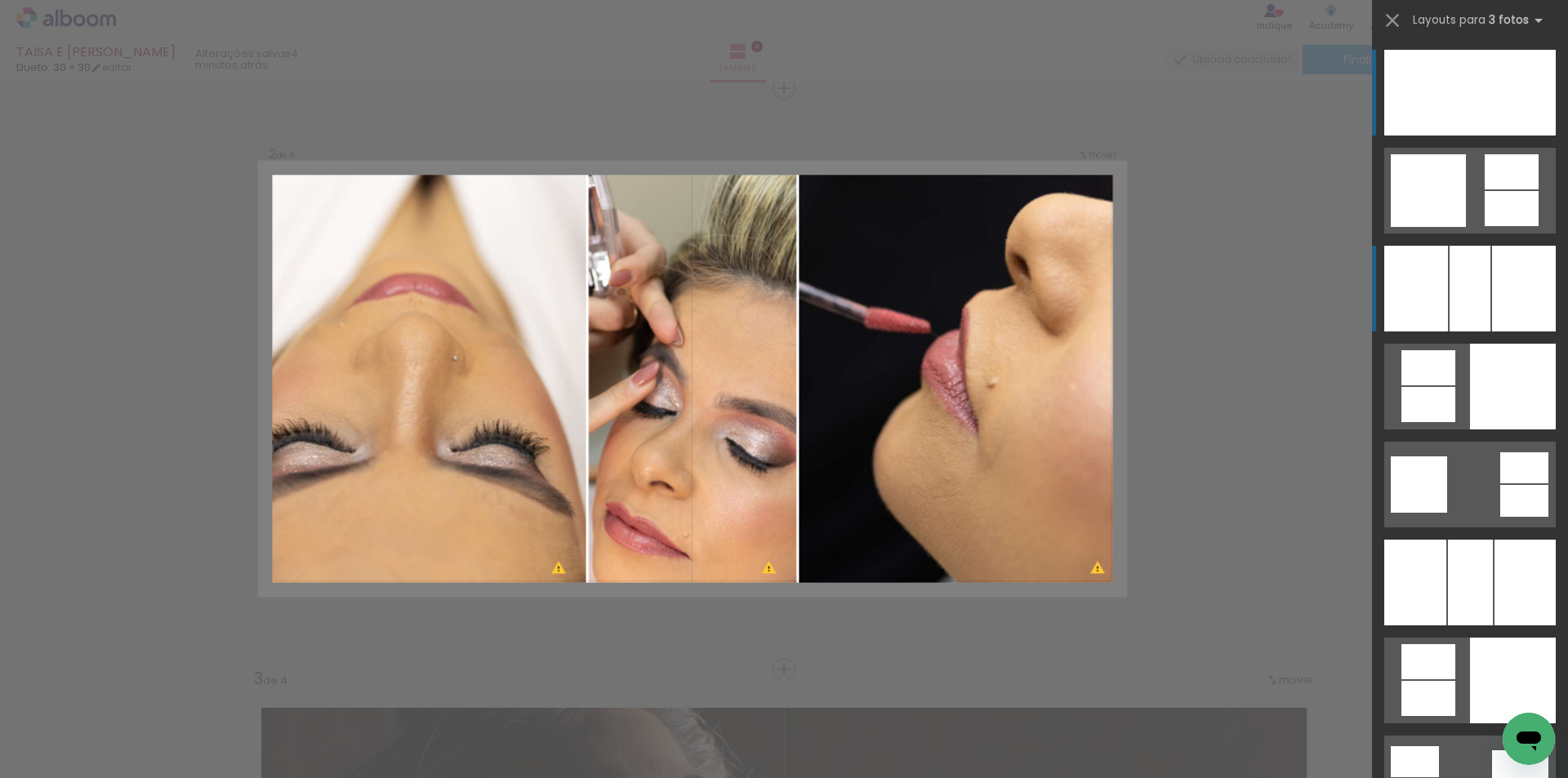
click at [1509, 303] on div at bounding box center [1524, 288] width 64 height 86
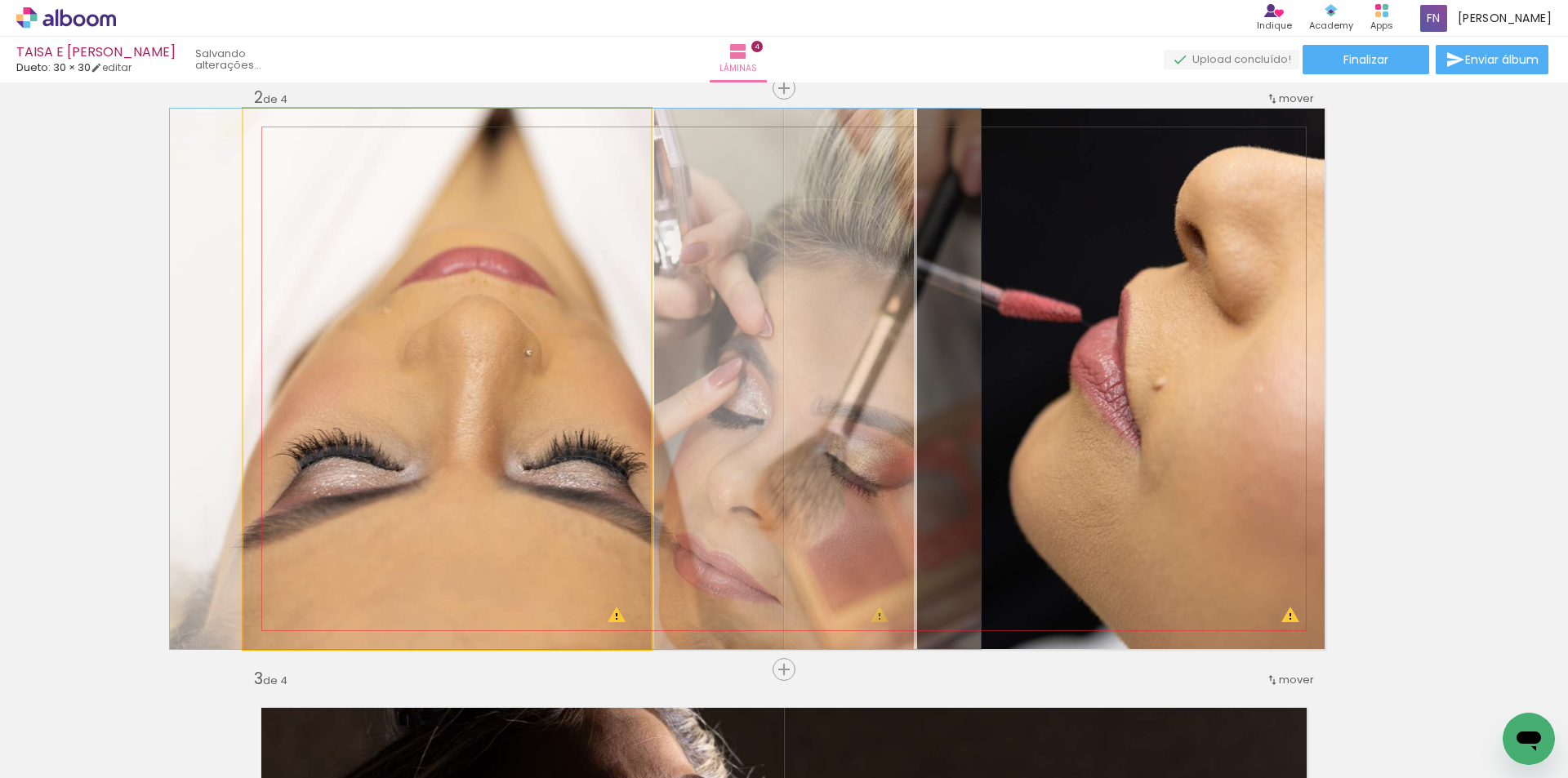
drag, startPoint x: 491, startPoint y: 374, endPoint x: 533, endPoint y: 370, distance: 42.2
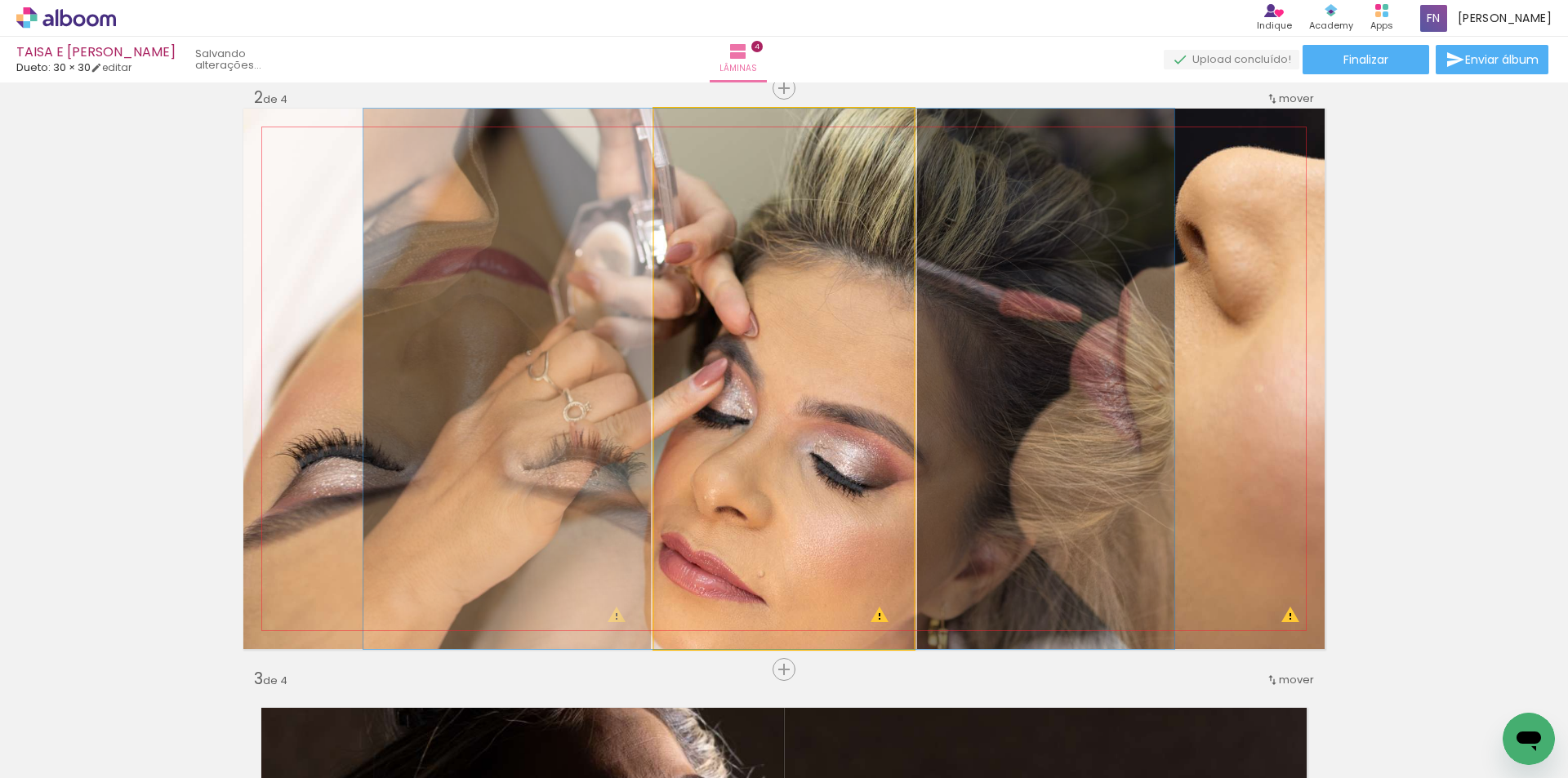
drag, startPoint x: 752, startPoint y: 387, endPoint x: 736, endPoint y: 381, distance: 17.1
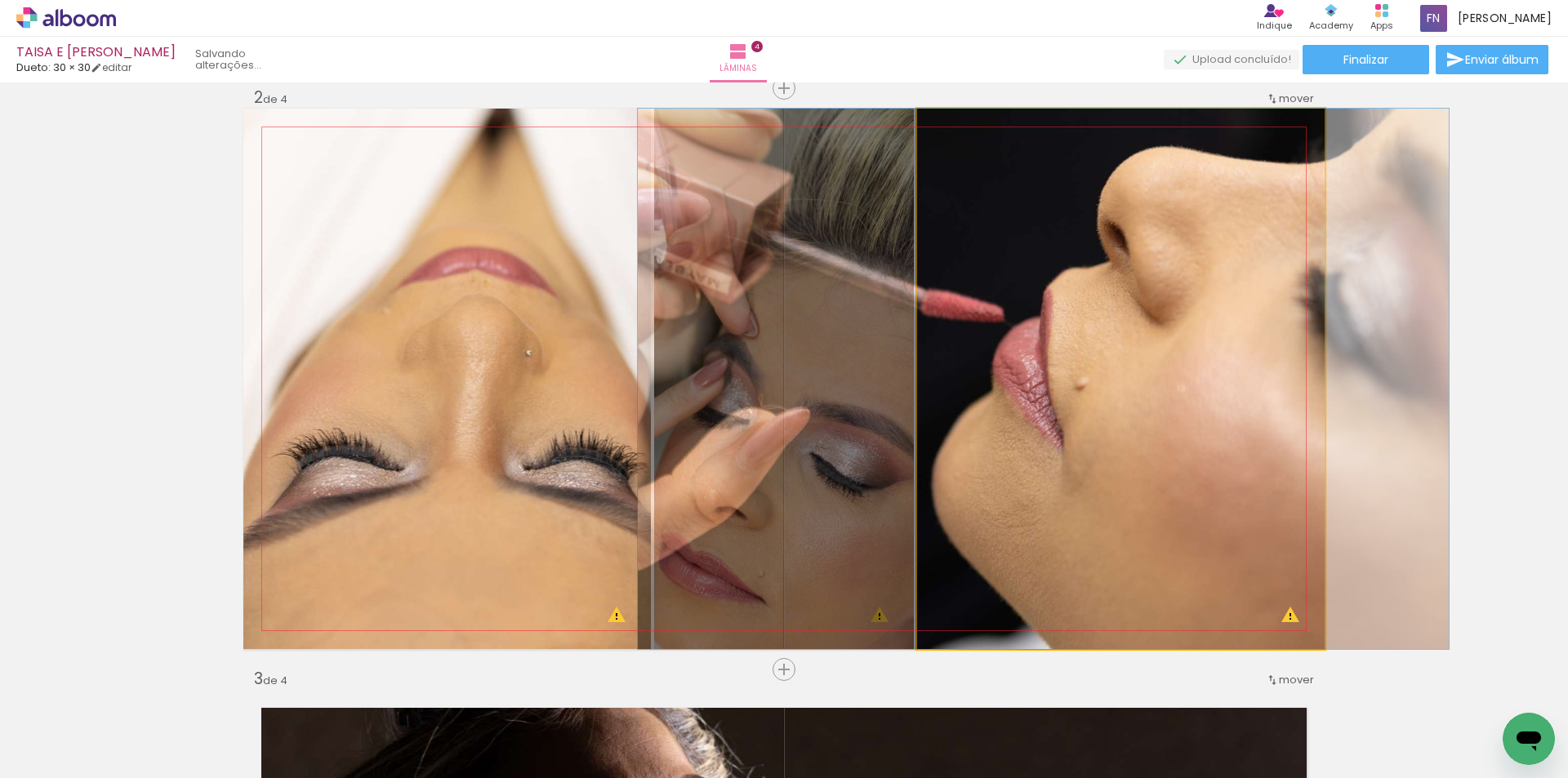
drag, startPoint x: 1017, startPoint y: 413, endPoint x: 939, endPoint y: 411, distance: 78.0
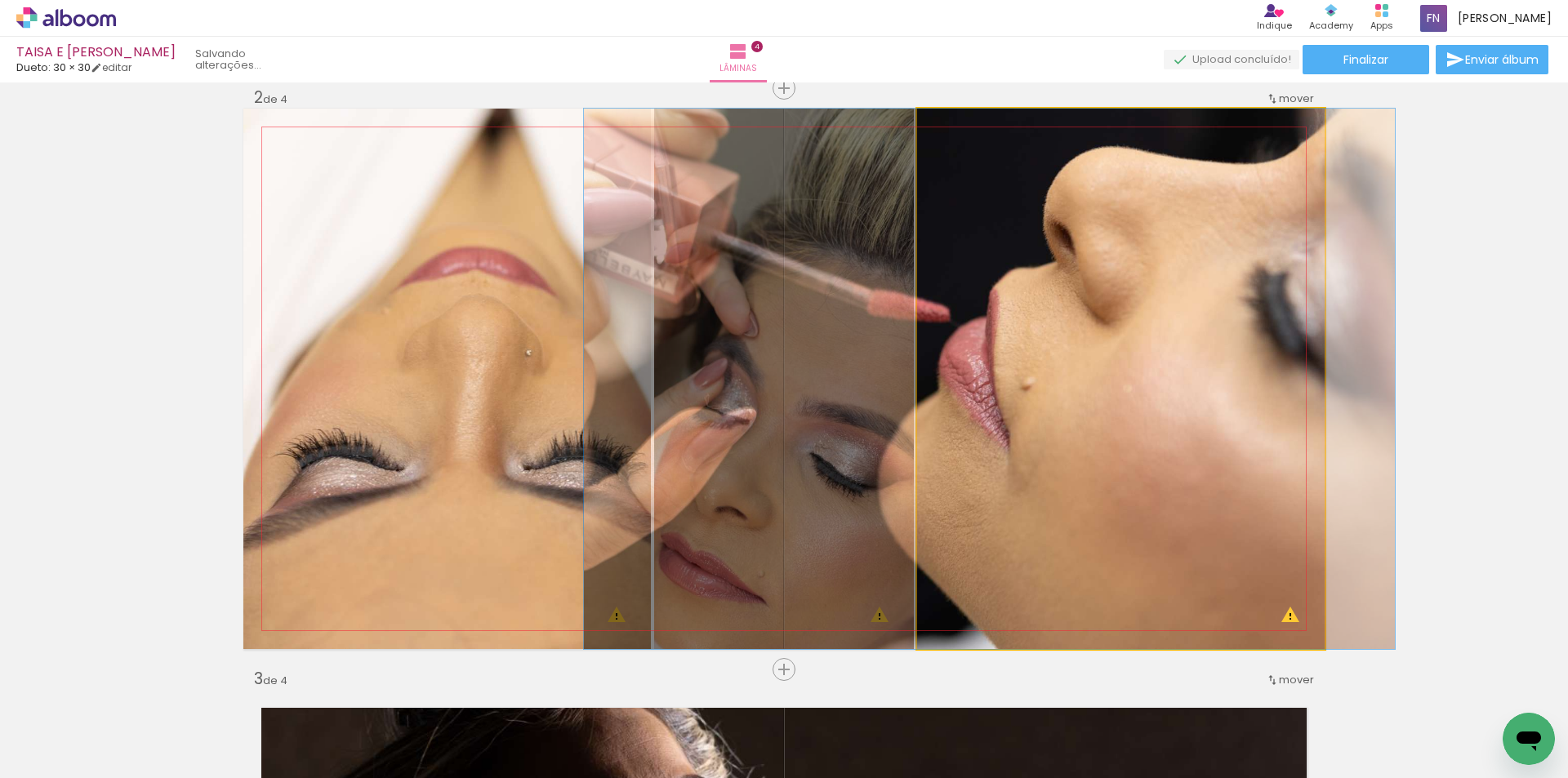
drag, startPoint x: 1017, startPoint y: 415, endPoint x: 963, endPoint y: 423, distance: 54.6
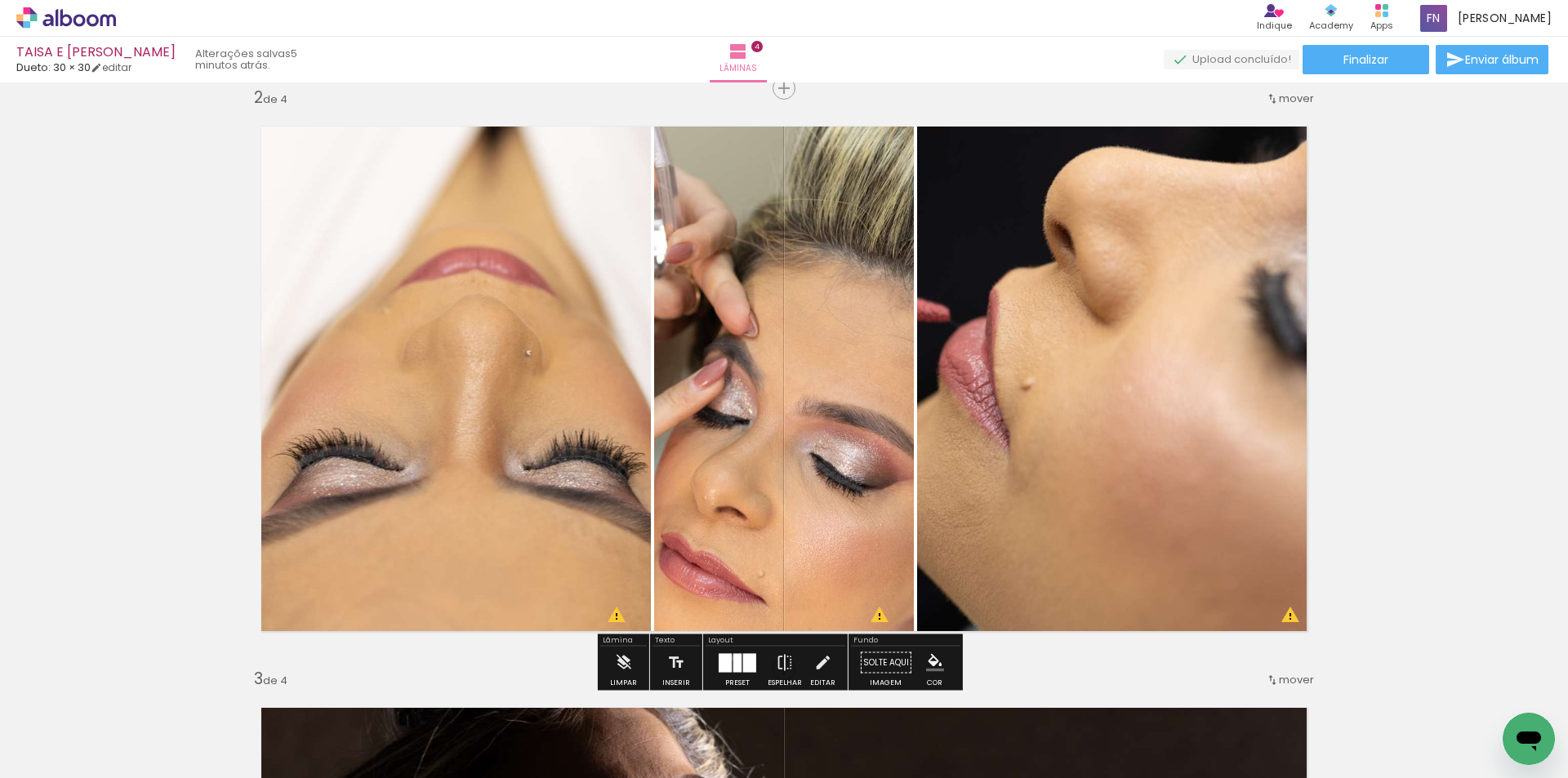
click at [724, 658] on div at bounding box center [724, 663] width 13 height 19
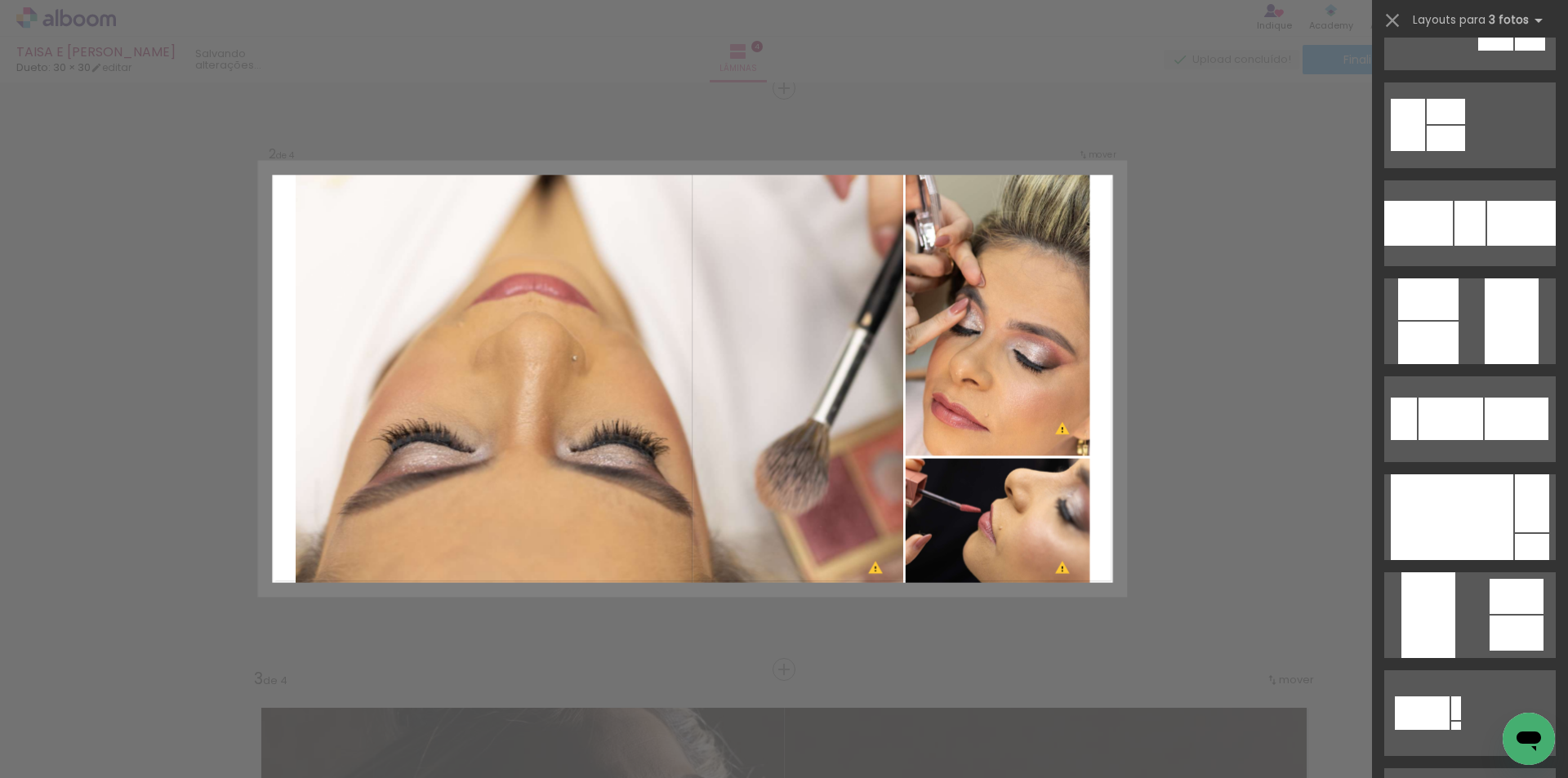
scroll to position [6189, 0]
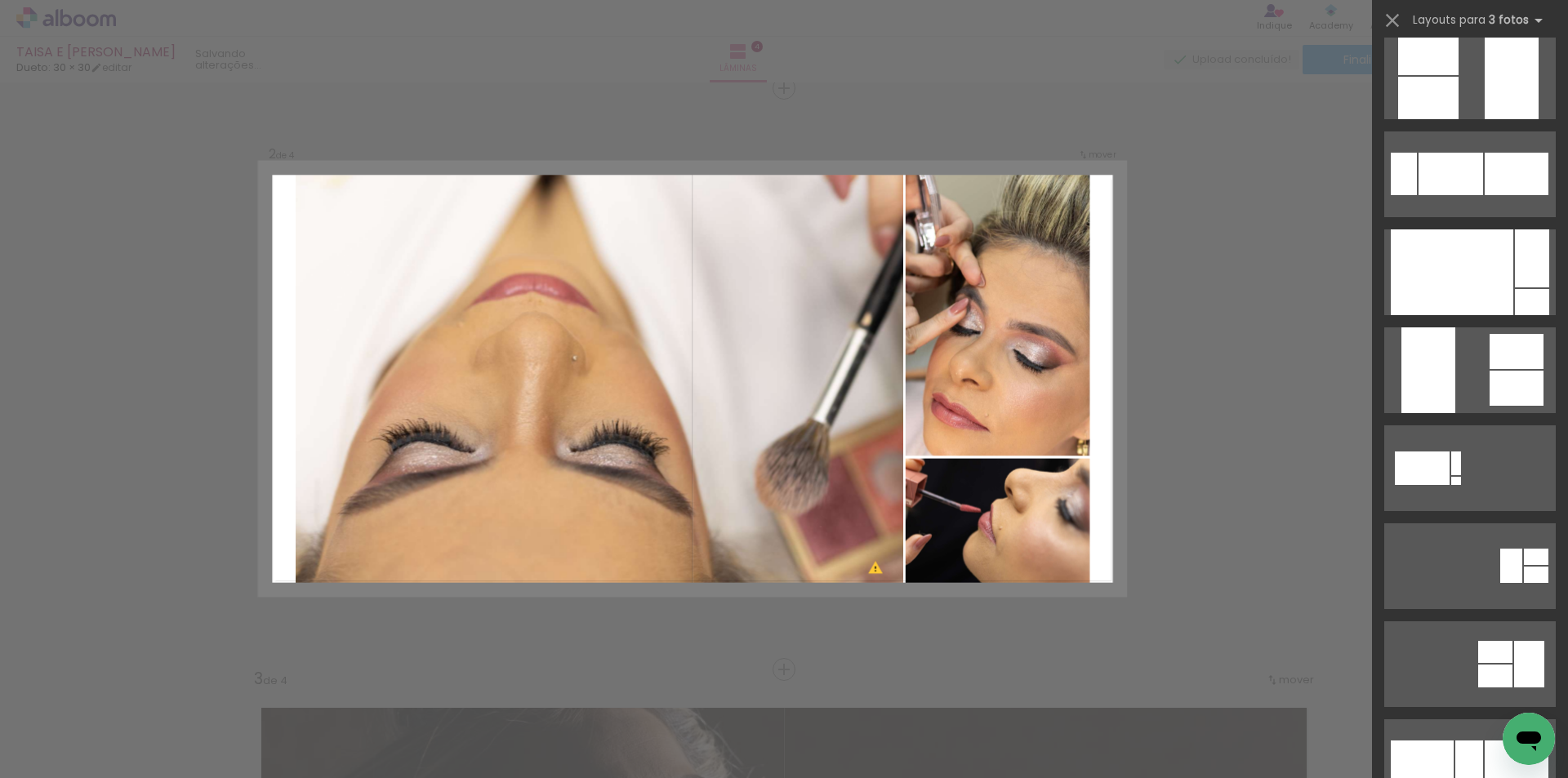
click at [1467, 283] on div at bounding box center [1452, 272] width 123 height 86
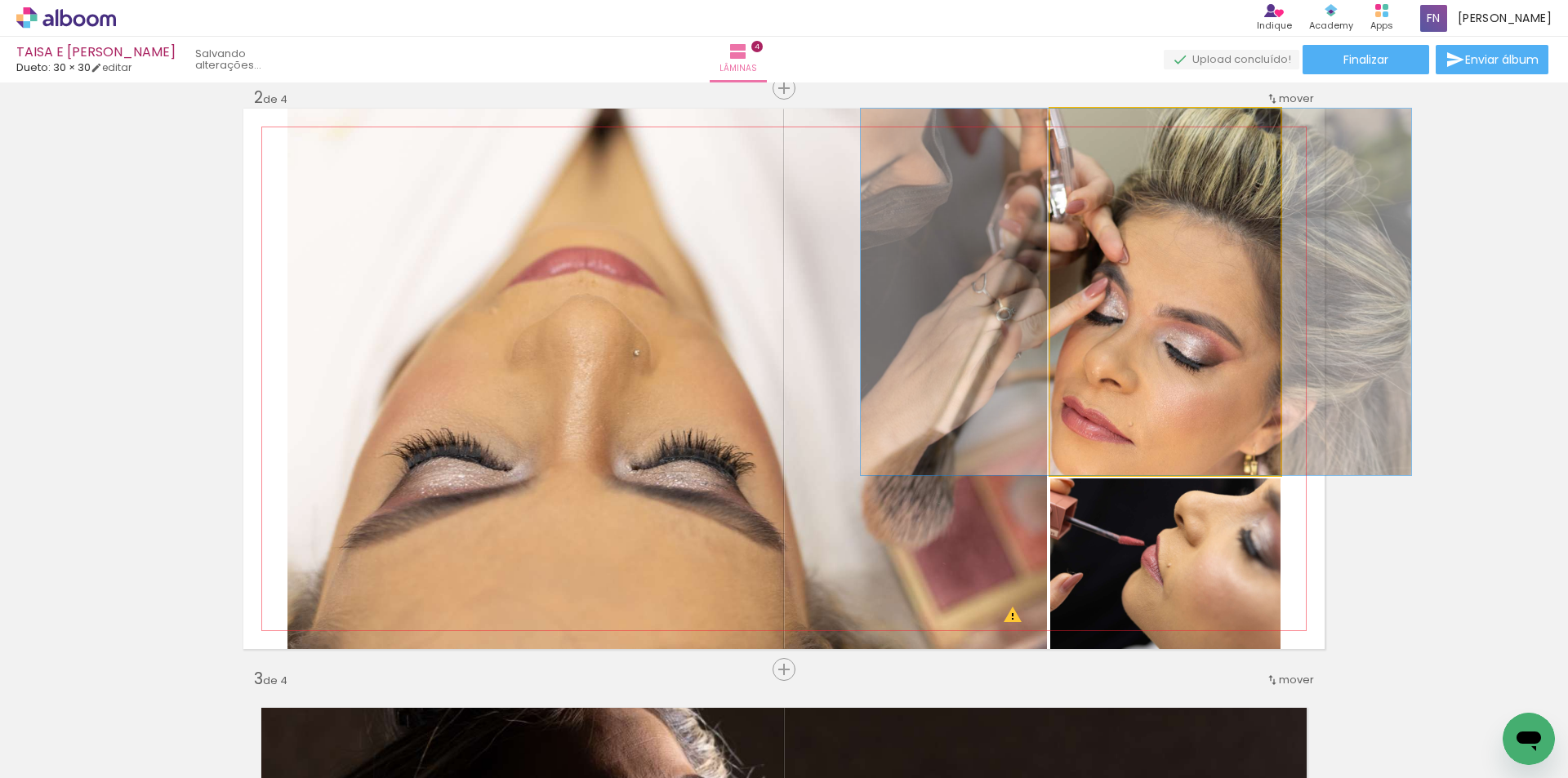
drag, startPoint x: 1227, startPoint y: 347, endPoint x: 1206, endPoint y: 345, distance: 21.1
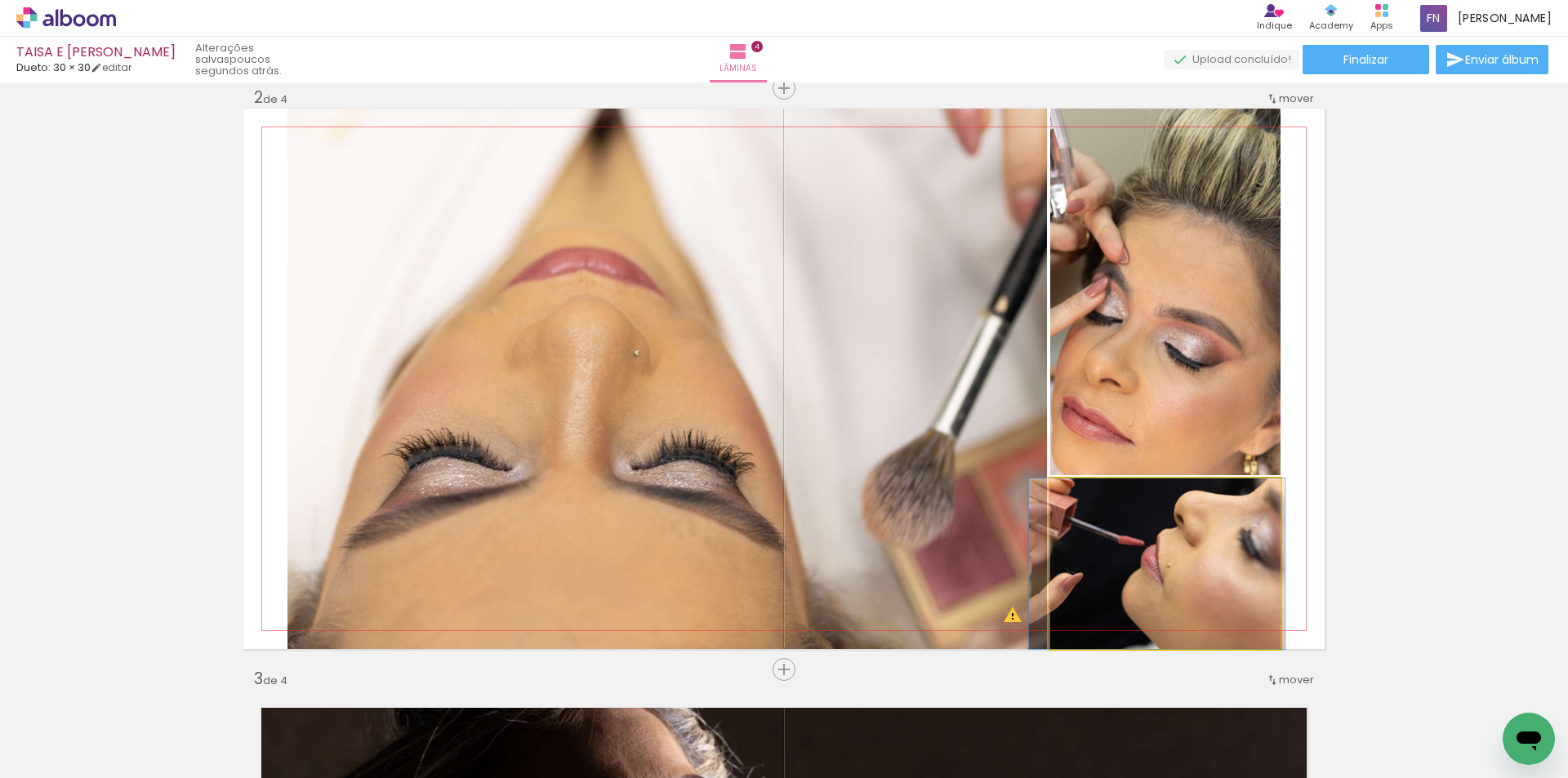
click at [1167, 537] on quentale-photo at bounding box center [1165, 563] width 230 height 170
click at [1167, 535] on quentale-photo at bounding box center [1165, 563] width 230 height 170
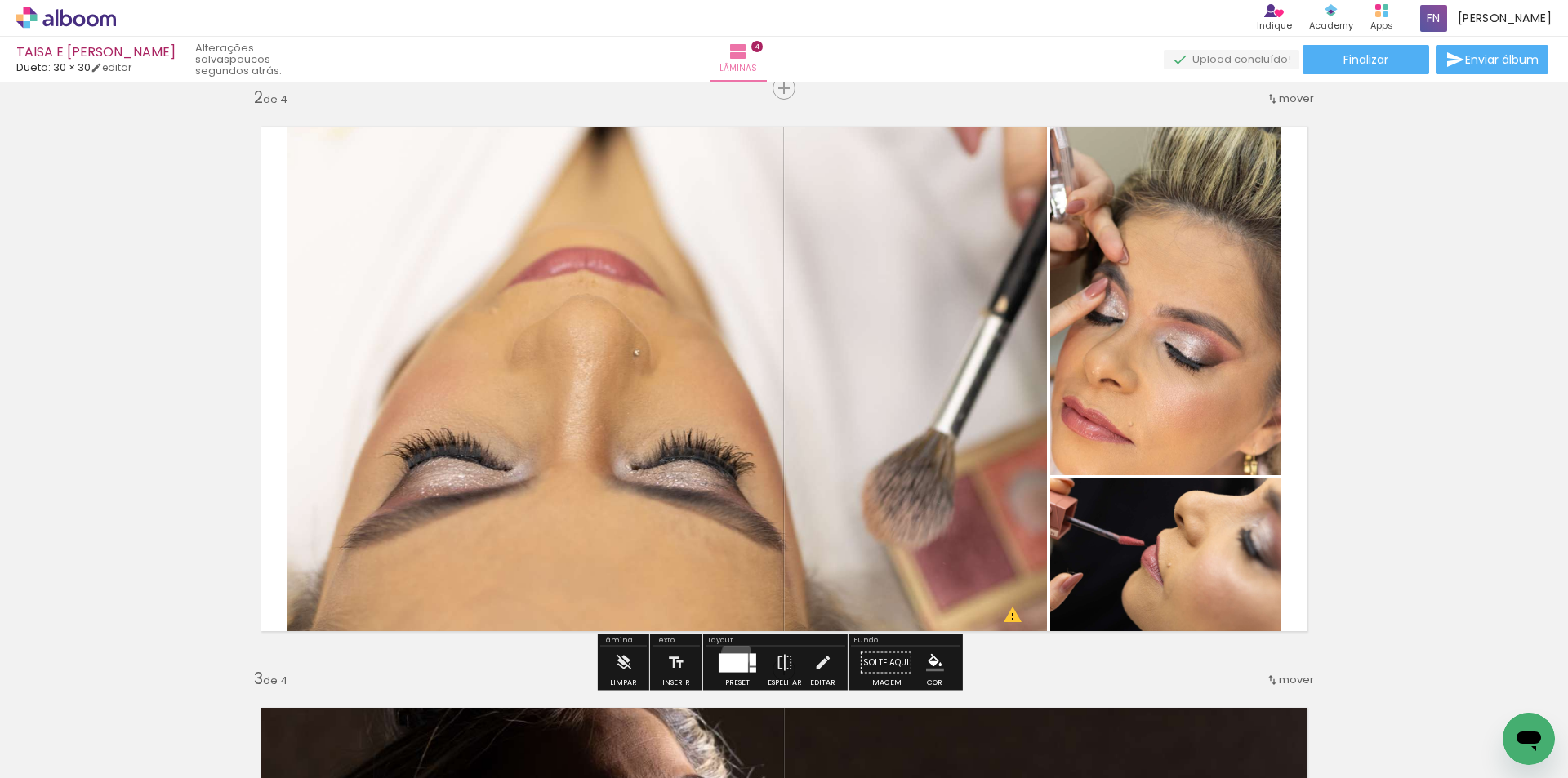
click at [732, 654] on div at bounding box center [733, 663] width 29 height 19
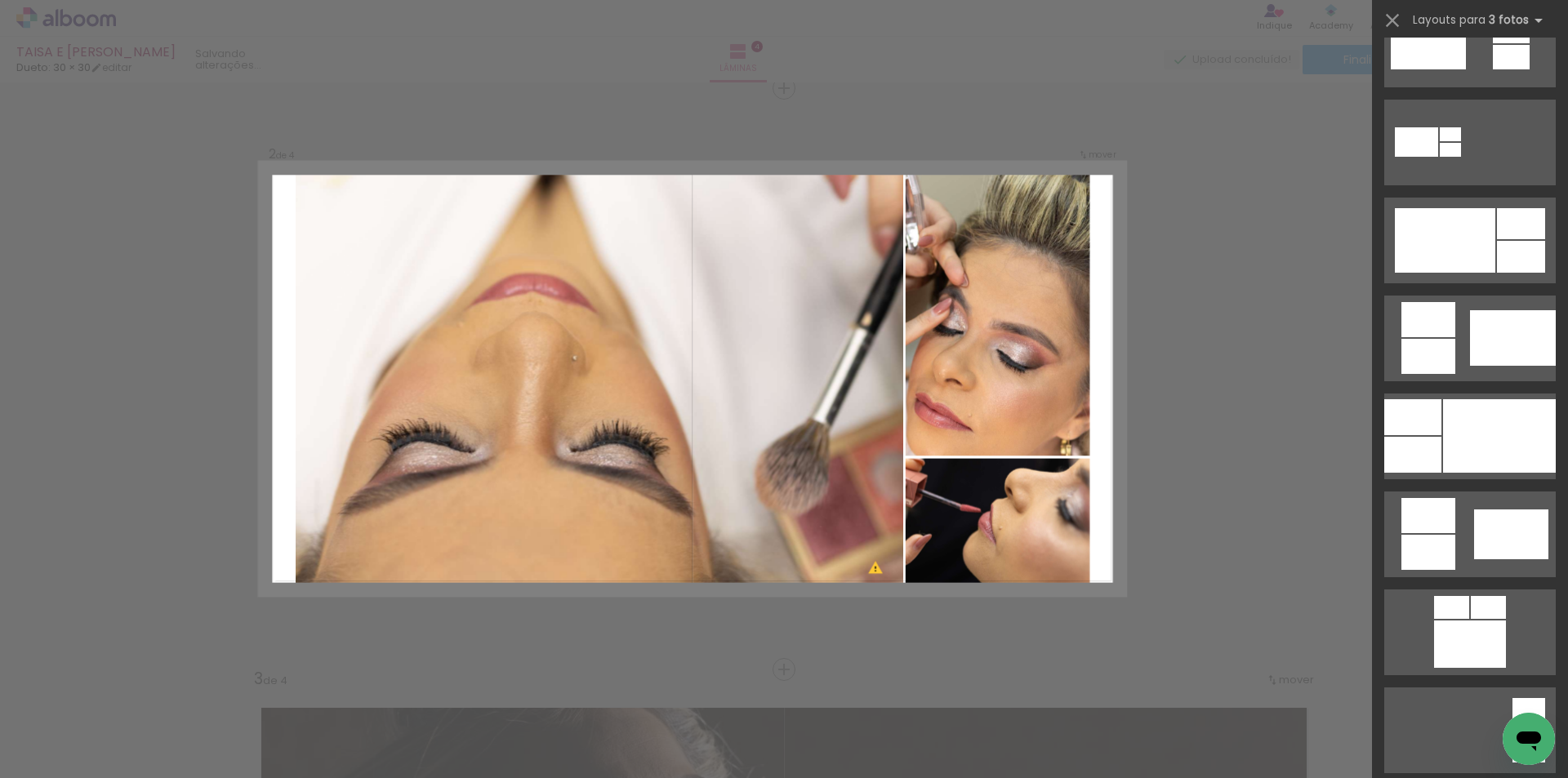
scroll to position [816, 0]
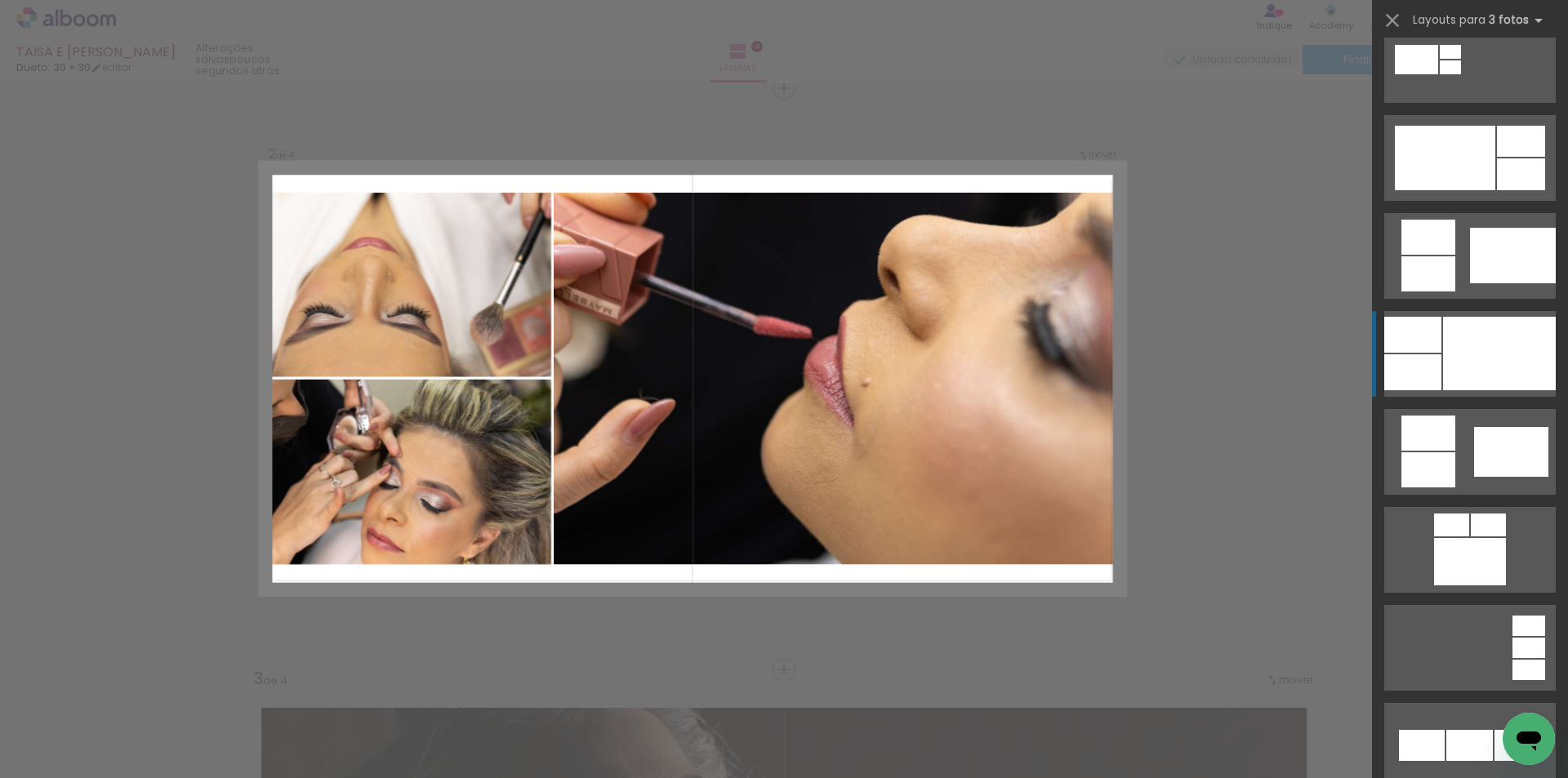
click at [1539, 334] on div at bounding box center [1499, 354] width 112 height 73
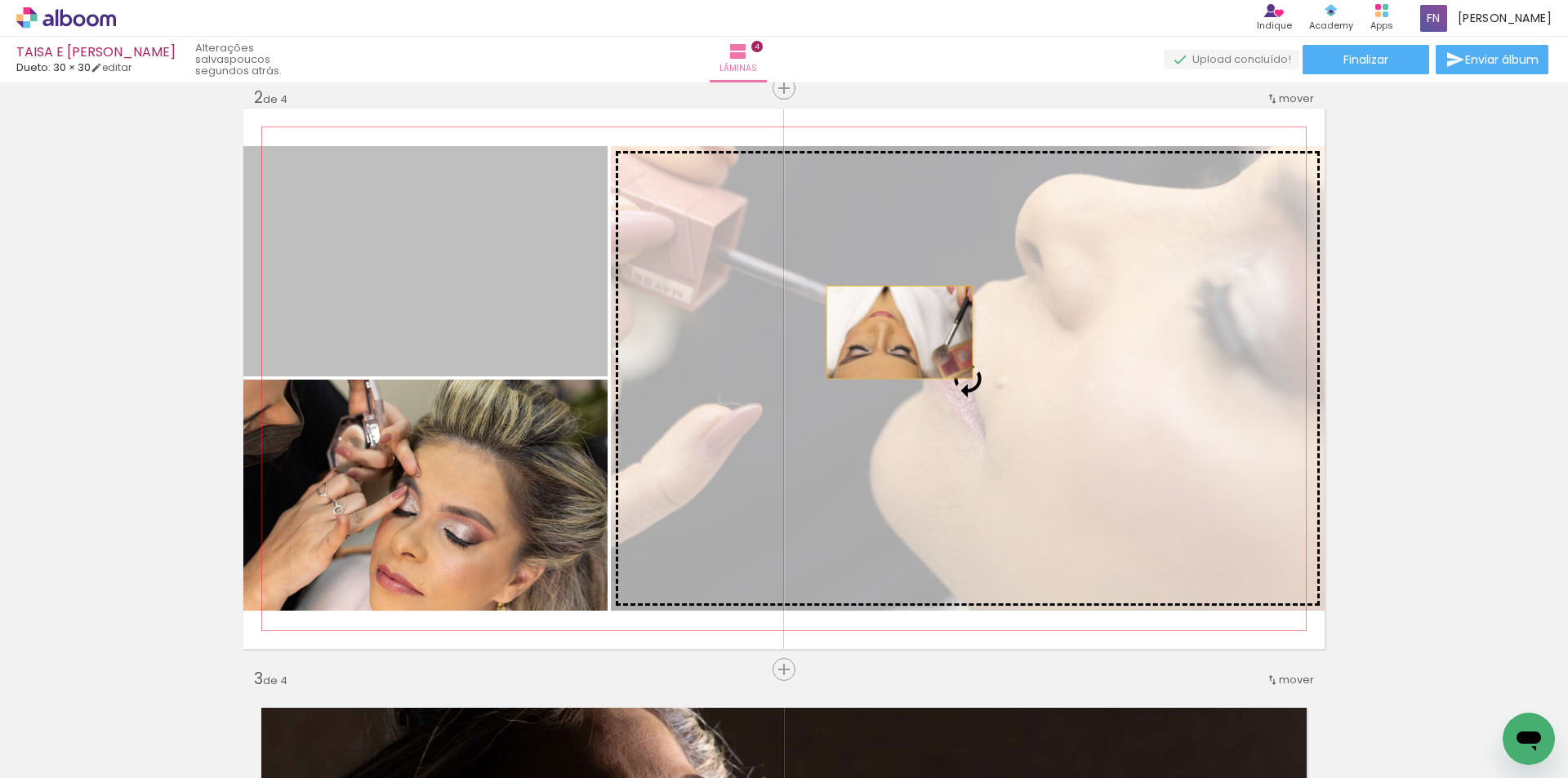
drag, startPoint x: 466, startPoint y: 268, endPoint x: 896, endPoint y: 332, distance: 434.7
click at [0, 0] on slot at bounding box center [0, 0] width 0 height 0
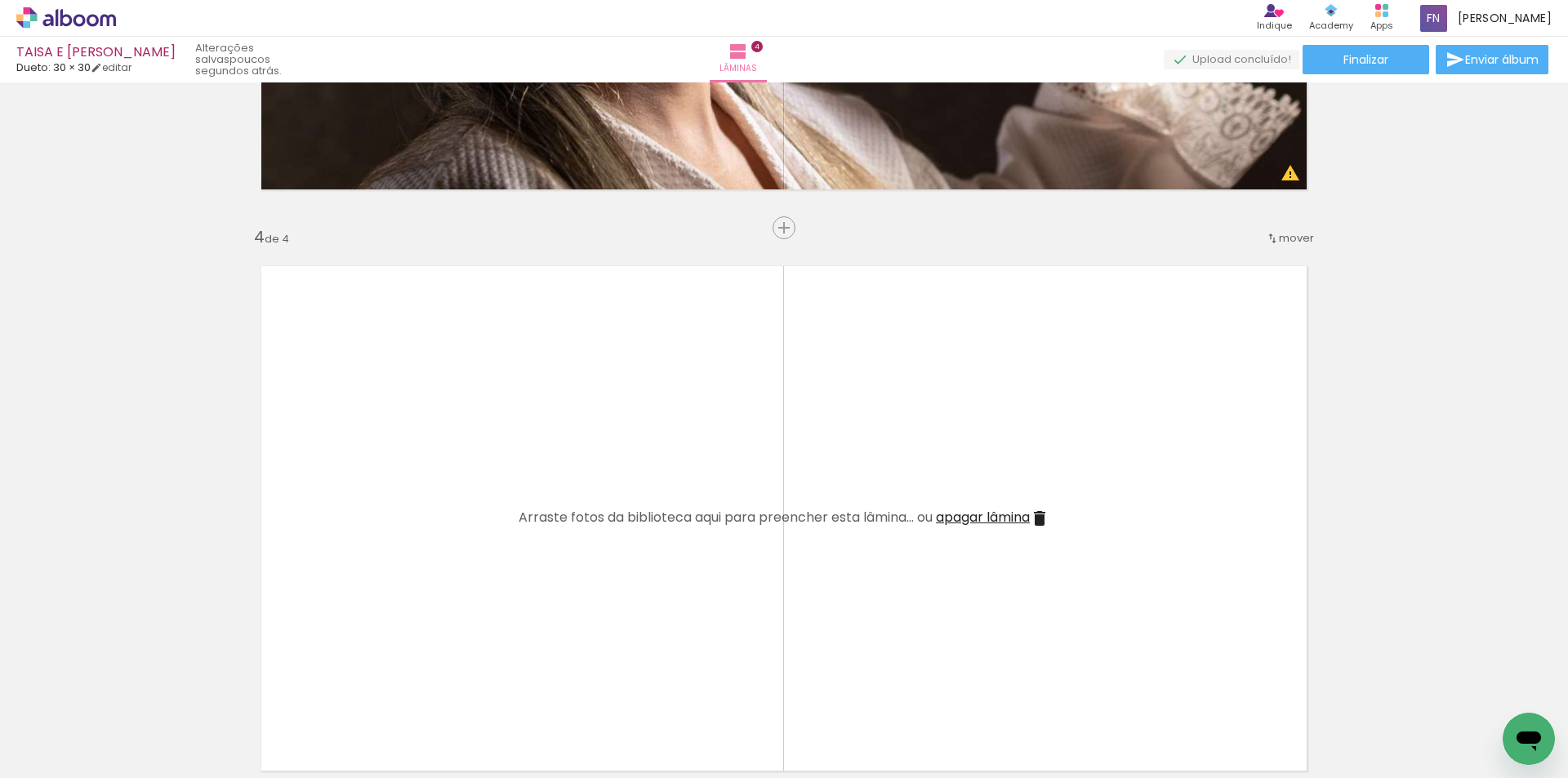
scroll to position [1664, 0]
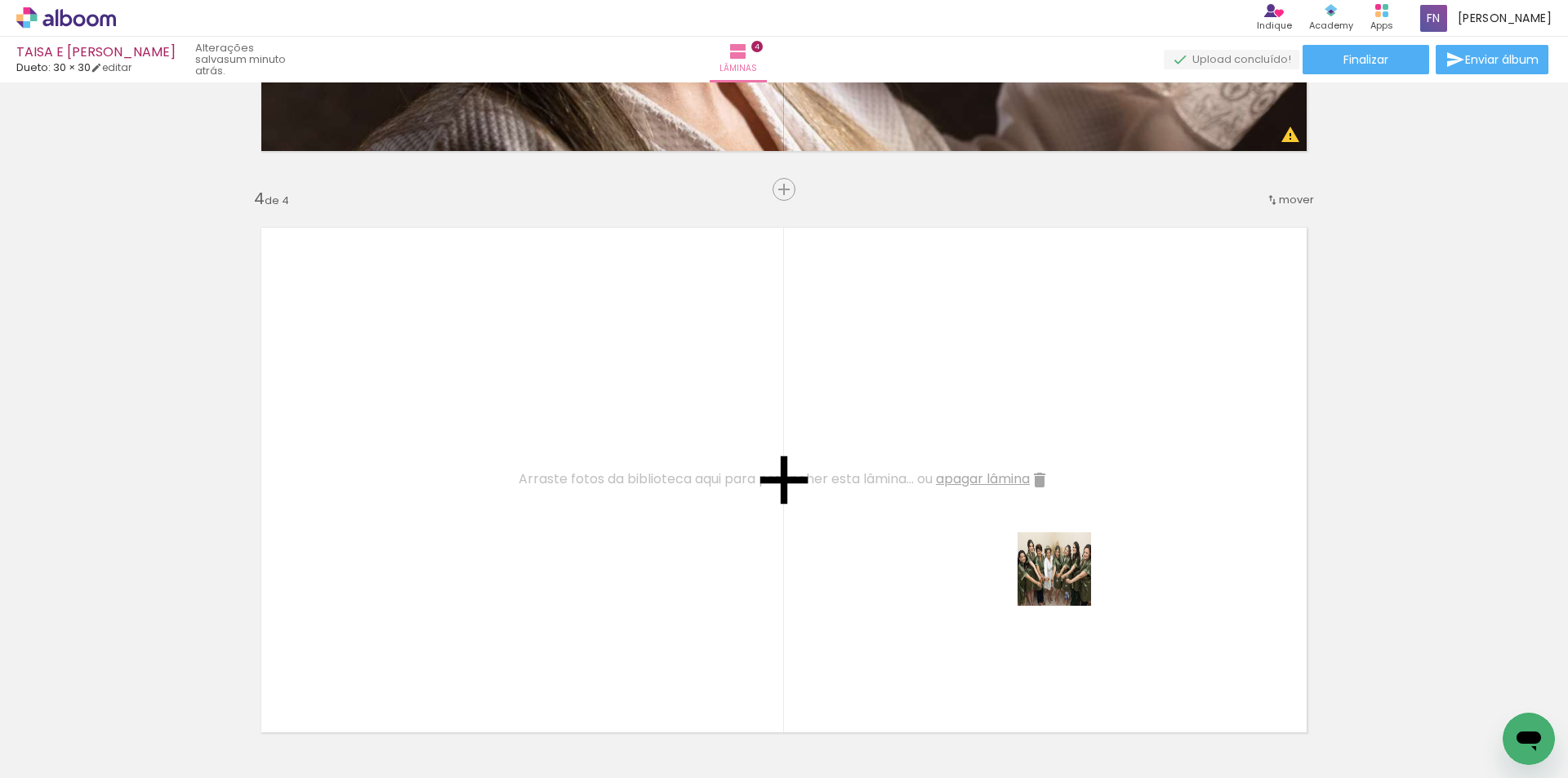
drag, startPoint x: 1203, startPoint y: 728, endPoint x: 1306, endPoint y: 697, distance: 107.6
click at [984, 544] on quentale-workspace at bounding box center [784, 389] width 1568 height 778
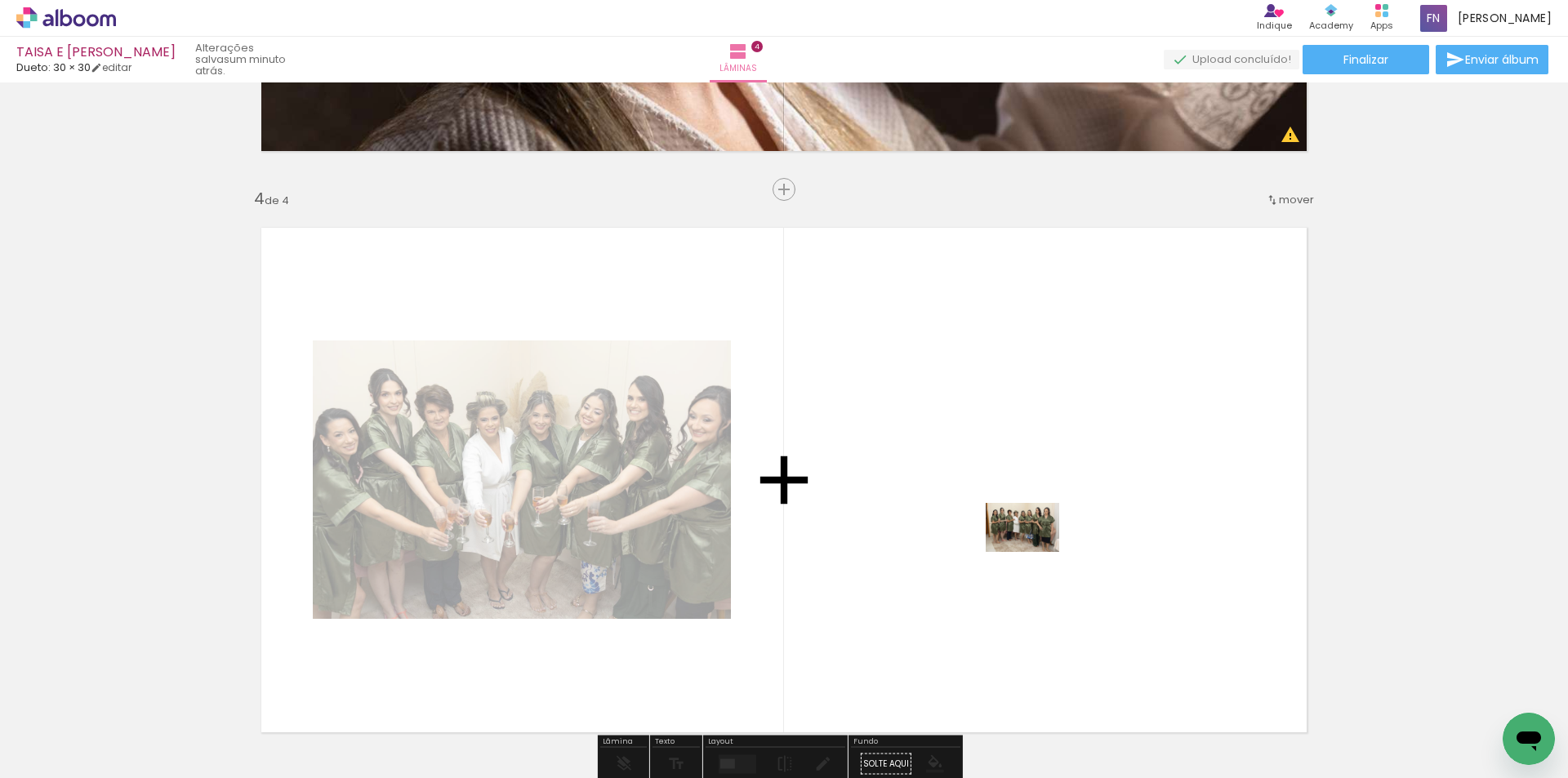
drag, startPoint x: 1283, startPoint y: 709, endPoint x: 1035, endPoint y: 552, distance: 293.5
click at [1035, 552] on quentale-workspace at bounding box center [784, 389] width 1568 height 778
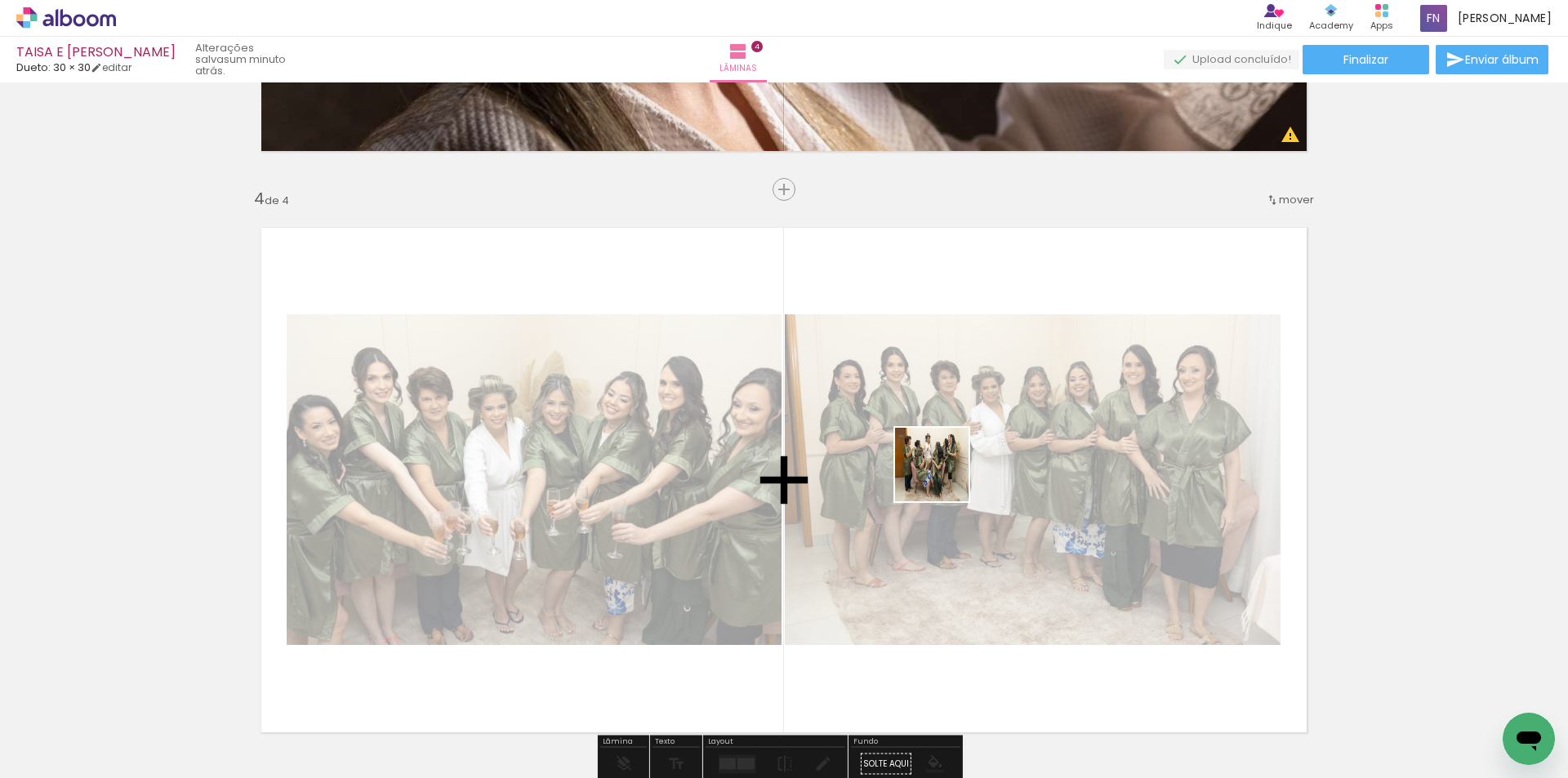
drag, startPoint x: 1350, startPoint y: 722, endPoint x: 900, endPoint y: 466, distance: 517.7
click at [900, 466] on quentale-workspace at bounding box center [784, 389] width 1568 height 778
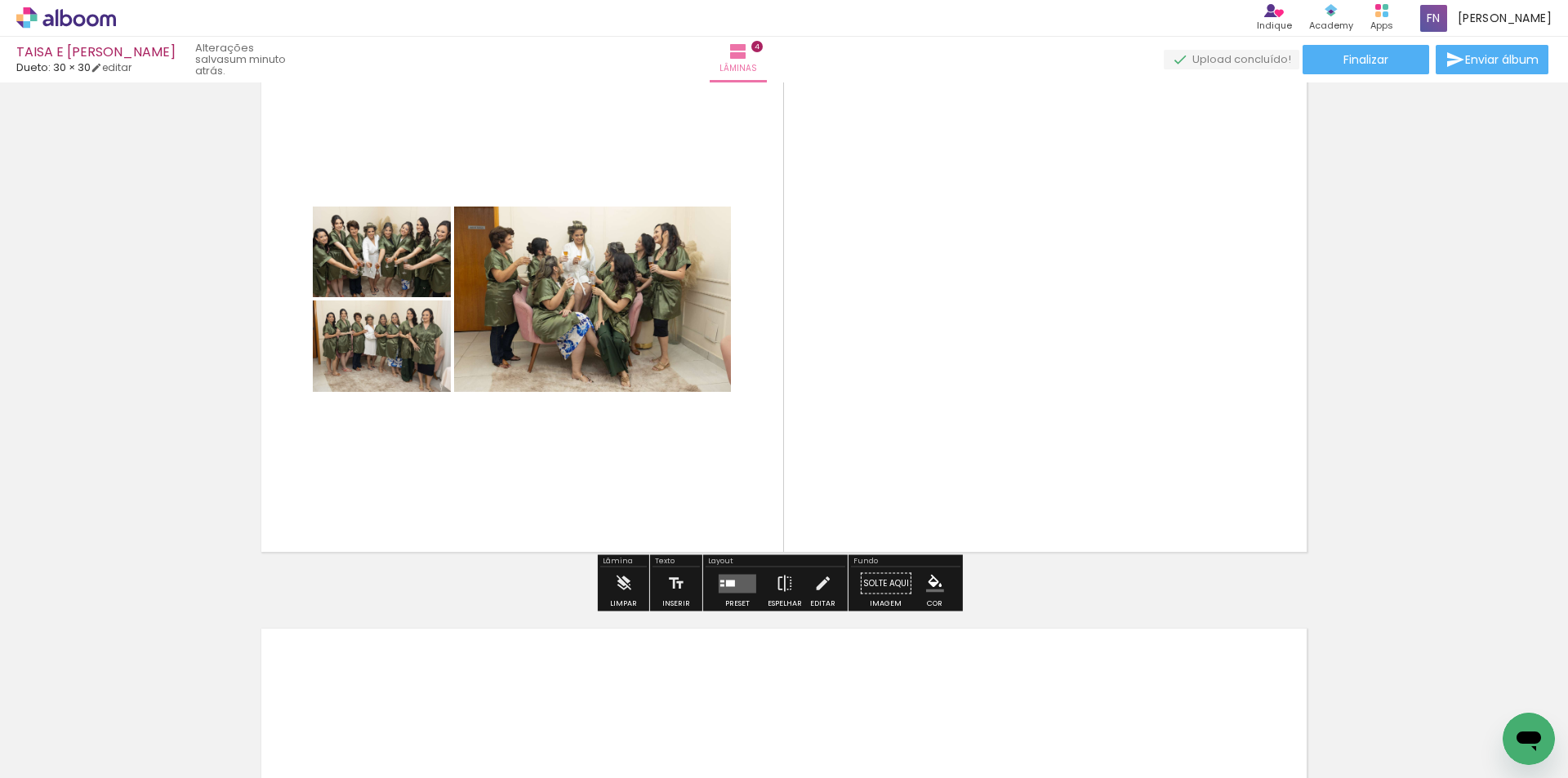
scroll to position [1909, 0]
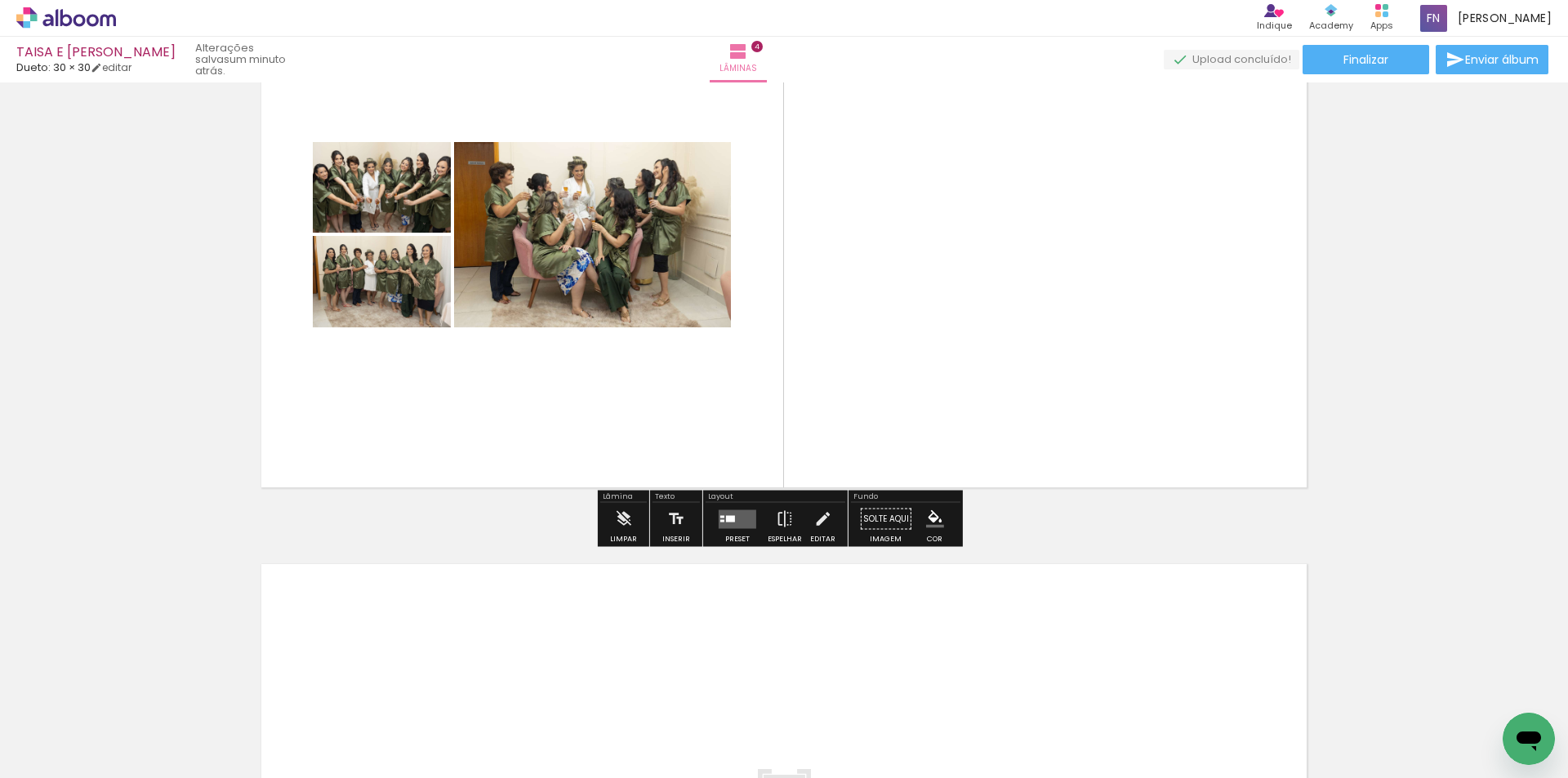
click at [733, 524] on quentale-layouter at bounding box center [737, 519] width 37 height 19
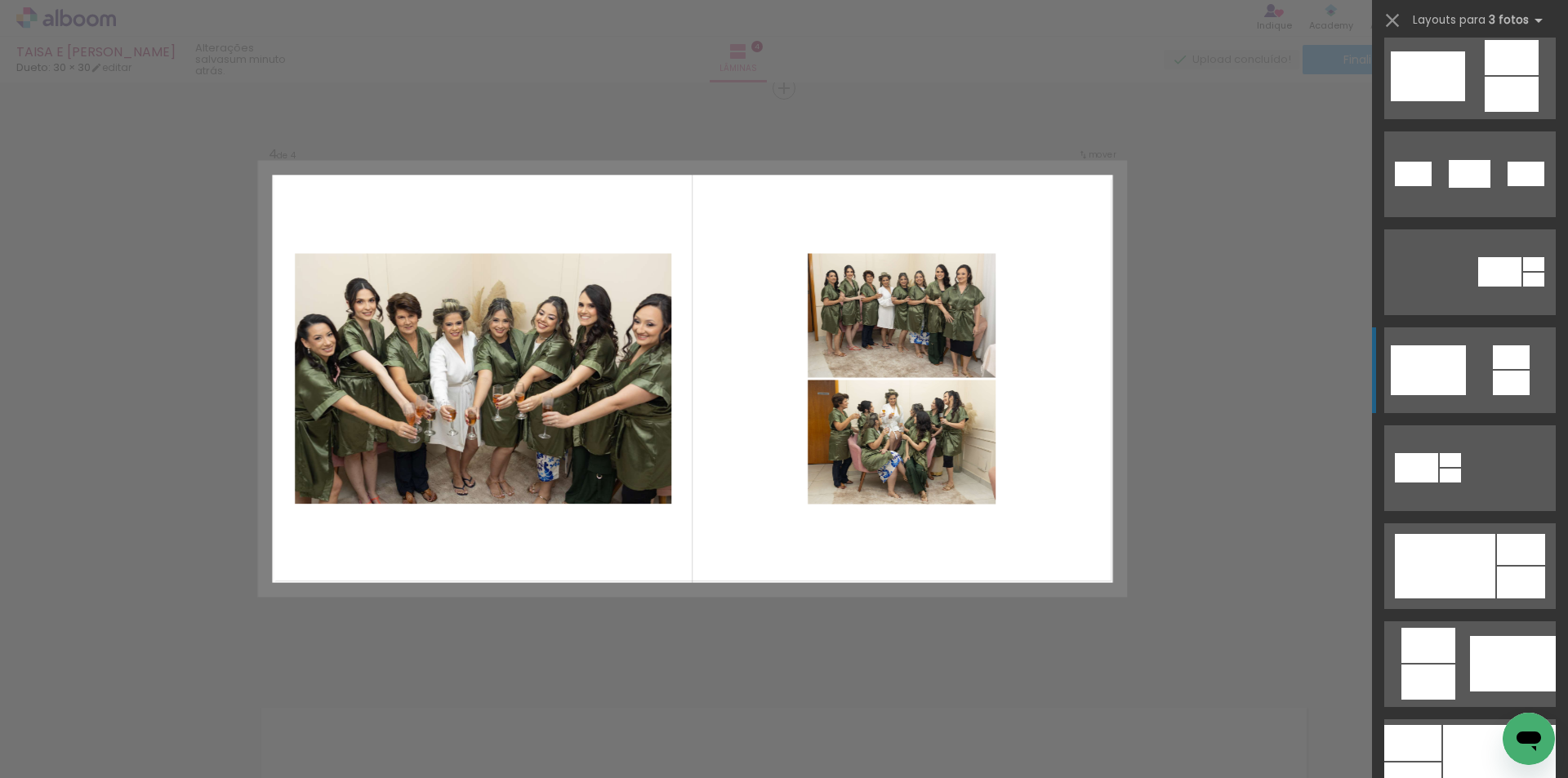
scroll to position [602, 0]
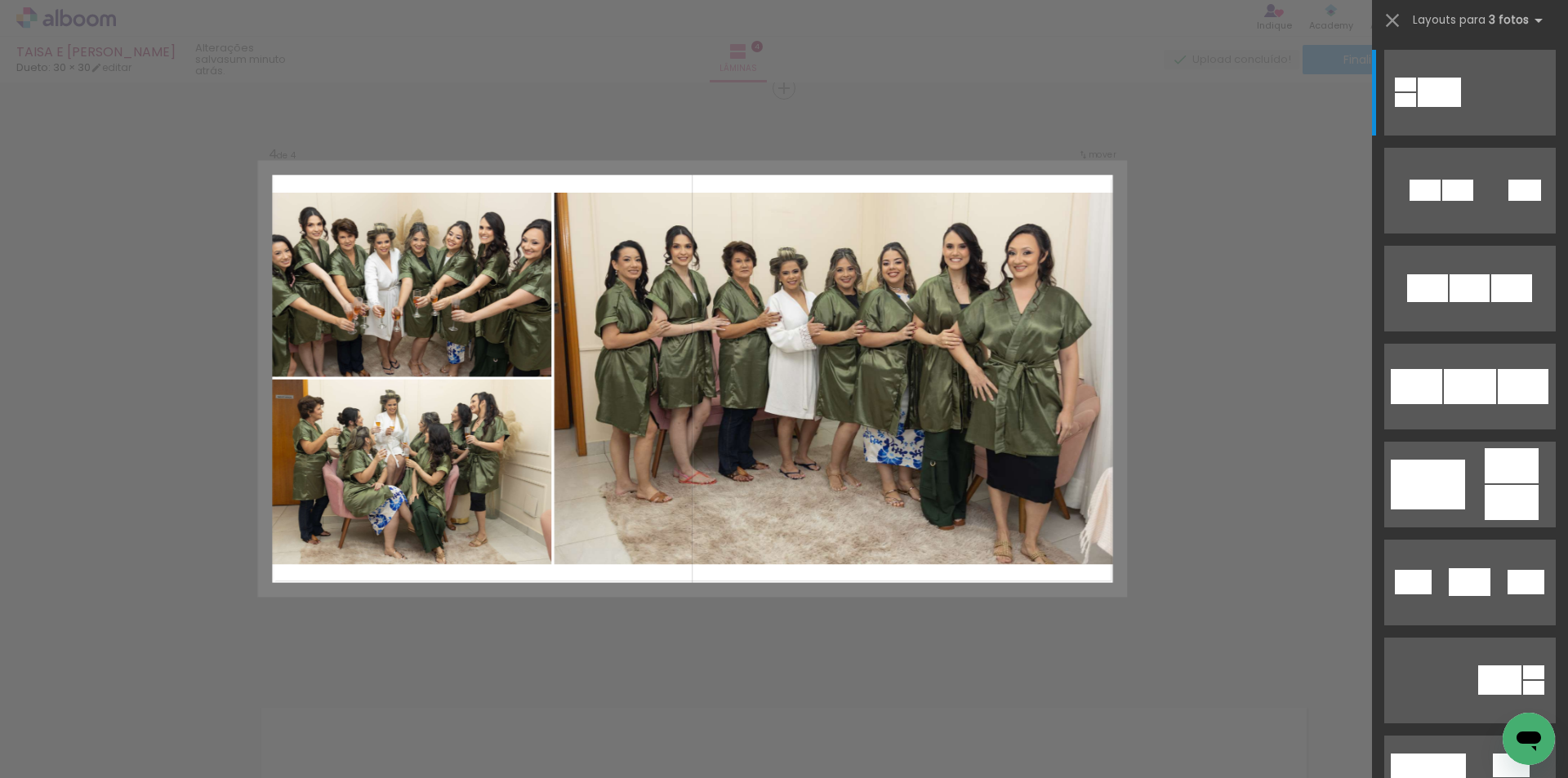
scroll to position [735, 0]
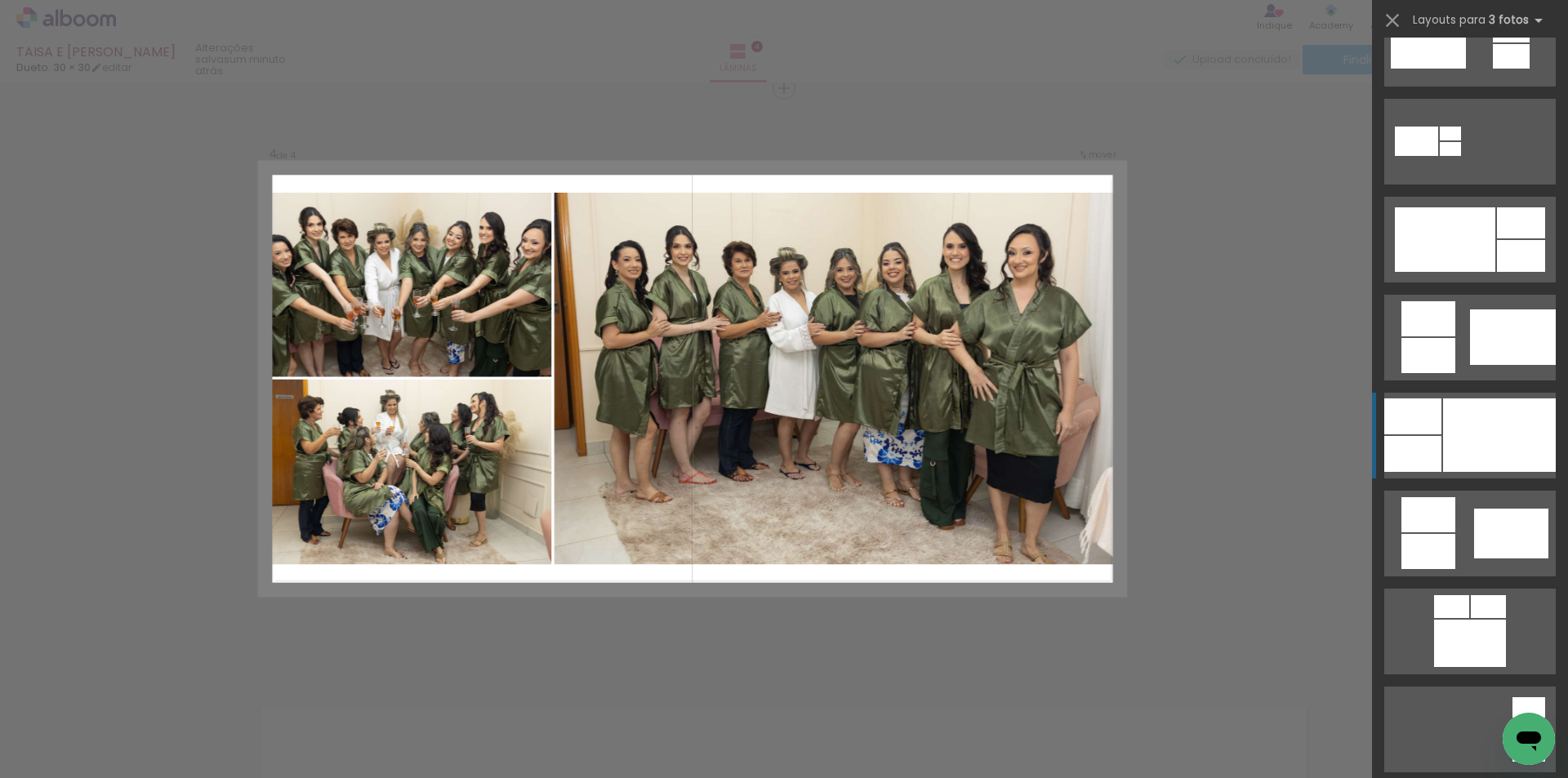
click at [1494, 430] on div at bounding box center [1499, 435] width 112 height 73
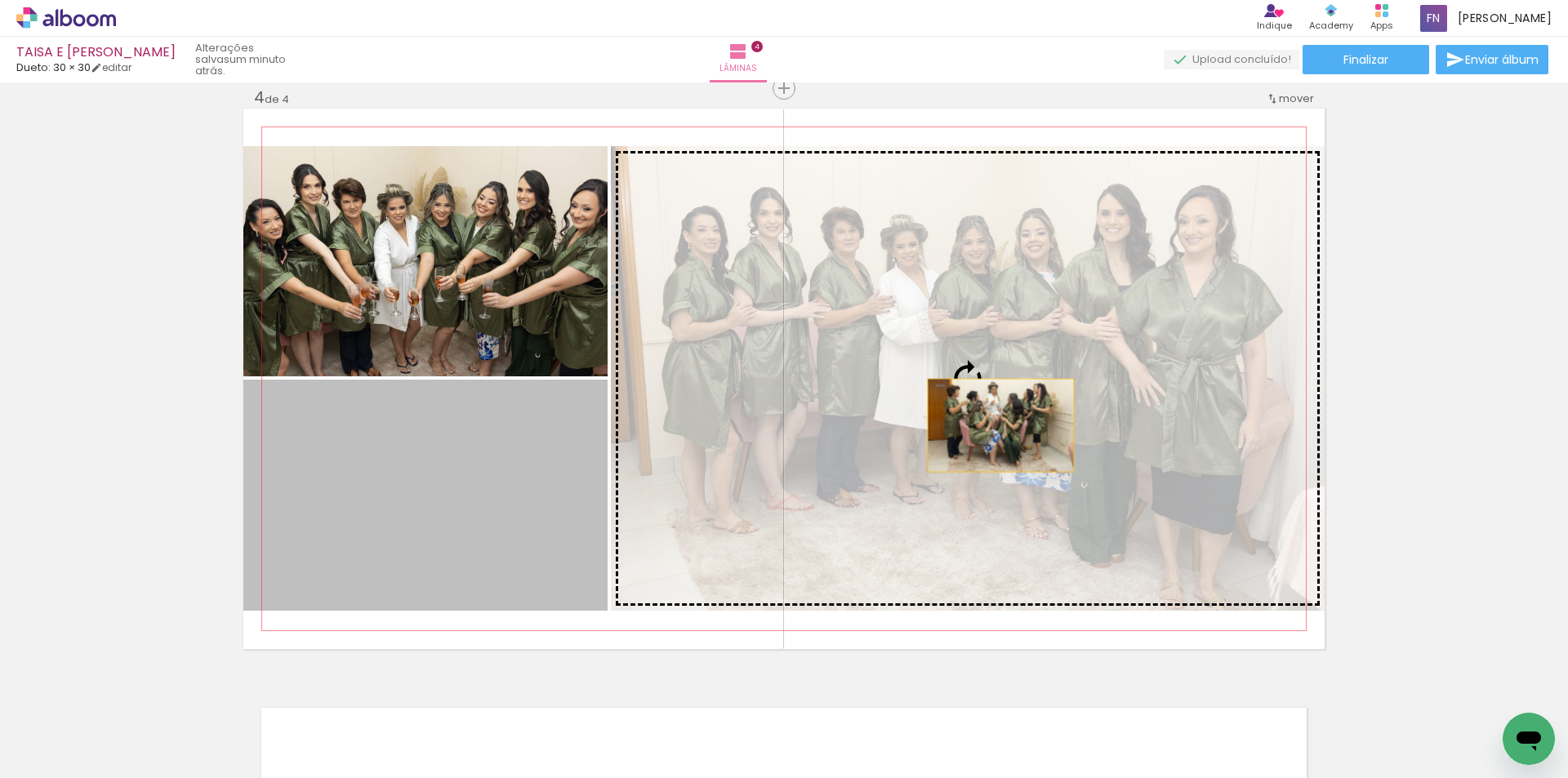
drag, startPoint x: 531, startPoint y: 492, endPoint x: 1073, endPoint y: 421, distance: 546.6
click at [0, 0] on slot at bounding box center [0, 0] width 0 height 0
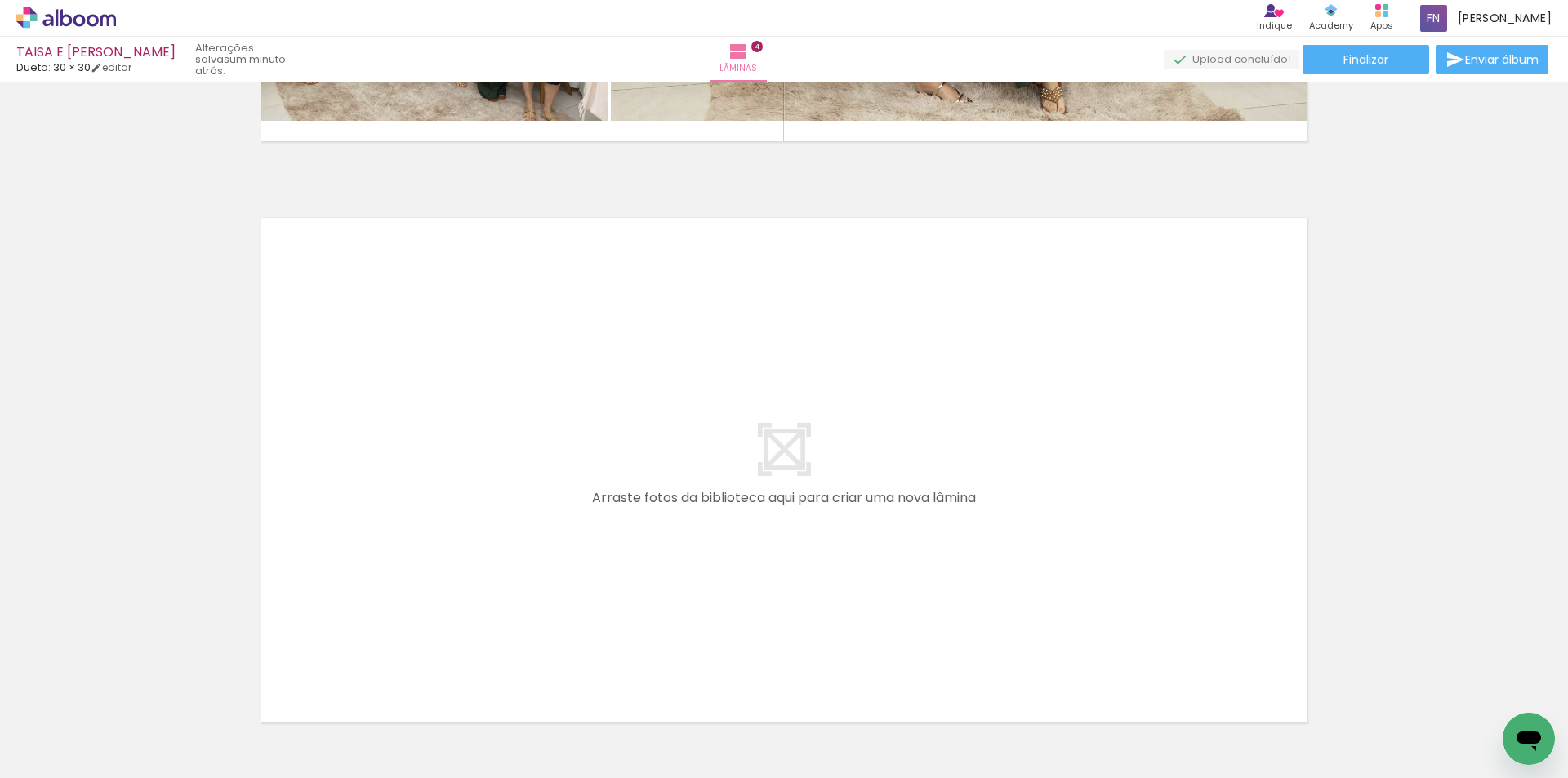
scroll to position [0, 7351]
drag, startPoint x: 768, startPoint y: 719, endPoint x: 759, endPoint y: 531, distance: 188.2
click at [759, 531] on quentale-workspace at bounding box center [784, 389] width 1568 height 778
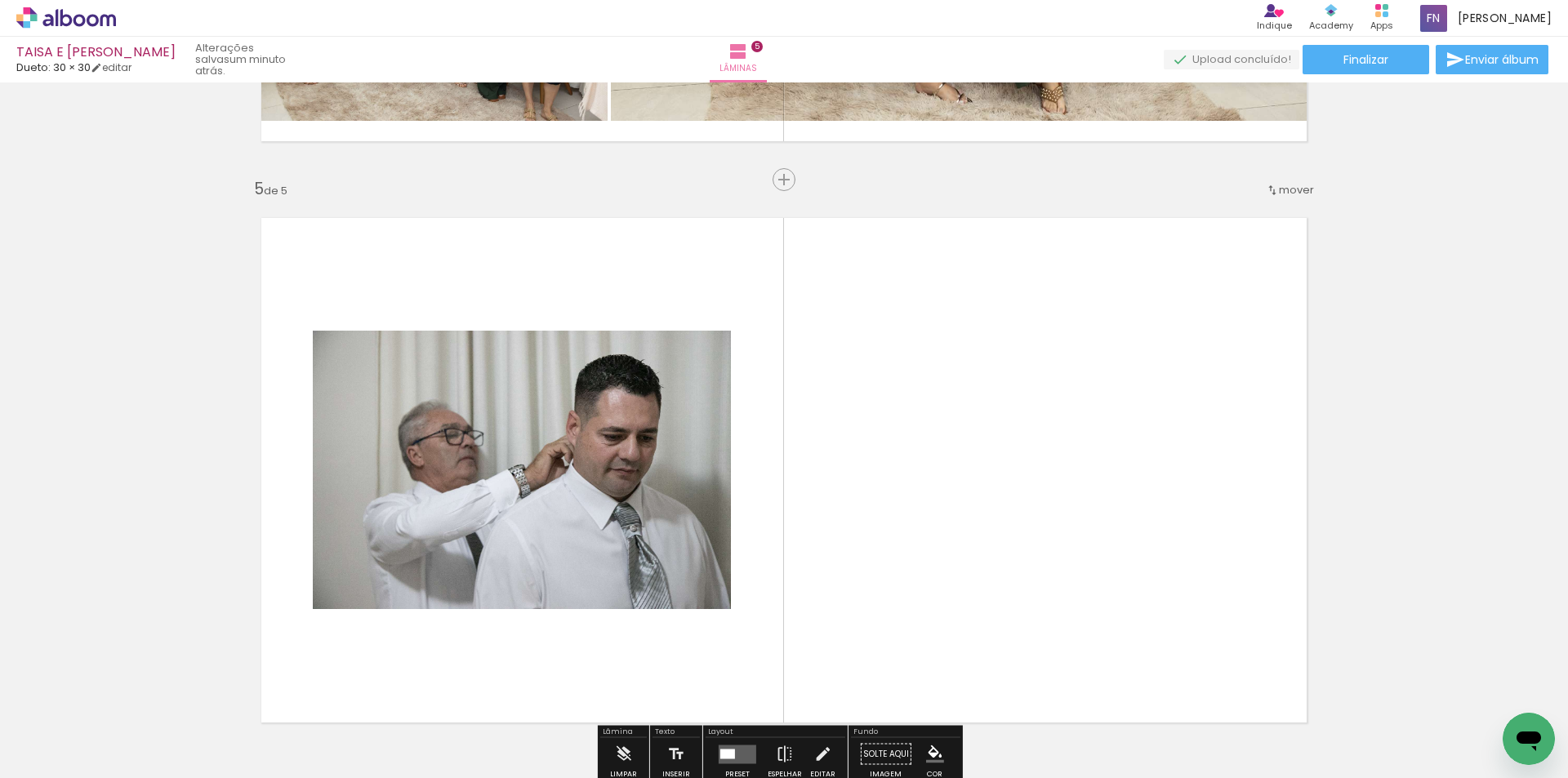
scroll to position [2347, 0]
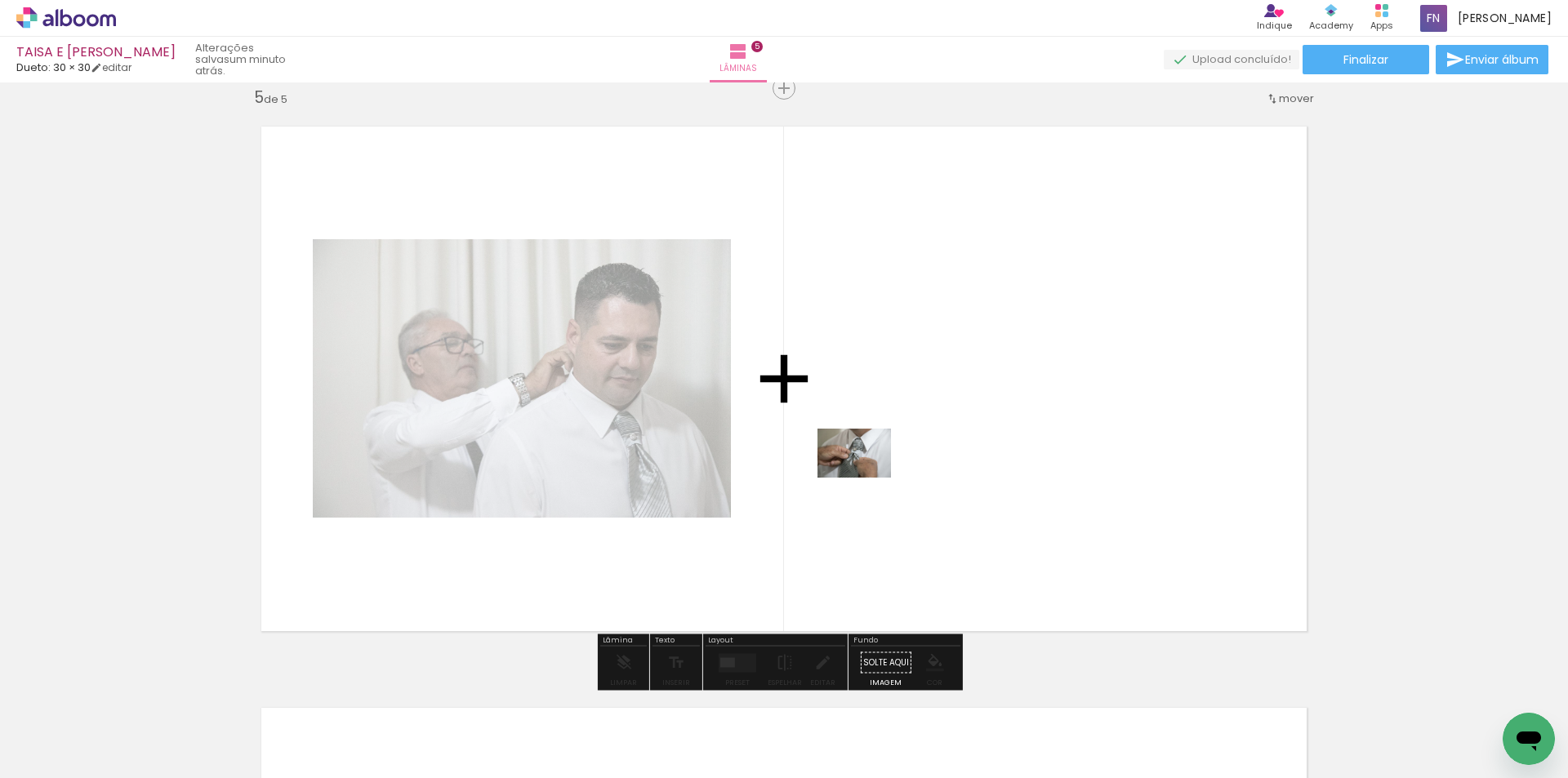
drag, startPoint x: 856, startPoint y: 714, endPoint x: 867, endPoint y: 478, distance: 236.3
click at [867, 478] on quentale-workspace at bounding box center [784, 389] width 1568 height 778
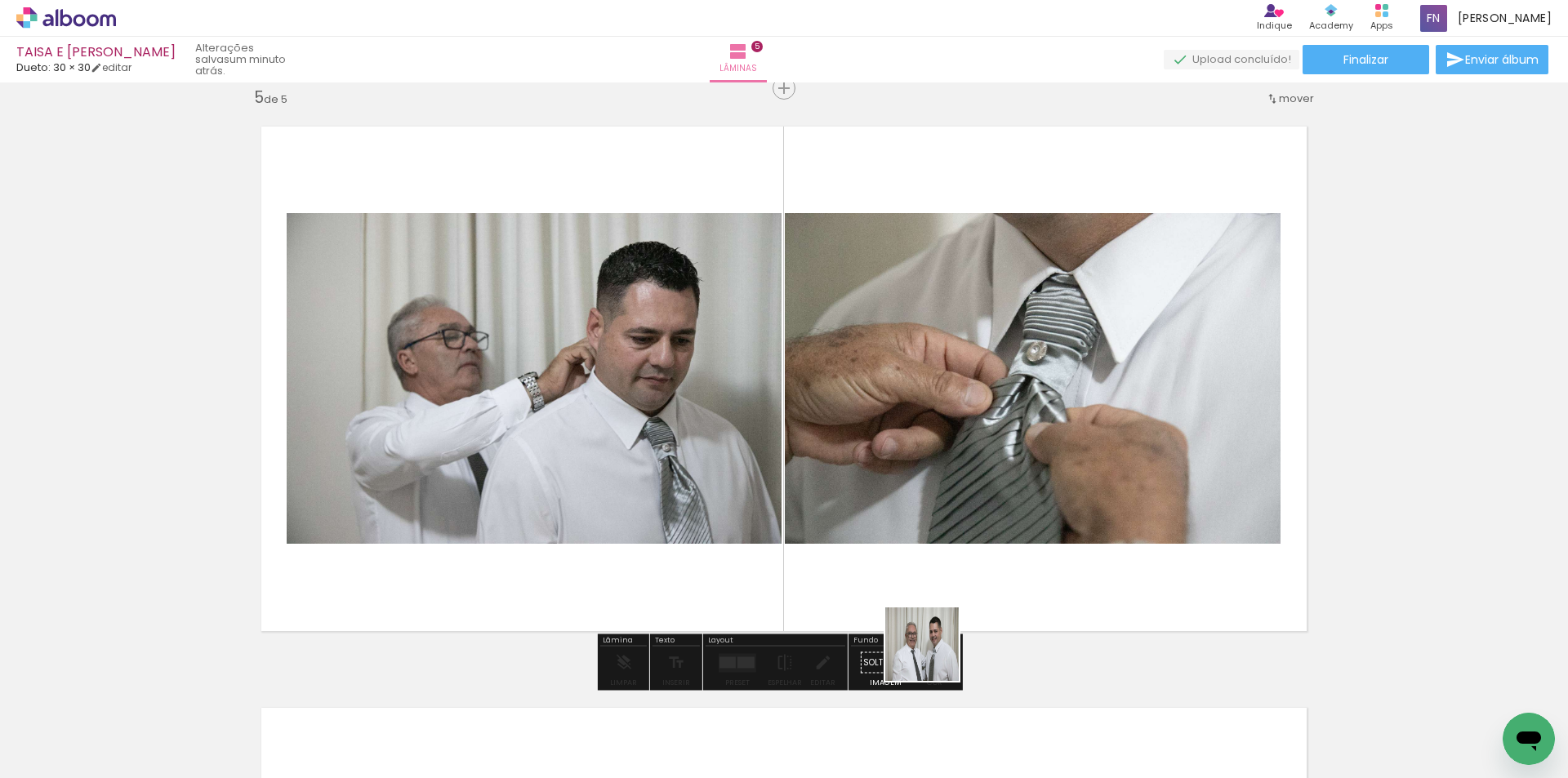
drag, startPoint x: 931, startPoint y: 714, endPoint x: 921, endPoint y: 470, distance: 244.2
click at [921, 470] on quentale-workspace at bounding box center [784, 389] width 1568 height 778
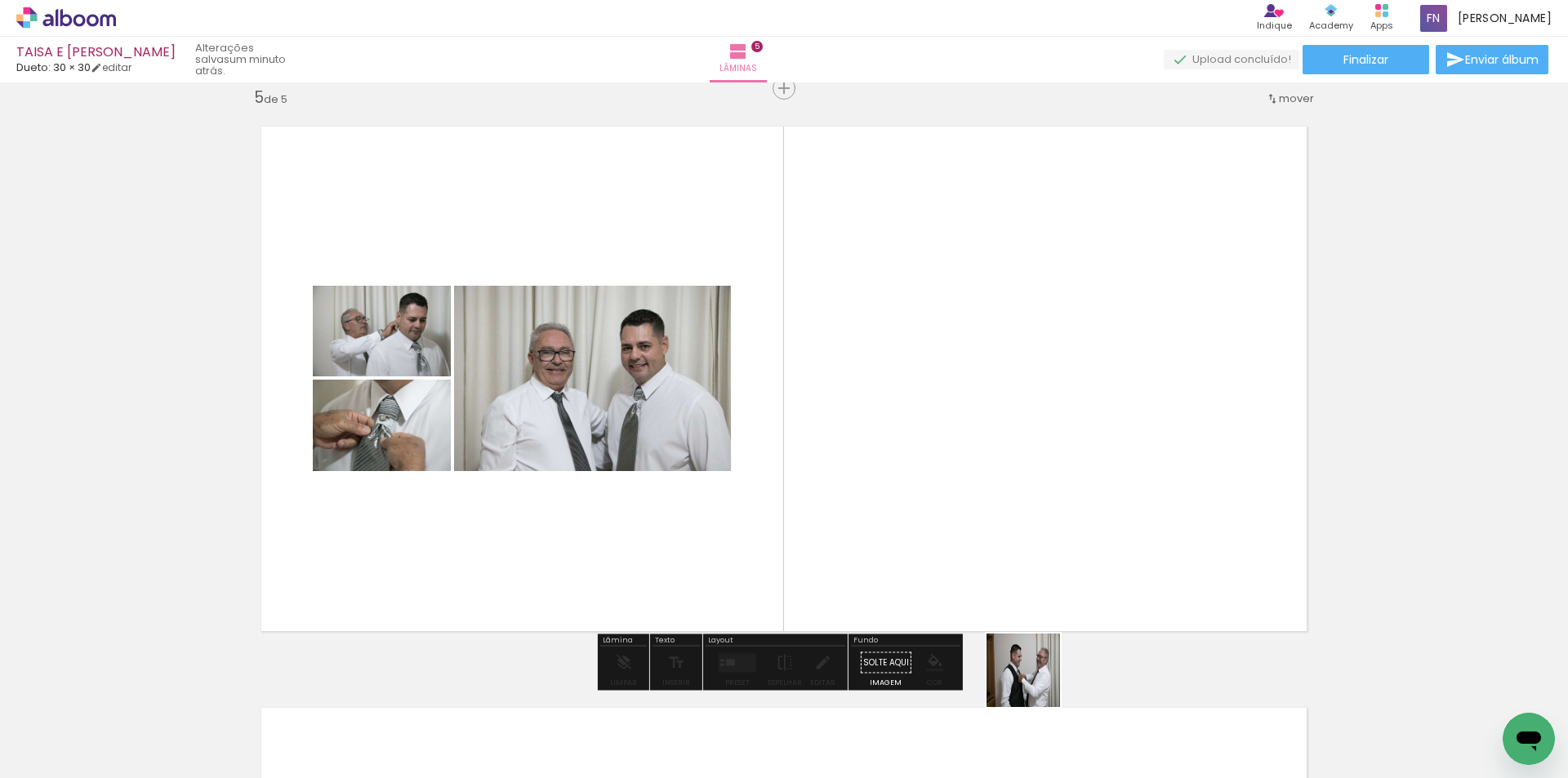
drag, startPoint x: 1035, startPoint y: 683, endPoint x: 975, endPoint y: 423, distance: 266.8
click at [975, 423] on quentale-workspace at bounding box center [784, 389] width 1568 height 778
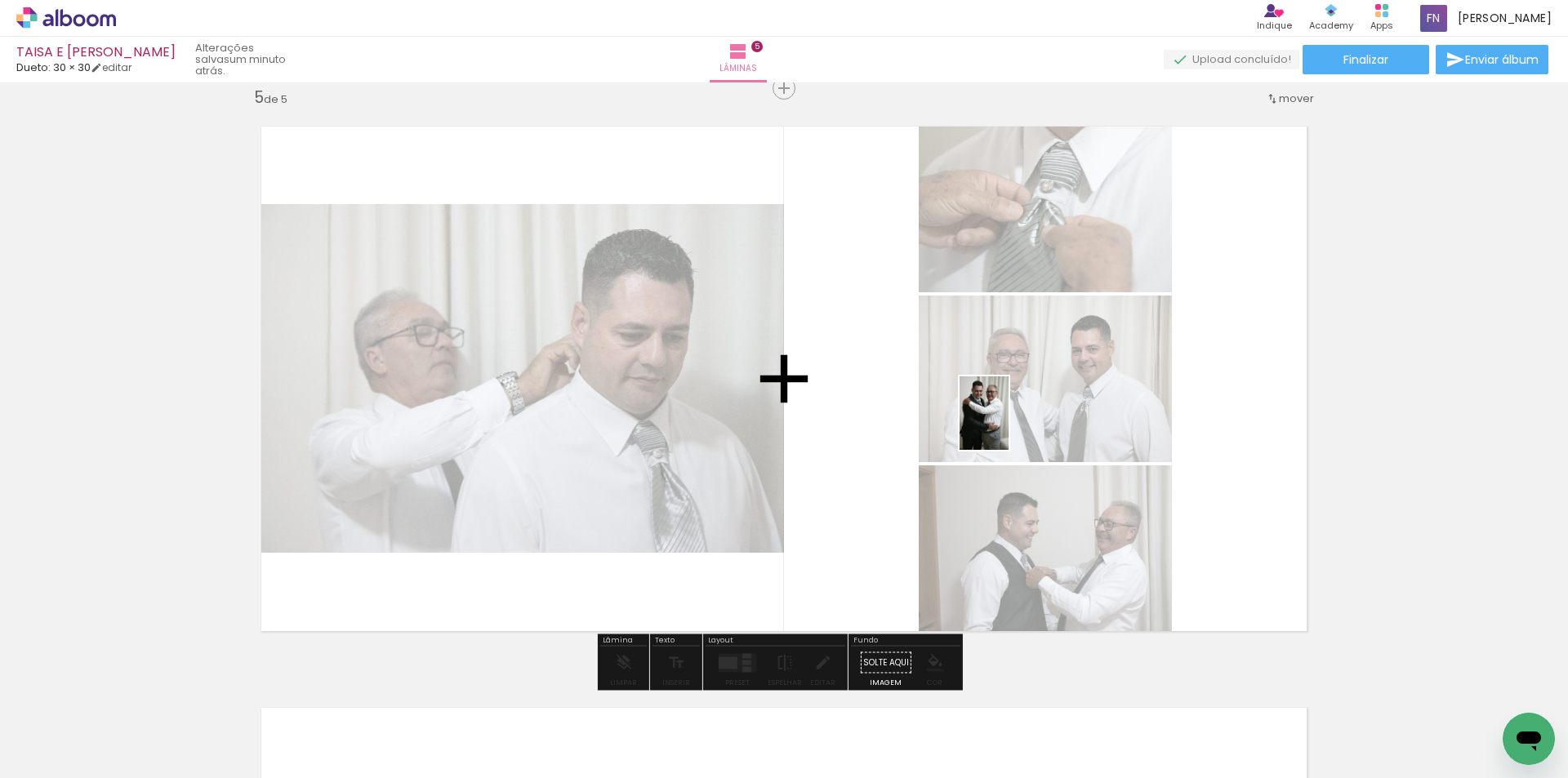
drag, startPoint x: 1127, startPoint y: 706, endPoint x: 1008, endPoint y: 425, distance: 305.2
click at [1008, 425] on quentale-workspace at bounding box center [784, 389] width 1568 height 778
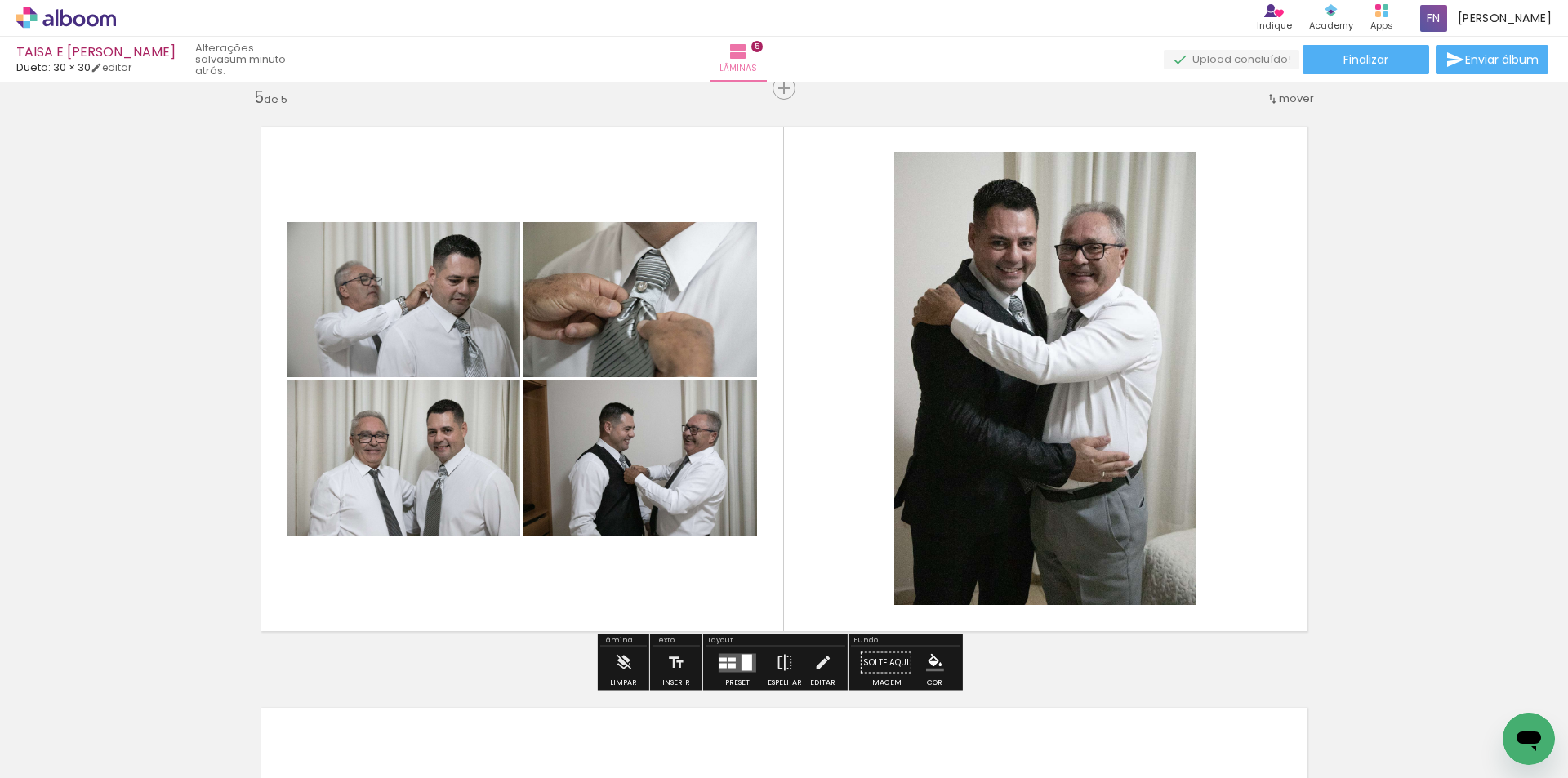
click at [735, 661] on quentale-layouter at bounding box center [737, 663] width 37 height 19
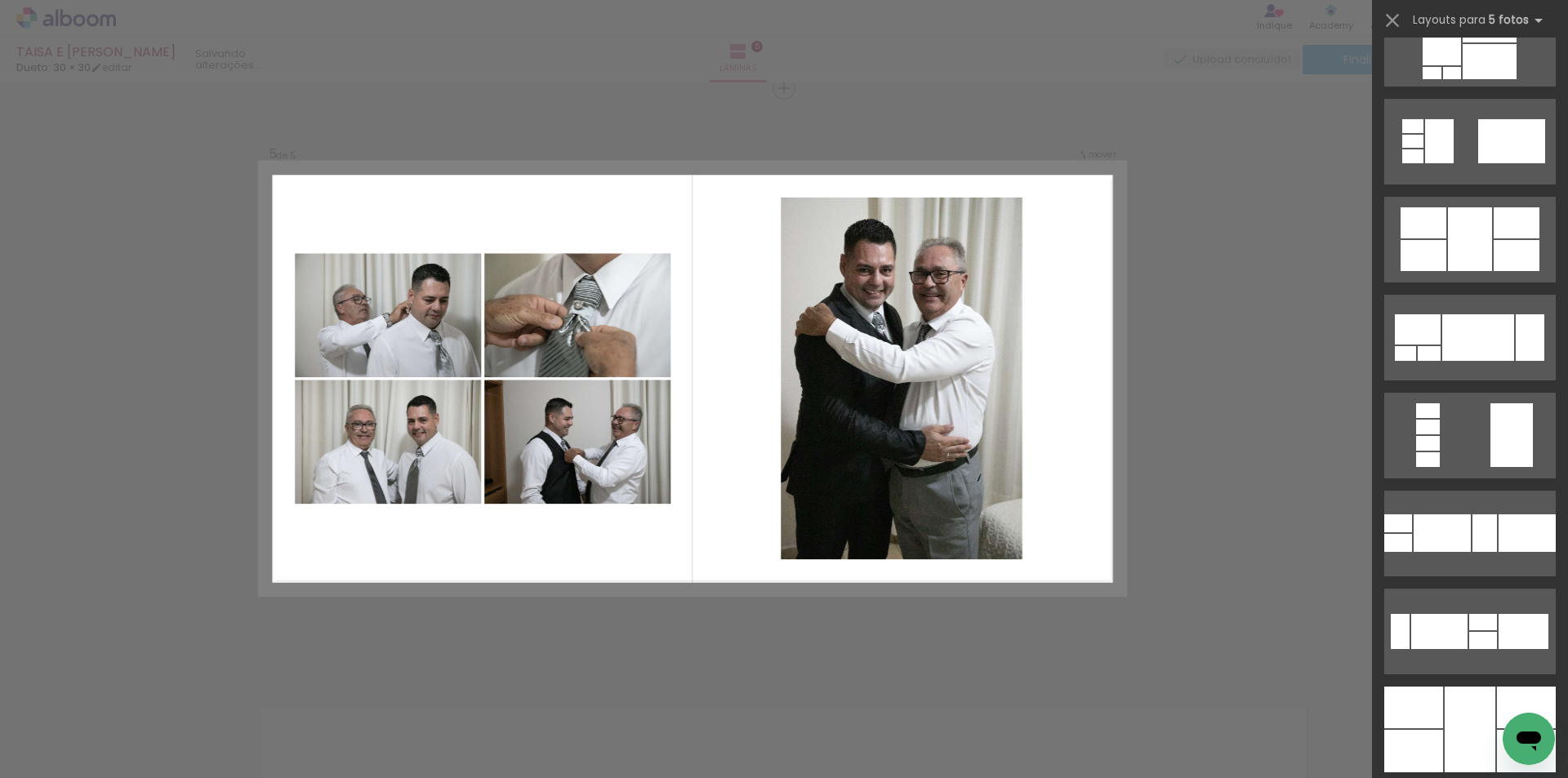
scroll to position [0, 0]
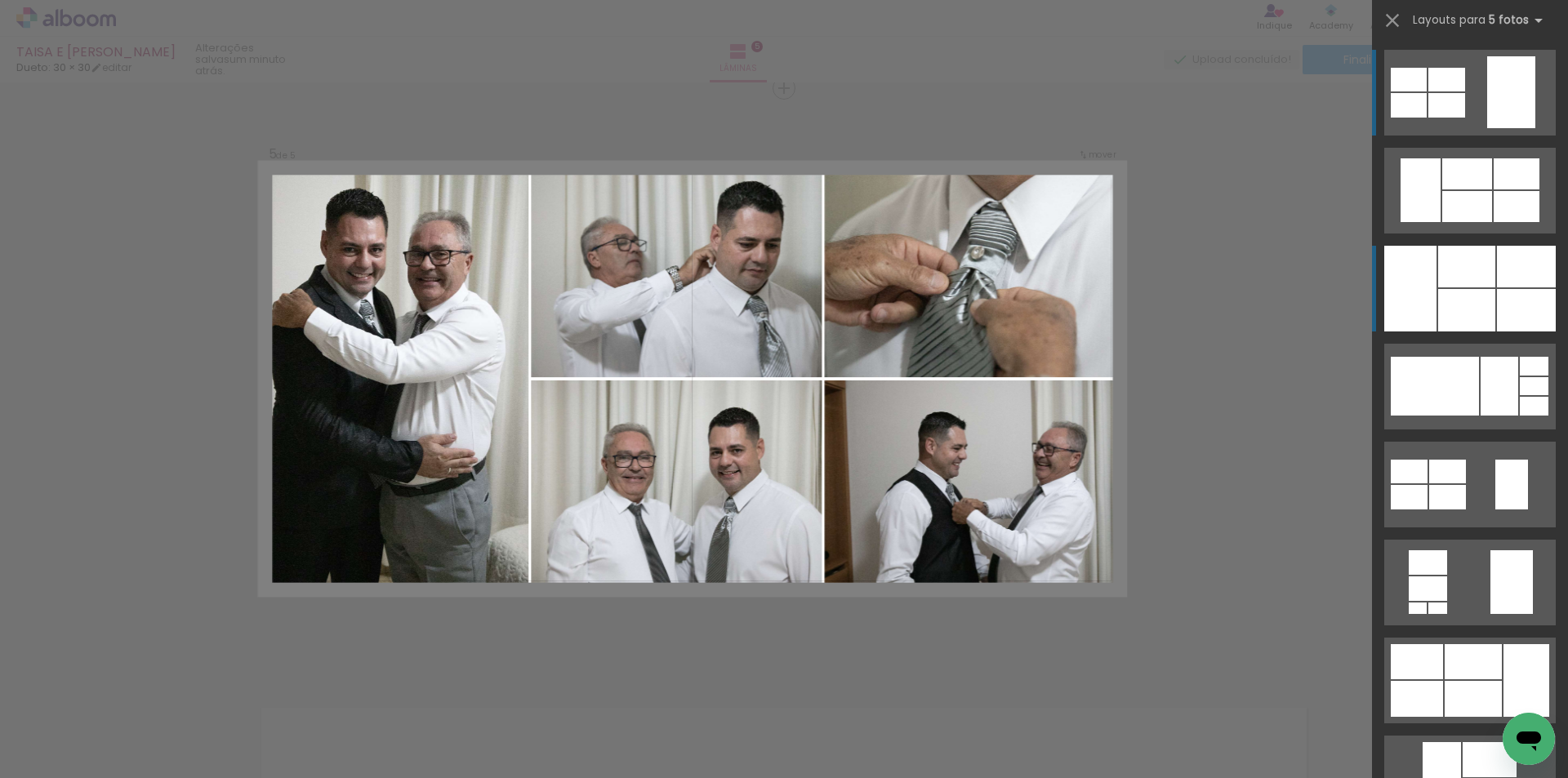
click at [1496, 320] on div at bounding box center [1525, 310] width 59 height 43
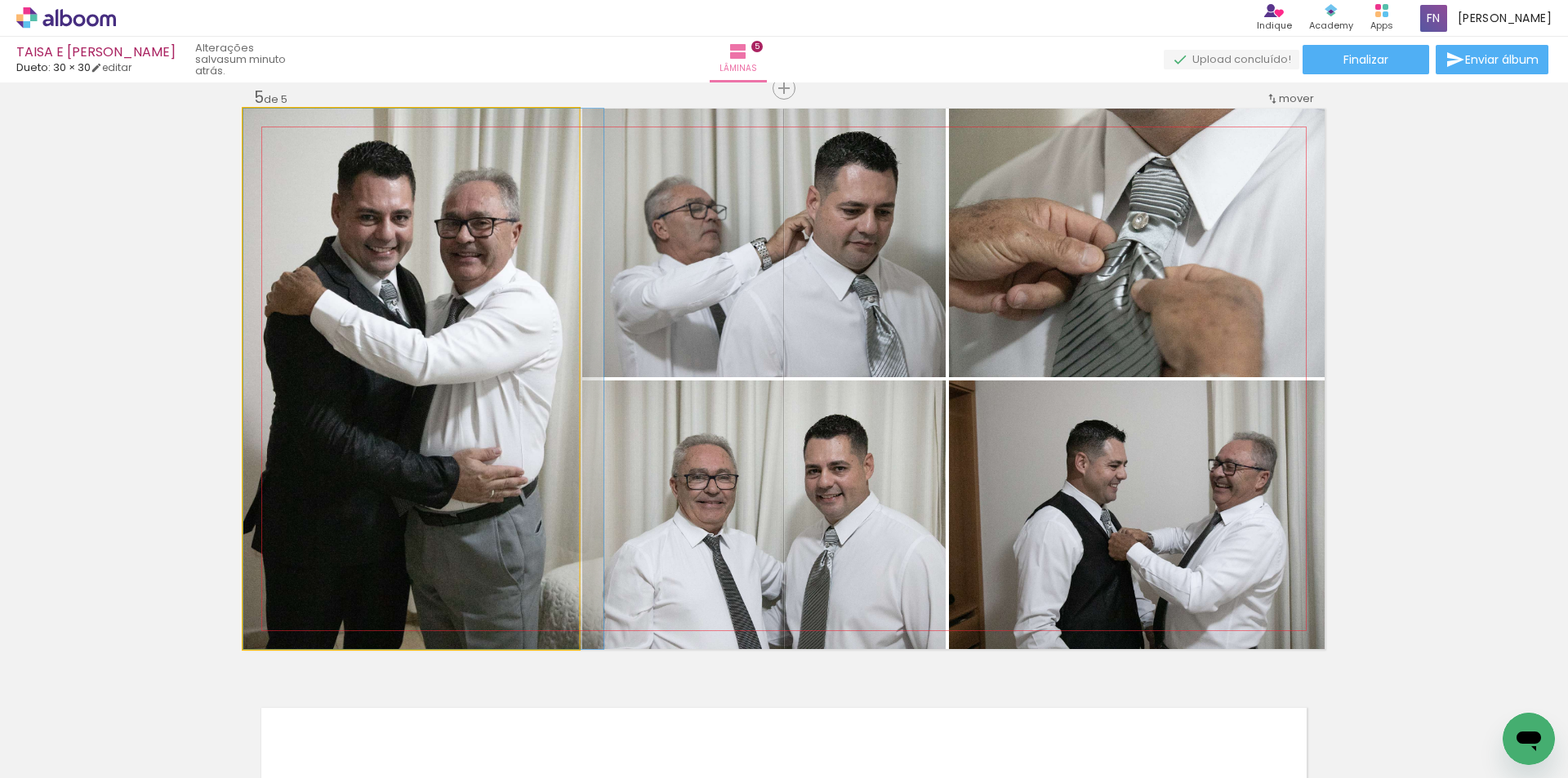
drag, startPoint x: 499, startPoint y: 517, endPoint x: 525, endPoint y: 517, distance: 26.0
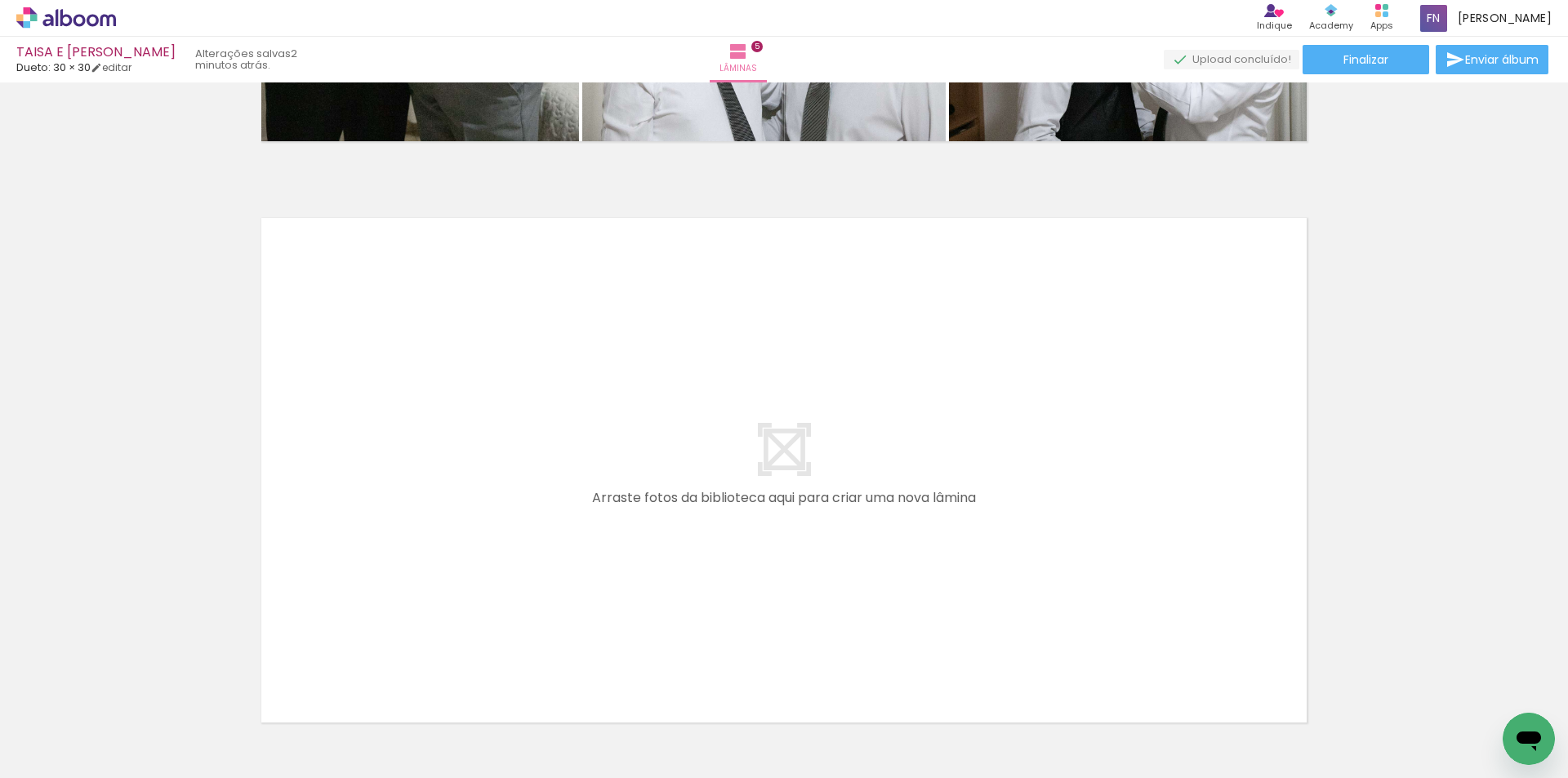
scroll to position [2919, 0]
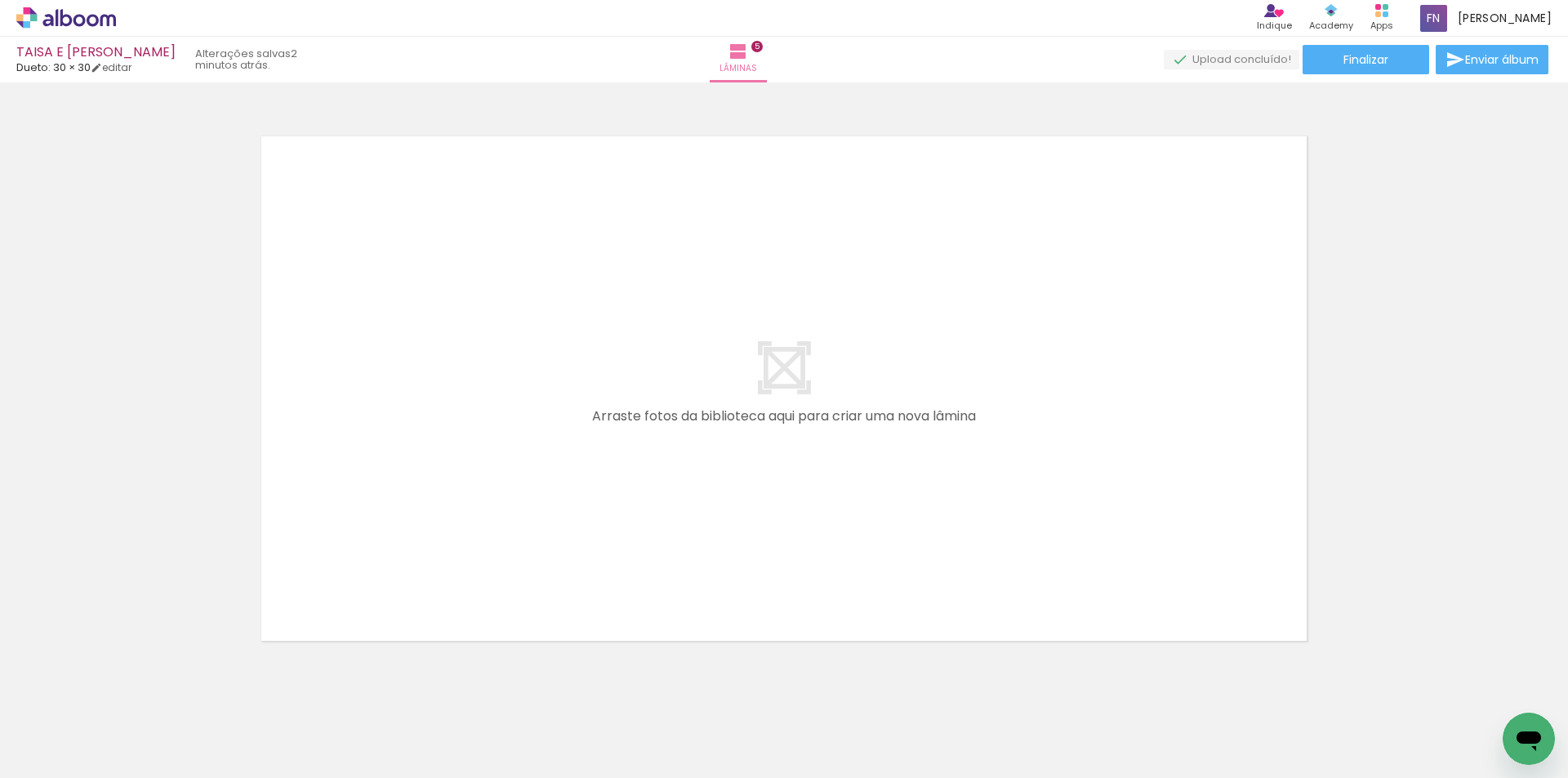
drag, startPoint x: 1398, startPoint y: 474, endPoint x: 1263, endPoint y: 586, distance: 175.4
drag, startPoint x: 1262, startPoint y: 734, endPoint x: 1044, endPoint y: 529, distance: 299.2
click at [1044, 529] on quentale-workspace at bounding box center [784, 389] width 1568 height 778
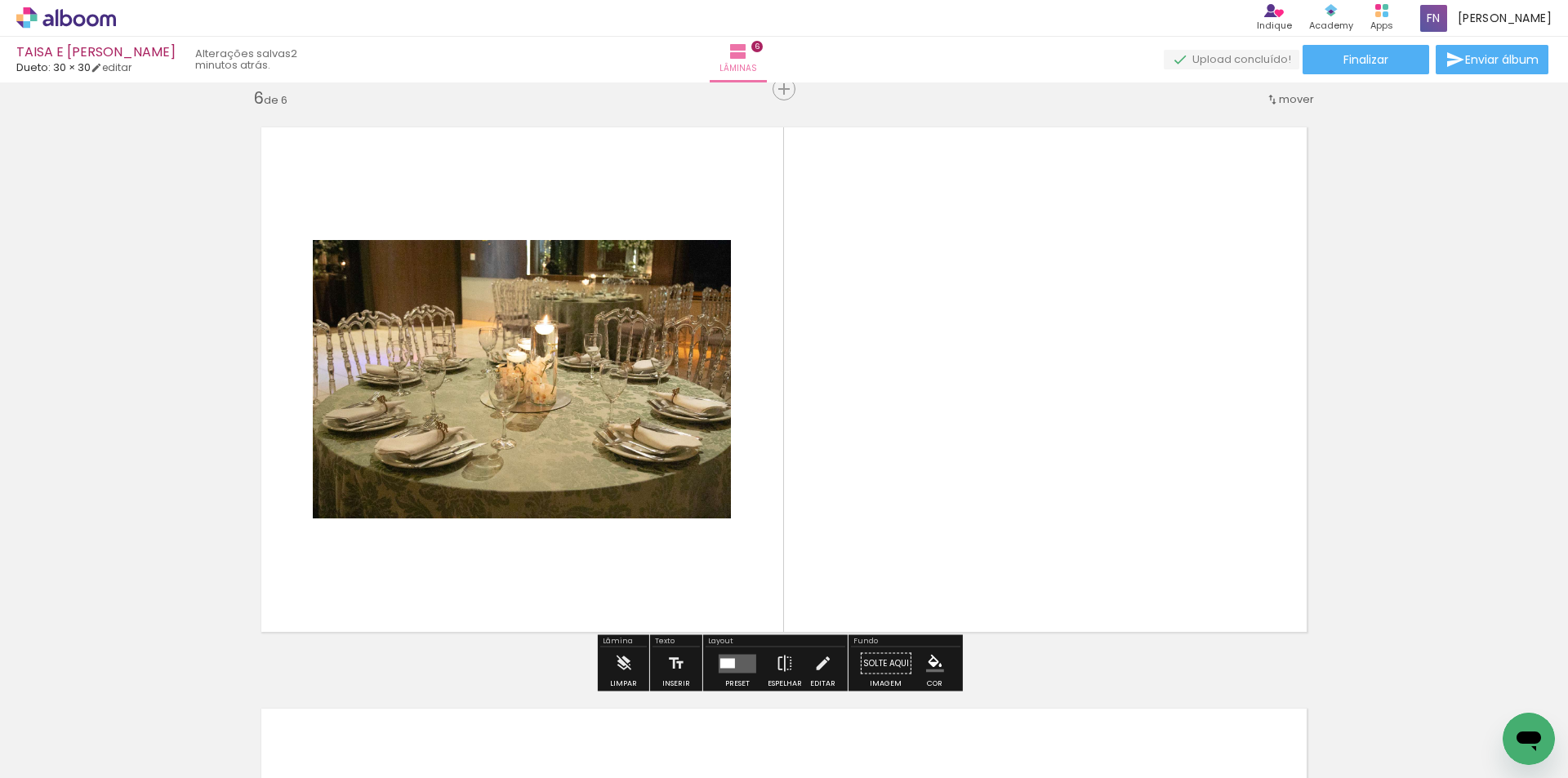
scroll to position [2928, 0]
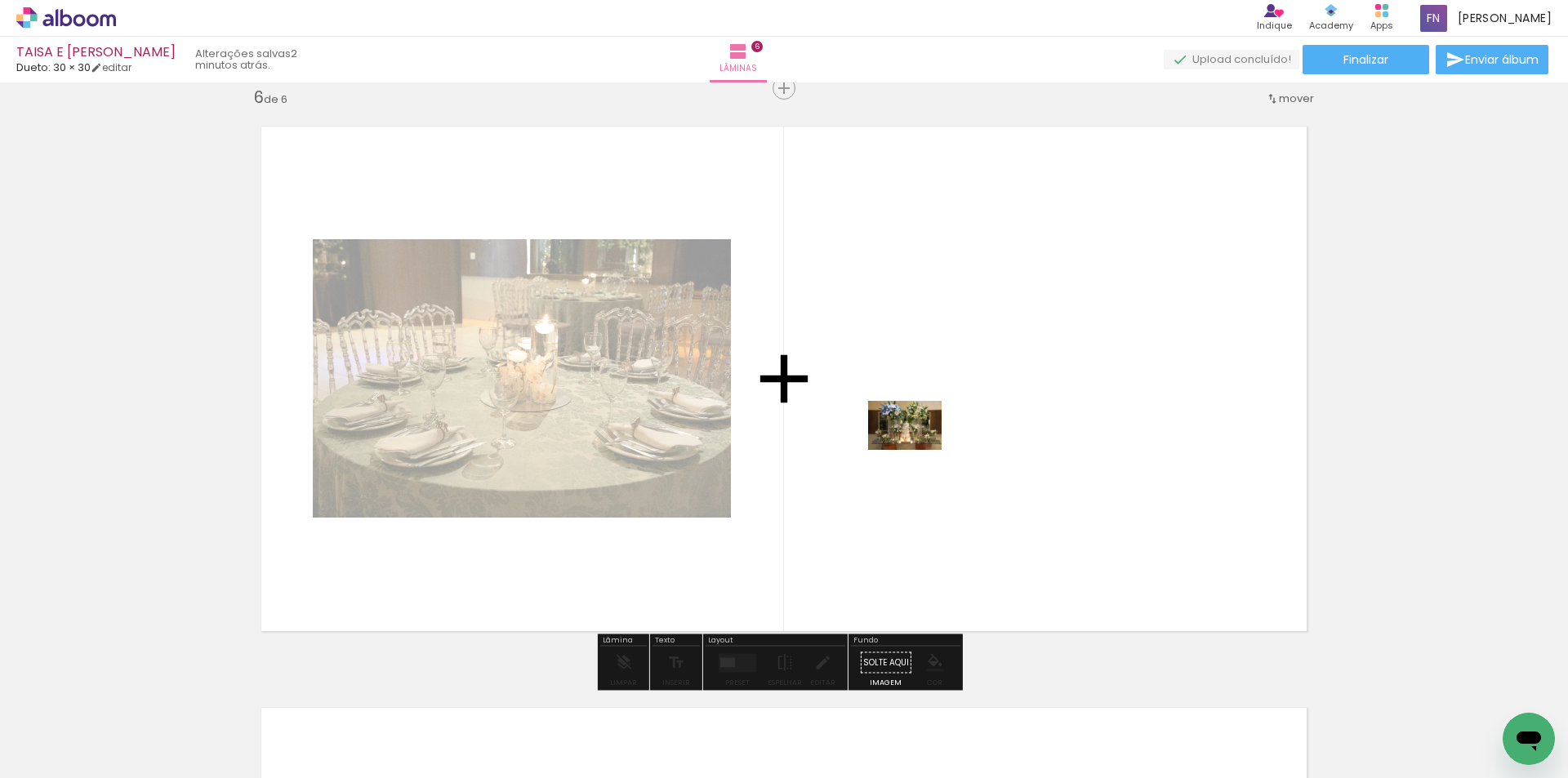
drag, startPoint x: 1296, startPoint y: 714, endPoint x: 917, endPoint y: 450, distance: 461.9
click at [917, 450] on quentale-workspace at bounding box center [784, 389] width 1568 height 778
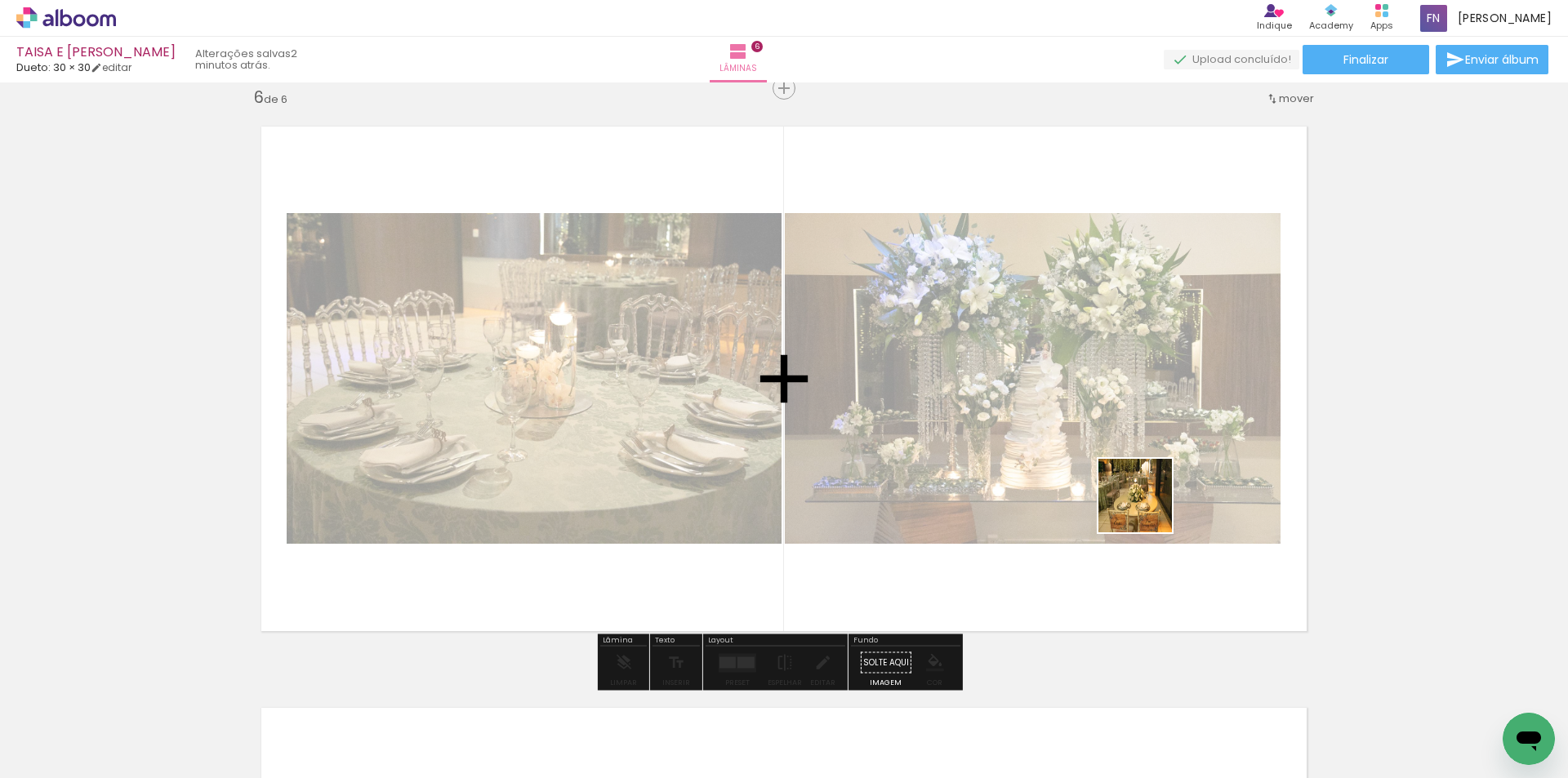
drag, startPoint x: 1399, startPoint y: 709, endPoint x: 1005, endPoint y: 461, distance: 465.6
click at [1005, 461] on quentale-workspace at bounding box center [784, 389] width 1568 height 778
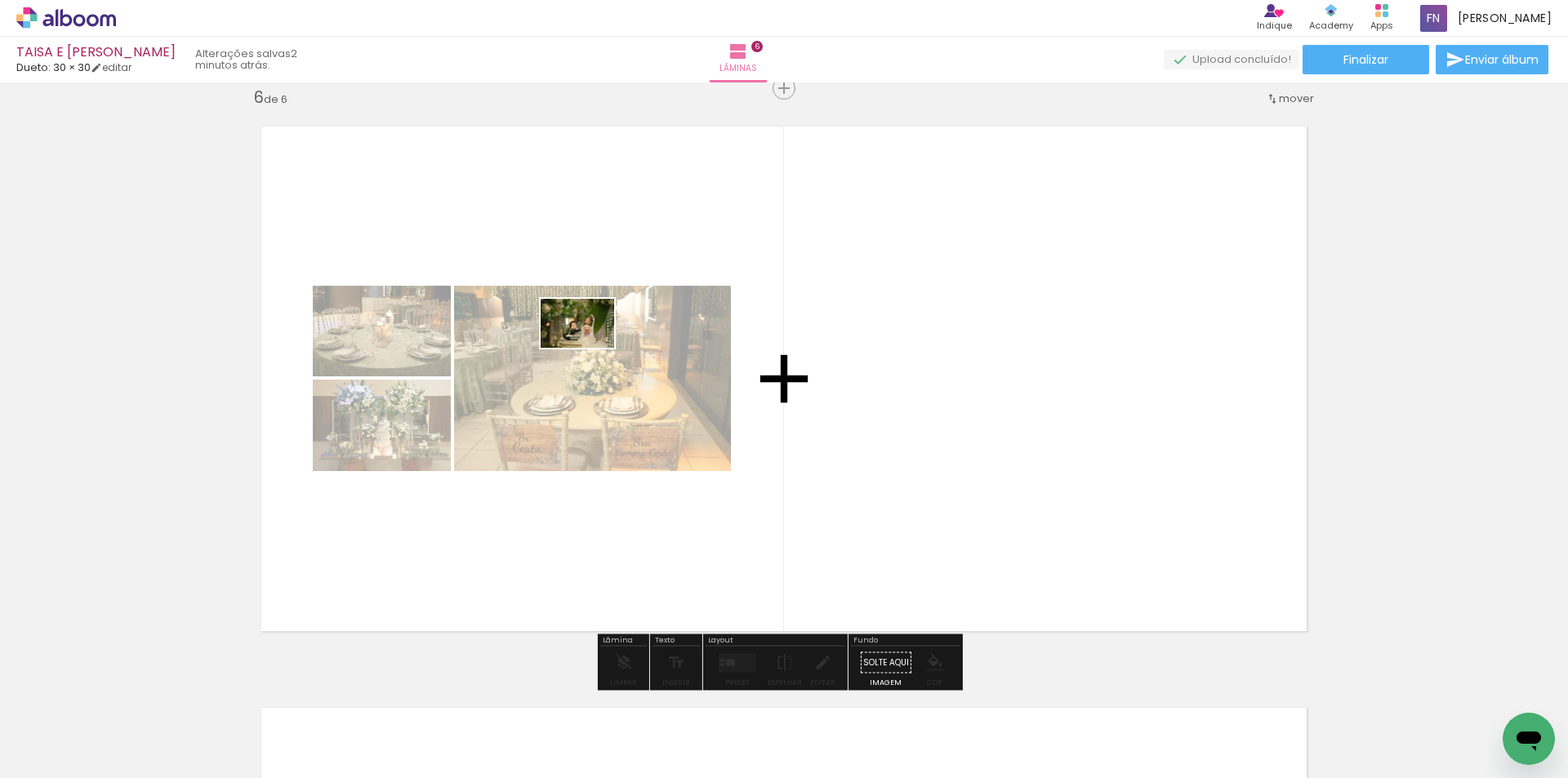
drag, startPoint x: 1494, startPoint y: 712, endPoint x: 590, endPoint y: 348, distance: 974.5
click at [590, 348] on quentale-workspace at bounding box center [784, 389] width 1568 height 778
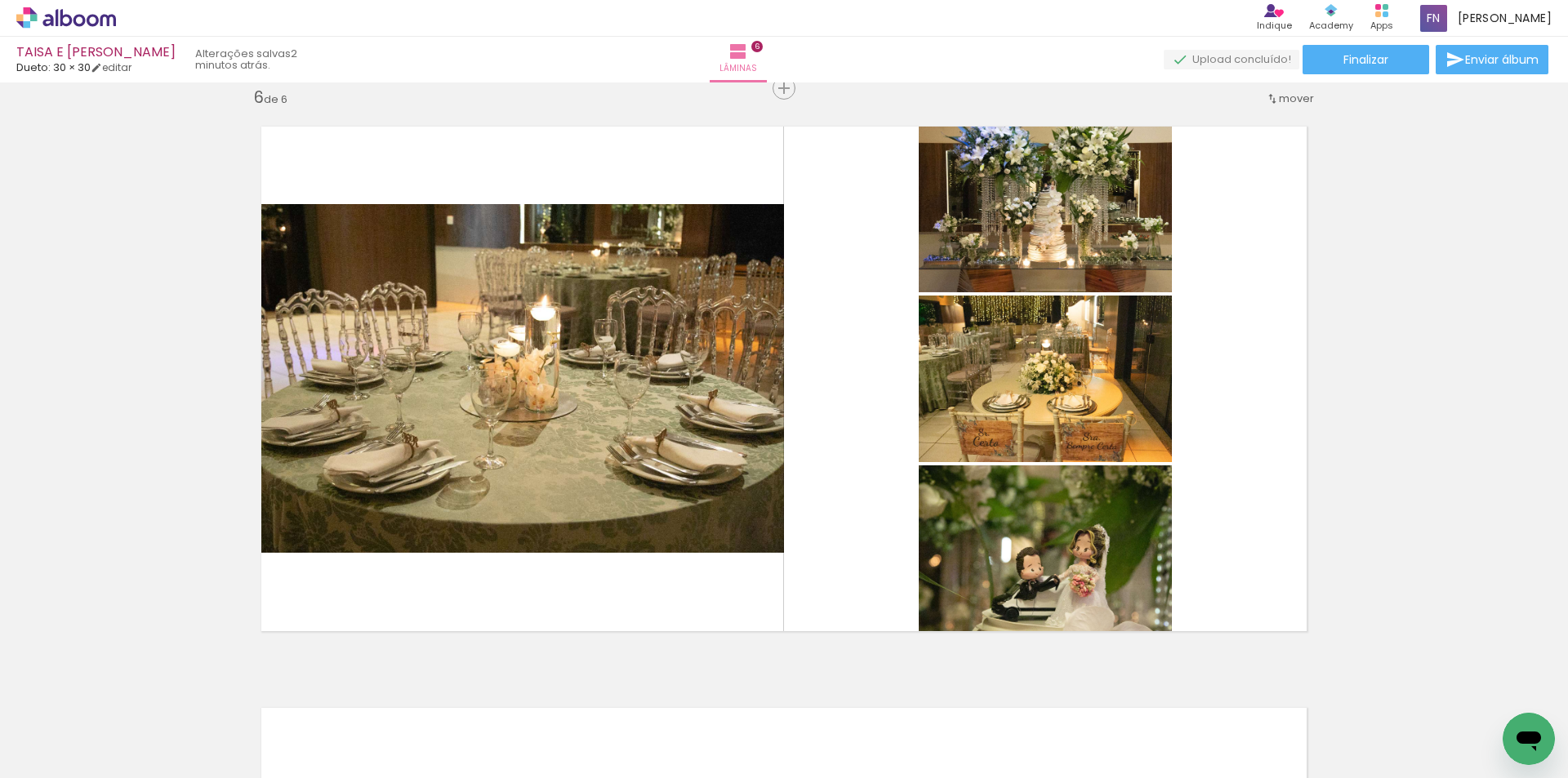
scroll to position [0, 3532]
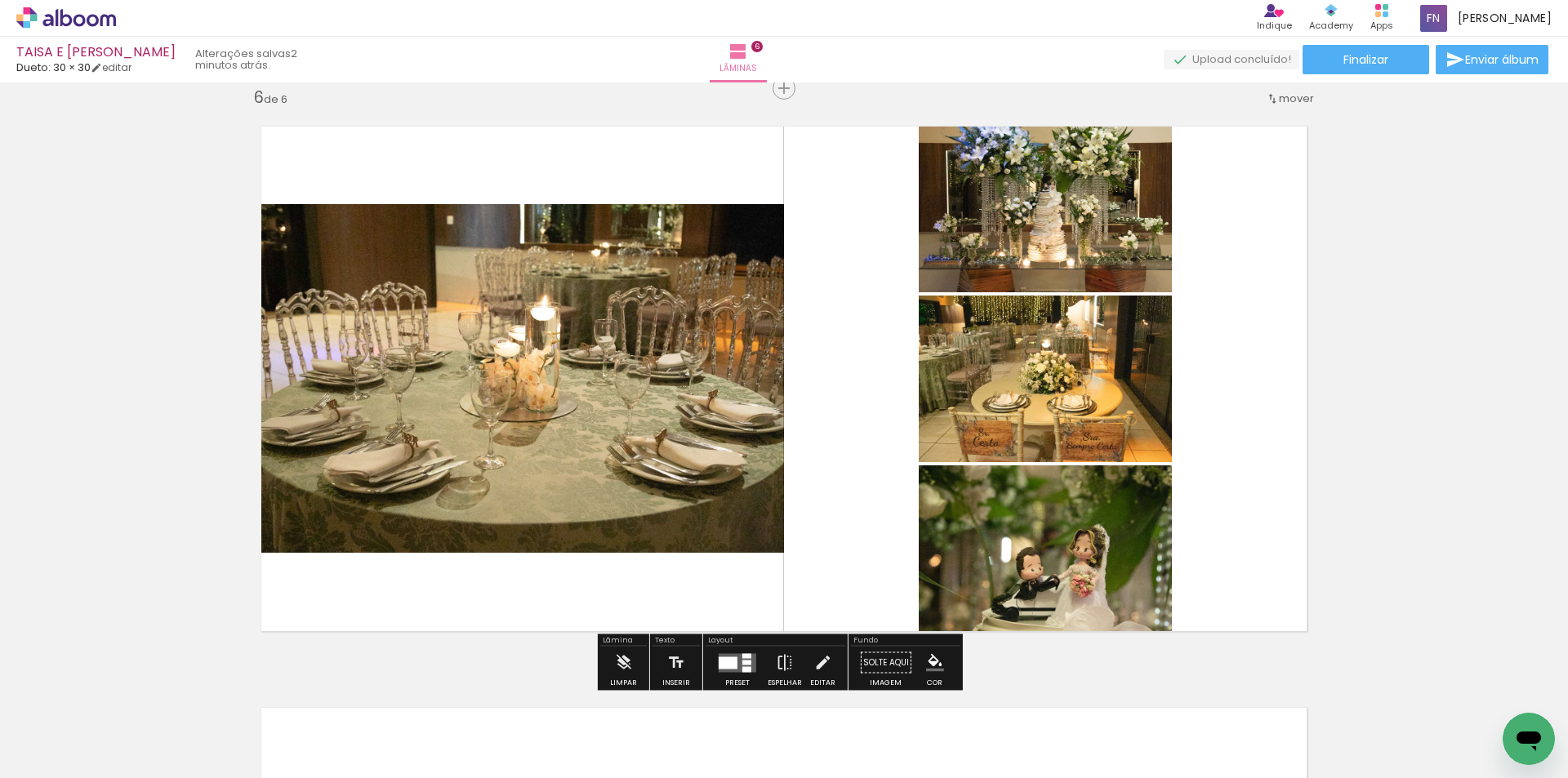
click at [751, 655] on quentale-layouter at bounding box center [737, 663] width 37 height 19
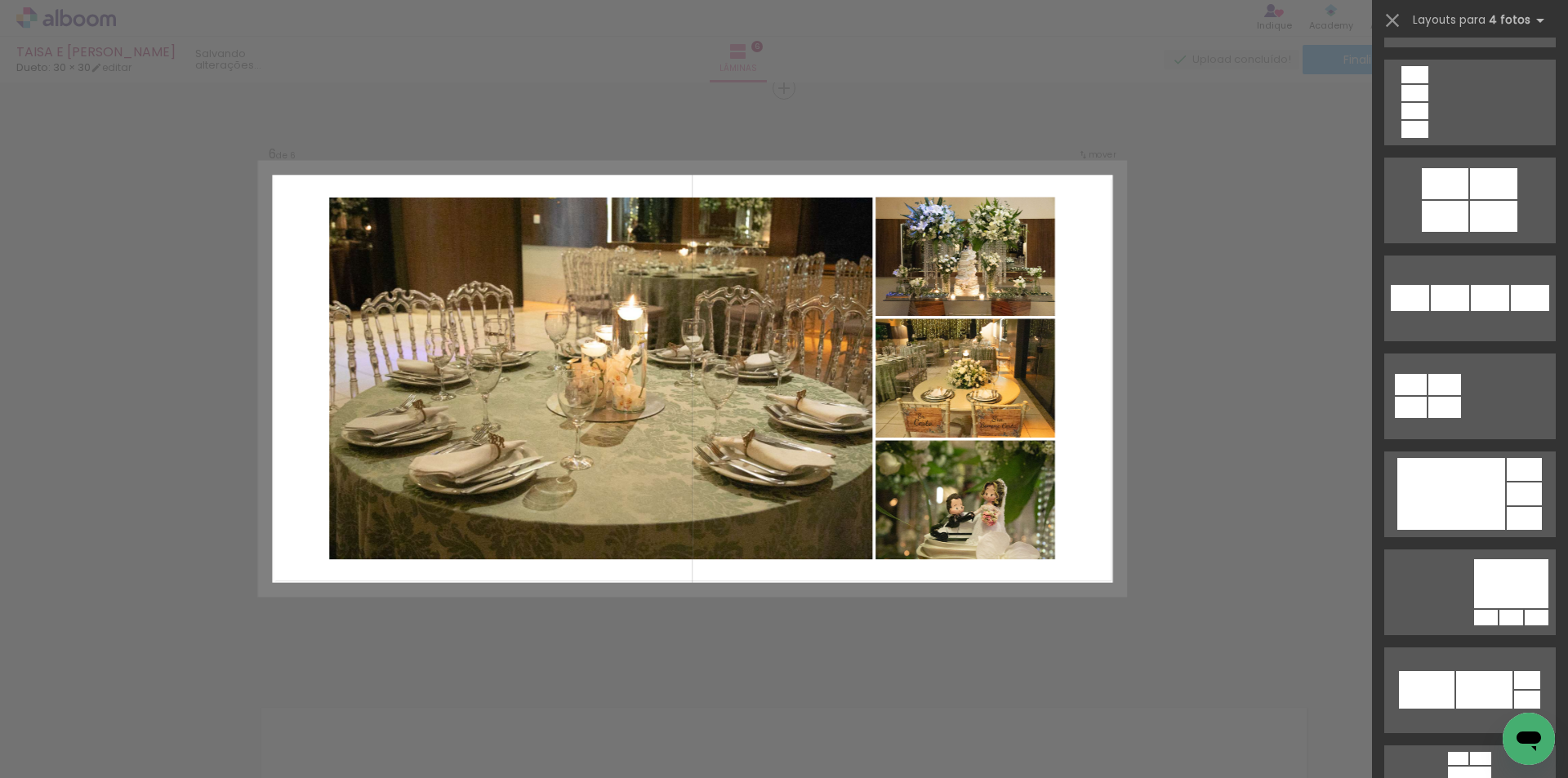
scroll to position [3756, 0]
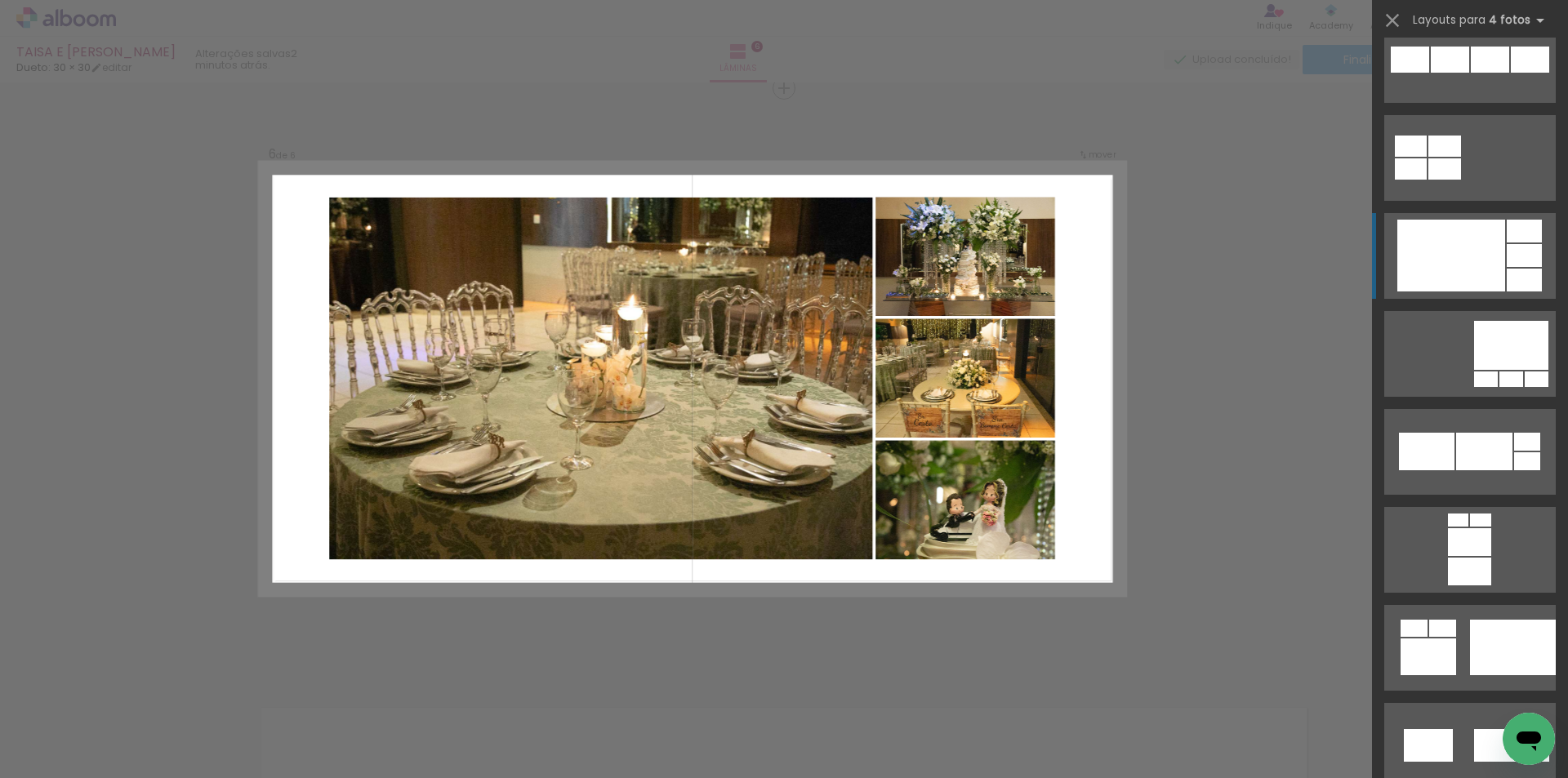
click at [1426, 270] on div at bounding box center [1450, 256] width 107 height 72
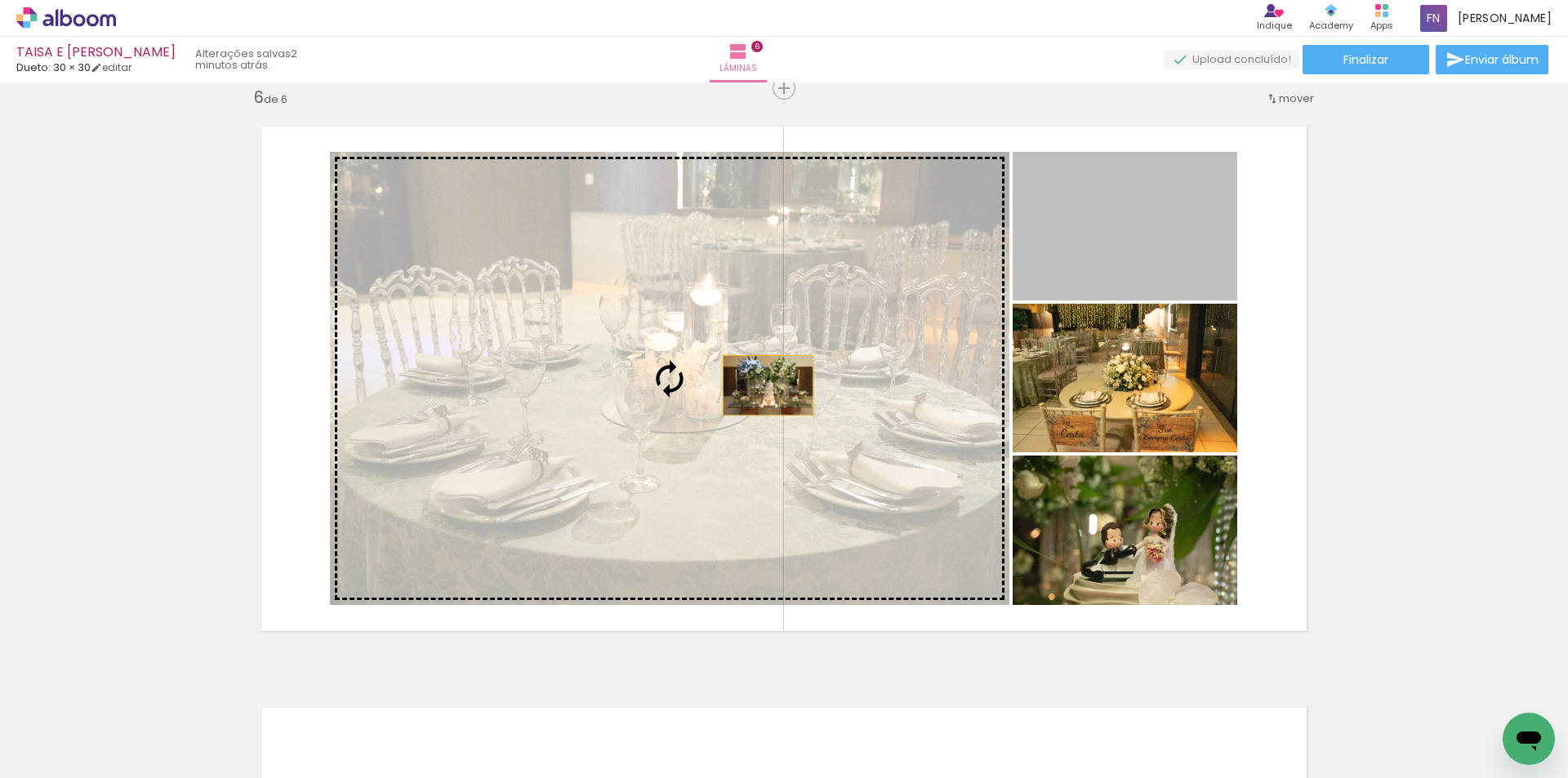
drag, startPoint x: 1170, startPoint y: 257, endPoint x: 696, endPoint y: 414, distance: 499.3
click at [0, 0] on slot at bounding box center [0, 0] width 0 height 0
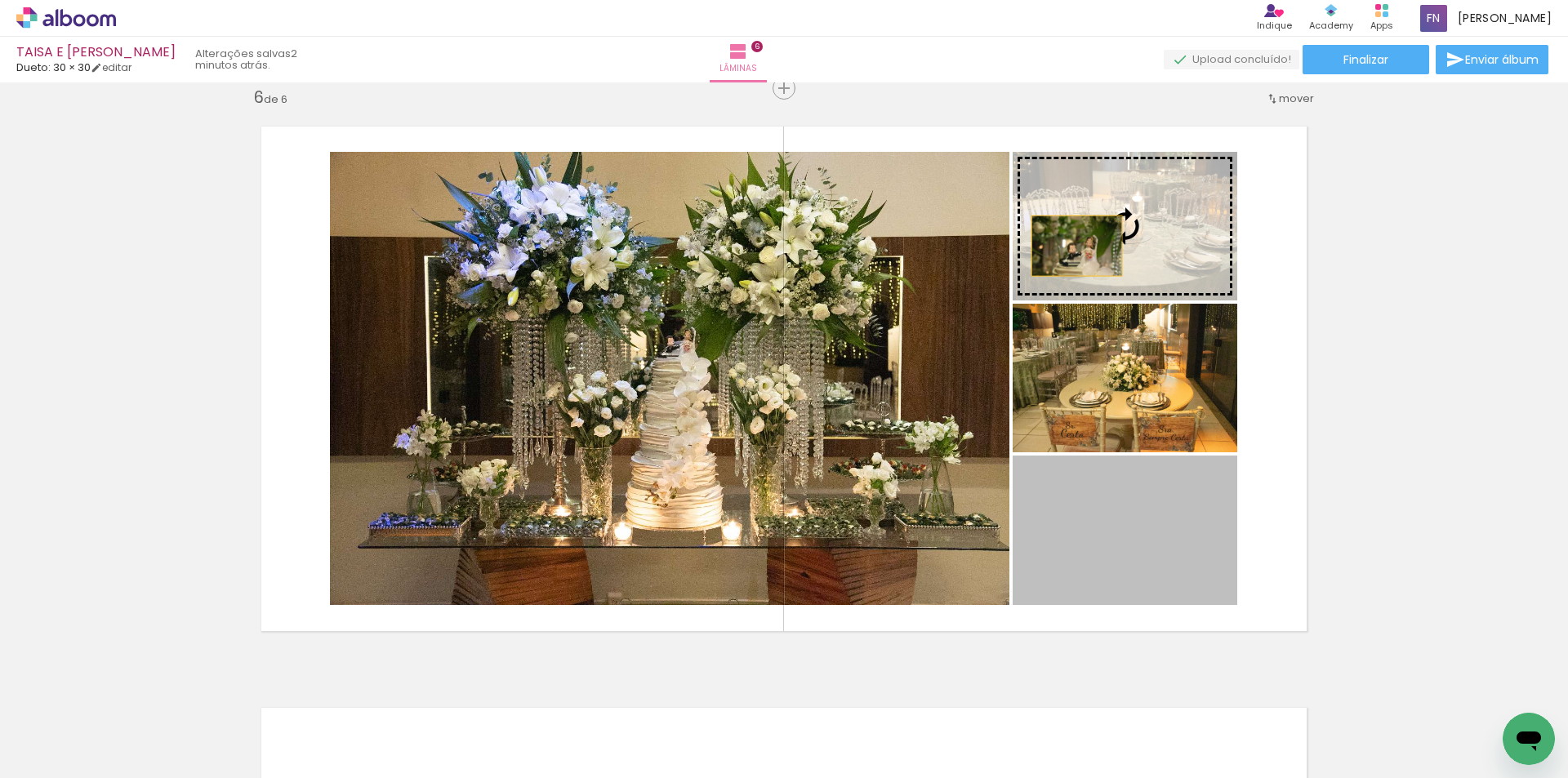
drag, startPoint x: 1047, startPoint y: 575, endPoint x: 1070, endPoint y: 245, distance: 330.8
click at [0, 0] on slot at bounding box center [0, 0] width 0 height 0
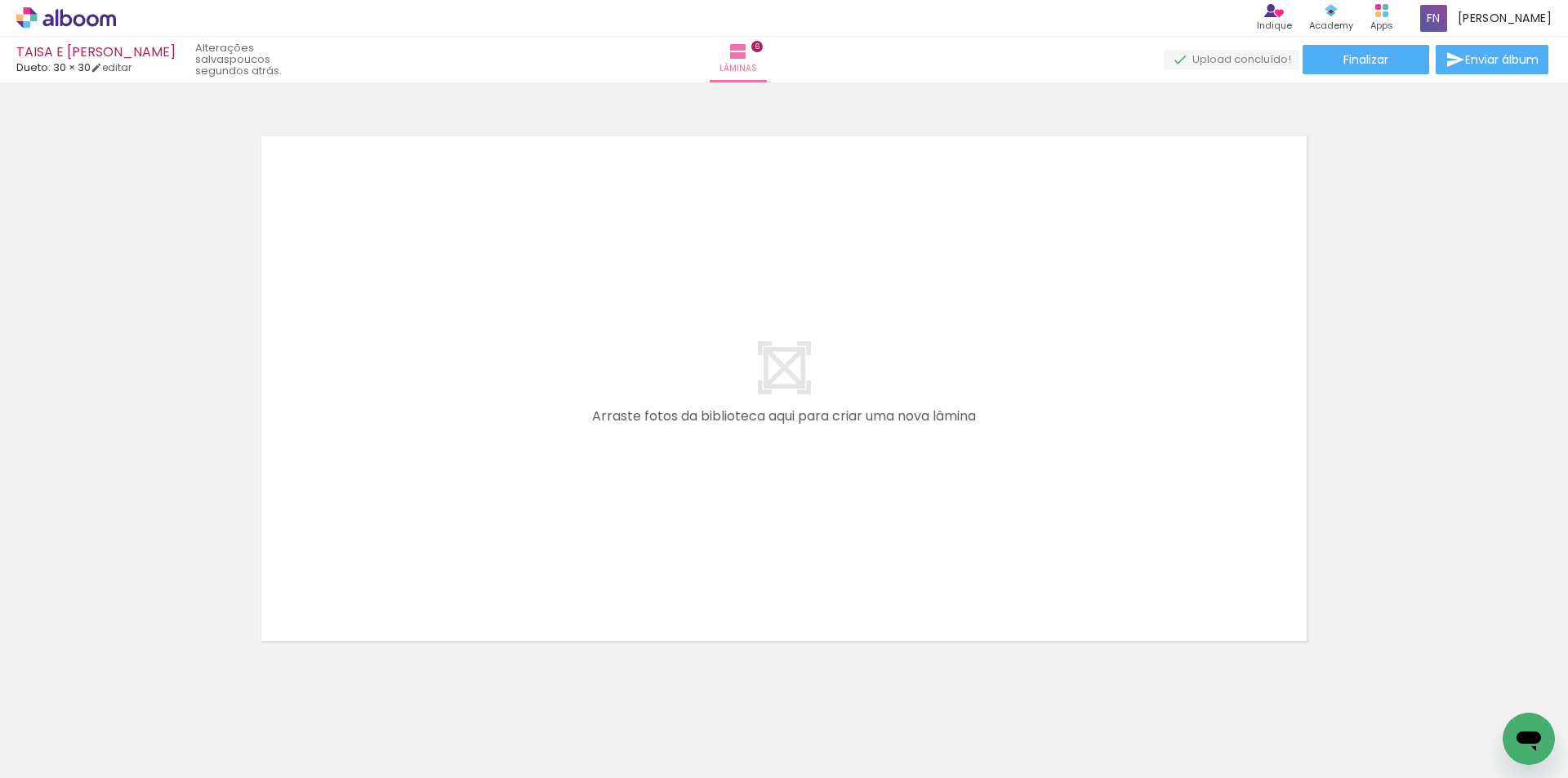
scroll to position [0, 1095]
drag, startPoint x: 355, startPoint y: 725, endPoint x: 453, endPoint y: 644, distance: 127.1
click at [408, 484] on quentale-workspace at bounding box center [784, 389] width 1568 height 778
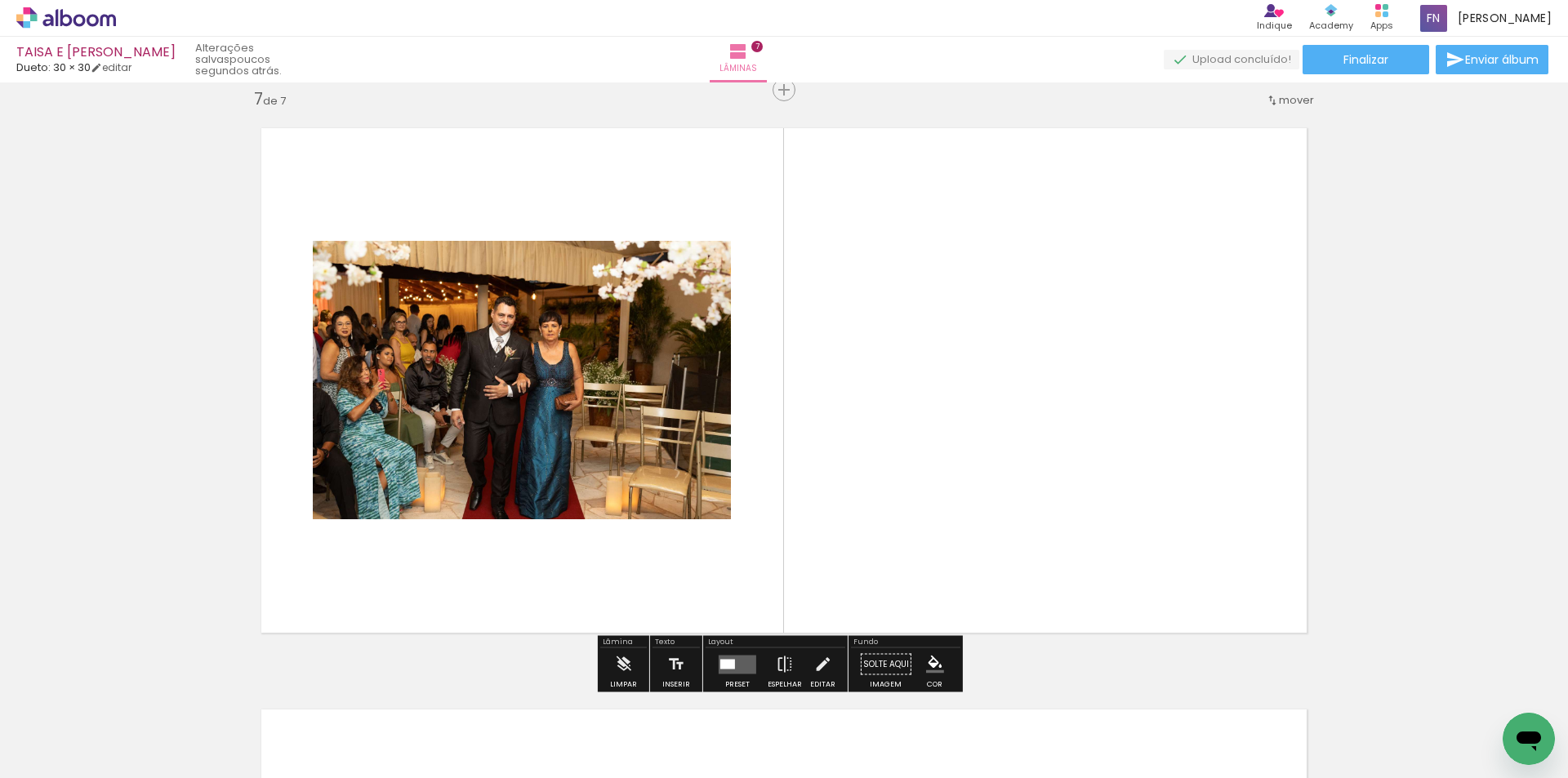
scroll to position [3509, 0]
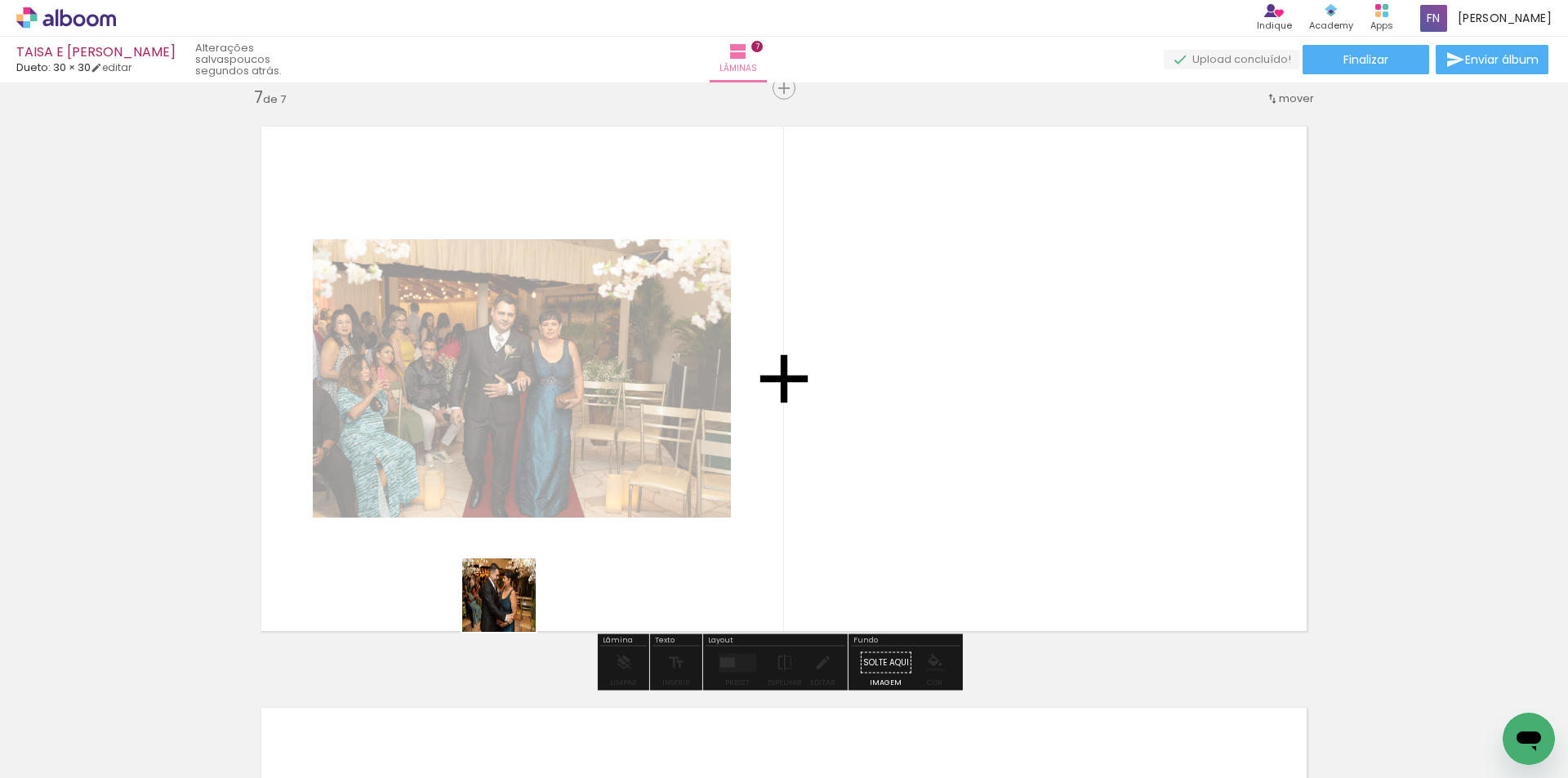
drag, startPoint x: 446, startPoint y: 723, endPoint x: 585, endPoint y: 492, distance: 269.6
click at [585, 492] on quentale-workspace at bounding box center [784, 389] width 1568 height 778
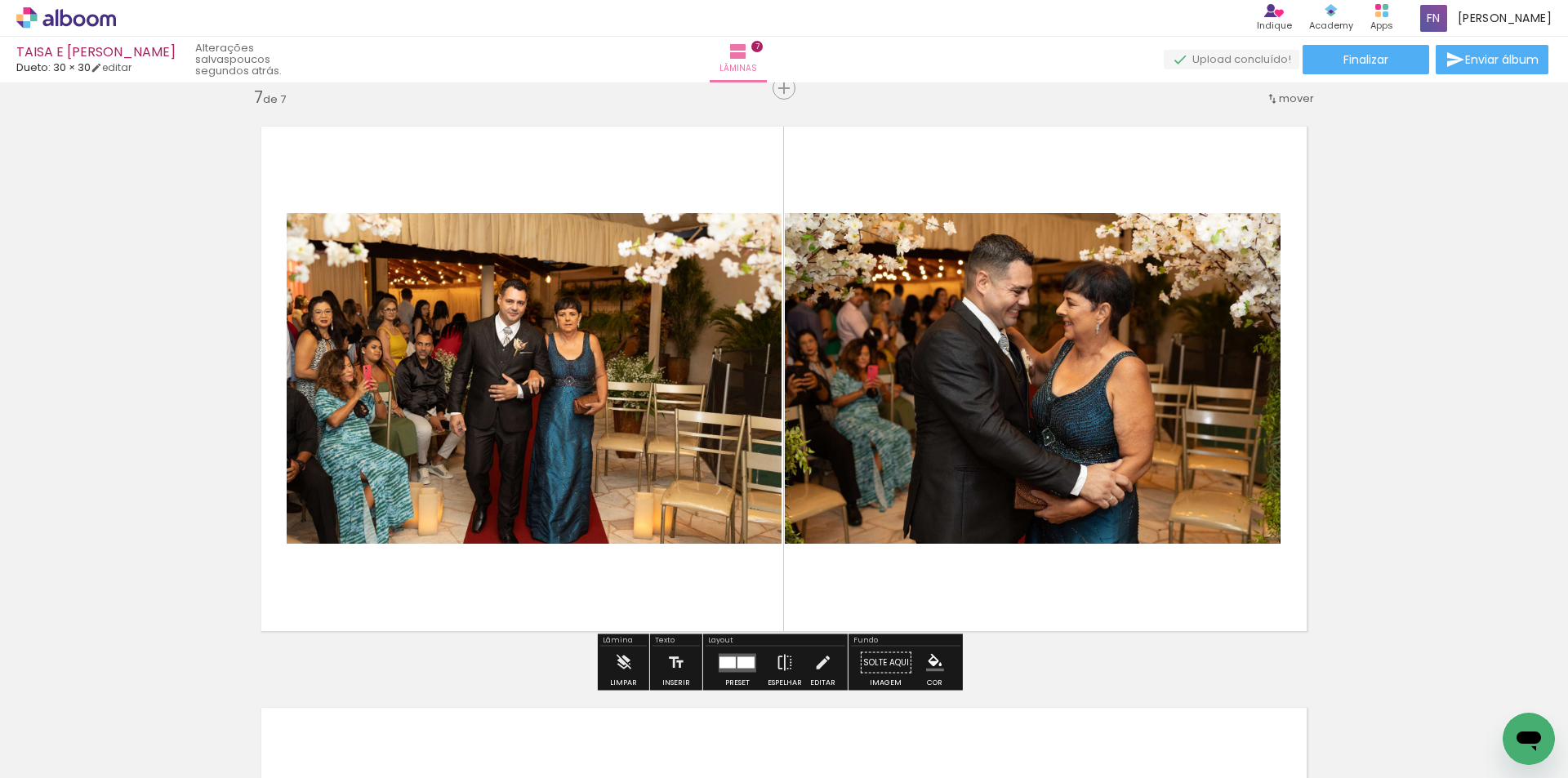
click at [729, 650] on div at bounding box center [737, 663] width 44 height 32
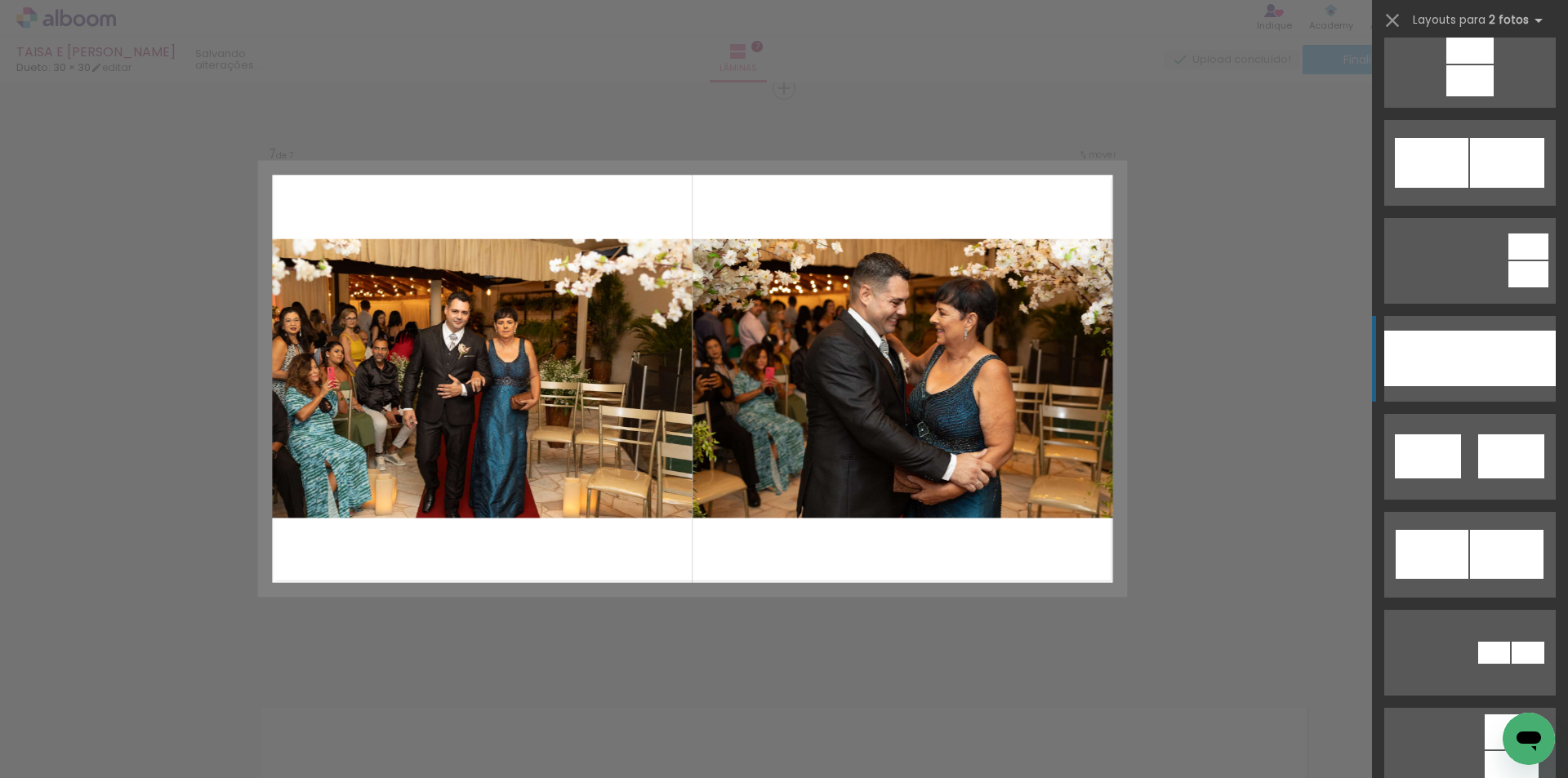
scroll to position [816, 0]
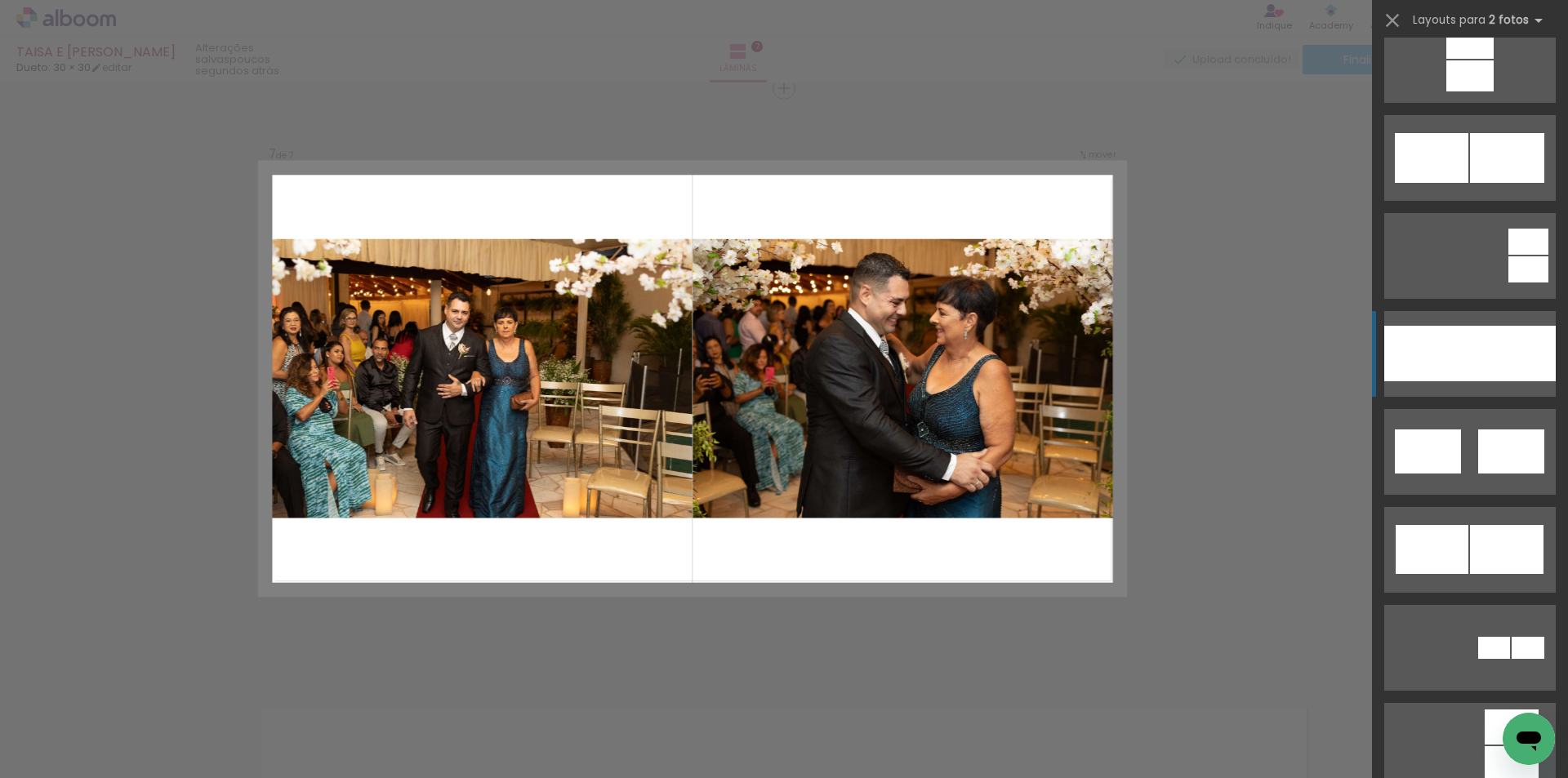
click at [1427, 334] on div at bounding box center [1427, 353] width 86 height 55
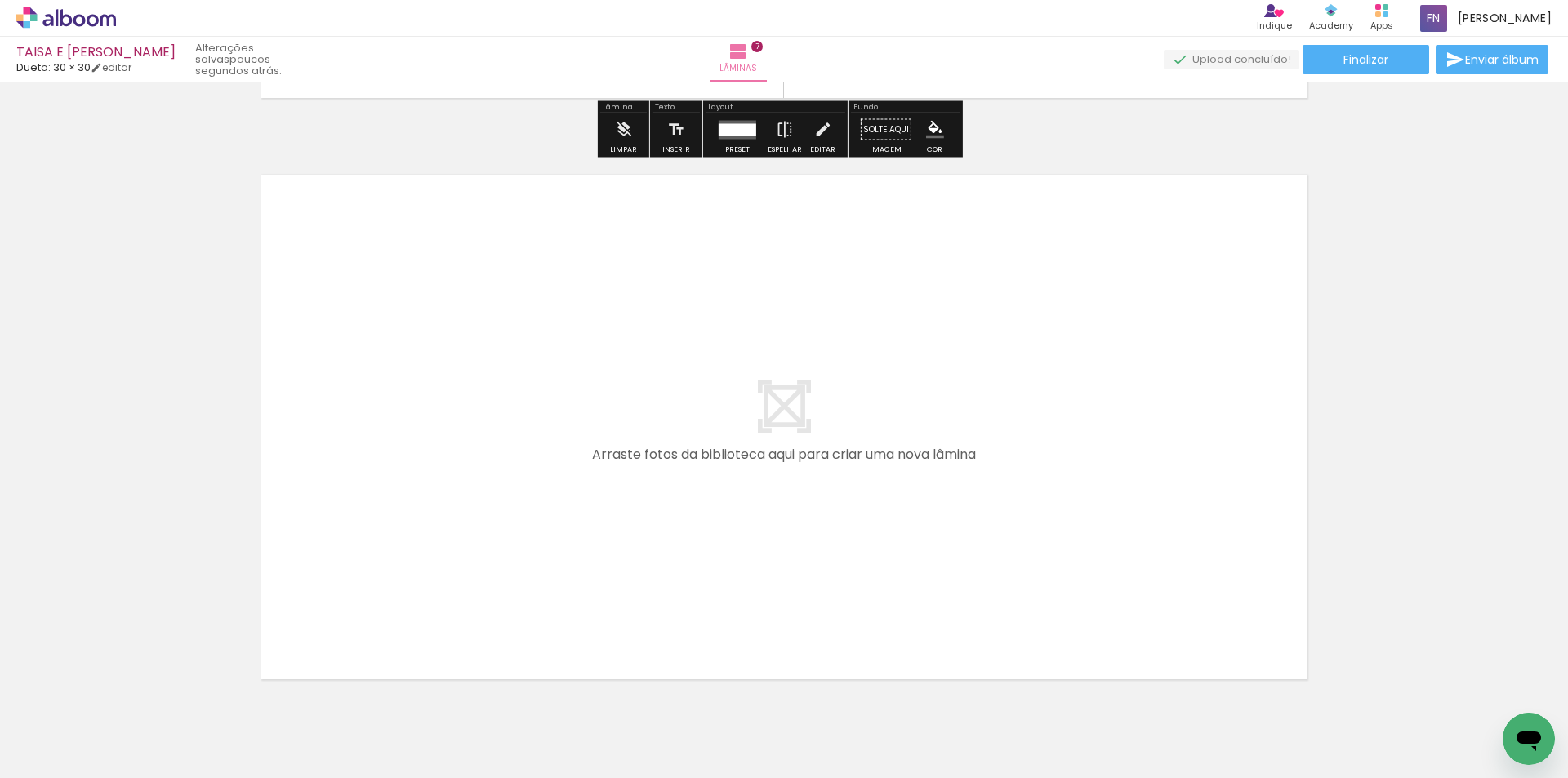
scroll to position [4081, 0]
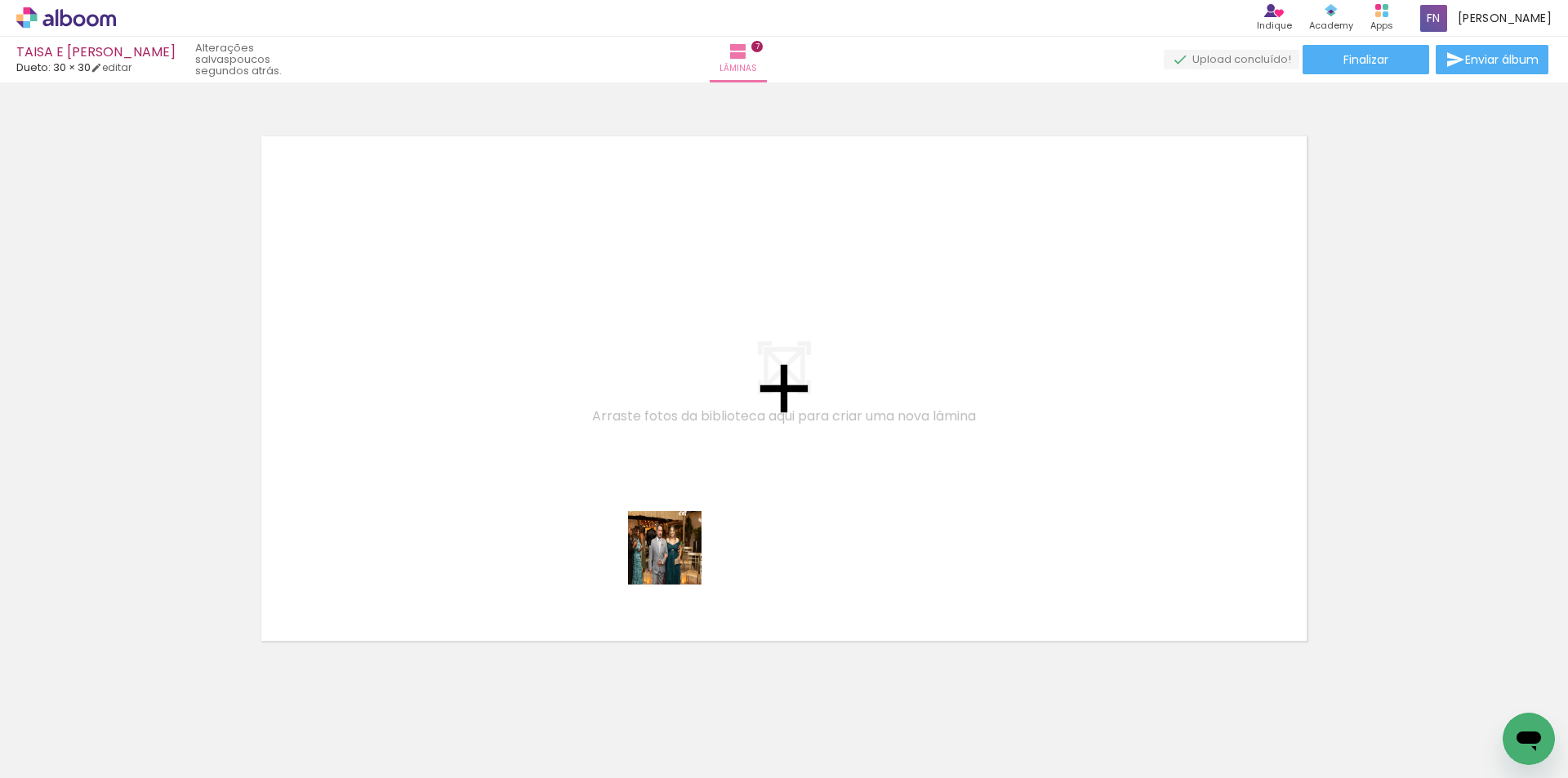
drag, startPoint x: 643, startPoint y: 717, endPoint x: 687, endPoint y: 483, distance: 238.1
click at [687, 483] on quentale-workspace at bounding box center [784, 389] width 1568 height 778
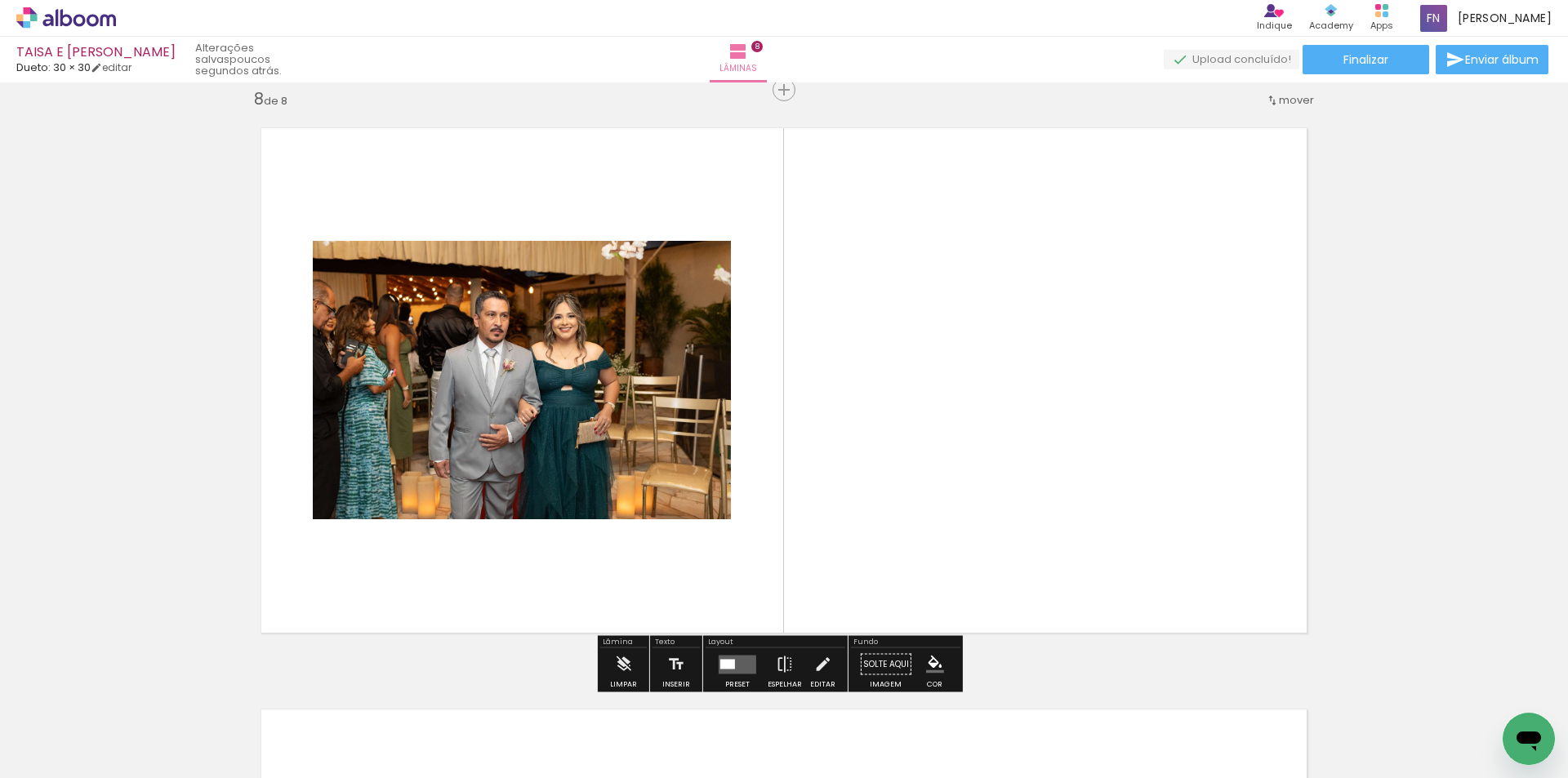
scroll to position [4091, 0]
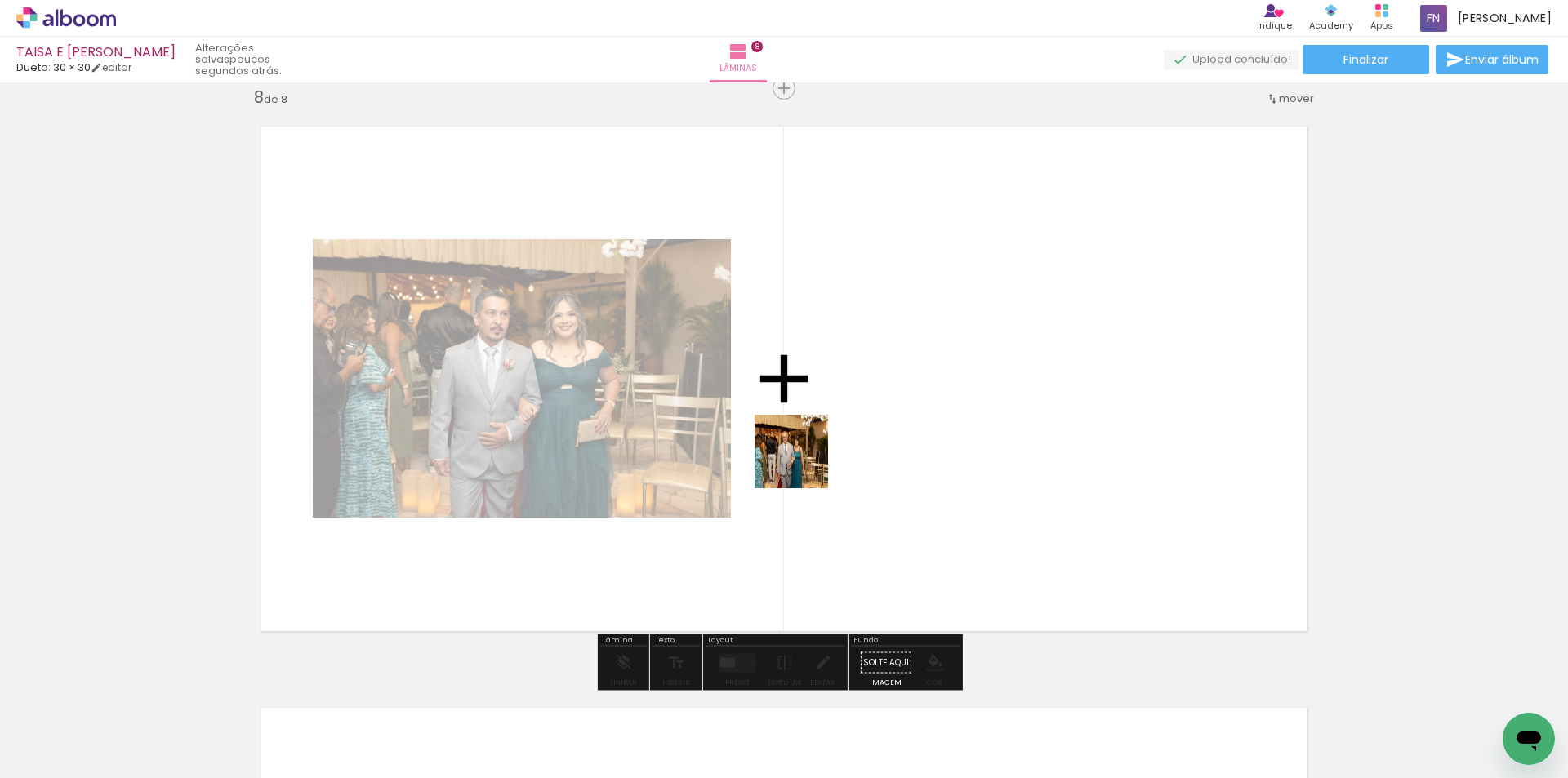
drag, startPoint x: 717, startPoint y: 710, endPoint x: 807, endPoint y: 450, distance: 275.1
click at [807, 450] on quentale-workspace at bounding box center [784, 389] width 1568 height 778
